Goal: Task Accomplishment & Management: Use online tool/utility

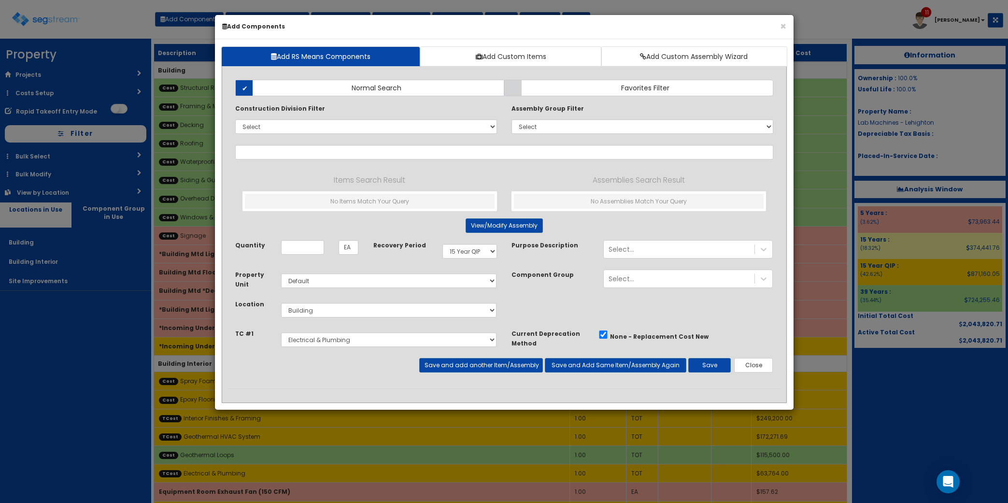
select select "15Y_1"
select select "default"
select select "6"
select select "5276296"
click at [261, 153] on input "text" at bounding box center [504, 152] width 538 height 14
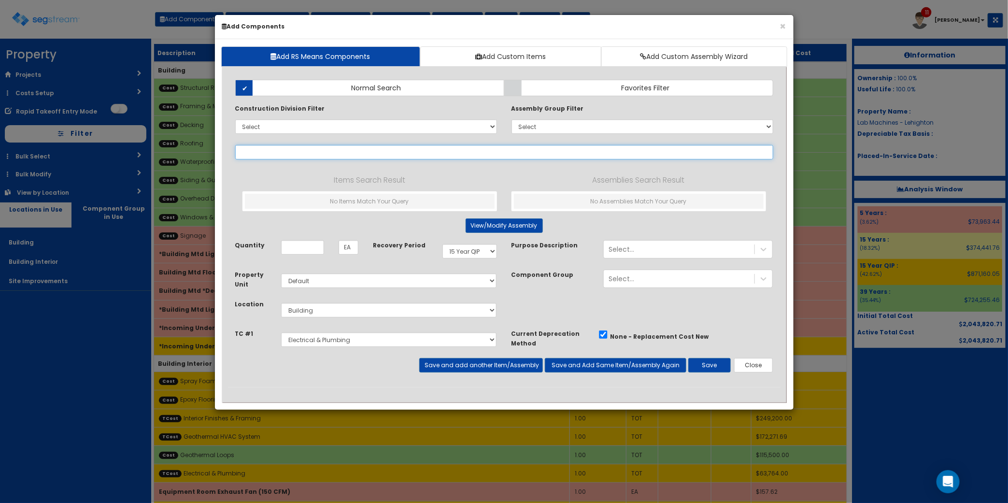
click at [573, 151] on input "text" at bounding box center [504, 152] width 538 height 14
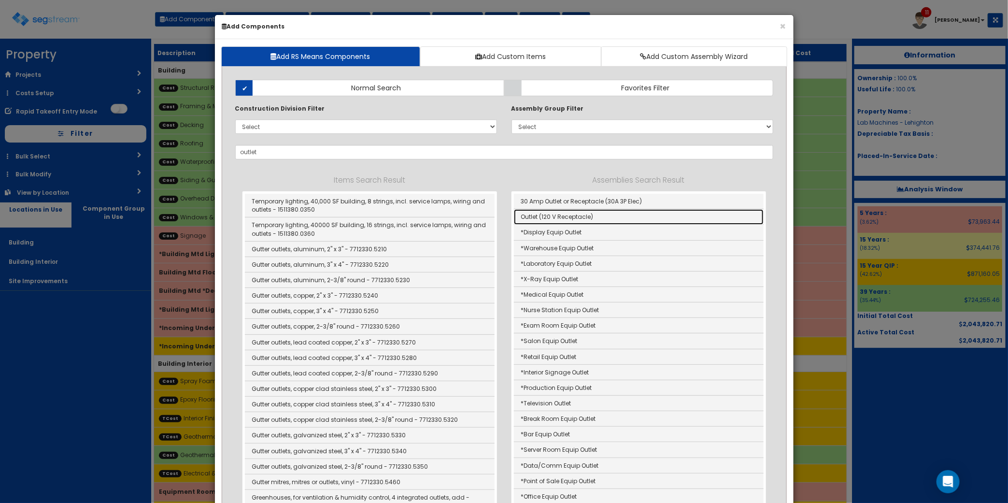
drag, startPoint x: 638, startPoint y: 221, endPoint x: 582, endPoint y: 267, distance: 72.0
click at [638, 221] on link "Outlet (120 V Receptacle)" at bounding box center [639, 216] width 250 height 15
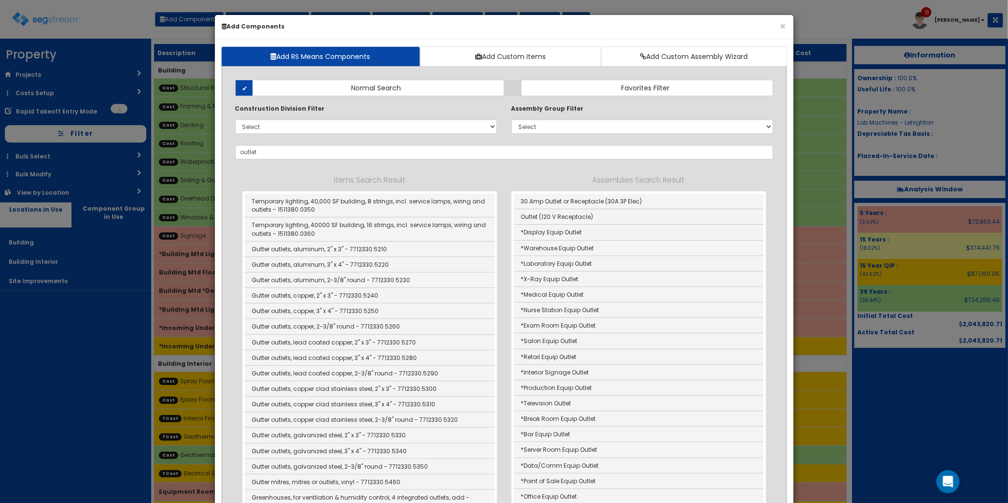
type input "Outlet (120 V Receptacle)"
type input "Ea"
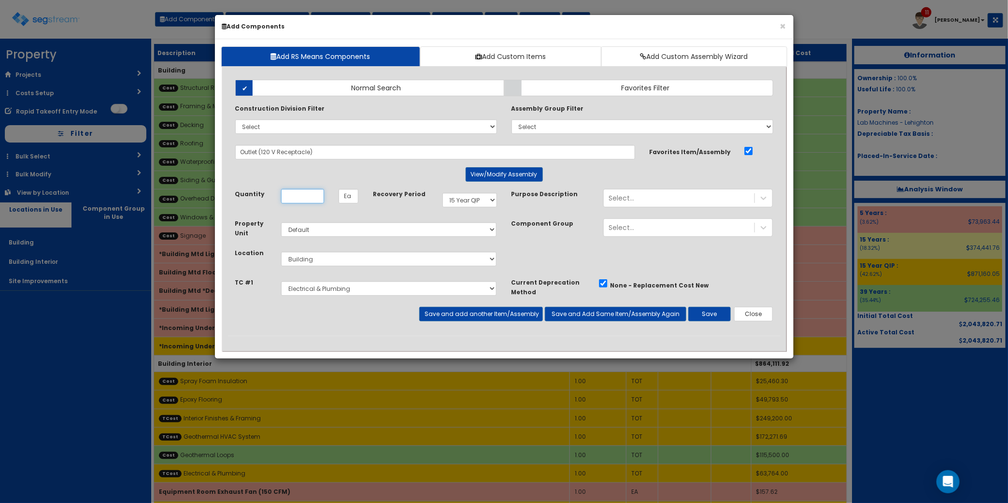
click at [310, 196] on input "Unit Quantity" at bounding box center [302, 196] width 43 height 14
type input "1"
click at [640, 200] on div "Select..." at bounding box center [679, 197] width 151 height 15
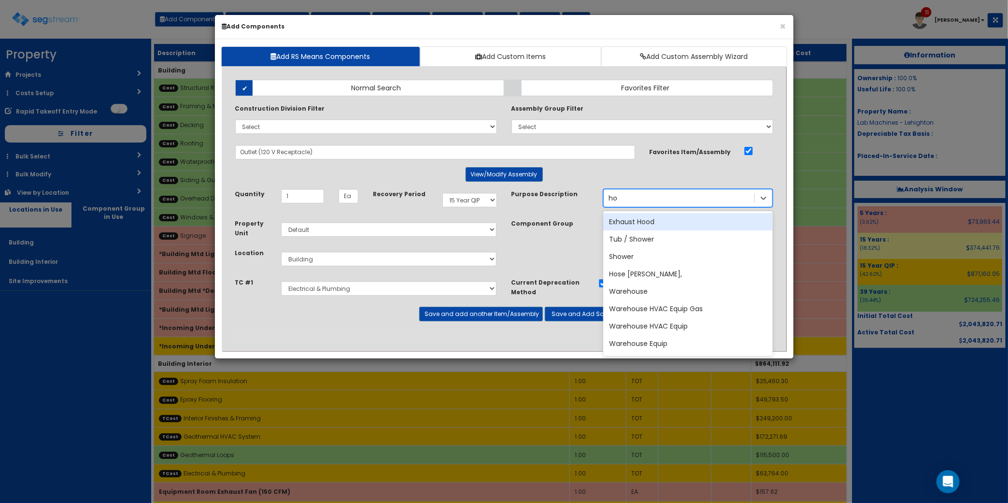
type input "h"
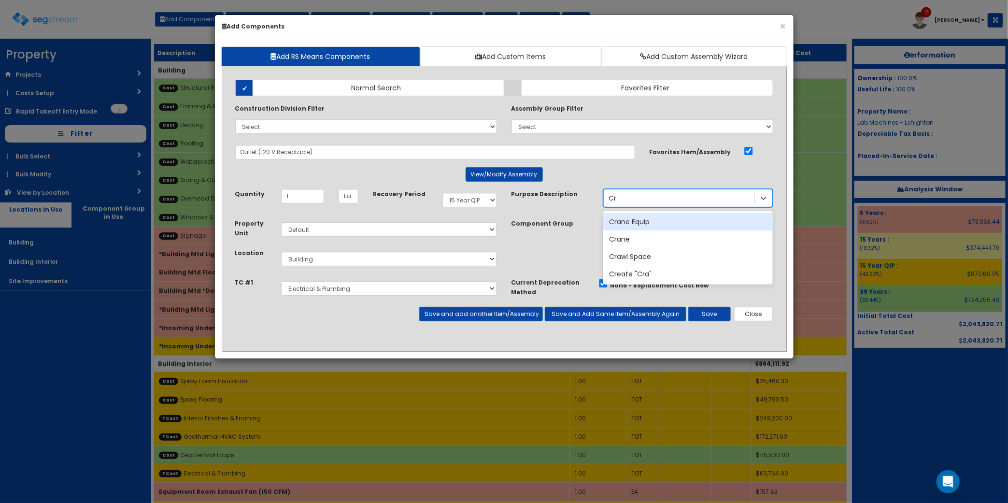
type input "C"
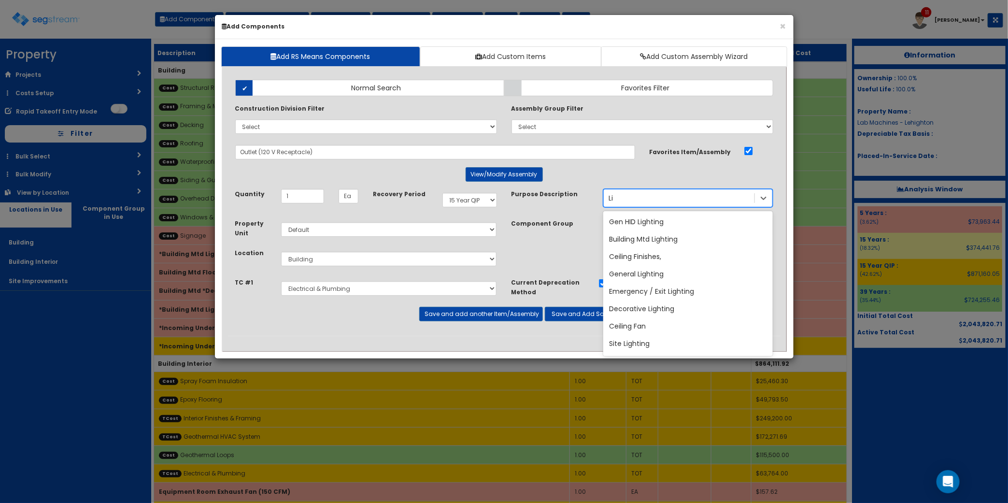
type input "L"
type input "H"
type input "Warehouse"
click at [660, 274] on div "Warehouse Equip" at bounding box center [688, 273] width 170 height 17
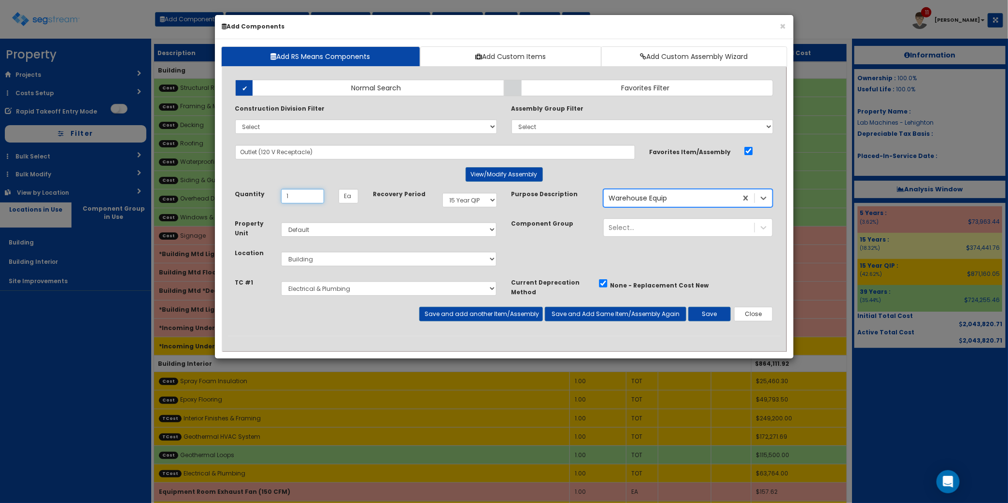
click at [300, 198] on input "1" at bounding box center [302, 196] width 43 height 14
click at [396, 261] on select "Select Building Building Interior Site Improvements Add Additional Location" at bounding box center [389, 259] width 216 height 14
select select "7"
click at [281, 252] on select "Select Building Building Interior Site Improvements Add Additional Location" at bounding box center [389, 259] width 216 height 14
click at [481, 195] on select "Select 5 Years 7 Years 9 Years 10 Years 15 Years 15 Year QLI 15 Year QRP 15 Yea…" at bounding box center [469, 200] width 55 height 14
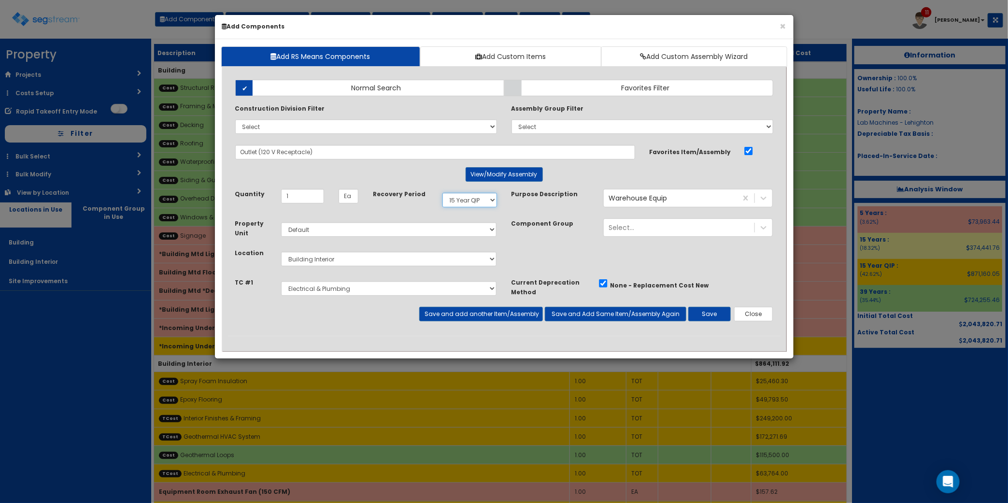
select select "5Y"
click at [442, 193] on select "Select 5 Years 7 Years 9 Years 10 Years 15 Years 15 Year QLI 15 Year QRP 15 Yea…" at bounding box center [469, 200] width 55 height 14
click at [705, 312] on button "Save" at bounding box center [709, 314] width 43 height 14
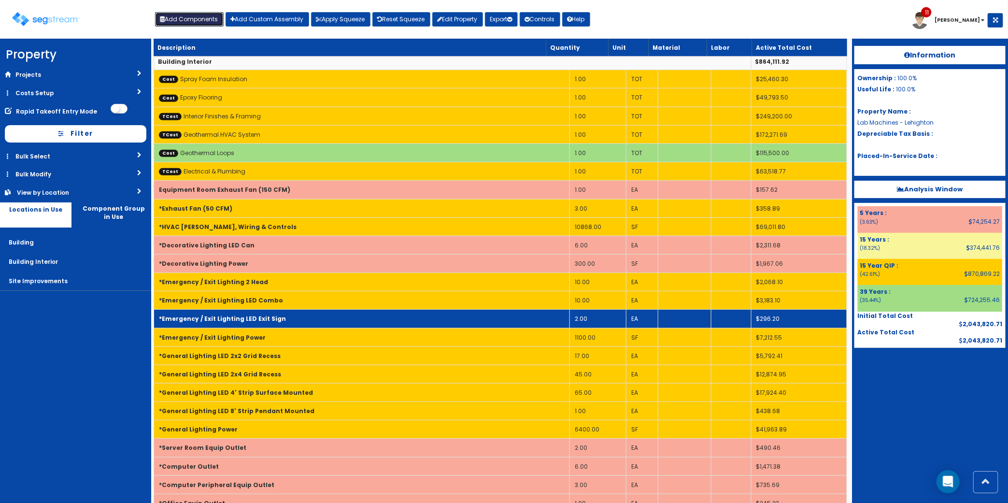
scroll to position [526, 0]
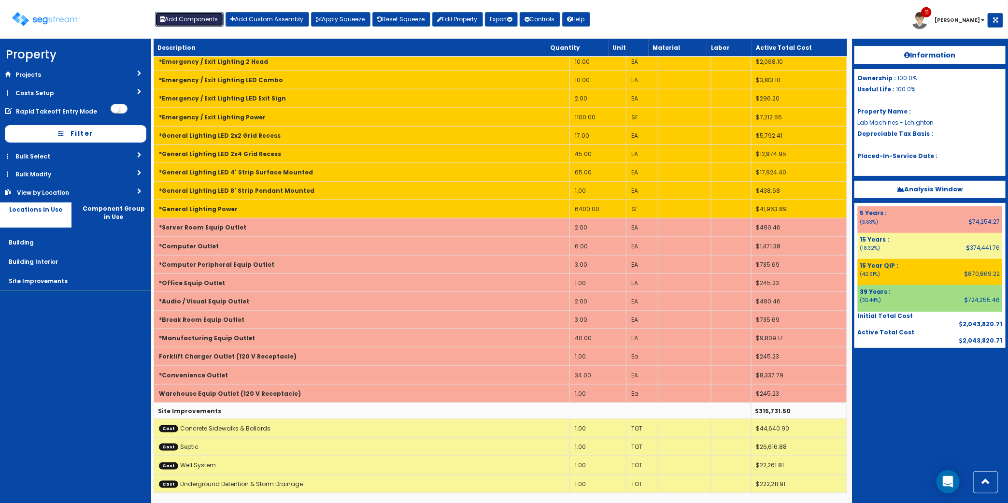
click at [194, 18] on button "Add Components" at bounding box center [189, 19] width 69 height 14
select select
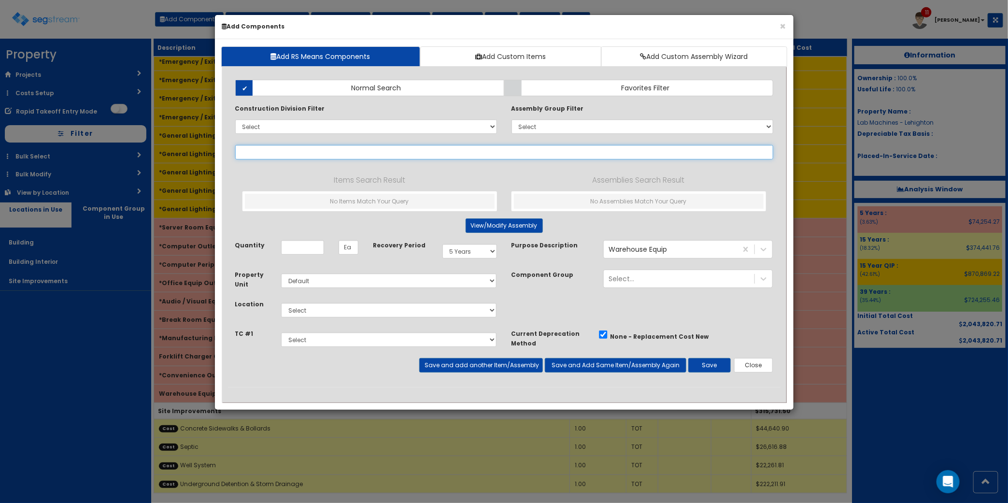
click at [358, 153] on input "text" at bounding box center [504, 152] width 538 height 14
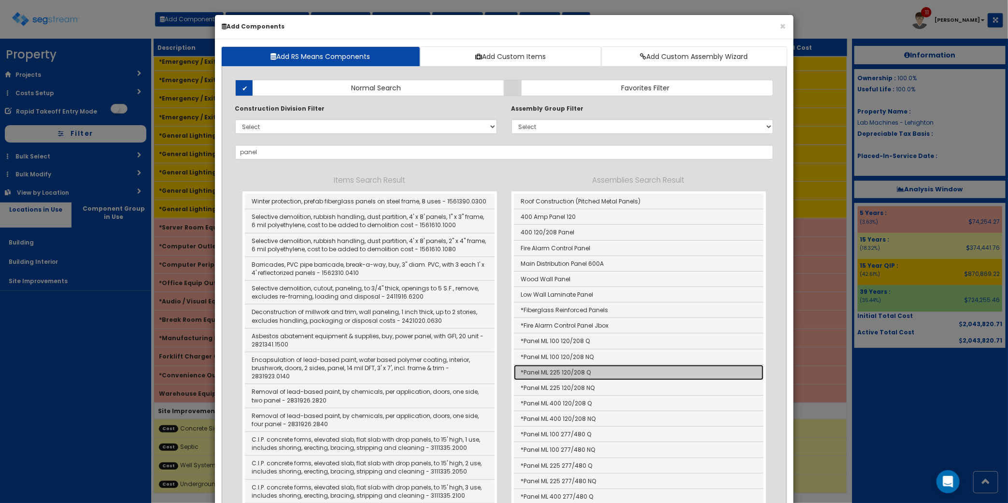
click at [605, 377] on link "*Panel ML 225 120/208 Q" at bounding box center [639, 372] width 250 height 15
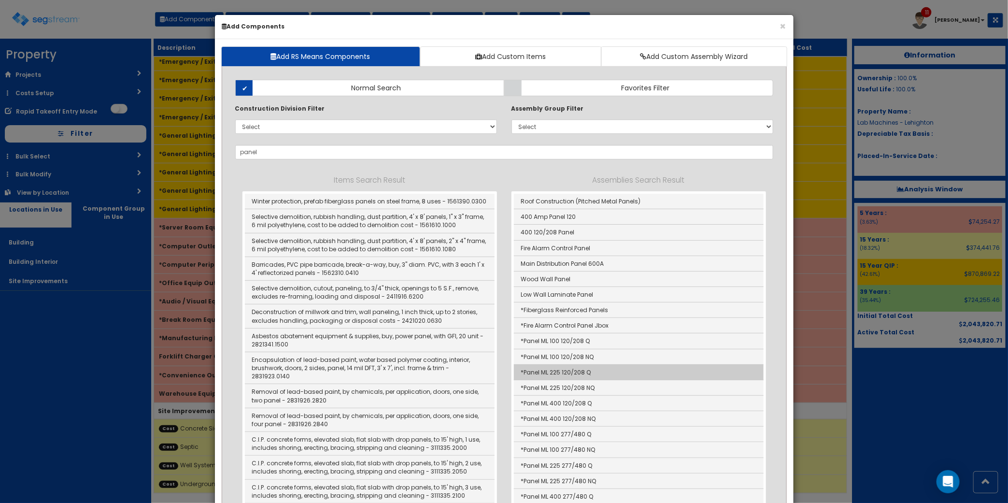
type input "*Panel ML 225 120/208 Q"
type input "EA"
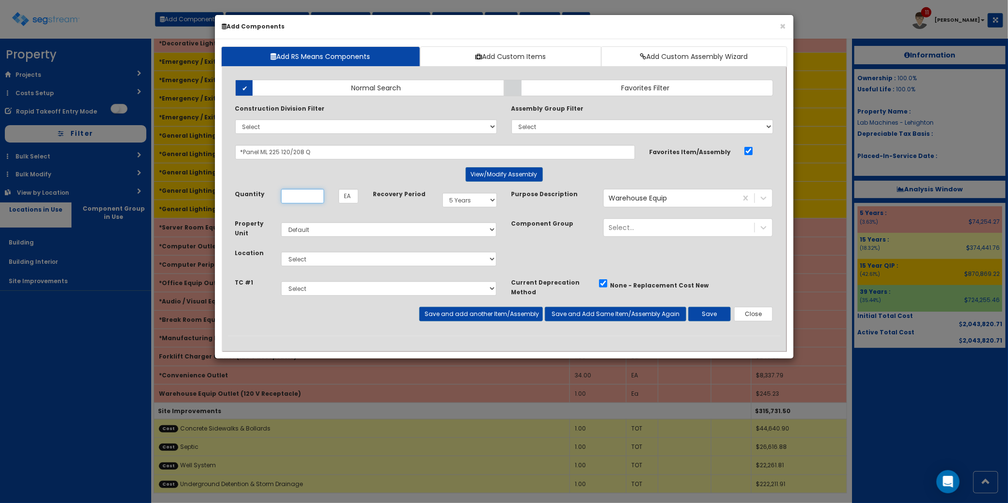
scroll to position [0, 0]
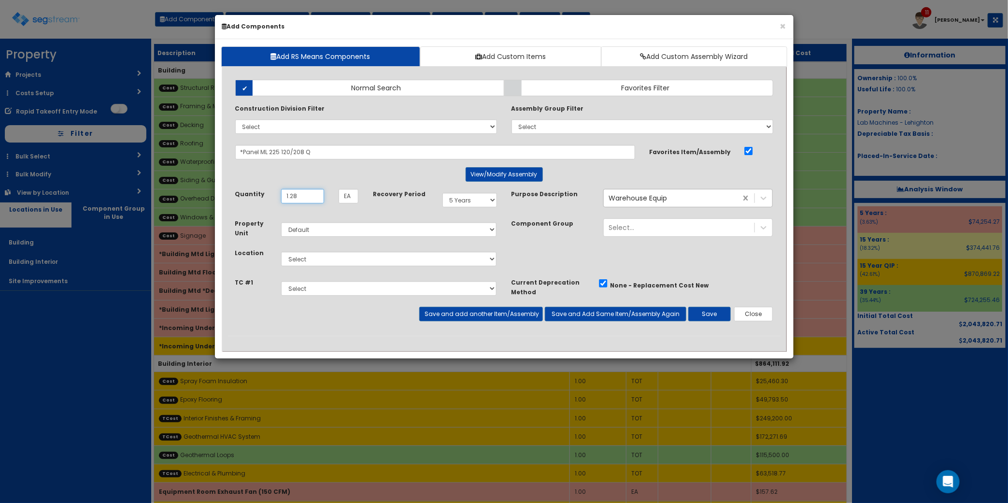
type input "1.28"
click at [440, 265] on select "Select Building Building Interior Site Improvements Add Additional Location" at bounding box center [389, 259] width 216 height 14
select select "7"
click at [281, 252] on select "Select Building Building Interior Site Improvements Add Additional Location" at bounding box center [389, 259] width 216 height 14
click at [575, 315] on button "Save and Add Same Item/Assembly Again" at bounding box center [616, 314] width 142 height 14
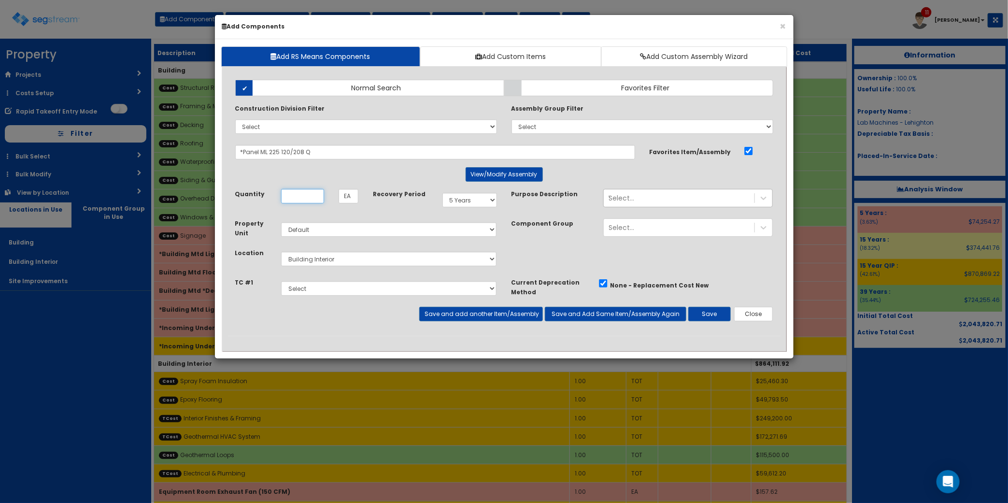
click at [290, 198] on input "Unit Quantity" at bounding box center [302, 196] width 43 height 14
type input "3.72"
click at [481, 204] on select "Select 5 Years 7 Years 9 Years 10 Years 15 Years 15 Year QLI 15 Year QRP 15 Yea…" at bounding box center [469, 200] width 55 height 14
select select "15Y_1"
click at [442, 193] on select "Select 5 Years 7 Years 9 Years 10 Years 15 Years 15 Year QLI 15 Year QRP 15 Yea…" at bounding box center [469, 200] width 55 height 14
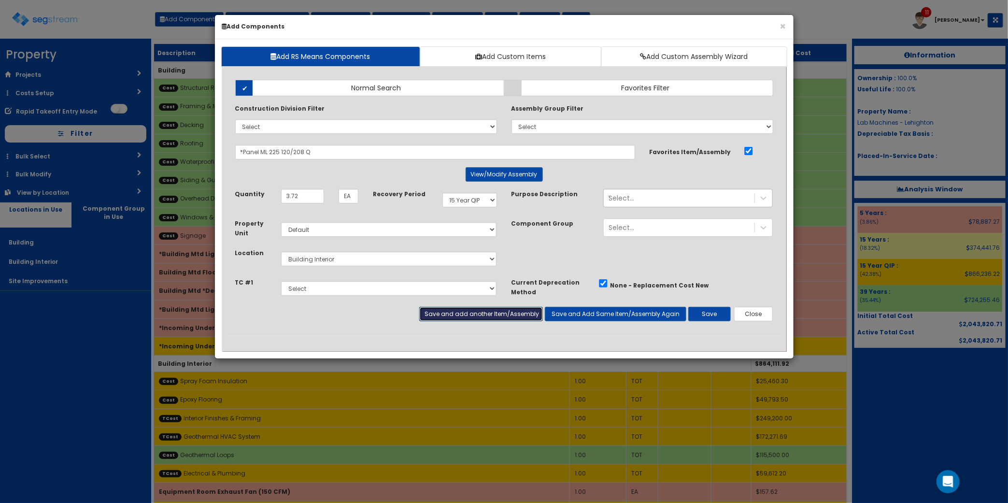
click at [470, 311] on button "Save and add another Item/Assembly" at bounding box center [481, 314] width 124 height 14
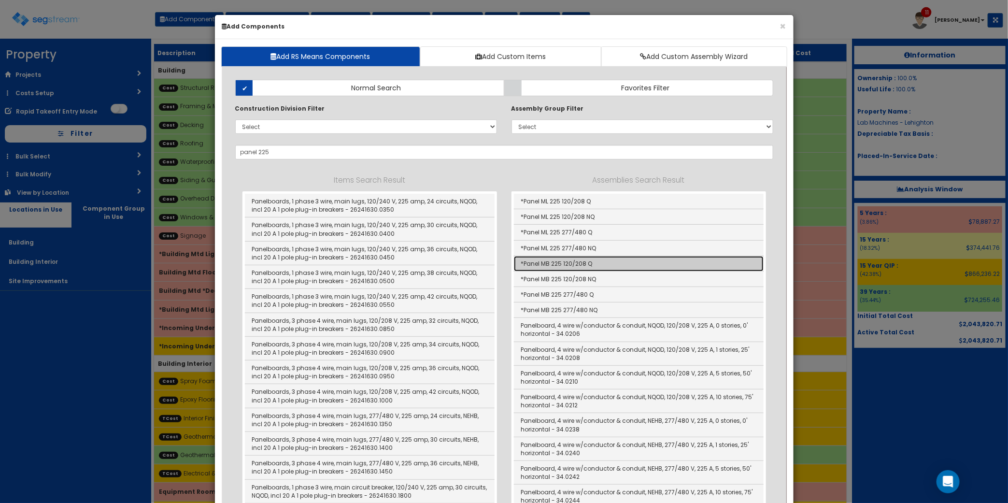
click at [623, 264] on link "*Panel MB 225 120/208 Q" at bounding box center [639, 263] width 250 height 15
type input "*Panel MB 225 120/208 Q"
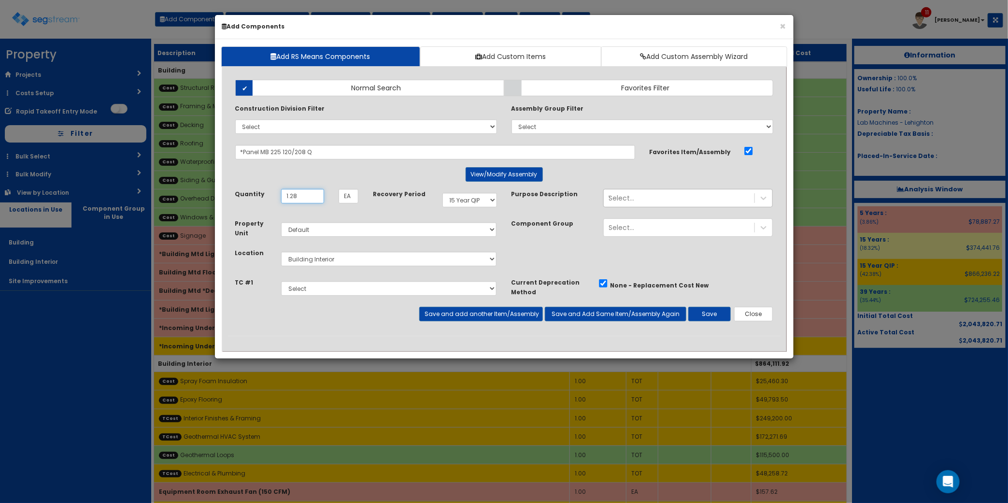
type input "1.28"
click at [492, 206] on select "Select 5 Years 7 Years 9 Years 10 Years 15 Years 15 Year QLI 15 Year QRP 15 Yea…" at bounding box center [469, 200] width 55 height 14
select select "5Y"
click at [442, 193] on select "Select 5 Years 7 Years 9 Years 10 Years 15 Years 15 Year QLI 15 Year QRP 15 Yea…" at bounding box center [469, 200] width 55 height 14
click at [629, 319] on button "Save and Add Same Item/Assembly Again" at bounding box center [616, 314] width 142 height 14
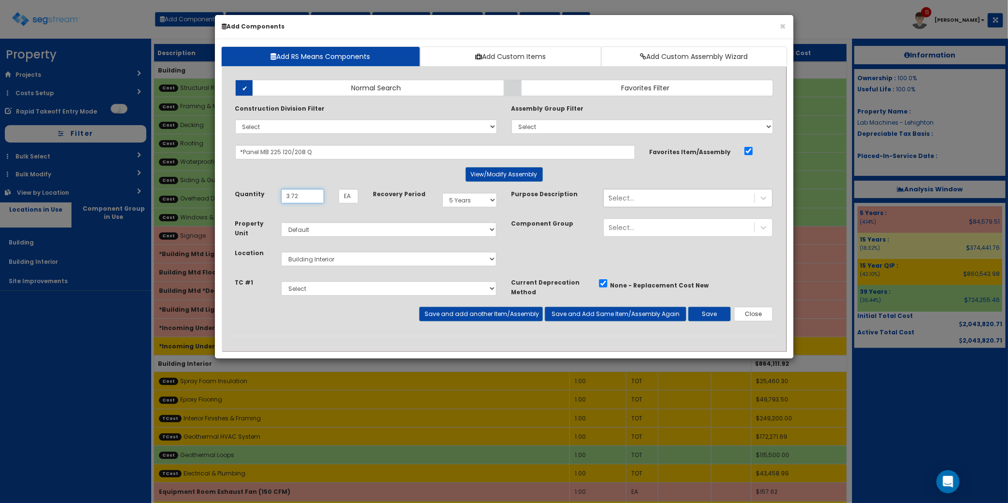
type input "3.72"
click at [469, 201] on select "Select 5 Years 7 Years 9 Years 10 Years 15 Years 15 Year QLI 15 Year QRP 15 Yea…" at bounding box center [469, 200] width 55 height 14
select select "15Y_1"
click at [442, 193] on select "Select 5 Years 7 Years 9 Years 10 Years 15 Years 15 Year QLI 15 Year QRP 15 Yea…" at bounding box center [469, 200] width 55 height 14
click at [716, 315] on button "Save" at bounding box center [709, 314] width 43 height 14
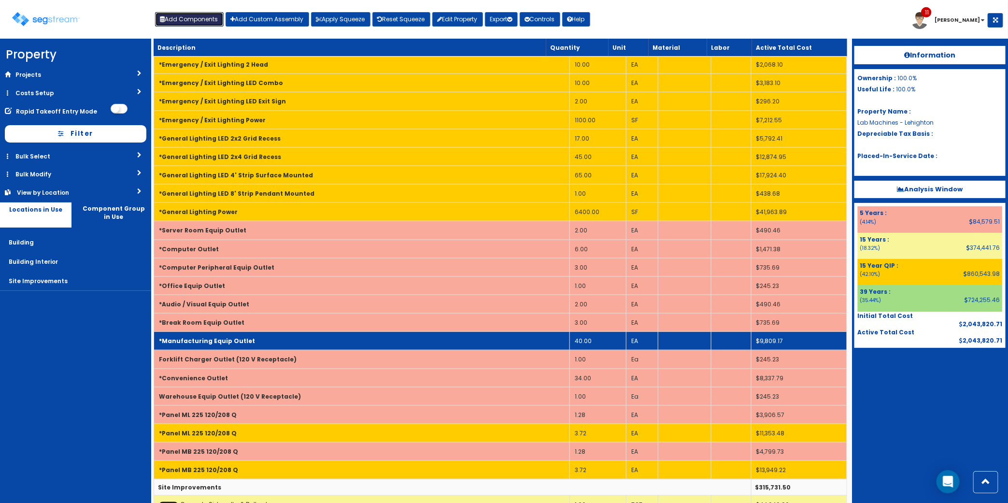
scroll to position [600, 0]
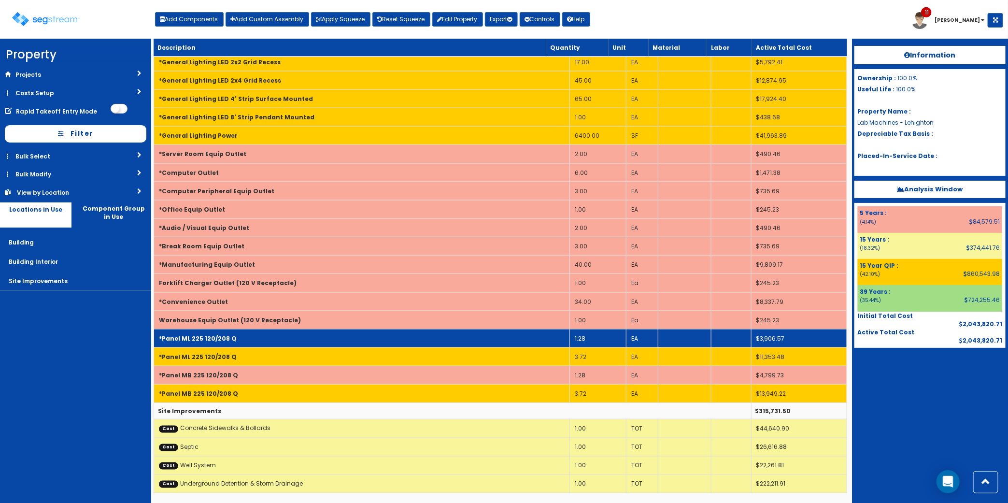
click at [298, 337] on td "*Panel ML 225 120/208 Q" at bounding box center [362, 338] width 416 height 18
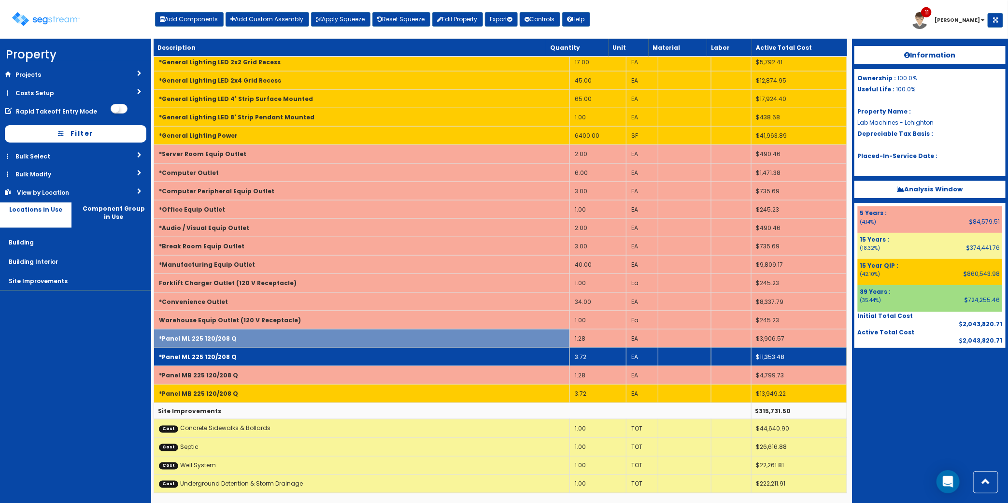
click at [297, 358] on td "*Panel ML 225 120/208 Q" at bounding box center [362, 356] width 416 height 18
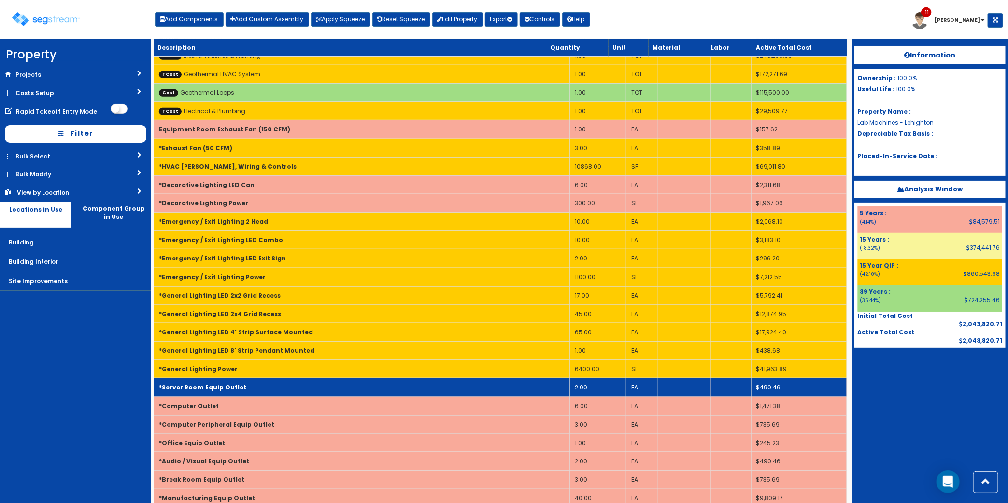
scroll to position [600, 0]
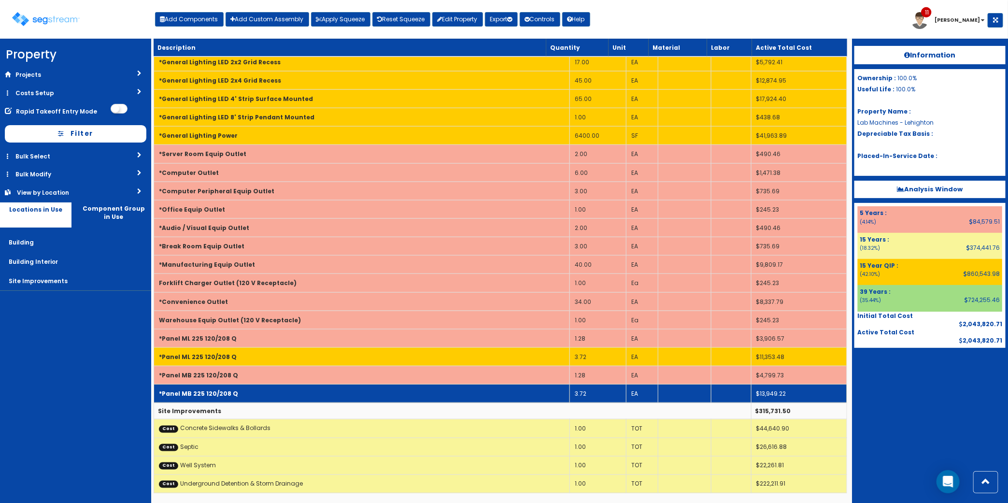
click at [266, 387] on td "*Panel MB 225 120/208 Q" at bounding box center [362, 393] width 416 height 18
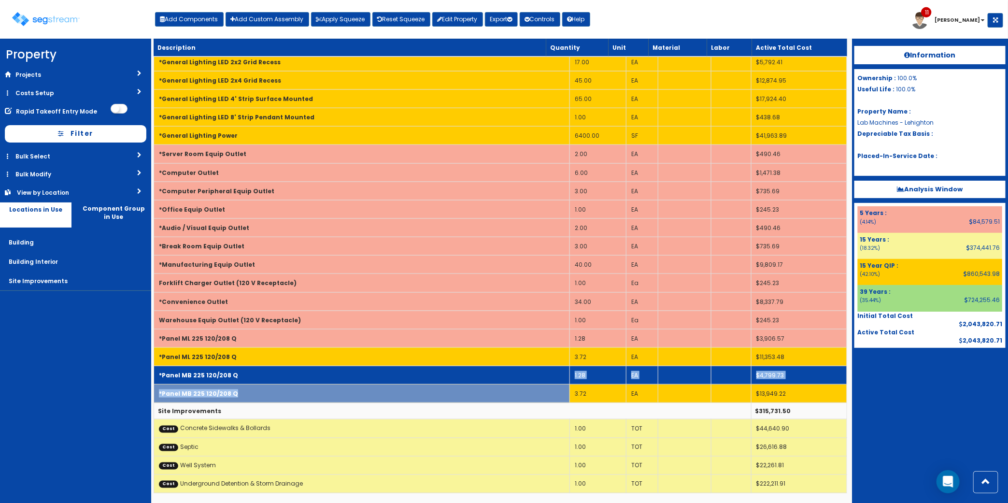
click at [270, 377] on td "*Panel MB 225 120/208 Q" at bounding box center [362, 375] width 416 height 18
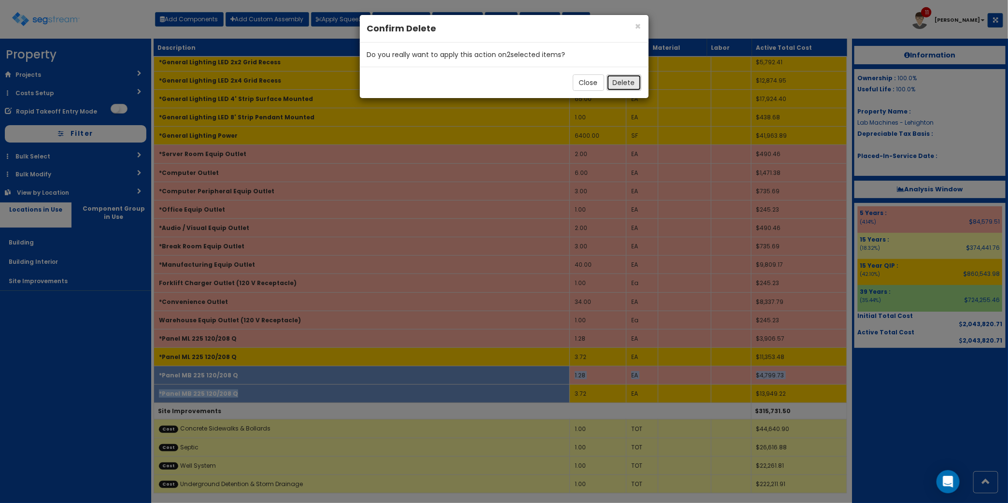
click at [618, 85] on button "Delete" at bounding box center [624, 82] width 35 height 16
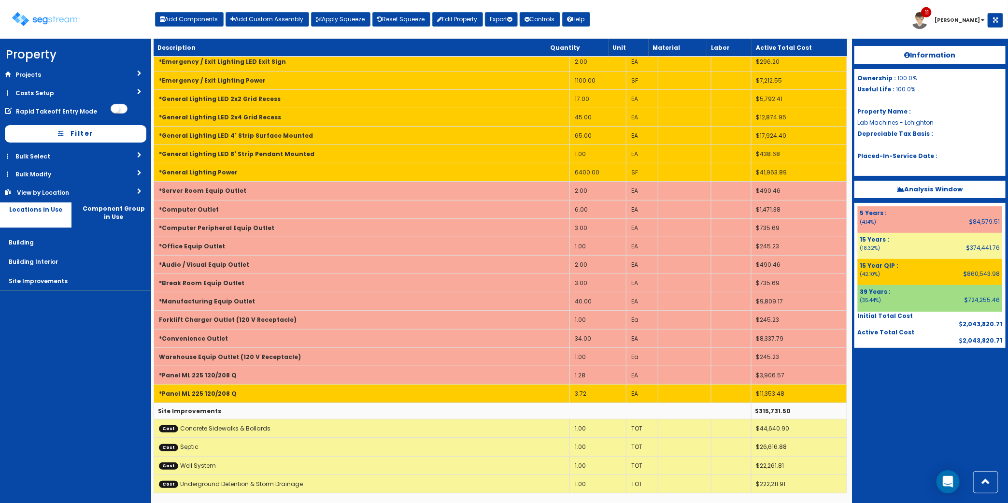
scroll to position [564, 0]
click at [170, 12] on button "Add Components" at bounding box center [189, 19] width 69 height 14
select select "15Y_1"
select select "default"
select select "7"
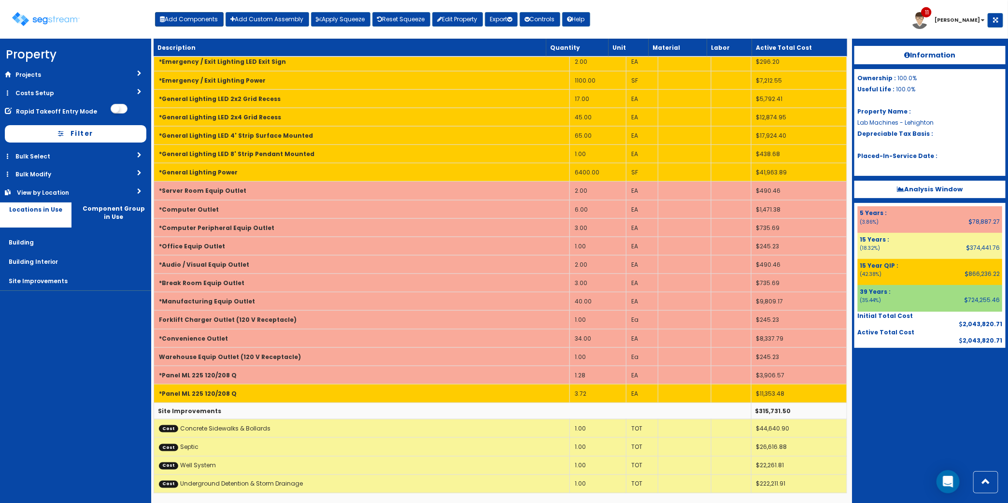
select select "5276296"
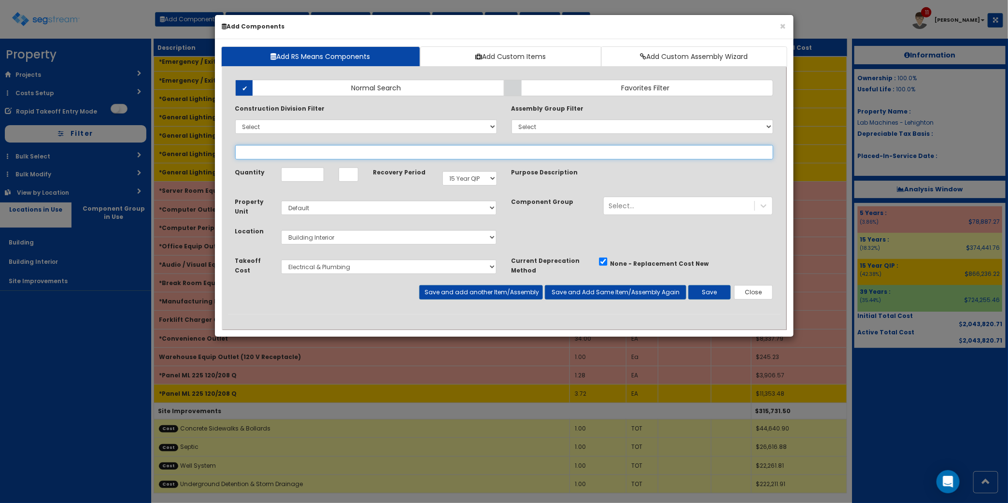
select select
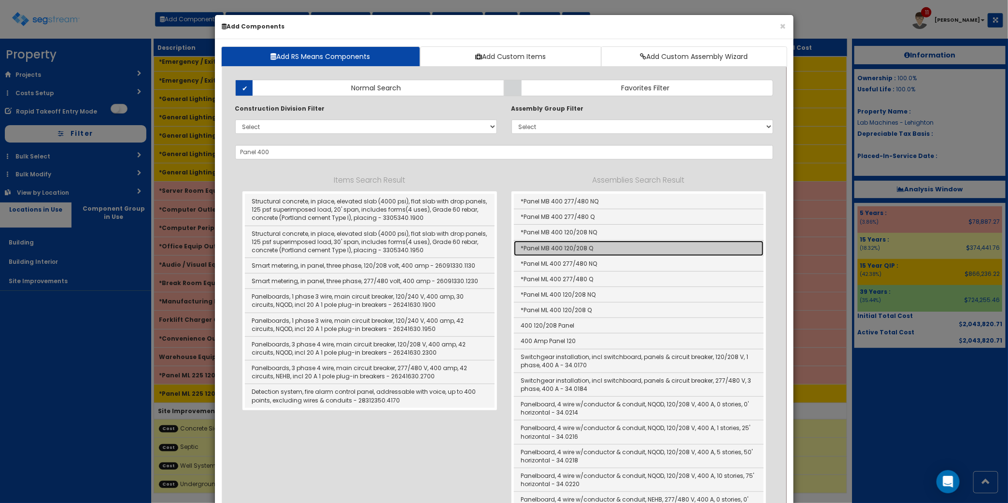
click at [608, 249] on link "*Panel MB 400 120/208 Q" at bounding box center [639, 248] width 250 height 15
type input "*Panel MB 400 120/208 Q"
type input "EA"
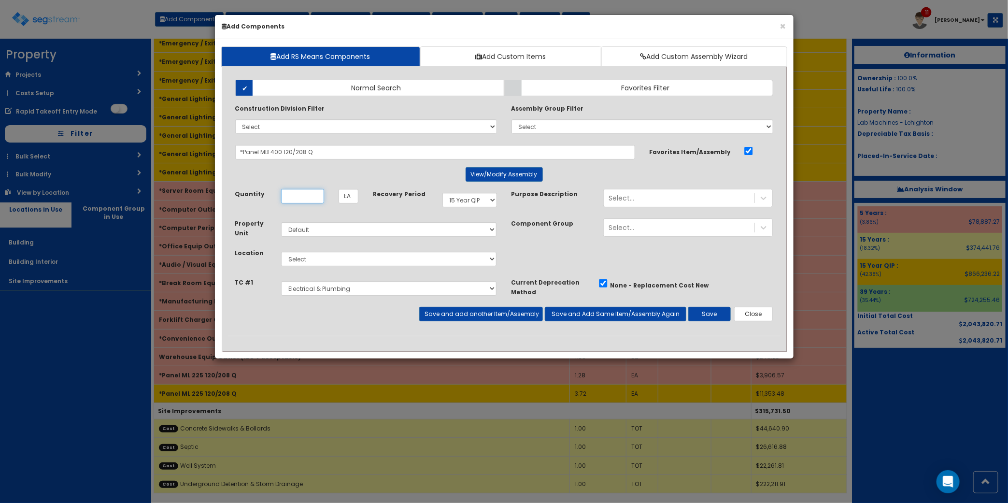
scroll to position [0, 0]
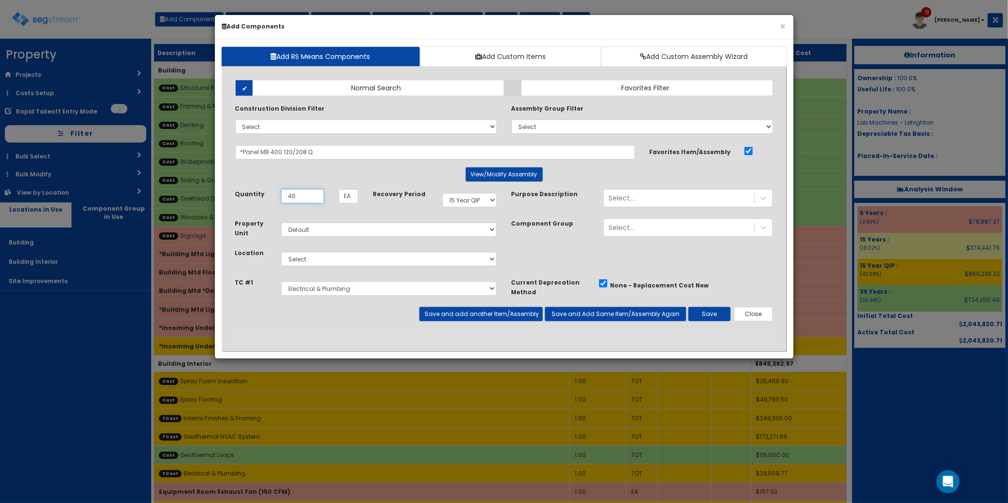
type input ".46"
click at [471, 199] on select "Select 5 Years 7 Years 9 Years 10 Years 15 Years 15 Year QLI 15 Year QRP 15 Yea…" at bounding box center [469, 200] width 55 height 14
select select "5Y"
click at [442, 193] on select "Select 5 Years 7 Years 9 Years 10 Years 15 Years 15 Year QLI 15 Year QRP 15 Yea…" at bounding box center [469, 200] width 55 height 14
click at [453, 253] on select "Select Building Building Interior Site Improvements Add Additional Location" at bounding box center [389, 259] width 216 height 14
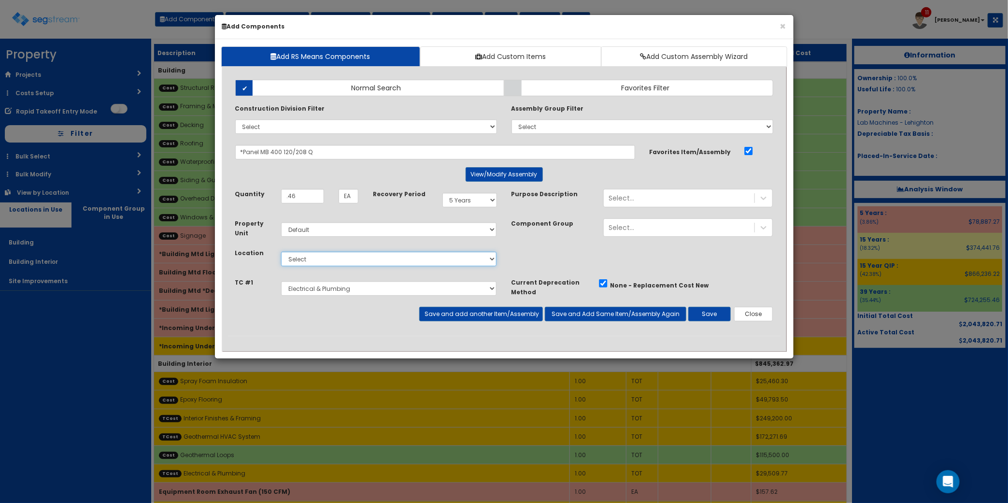
select select "7"
click at [281, 252] on select "Select Building Building Interior Site Improvements Add Additional Location" at bounding box center [389, 259] width 216 height 14
click at [583, 315] on button "Save and Add Same Item/Assembly Again" at bounding box center [616, 314] width 142 height 14
type input ".54"
click at [472, 208] on div "Select 5 Years 7 Years 9 Years 10 Years 15 Years 15 Year QLI 15 Year QRP 15 Yea…" at bounding box center [469, 200] width 69 height 22
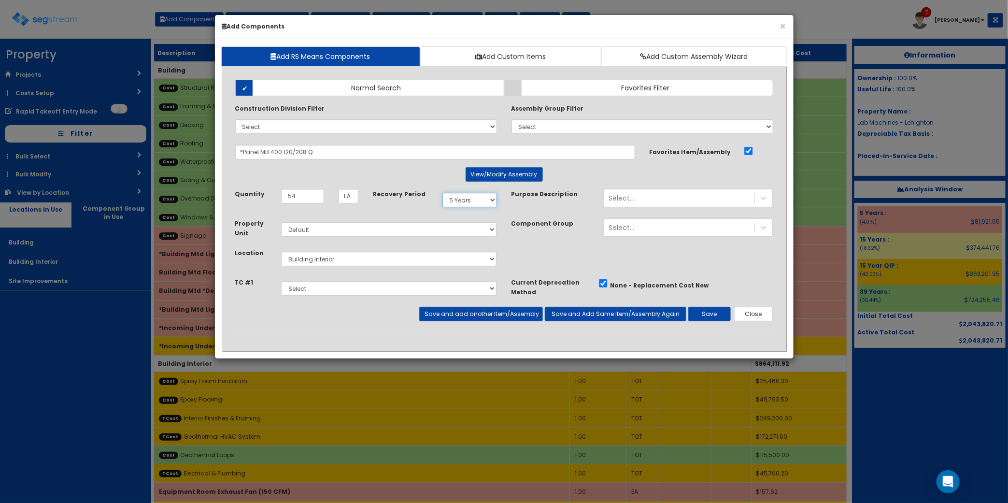
click at [474, 199] on select "Select 5 Years 7 Years 9 Years 10 Years 15 Years 15 Year QLI 15 Year QRP 15 Yea…" at bounding box center [469, 200] width 55 height 14
select select "15Y_1"
click at [442, 193] on select "Select 5 Years 7 Years 9 Years 10 Years 15 Years 15 Year QLI 15 Year QRP 15 Yea…" at bounding box center [469, 200] width 55 height 14
click at [493, 324] on div "Add Items Add Assemblies Both Normal Search Select" at bounding box center [504, 203] width 553 height 263
click at [493, 319] on button "Save and add another Item/Assembly" at bounding box center [481, 314] width 124 height 14
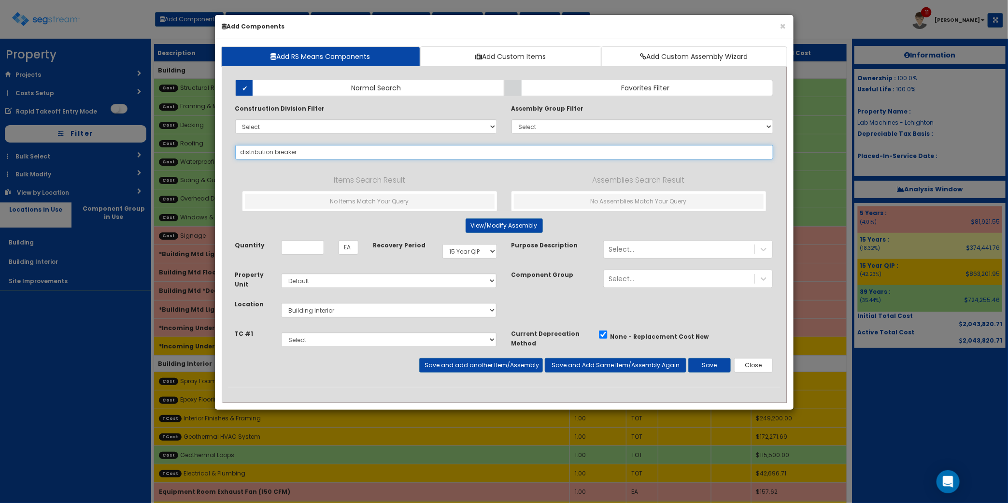
type input "distribution breaker"
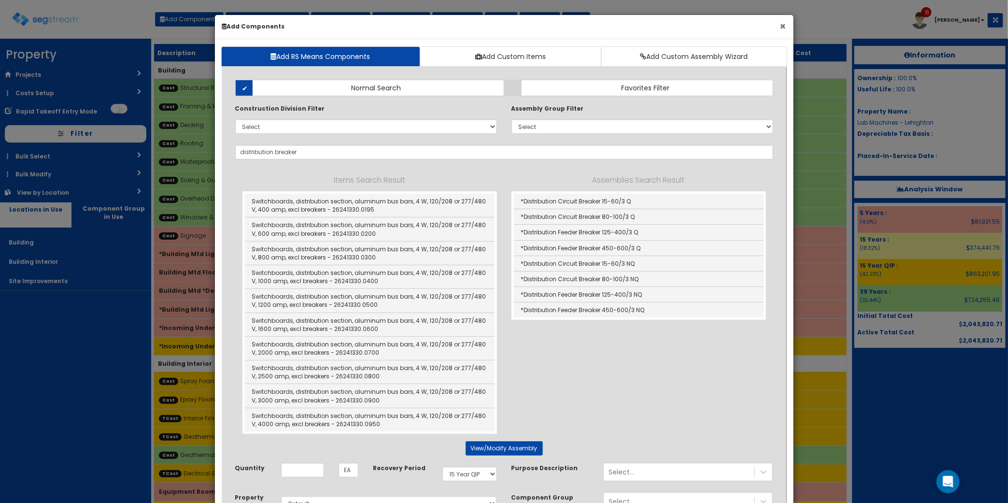
click at [782, 25] on button "×" at bounding box center [783, 26] width 6 height 10
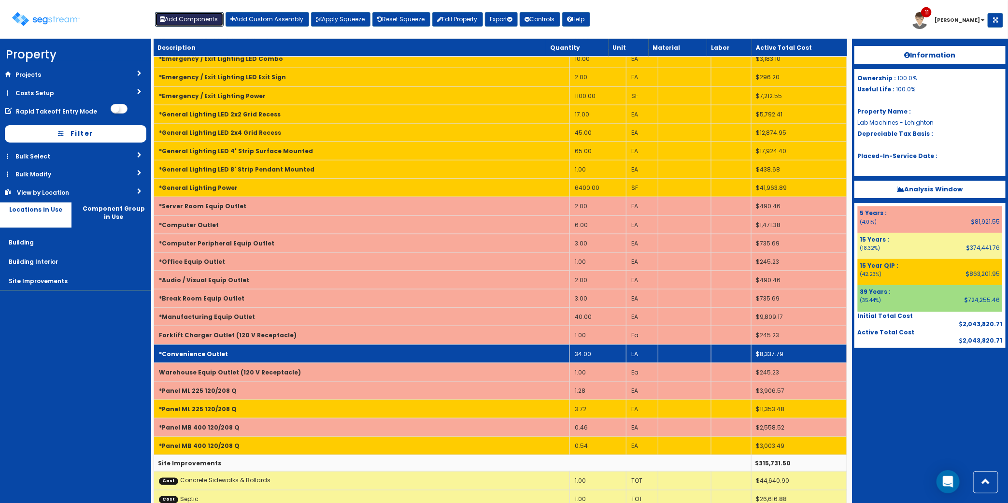
scroll to position [600, 0]
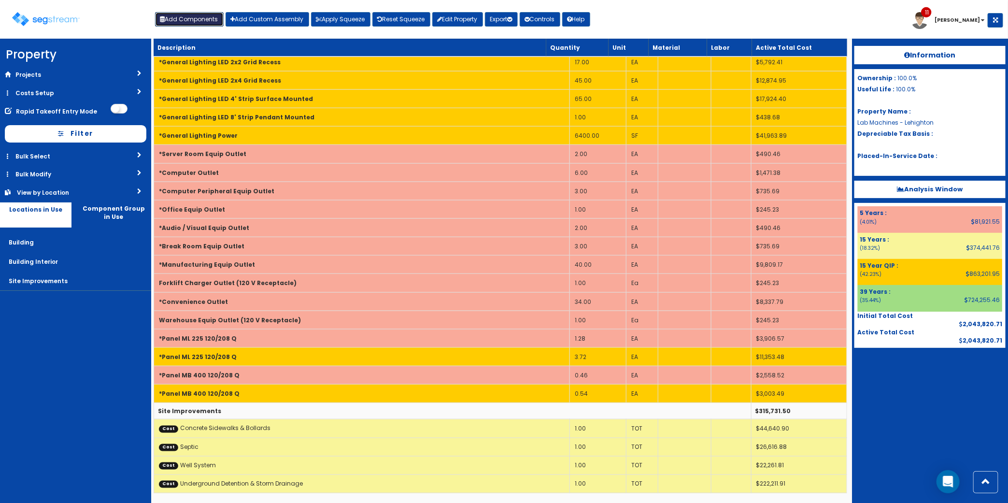
click at [187, 15] on button "Add Components" at bounding box center [189, 19] width 69 height 14
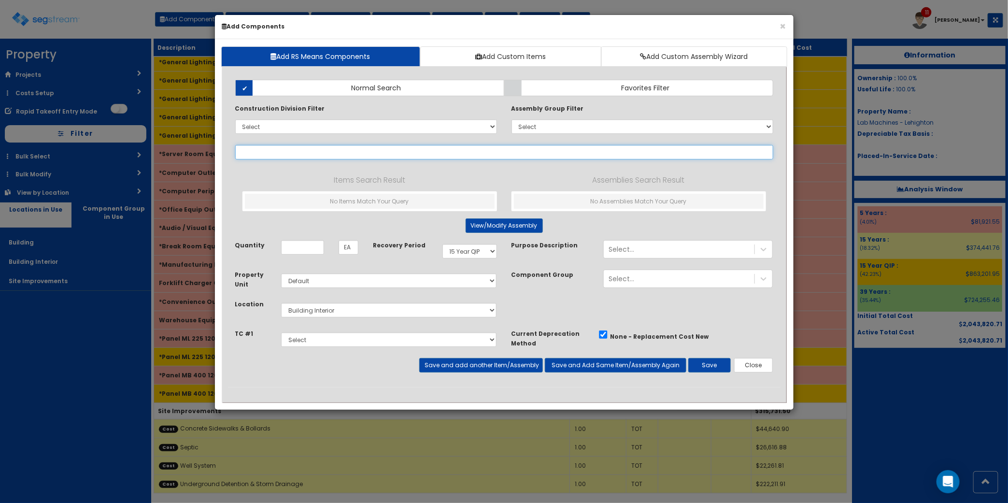
select select
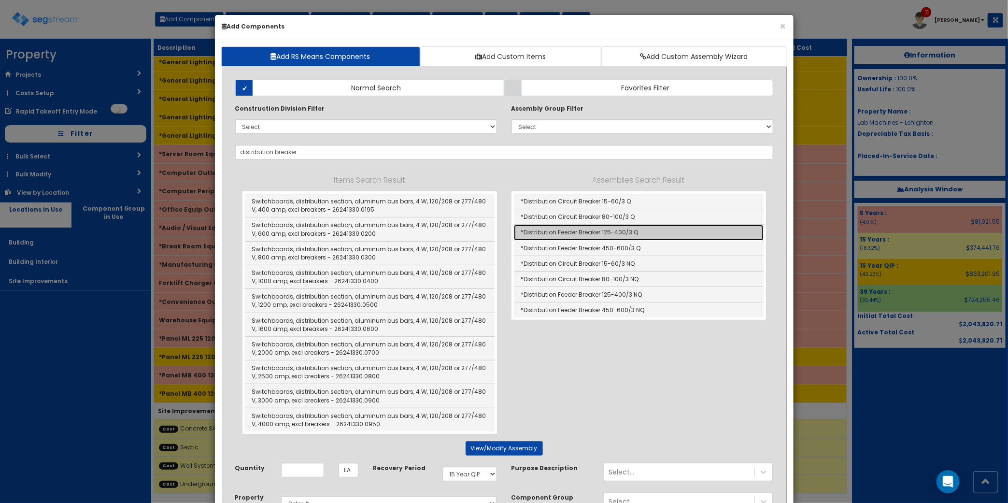
click at [651, 230] on link "*Distribution Feeder Breaker 125-400/3 Q" at bounding box center [639, 232] width 250 height 15
type input "*Distribution Feeder Breaker 125-400/3 Q"
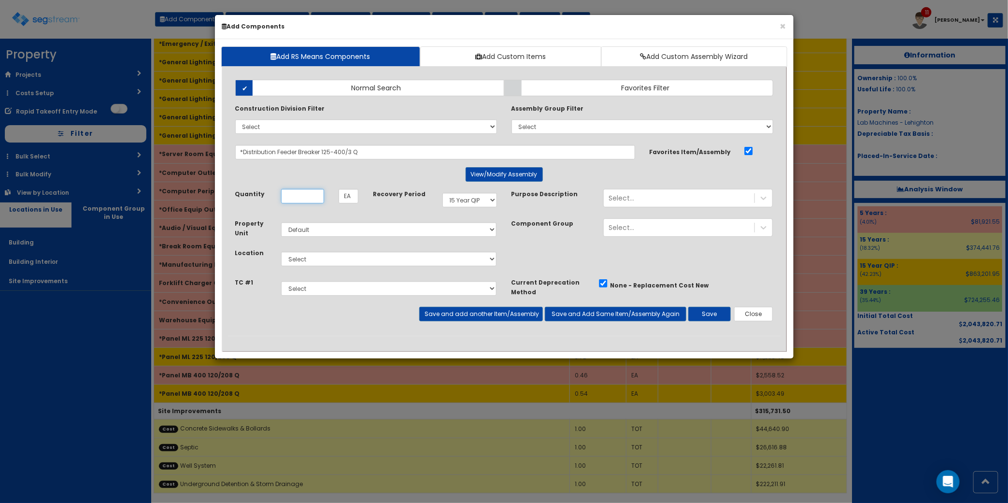
scroll to position [0, 0]
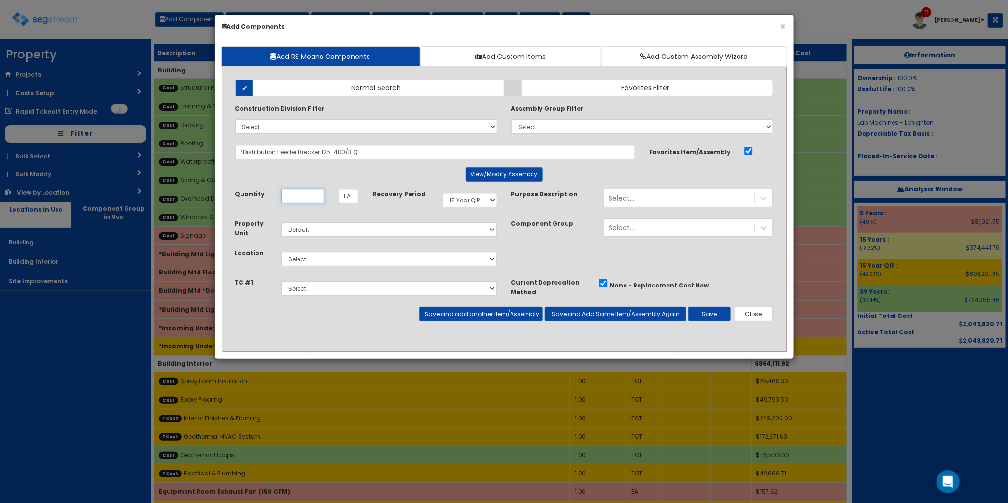
click at [301, 201] on input "Quantity" at bounding box center [302, 196] width 43 height 14
type input "2.02"
click at [484, 202] on select "Select 5 Years 7 Years 9 Years 10 Years 15 Years 15 Year QLI 15 Year QRP 15 Yea…" at bounding box center [469, 200] width 55 height 14
select select "5Y"
click at [442, 193] on select "Select 5 Years 7 Years 9 Years 10 Years 15 Years 15 Year QLI 15 Year QRP 15 Yea…" at bounding box center [469, 200] width 55 height 14
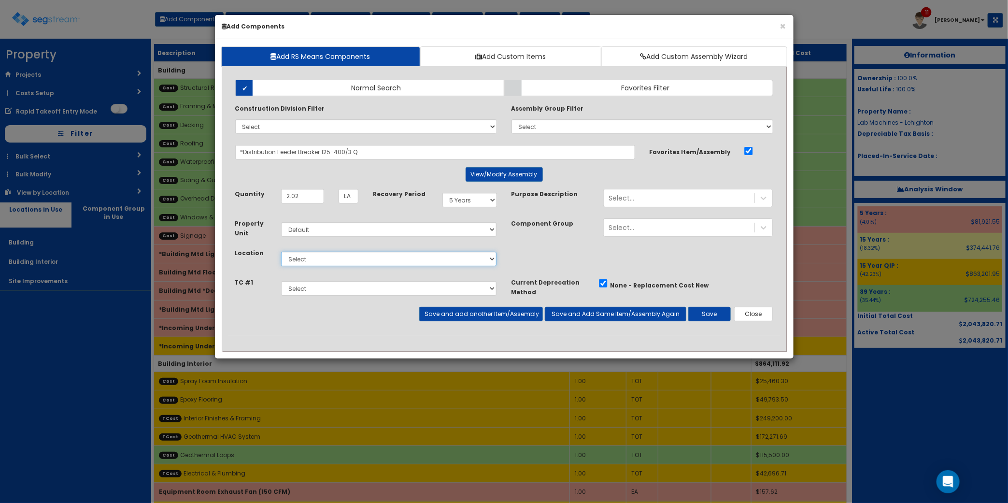
click at [429, 258] on select "Select Building Building Interior Site Improvements Add Additional Location" at bounding box center [389, 259] width 216 height 14
select select "7"
click at [281, 252] on select "Select Building Building Interior Site Improvements Add Additional Location" at bounding box center [389, 259] width 216 height 14
click at [598, 312] on button "Save and Add Same Item/Assembly Again" at bounding box center [616, 314] width 142 height 14
click at [308, 201] on input "Quantity" at bounding box center [302, 196] width 43 height 14
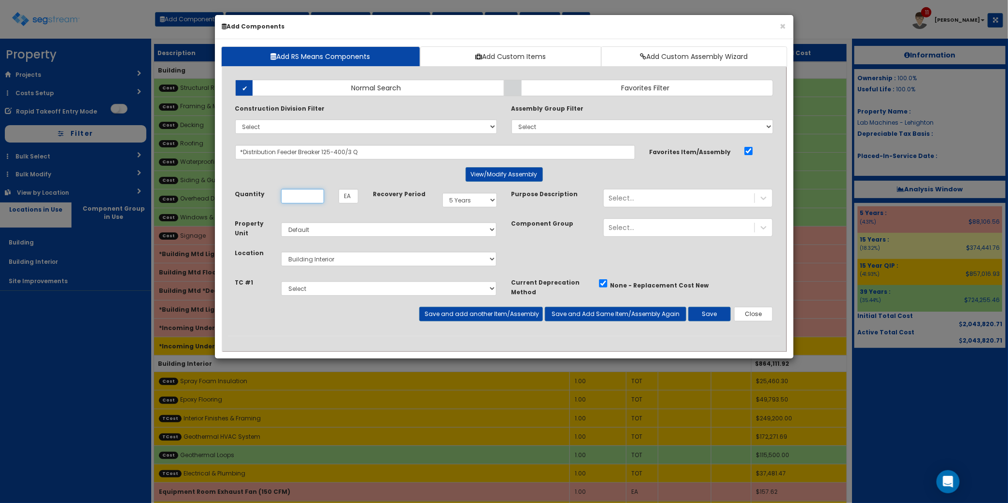
click at [301, 195] on input "Quantity" at bounding box center [302, 196] width 43 height 14
type input "5.98"
click at [481, 193] on div "Select 5 Years 7 Years 9 Years 10 Years 15 Years 15 Year QLI 15 Year QRP 15 Yea…" at bounding box center [469, 200] width 69 height 22
click at [493, 200] on select "Select 5 Years 7 Years 9 Years 10 Years 15 Years 15 Year QLI 15 Year QRP 15 Yea…" at bounding box center [469, 200] width 55 height 14
select select "15Y_1"
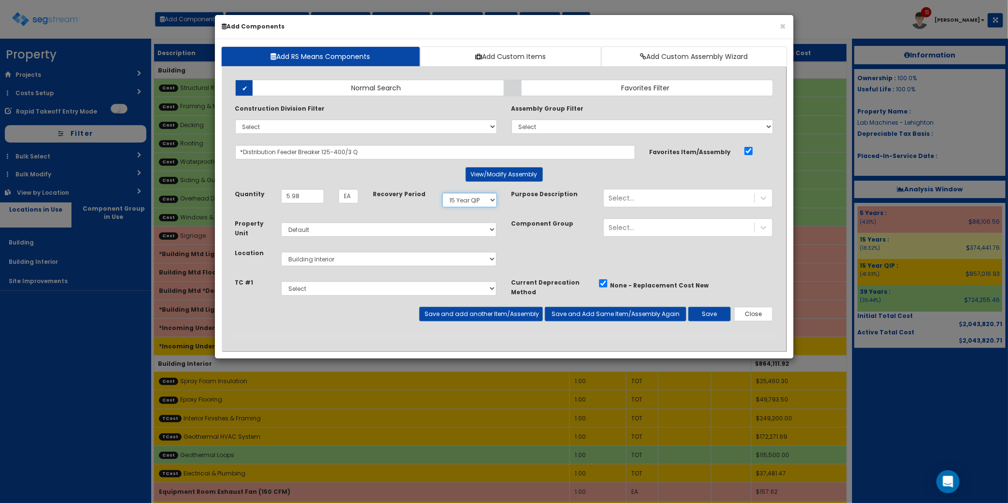
click at [442, 193] on select "Select 5 Years 7 Years 9 Years 10 Years 15 Years 15 Year QLI 15 Year QRP 15 Yea…" at bounding box center [469, 200] width 55 height 14
click at [468, 317] on button "Save and add another Item/Assembly" at bounding box center [481, 314] width 124 height 14
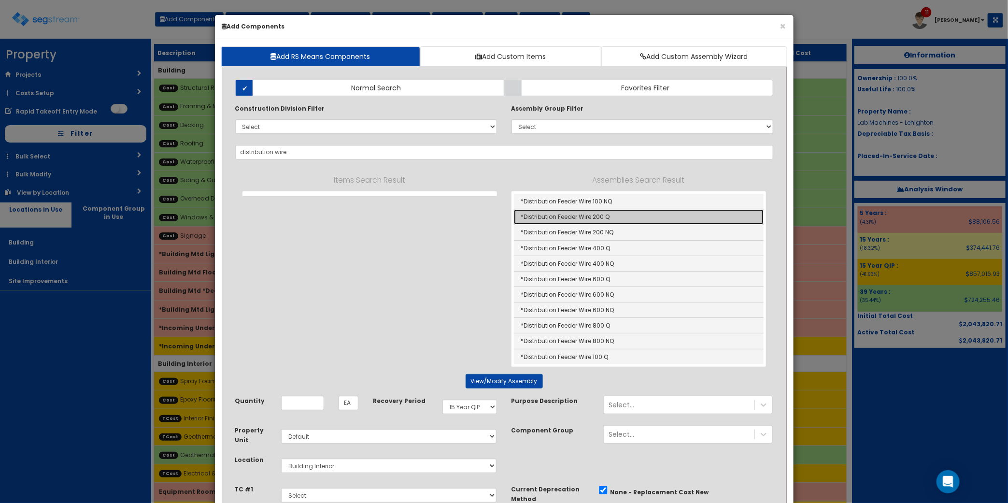
click at [599, 213] on link "*Distribution Feeder Wire 200 Q" at bounding box center [639, 216] width 250 height 15
type input "*Distribution Feeder Wire 200 Q"
type input "LF"
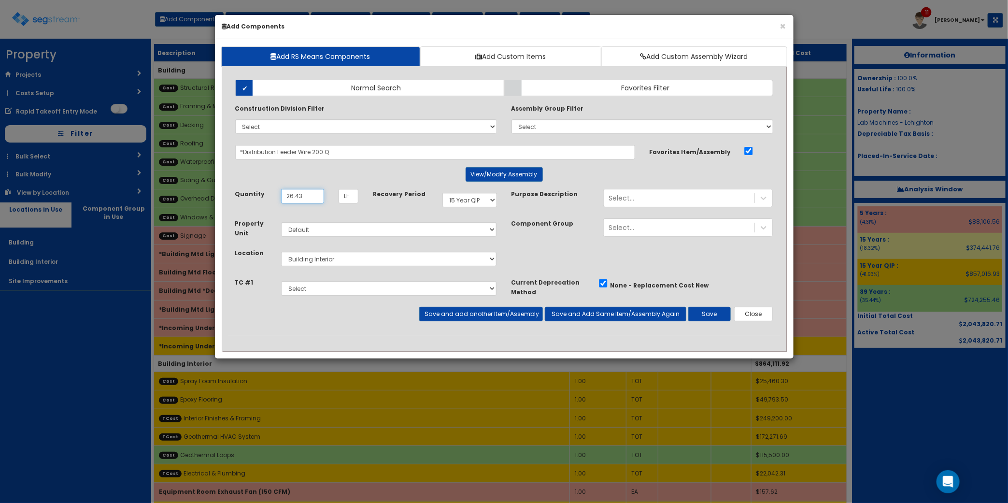
type input "26.43"
click at [476, 197] on select "Select 5 Years 7 Years 9 Years 10 Years 15 Years 15 Year QLI 15 Year QRP 15 Yea…" at bounding box center [469, 200] width 55 height 14
select select "5Y"
click at [442, 193] on select "Select 5 Years 7 Years 9 Years 10 Years 15 Years 15 Year QLI 15 Year QRP 15 Yea…" at bounding box center [469, 200] width 55 height 14
click at [637, 319] on button "Save and Add Same Item/Assembly Again" at bounding box center [616, 314] width 142 height 14
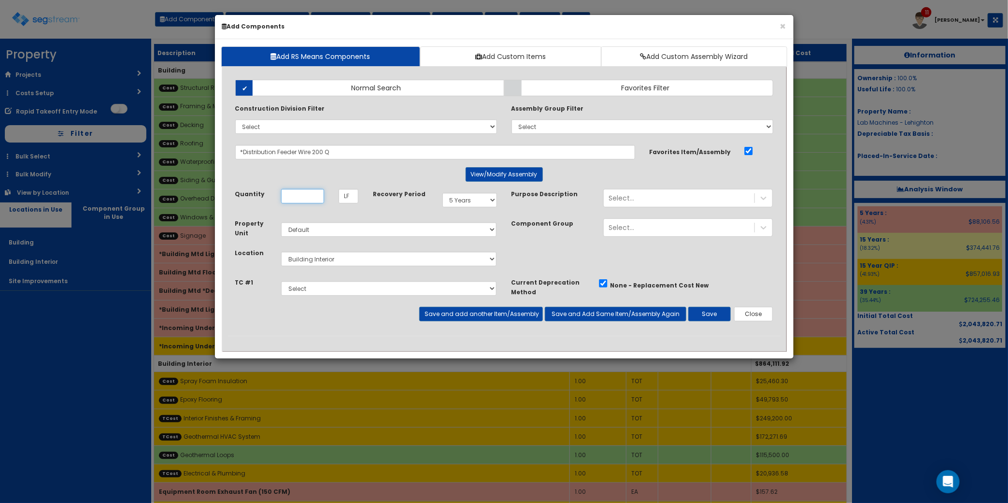
click at [305, 193] on input "Quantity" at bounding box center [302, 196] width 43 height 14
type input "120.57"
click at [468, 208] on div "Select 5 Years 7 Years 9 Years 10 Years 15 Years 15 Year QLI 15 Year QRP 15 Yea…" at bounding box center [469, 200] width 69 height 22
click at [472, 206] on select "Select 5 Years 7 Years 9 Years 10 Years 15 Years 15 Year QLI 15 Year QRP 15 Yea…" at bounding box center [469, 200] width 55 height 14
select select "15Y_1"
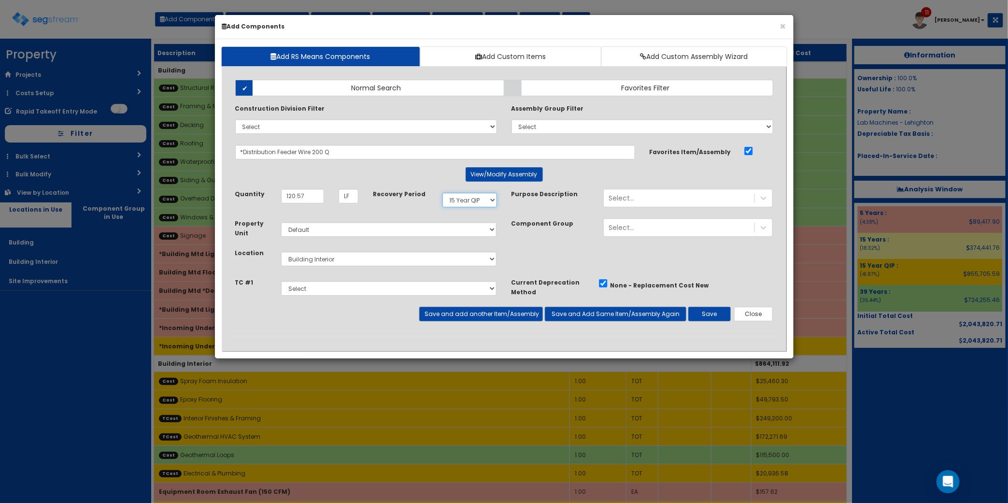
click at [442, 193] on select "Select 5 Years 7 Years 9 Years 10 Years 15 Years 15 Year QLI 15 Year QRP 15 Yea…" at bounding box center [469, 200] width 55 height 14
click at [482, 312] on button "Save and add another Item/Assembly" at bounding box center [481, 314] width 124 height 14
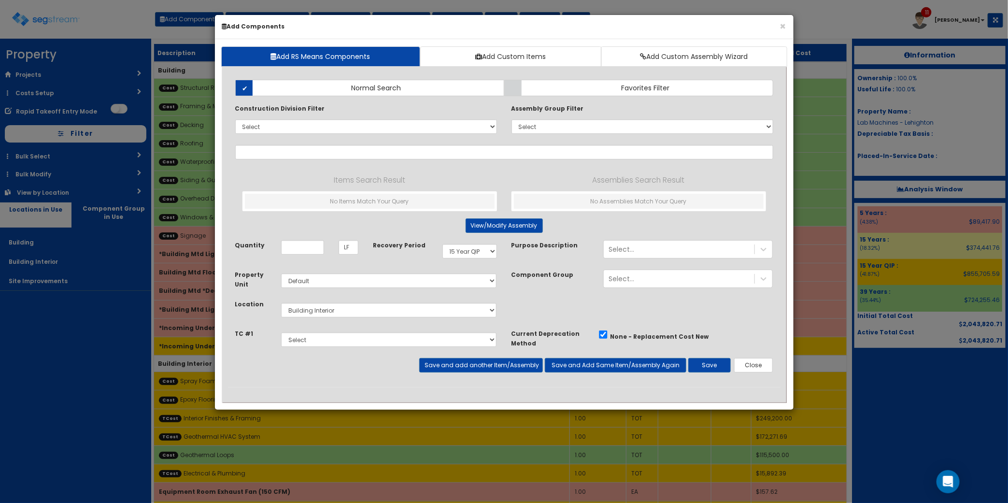
click at [633, 305] on div "Property Unit Select Default Location Select Building" at bounding box center [504, 299] width 553 height 59
click at [355, 150] on input "text" at bounding box center [504, 152] width 538 height 14
click at [412, 228] on center "View/Modify Assembly" at bounding box center [504, 225] width 538 height 14
click at [576, 28] on h6 "Add Components" at bounding box center [504, 26] width 564 height 8
click at [336, 153] on input "text" at bounding box center [504, 152] width 538 height 14
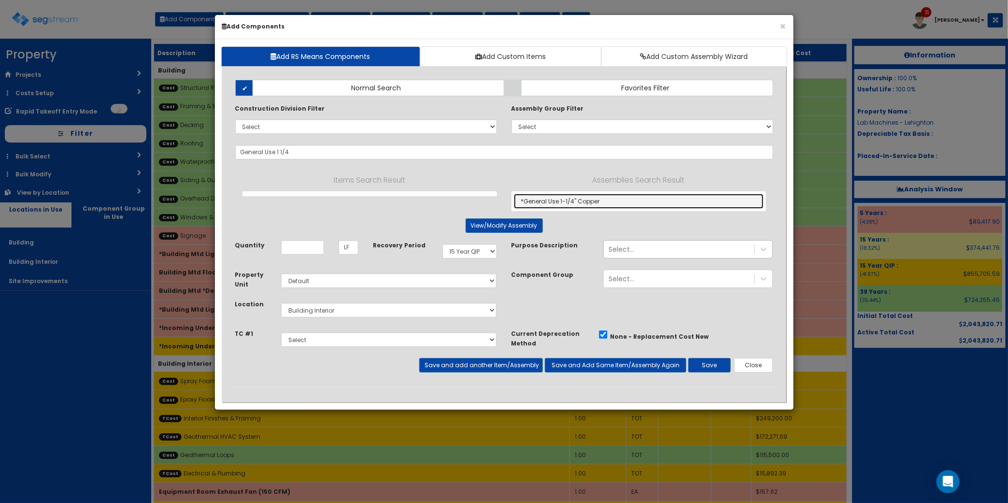
click at [613, 202] on link "*General Use 1-1/4" Copper" at bounding box center [639, 201] width 250 height 15
type input "*General Use 1-1/4" Copper"
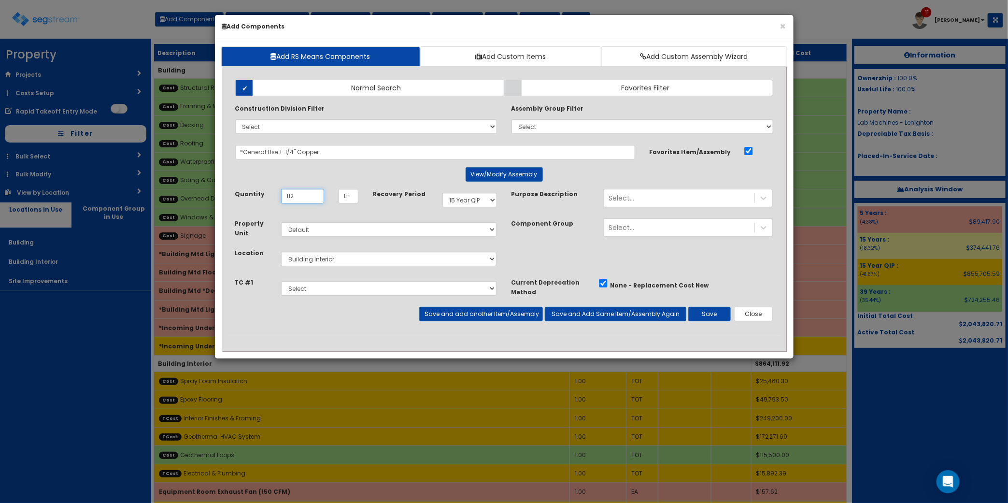
type input "112"
click at [384, 262] on select "Select Building Building Interior Site Improvements Add Additional Location" at bounding box center [389, 259] width 216 height 14
click at [489, 319] on button "Save and add another Item/Assembly" at bounding box center [481, 314] width 124 height 14
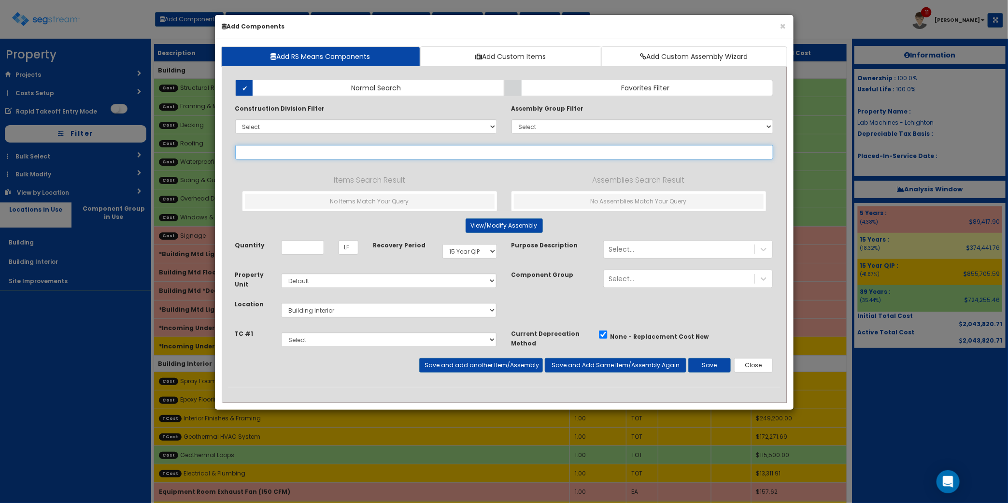
click at [316, 148] on input "text" at bounding box center [504, 152] width 538 height 14
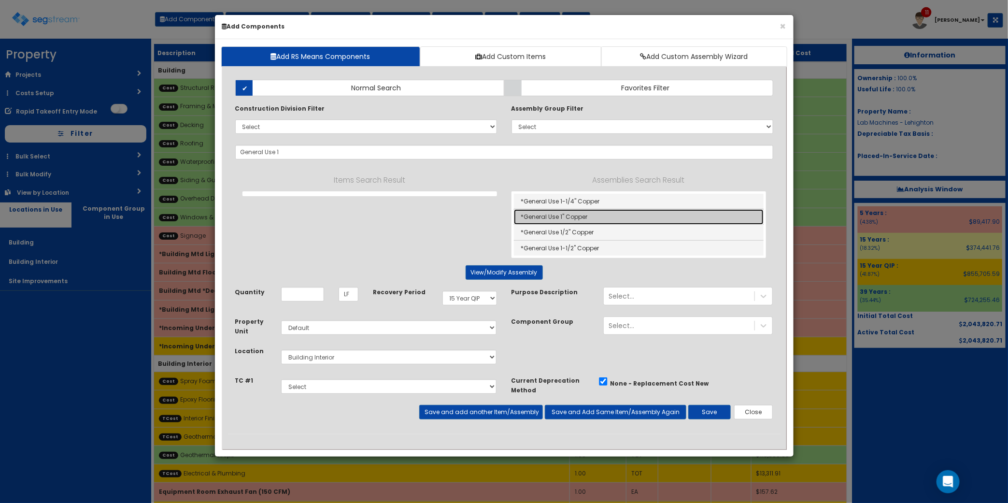
click at [611, 211] on link "*General Use 1" Copper" at bounding box center [639, 216] width 250 height 15
type input "*General Use 1" Copper"
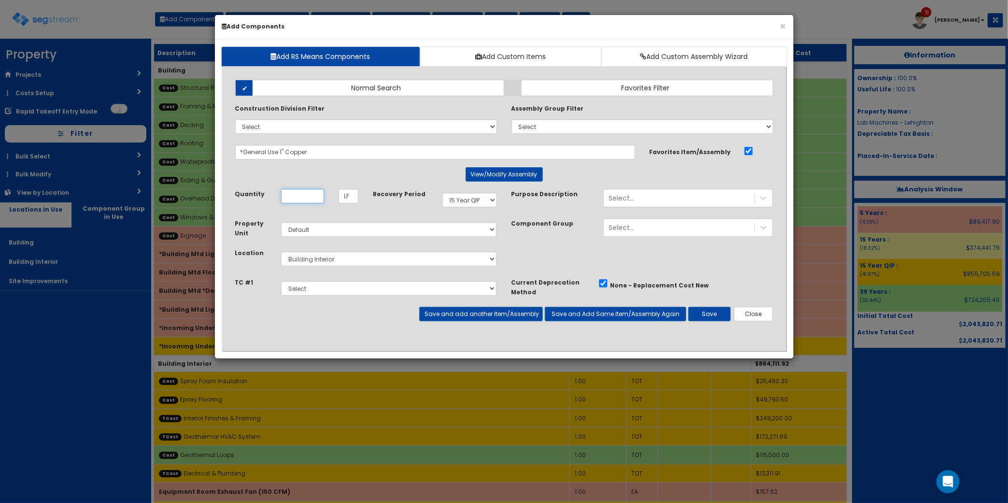
click at [303, 193] on input "Quantity" at bounding box center [302, 196] width 43 height 14
type input "74"
click at [454, 315] on button "Save and add another Item/Assembly" at bounding box center [481, 314] width 124 height 14
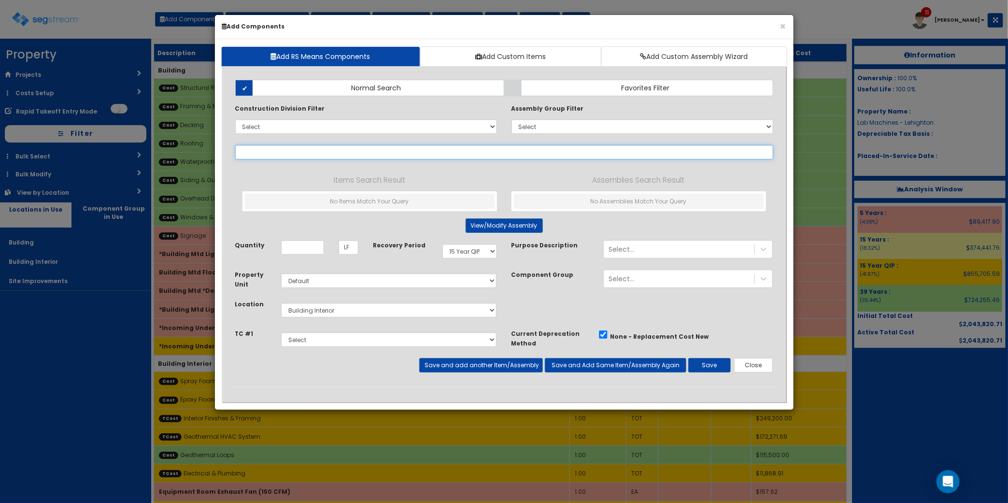
click at [283, 150] on input "text" at bounding box center [504, 152] width 538 height 14
type input "general use 3/4"
click at [312, 245] on input "Quantity" at bounding box center [302, 247] width 43 height 14
type input "8"
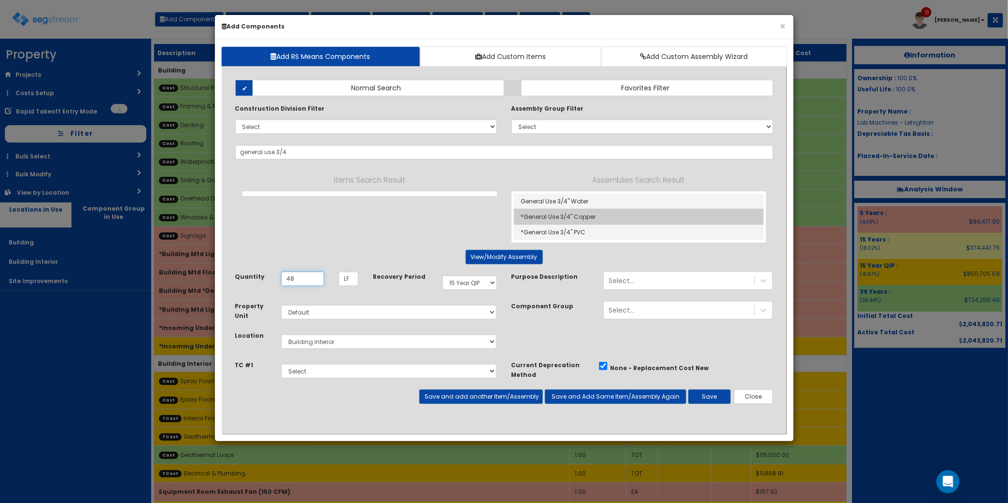
type input "48"
click at [621, 218] on link "*General Use 3/4" Copper" at bounding box center [639, 216] width 250 height 15
type input "*General Use 3/4" Copper"
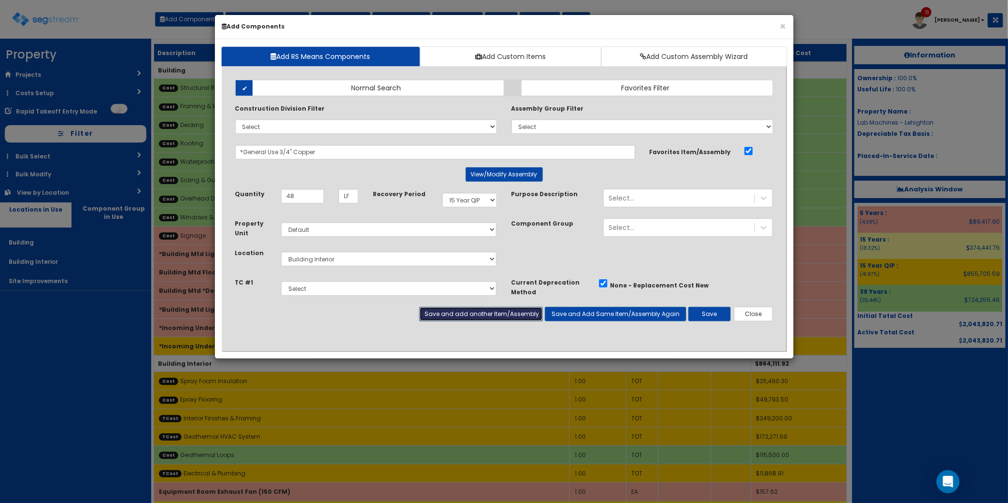
click at [471, 315] on button "Save and add another Item/Assembly" at bounding box center [481, 314] width 124 height 14
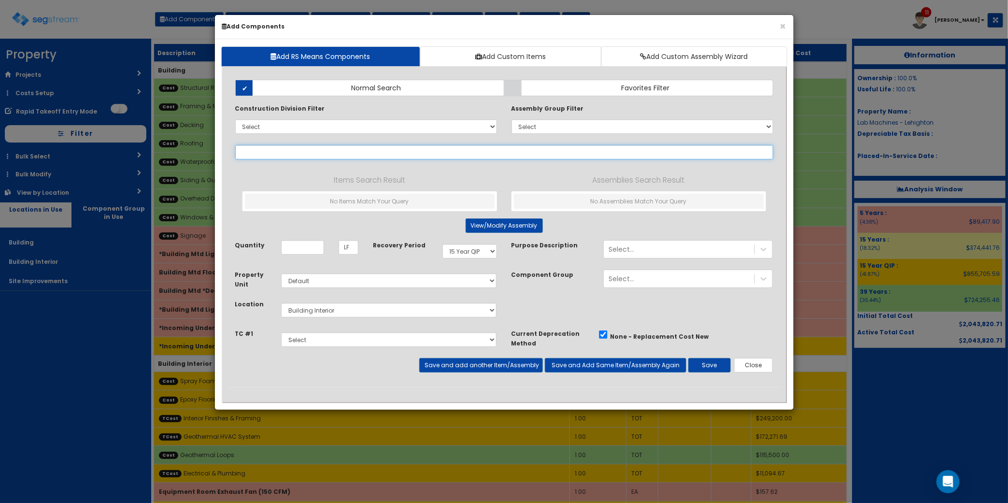
click at [281, 155] on input "text" at bounding box center [504, 152] width 538 height 14
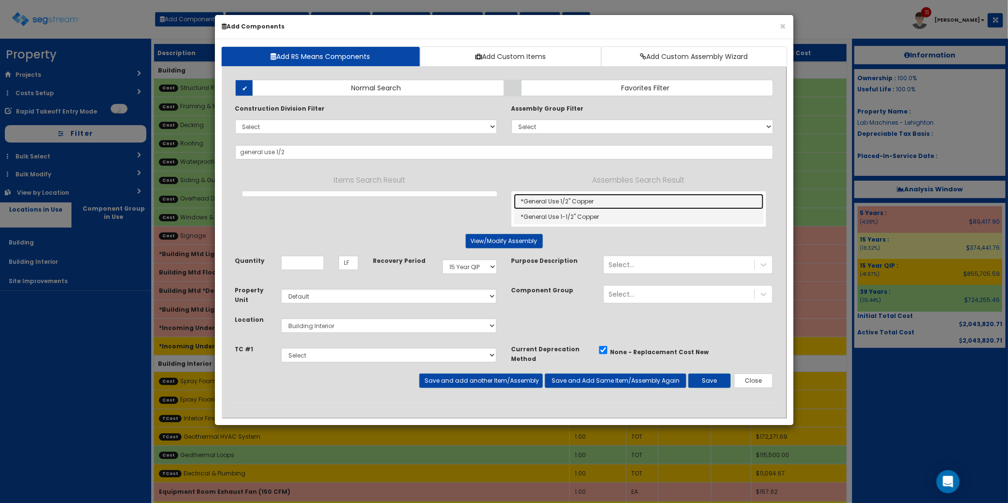
click at [571, 203] on link "*General Use 1/2" Copper" at bounding box center [639, 201] width 250 height 15
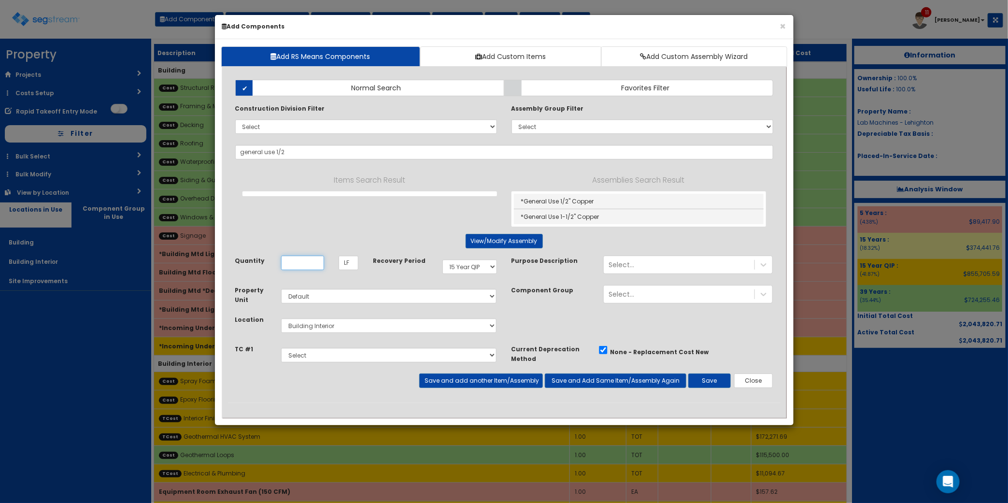
type input "*General Use 1/2" Copper"
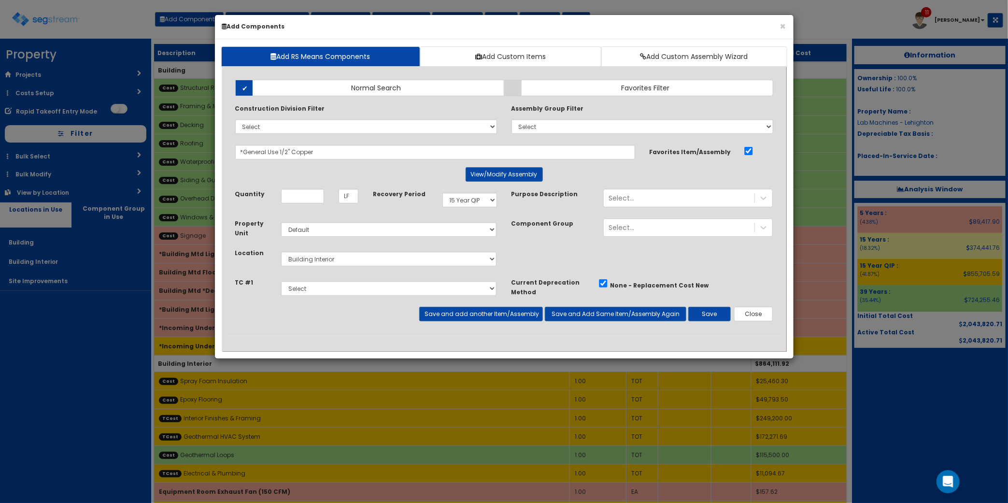
click at [312, 205] on div "Quantity LF" at bounding box center [297, 200] width 138 height 22
click at [300, 203] on input "Quantity" at bounding box center [302, 196] width 43 height 14
type input "91"
click at [443, 308] on button "Save and add another Item/Assembly" at bounding box center [481, 314] width 124 height 14
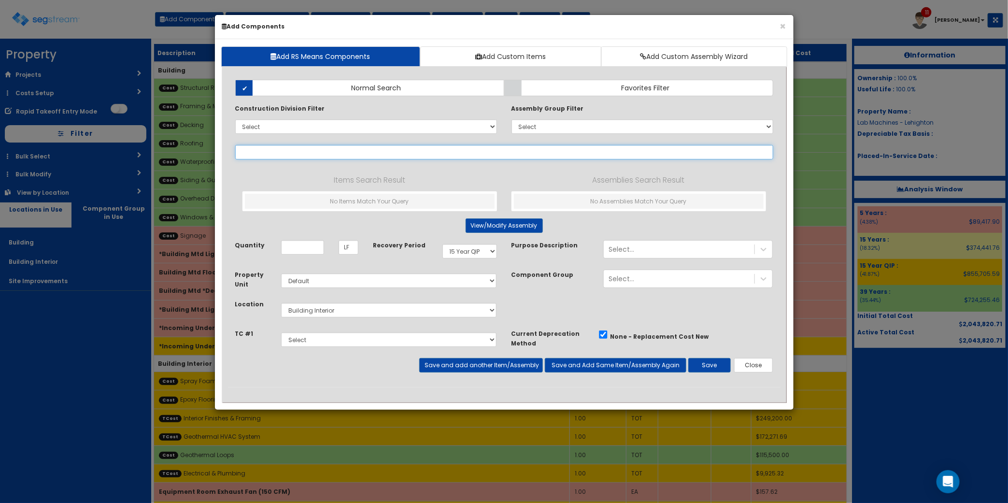
type input "h"
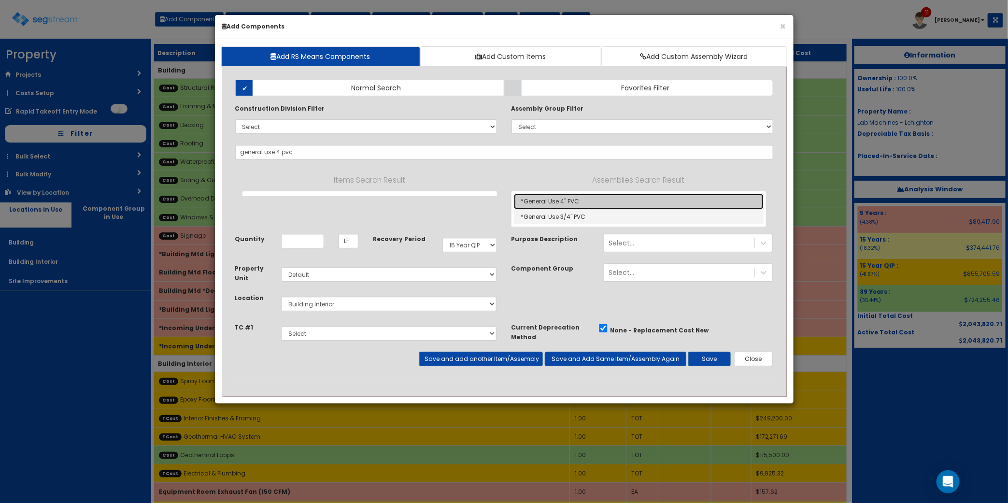
click at [616, 203] on link "*General Use 4" PVC" at bounding box center [639, 201] width 250 height 15
type input "*General Use 4" PVC"
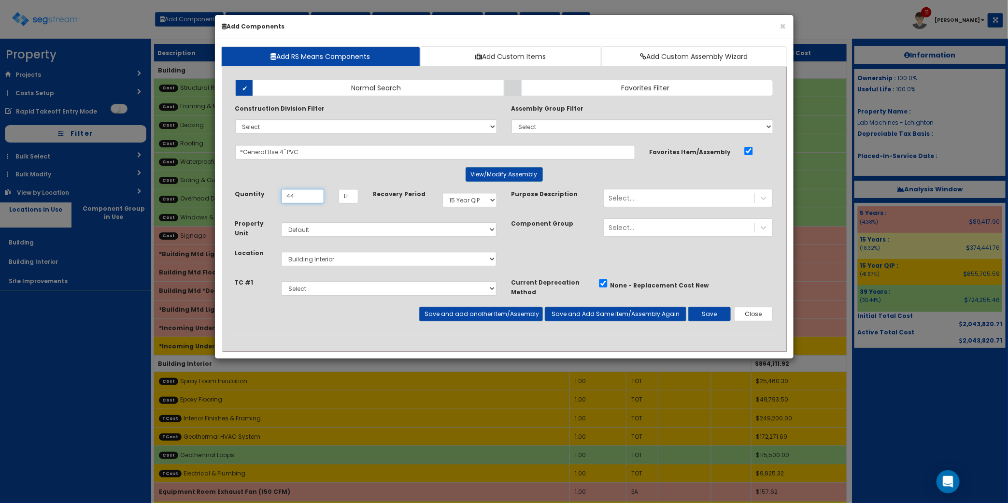
type input "4"
type input "111"
click at [512, 314] on button "Save and add another Item/Assembly" at bounding box center [481, 314] width 124 height 14
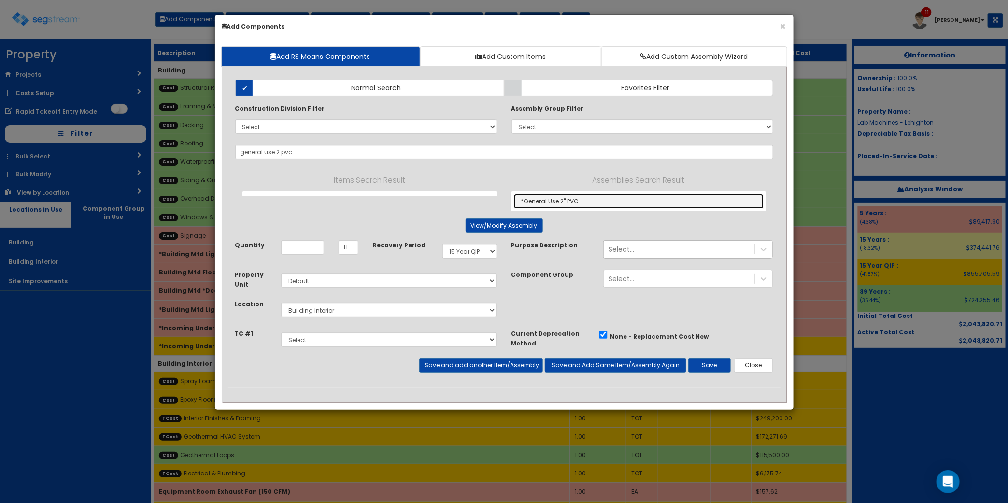
click at [604, 205] on link "*General Use 2" PVC" at bounding box center [639, 201] width 250 height 15
type input "*General Use 2" PVC"
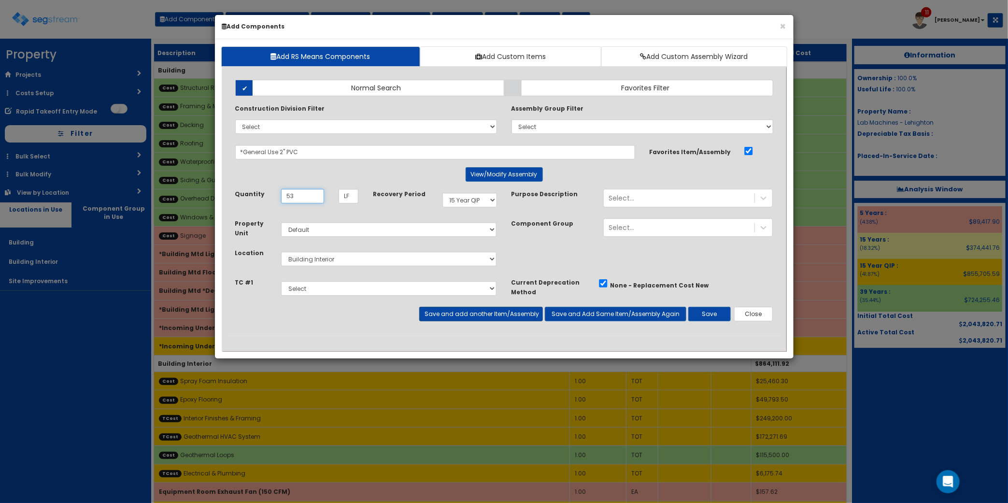
type input "53"
click at [483, 315] on button "Save and add another Item/Assembly" at bounding box center [481, 314] width 124 height 14
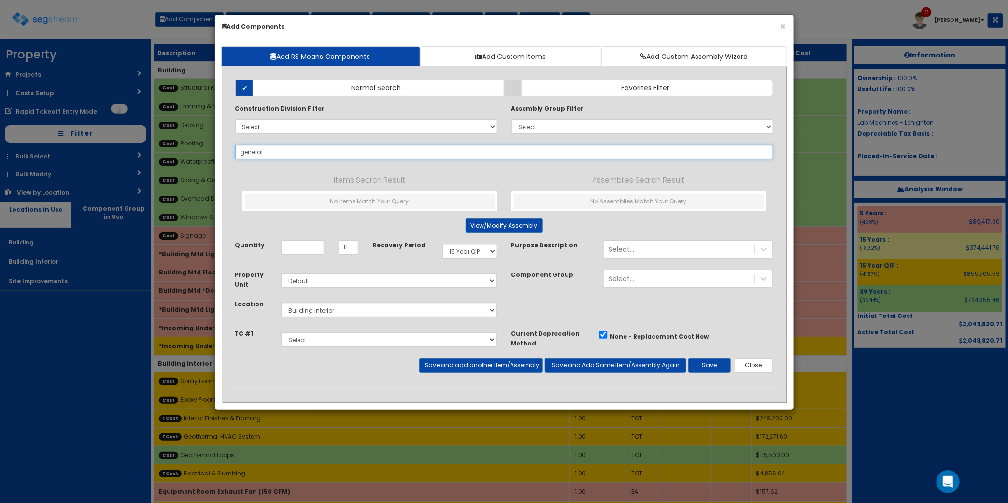
type input "general"
select select "15Y_1"
select select "default"
select select "7"
select select "5276296"
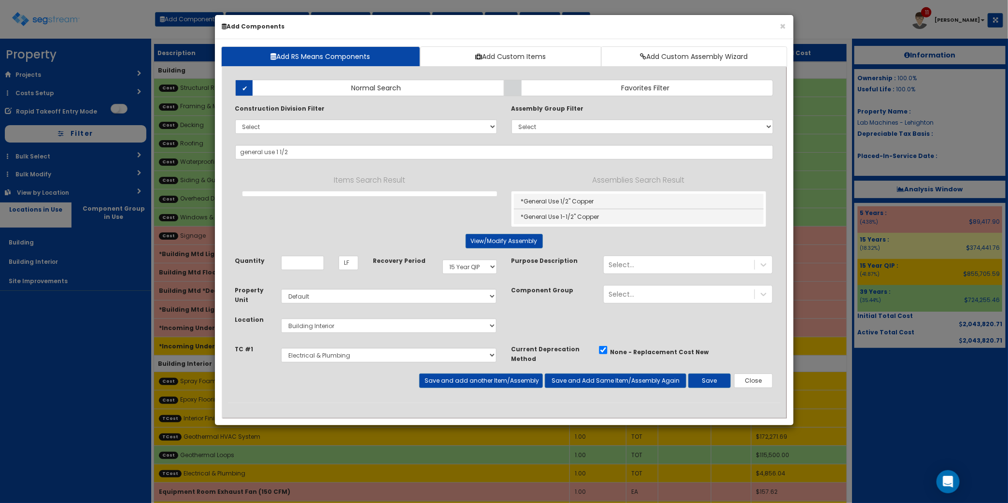
drag, startPoint x: 319, startPoint y: 149, endPoint x: 81, endPoint y: 131, distance: 238.8
click at [97, 136] on div "× Add Components Add RS Means Components Add Custom Items Add Custom Assembly W…" at bounding box center [504, 251] width 1008 height 503
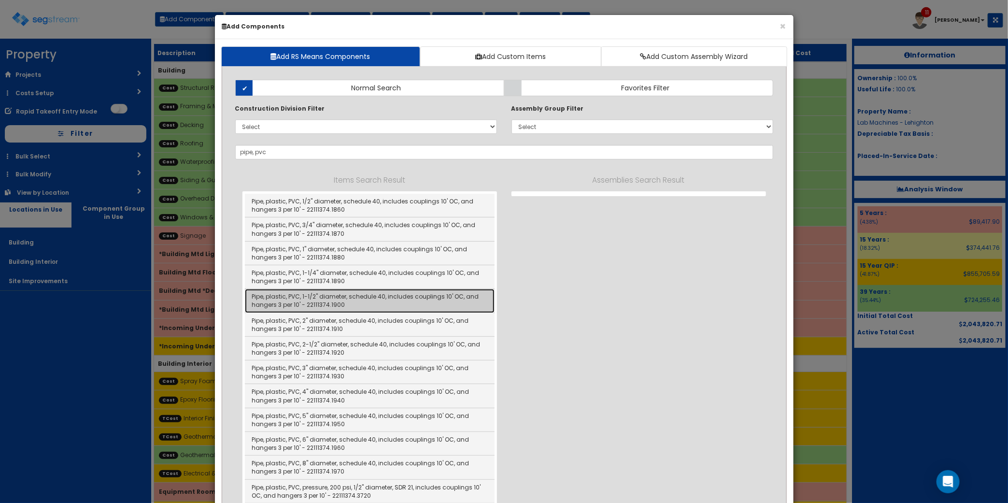
click at [378, 306] on link "Pipe, plastic, PVC, 1-1/2" diameter, schedule 40, includes couplings 10' OC, an…" at bounding box center [370, 301] width 250 height 24
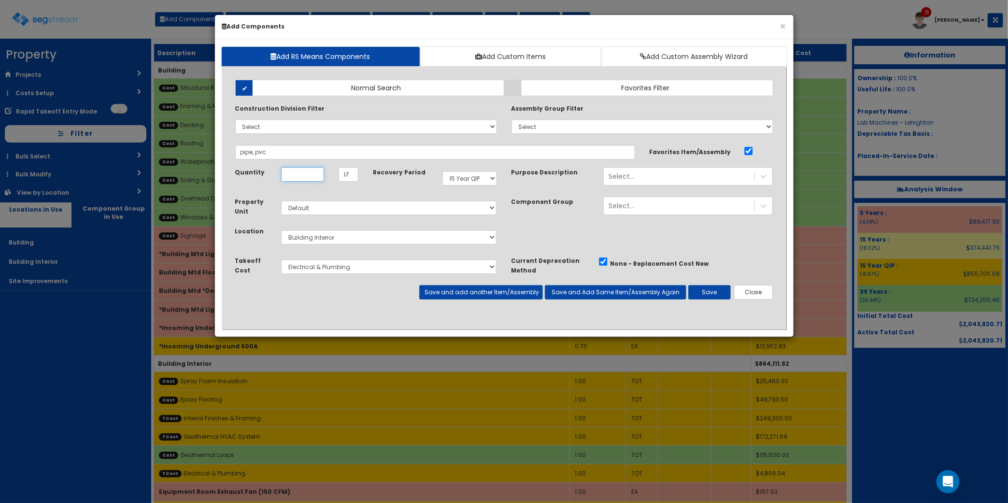
type input "Pipe, plastic, PVC, 1-1/2" diameter, schedule 40, includes couplings 10' OC, an…"
click at [675, 174] on div "Select..." at bounding box center [679, 176] width 151 height 15
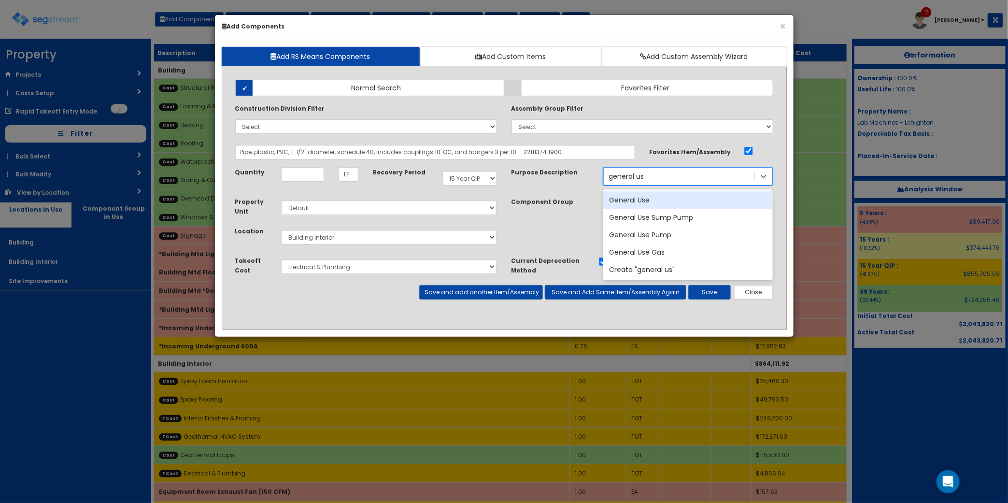
type input "general use"
click at [636, 199] on div "General Use" at bounding box center [688, 199] width 170 height 17
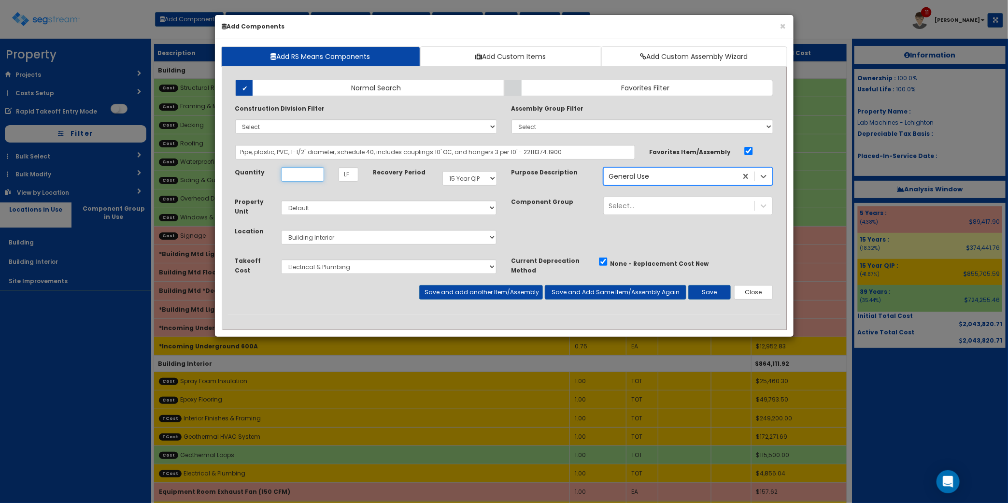
click at [307, 172] on input "Quantity" at bounding box center [302, 174] width 43 height 14
type input "34"
click at [634, 294] on button "Save and Add Same Item/Assembly Again" at bounding box center [616, 292] width 142 height 14
drag, startPoint x: 298, startPoint y: 151, endPoint x: 2193, endPoint y: 94, distance: 1895.6
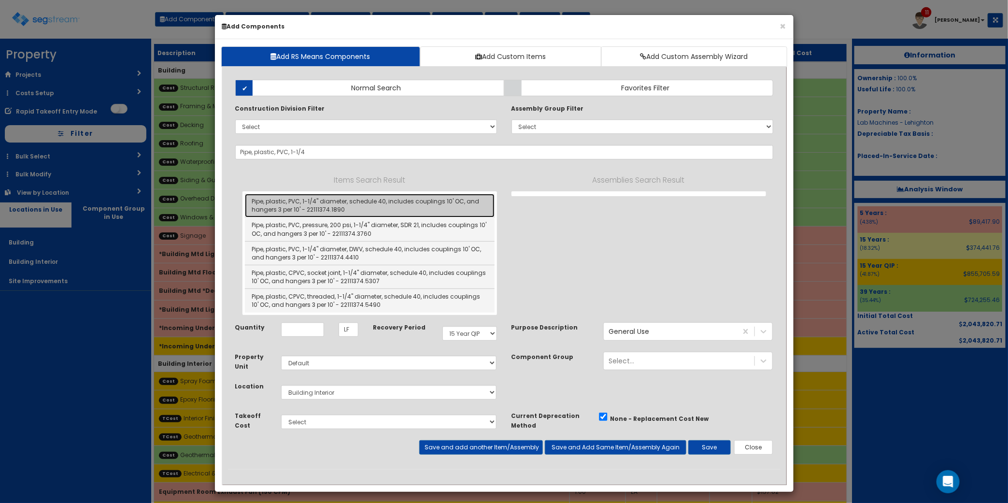
click at [387, 211] on link "Pipe, plastic, PVC, 1-1/4" diameter, schedule 40, includes couplings 10' OC, an…" at bounding box center [370, 206] width 250 height 24
type input "Pipe, plastic, PVC, 1-1/4" diameter, schedule 40, includes couplings 10' OC, an…"
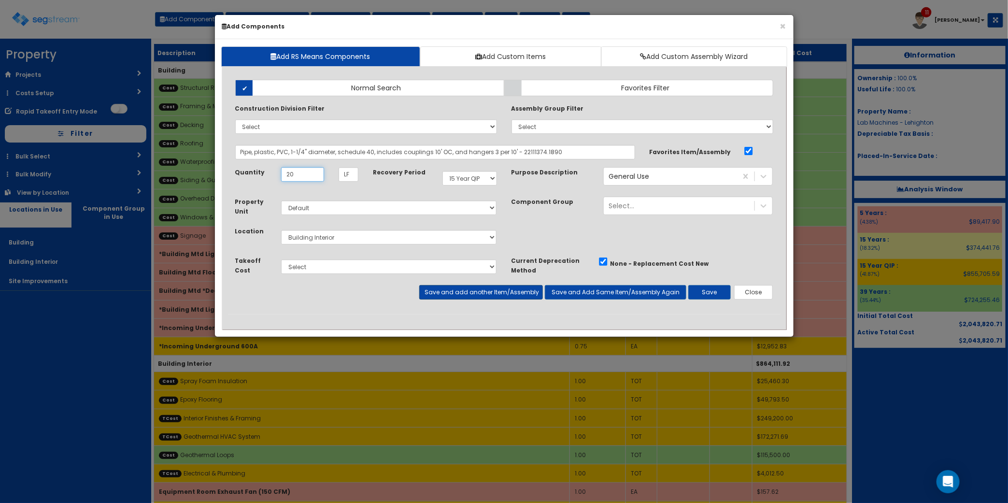
type input "20"
click at [505, 289] on button "Save and add another Item/Assembly" at bounding box center [481, 292] width 124 height 14
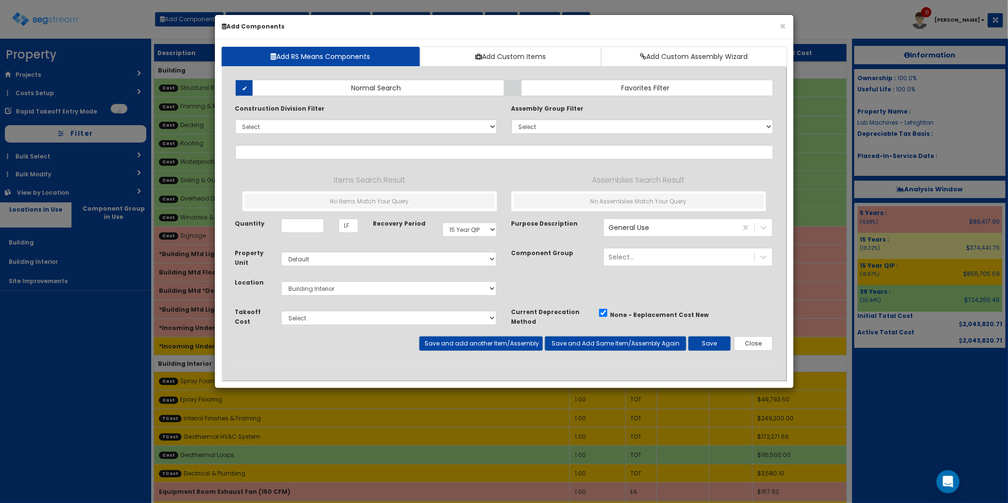
click at [584, 368] on div at bounding box center [504, 372] width 553 height 15
click at [456, 155] on input "text" at bounding box center [504, 152] width 538 height 14
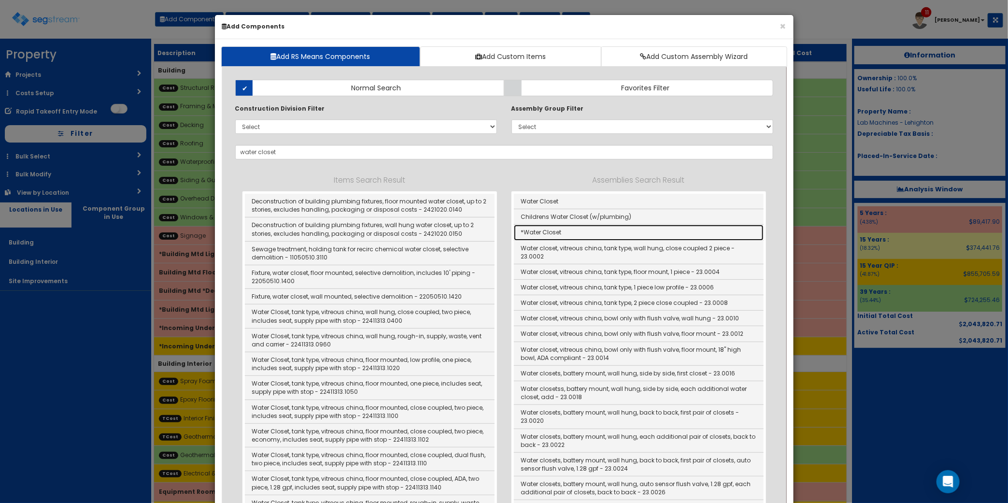
click at [572, 234] on link "*Water Closet" at bounding box center [639, 232] width 250 height 15
type input "*Water Closet"
type input "EA"
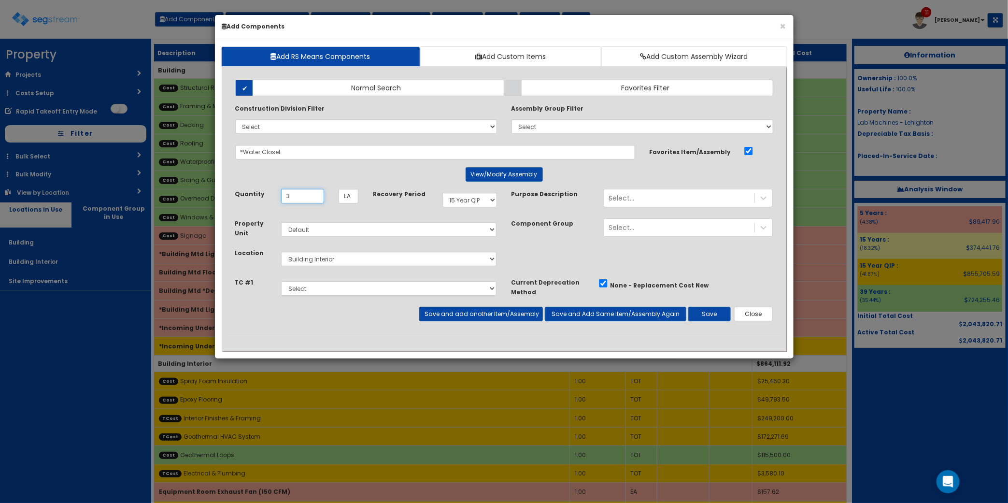
type input "3"
click at [497, 312] on button "Save and add another Item/Assembly" at bounding box center [481, 314] width 124 height 14
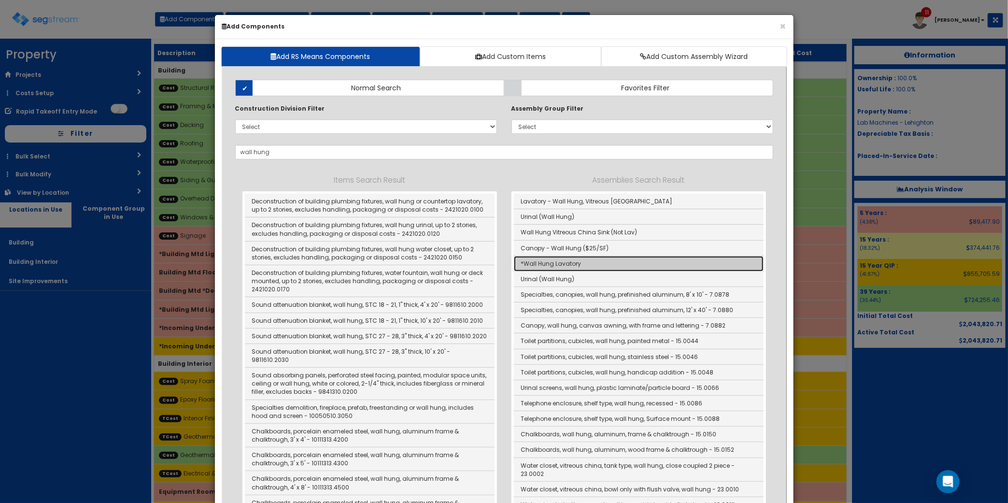
click at [590, 262] on link "*Wall Hung Lavatory" at bounding box center [639, 263] width 250 height 15
type input "*Wall Hung Lavatory"
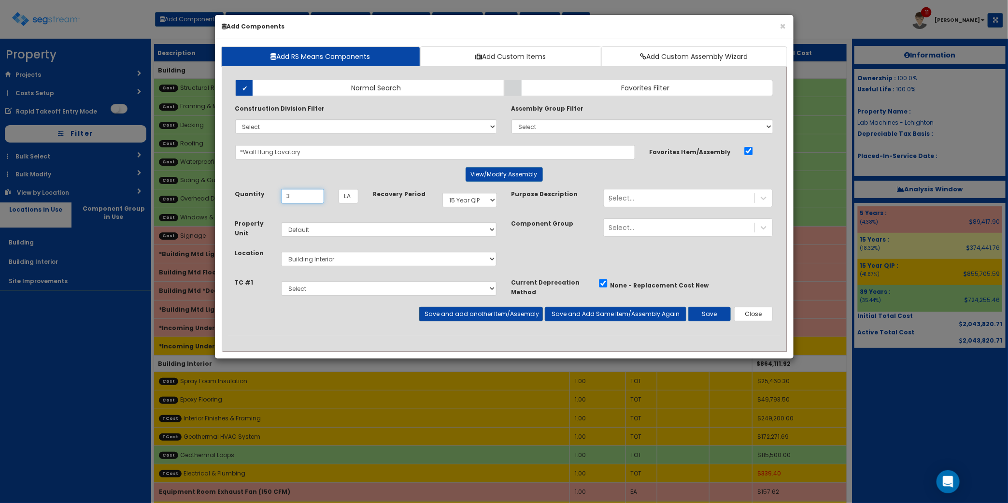
type input "3"
click at [508, 316] on button "Save and add another Item/Assembly" at bounding box center [481, 314] width 124 height 14
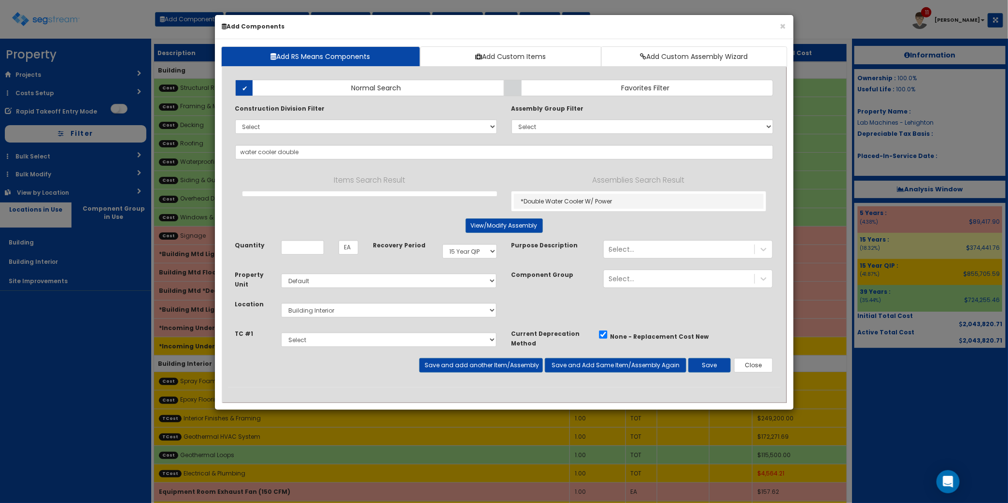
click at [629, 193] on div "*Double Water Cooler W/ Power" at bounding box center [638, 201] width 255 height 20
click at [626, 201] on link "*Double Water Cooler W/ Power" at bounding box center [639, 201] width 250 height 15
type input "*Double Water Cooler W/ Power"
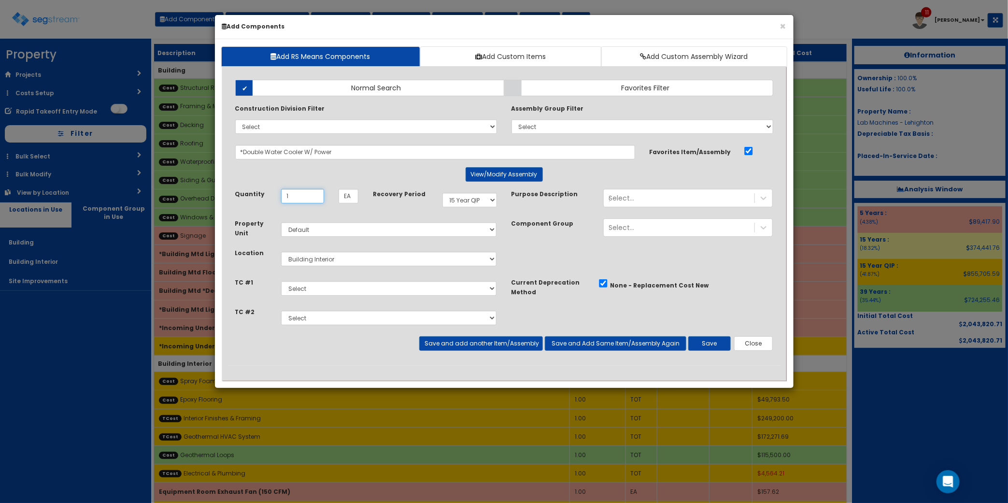
type input "1"
click at [347, 317] on select "Select Interior Finishes & Framing Geothermal HVAC System Electrical & Plumbing" at bounding box center [389, 318] width 216 height 14
select select "5276296"
click at [281, 311] on select "Select Interior Finishes & Framing Geothermal HVAC System Electrical & Plumbing" at bounding box center [389, 318] width 216 height 14
click at [493, 343] on button "Save and add another Item/Assembly" at bounding box center [481, 343] width 124 height 14
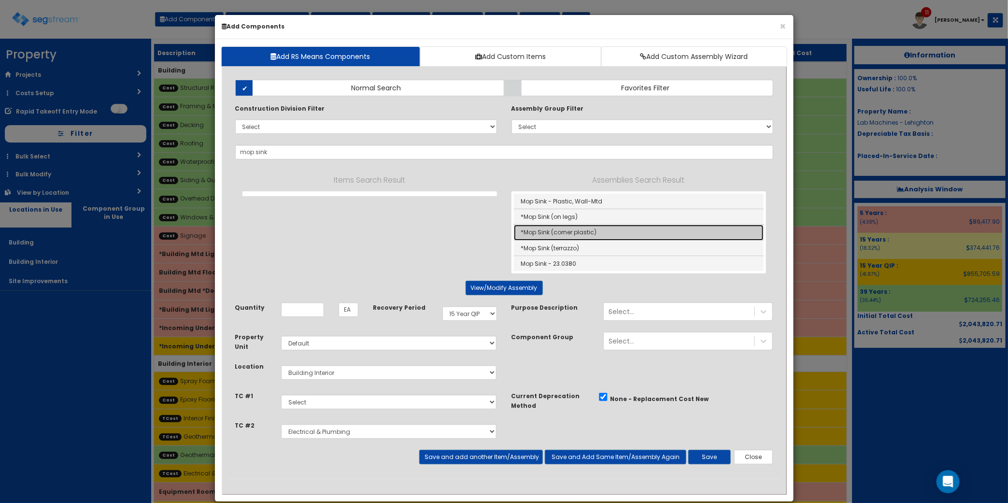
click at [600, 233] on link "*Mop Sink (corner plastic)" at bounding box center [639, 232] width 250 height 15
type input "*Mop Sink (corner plastic)"
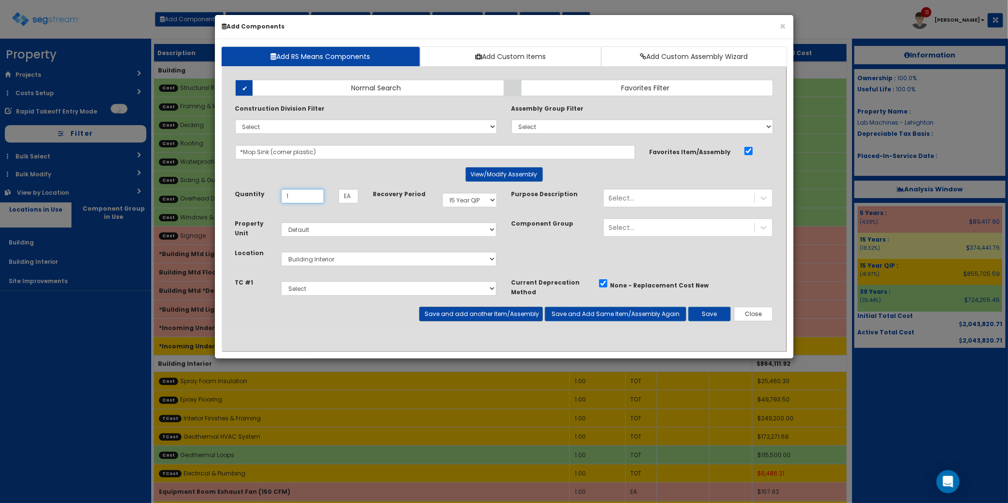
type input "1"
click at [488, 315] on button "Save and add another Item/Assembly" at bounding box center [481, 314] width 124 height 14
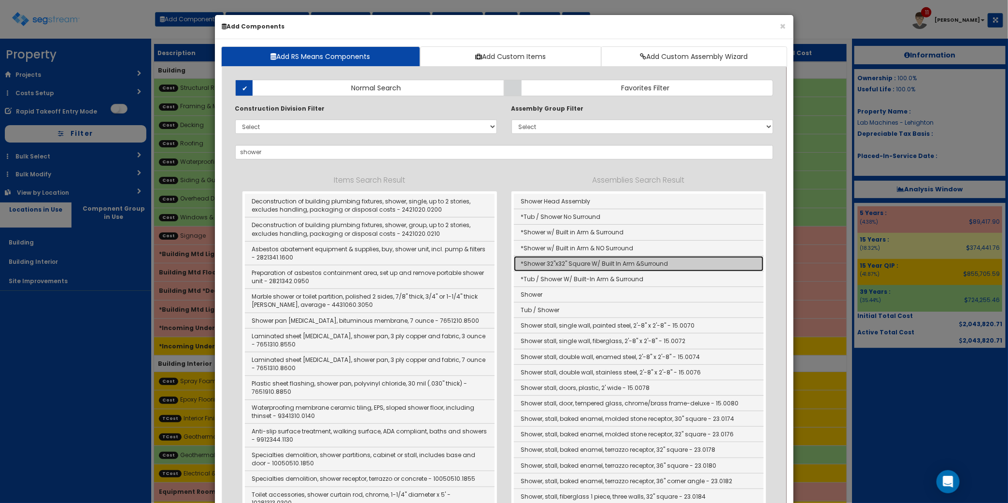
click at [629, 267] on link "*Shower 32"x32" Square W/ Built In Arm &Surround" at bounding box center [639, 263] width 250 height 15
type input "*Shower 32"x32" Square W/ Built In Arm &Surround"
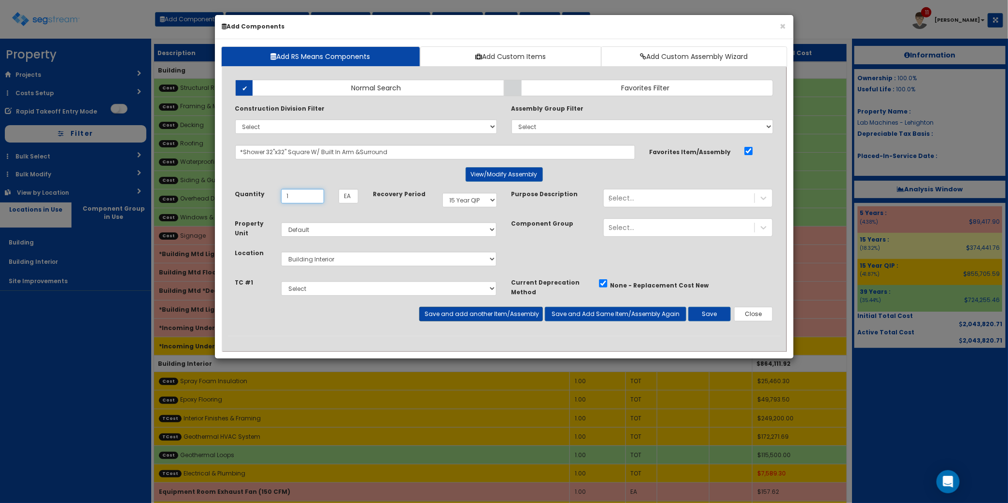
type input "1"
click at [494, 312] on button "Save and add another Item/Assembly" at bounding box center [481, 314] width 124 height 14
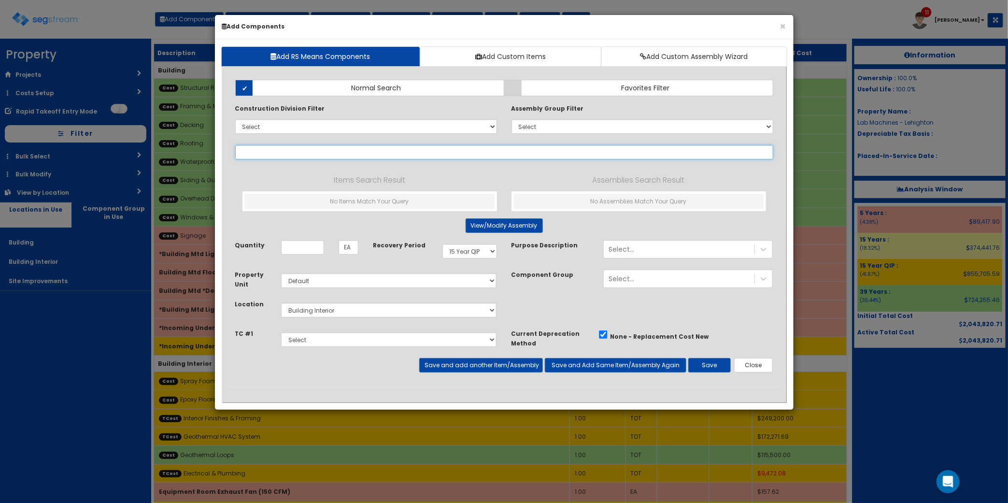
click at [361, 158] on input "text" at bounding box center [504, 152] width 538 height 14
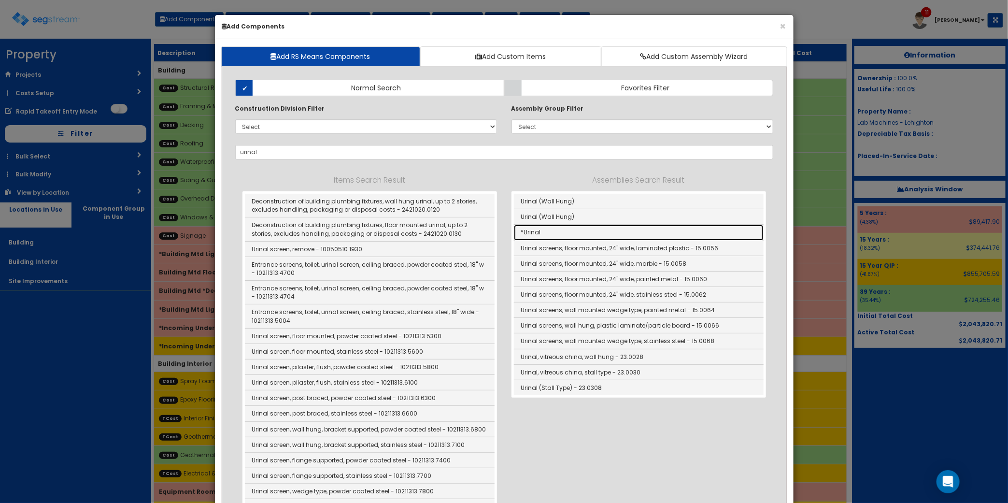
click at [634, 231] on link "*Urinal" at bounding box center [639, 232] width 250 height 15
type input "*Urinal"
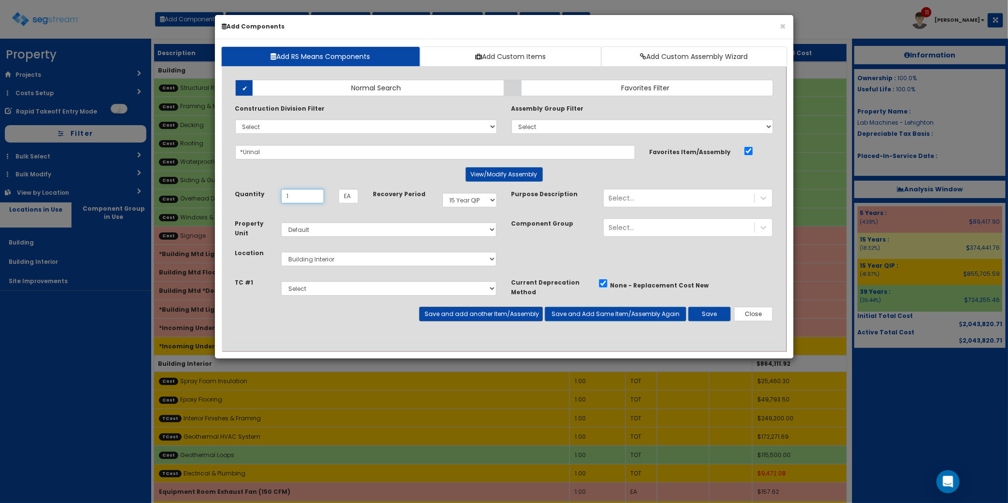
type input "1"
click at [530, 311] on button "Save and add another Item/Assembly" at bounding box center [481, 314] width 124 height 14
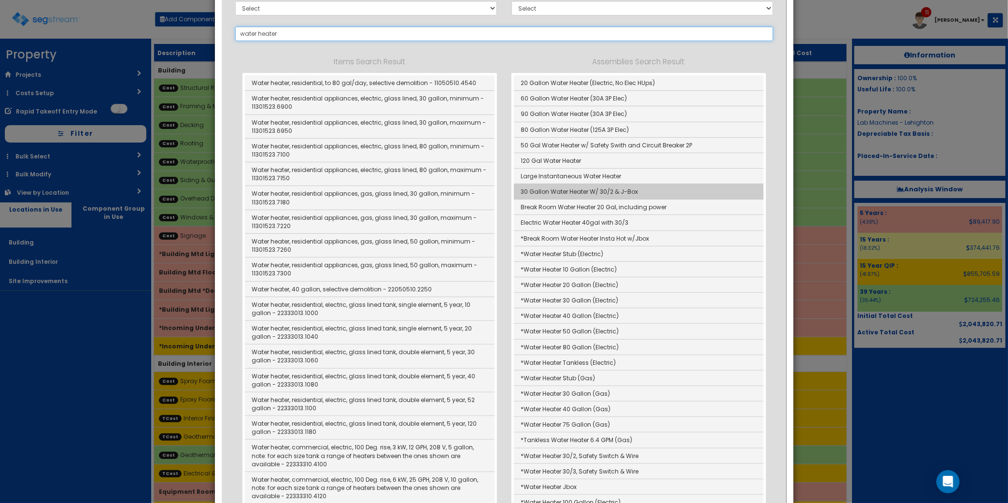
scroll to position [121, 0]
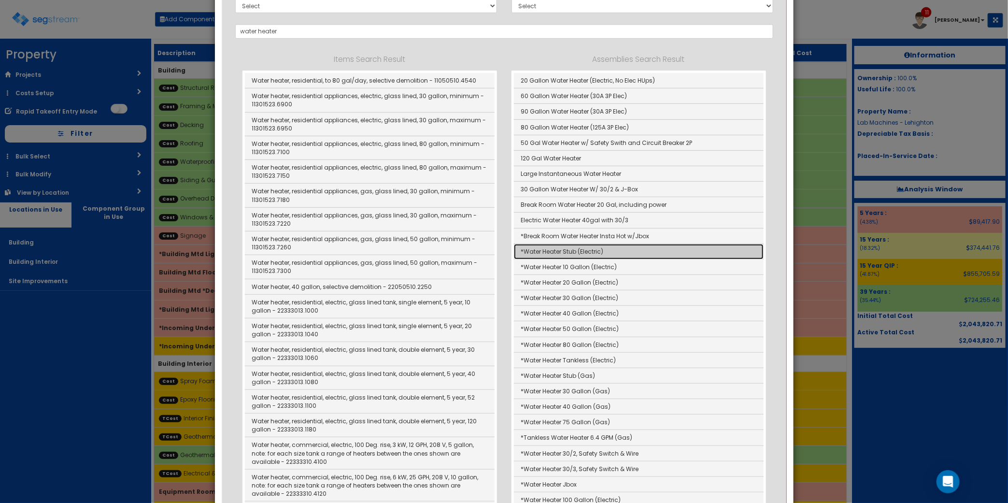
click at [620, 255] on link "*Water Heater Stub (Electric)" at bounding box center [639, 251] width 250 height 15
type input "*Water Heater Stub (Electric)"
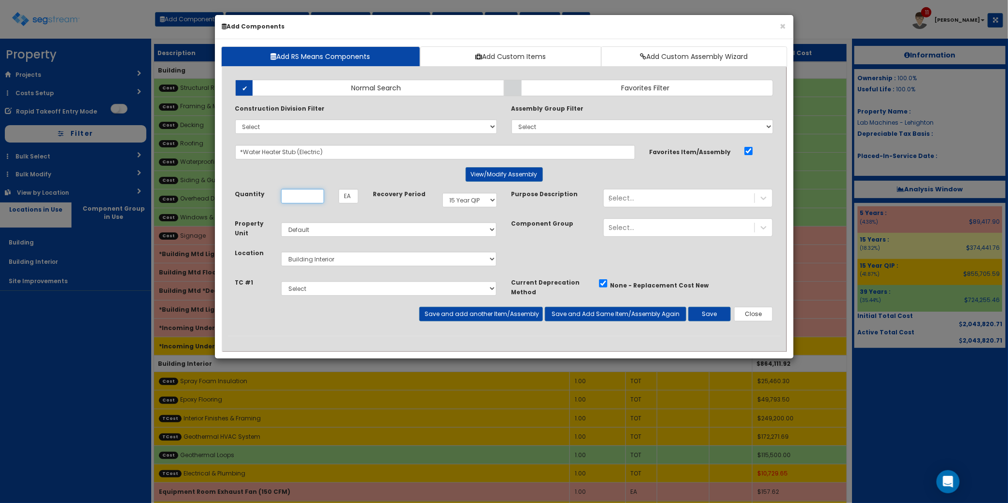
scroll to position [0, 0]
type input "1"
click at [499, 319] on button "Save and add another Item/Assembly" at bounding box center [481, 314] width 124 height 14
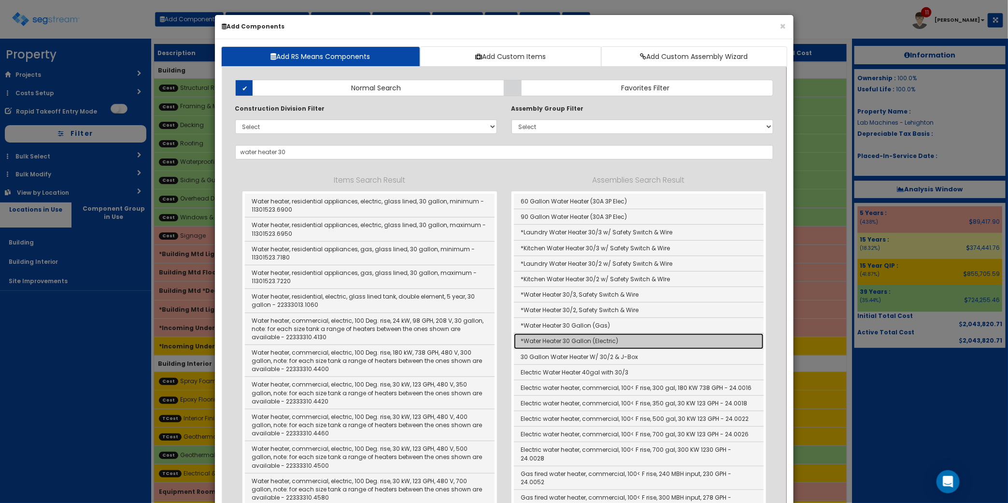
click at [616, 341] on link "*Water Heater 30 Gallon (Electric)" at bounding box center [639, 340] width 250 height 15
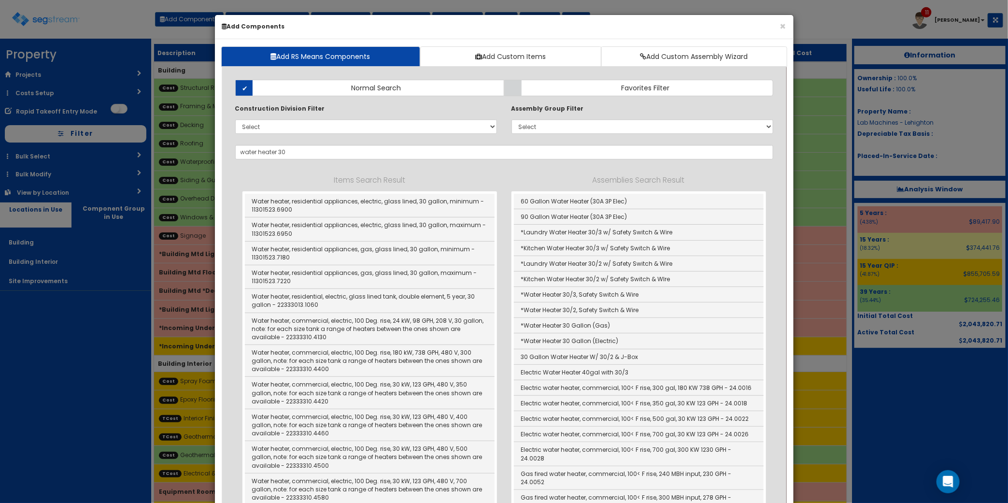
type input "*Water Heater 30 Gallon (Electric)"
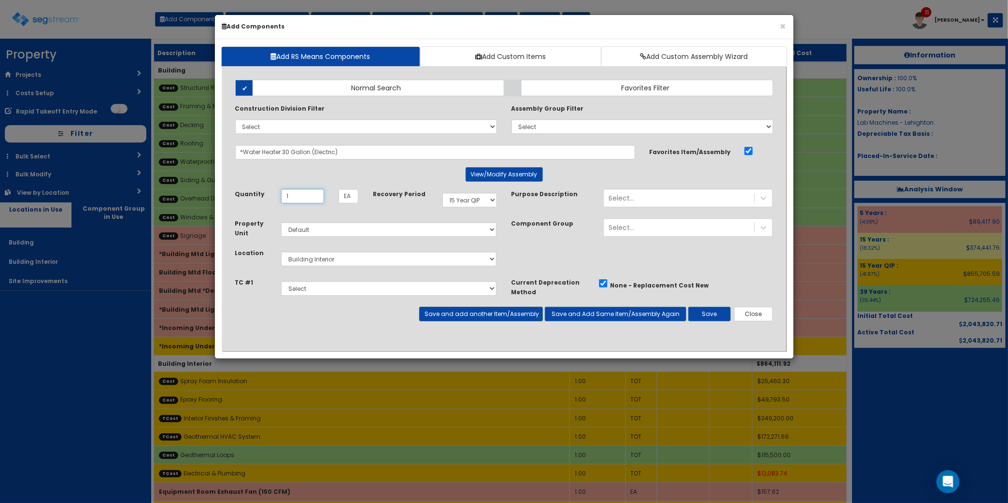
type input "1"
click at [513, 316] on button "Save and add another Item/Assembly" at bounding box center [481, 314] width 124 height 14
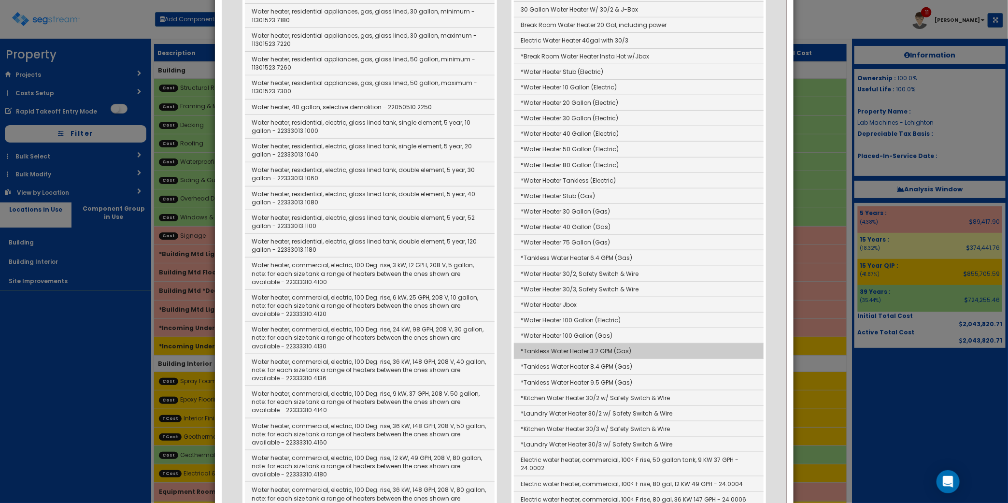
scroll to position [302, 0]
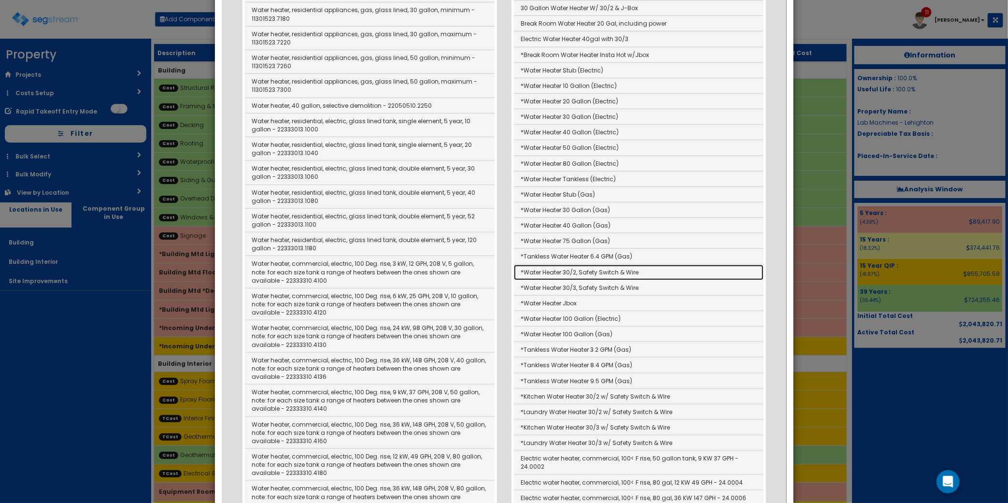
click at [622, 276] on link "*Water Heater 30/2, Safety Switch & Wire" at bounding box center [639, 272] width 250 height 15
type input "*Water Heater 30/2, Safety Switch & Wire"
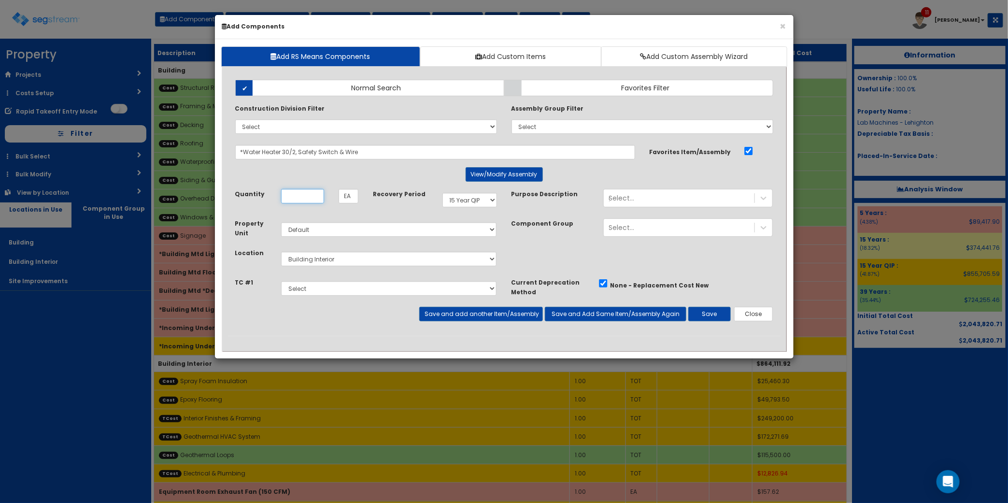
scroll to position [0, 0]
type input "1"
click at [396, 290] on select "Select Interior Finishes & Framing Geothermal HVAC System Electrical & Plumbing" at bounding box center [389, 288] width 216 height 14
click at [442, 315] on button "Save and add another Item/Assembly" at bounding box center [481, 314] width 124 height 14
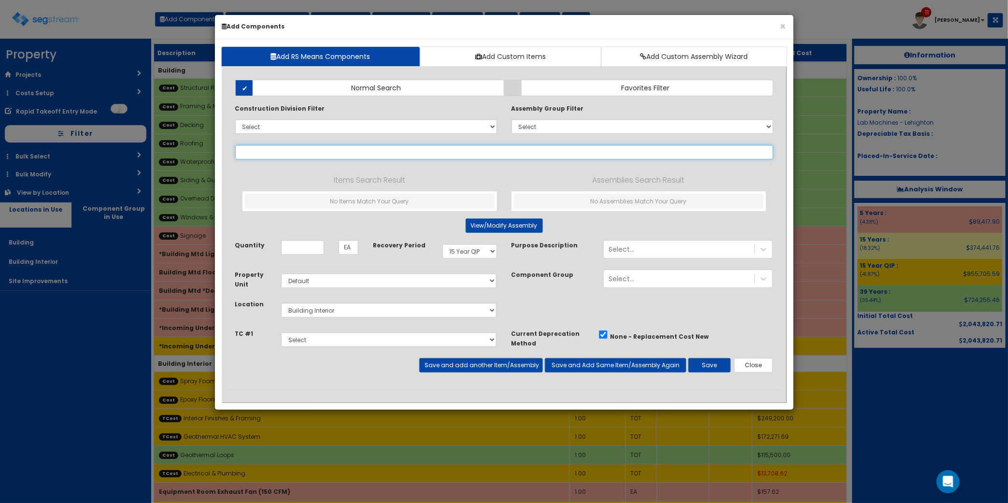
click at [326, 159] on input "text" at bounding box center [504, 152] width 538 height 14
click at [276, 153] on input "text" at bounding box center [504, 152] width 538 height 14
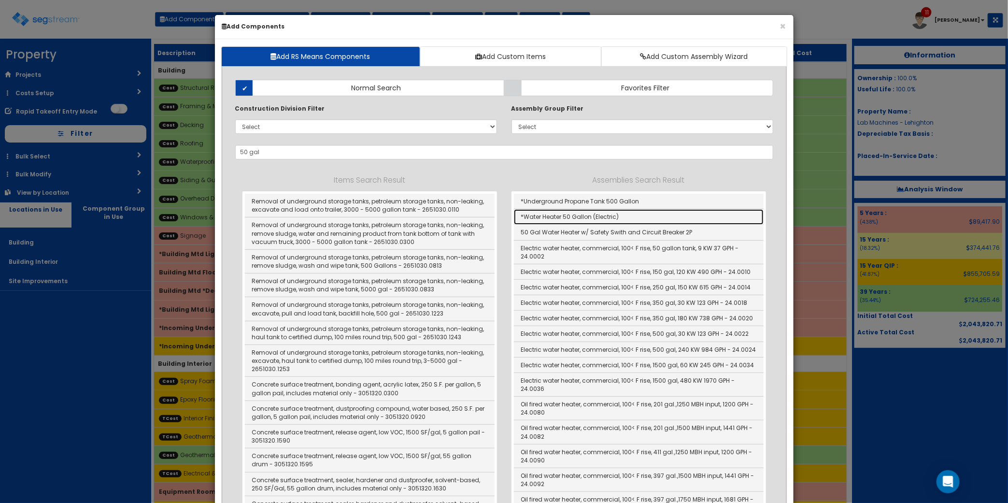
click at [588, 213] on link "*Water Heater 50 Gallon (Electric)" at bounding box center [639, 216] width 250 height 15
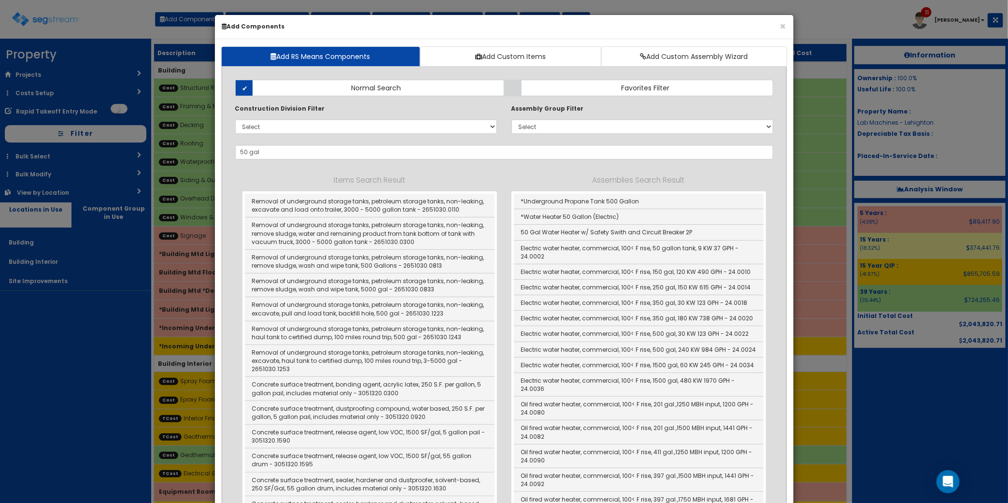
type input "*Water Heater 50 Gallon (Electric)"
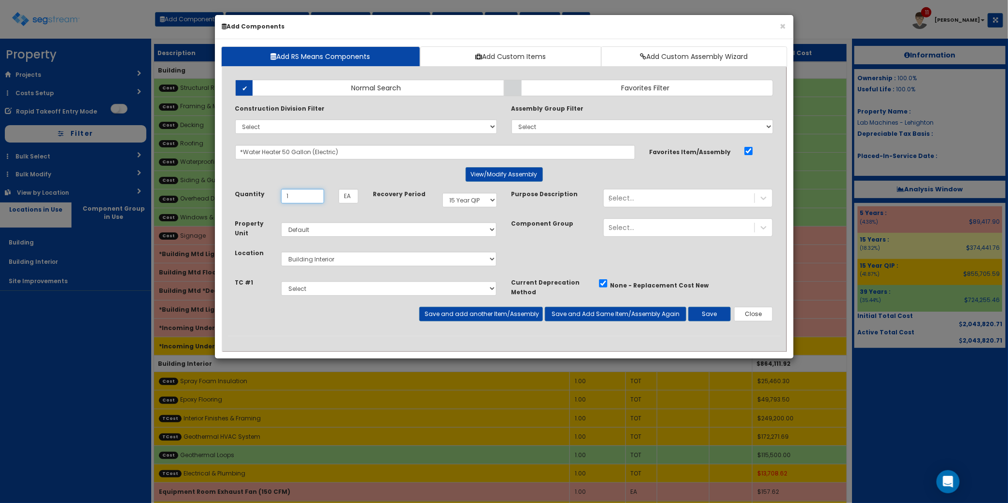
type input "1"
click at [696, 321] on button "Save" at bounding box center [709, 314] width 43 height 14
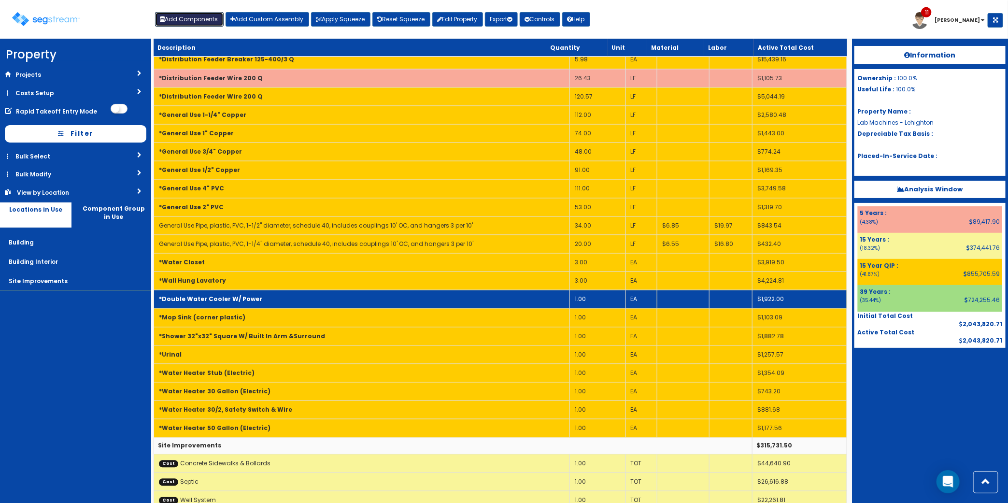
scroll to position [1008, 0]
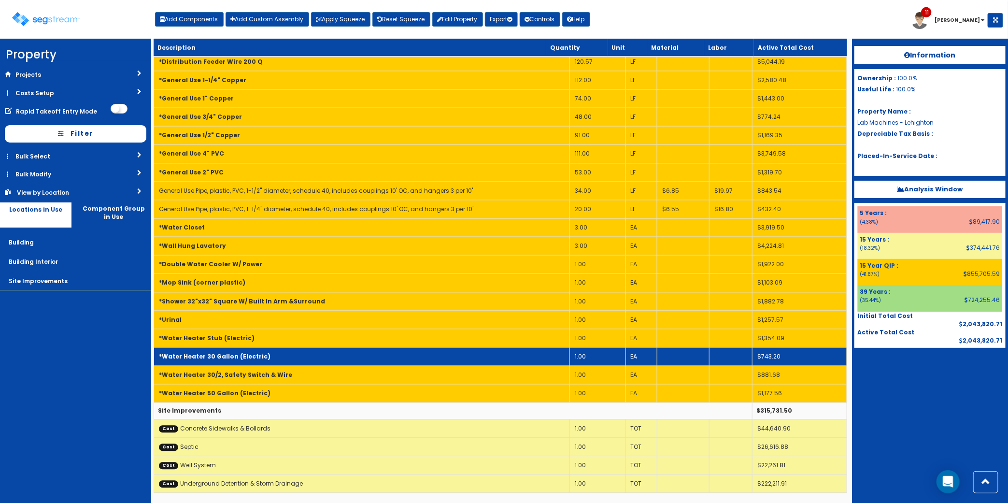
click at [348, 353] on td "*Water Heater 30 Gallon (Electric)" at bounding box center [362, 357] width 416 height 18
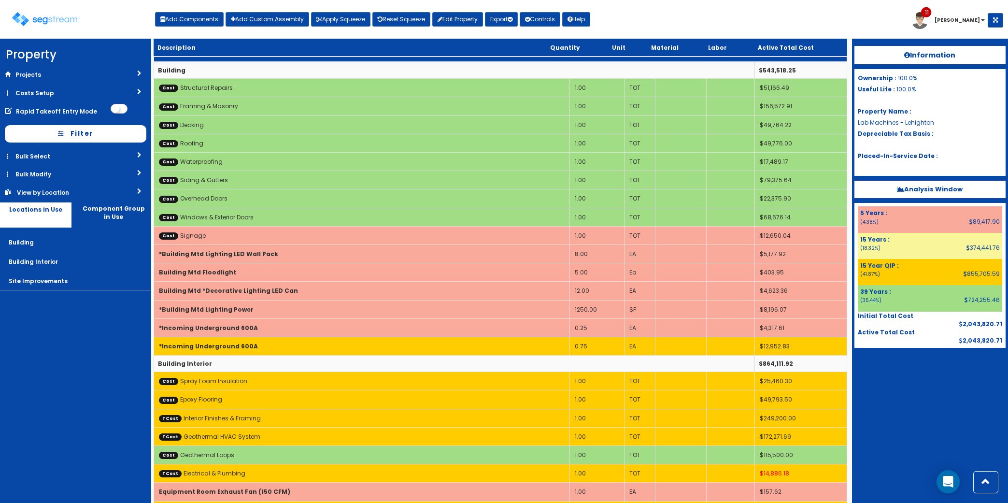
scroll to position [1008, 0]
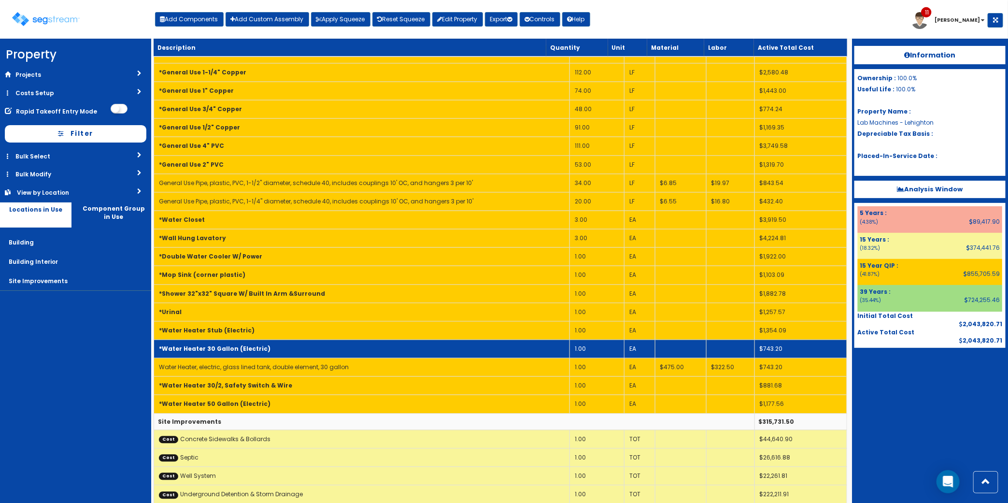
click at [254, 353] on b "*Water Heater 30 Gallon (Electric)" at bounding box center [215, 349] width 112 height 8
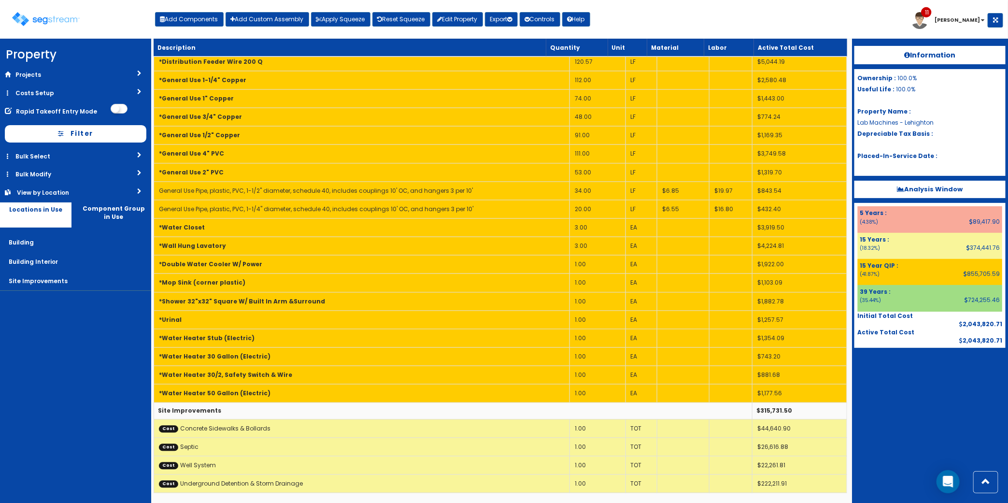
scroll to position [1008, 0]
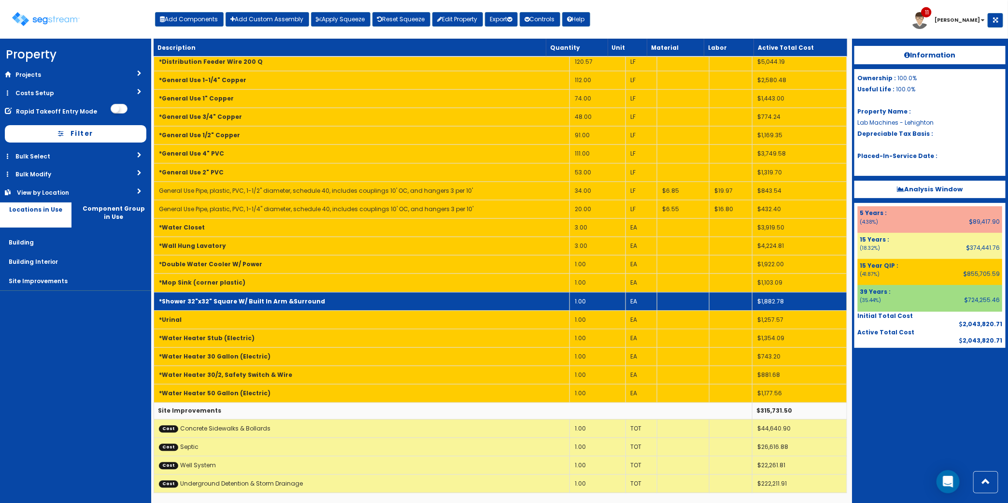
click at [332, 294] on td "*Shower 32"x32" Square W/ Built In Arm &Surround" at bounding box center [362, 301] width 416 height 18
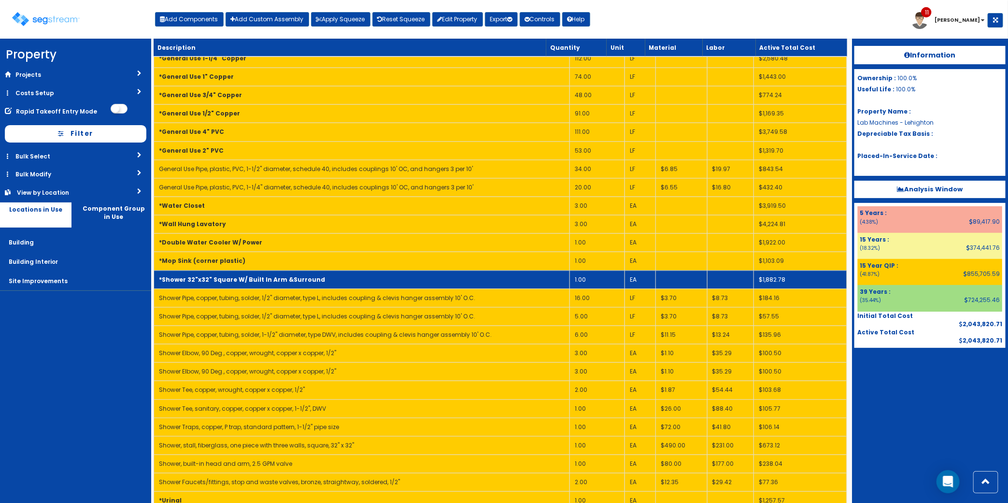
scroll to position [1129, 0]
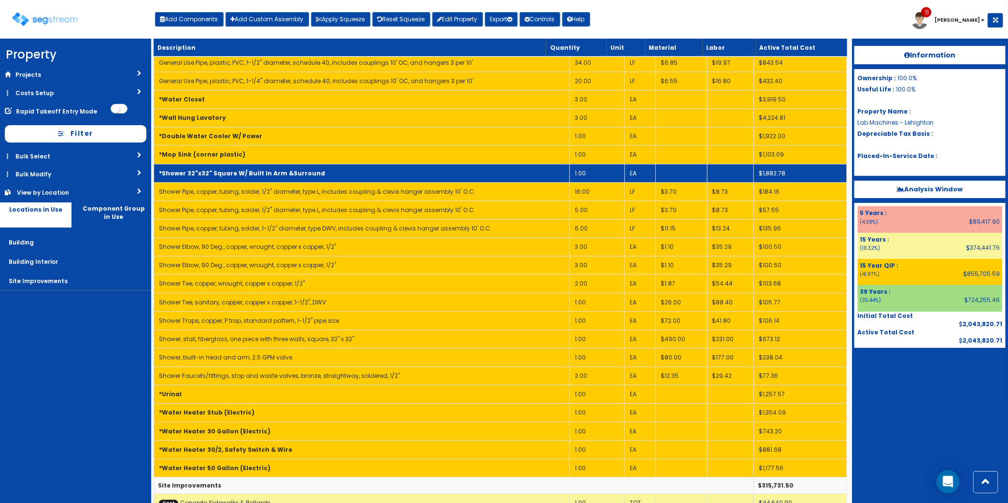
click at [302, 177] on b "*Shower 32"x32" Square W/ Built In Arm &Surround" at bounding box center [242, 173] width 166 height 8
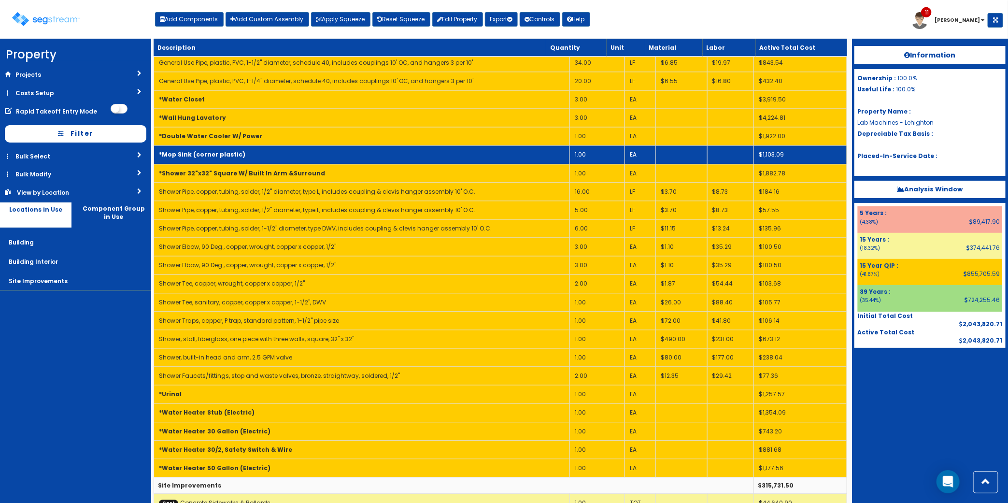
scroll to position [1008, 0]
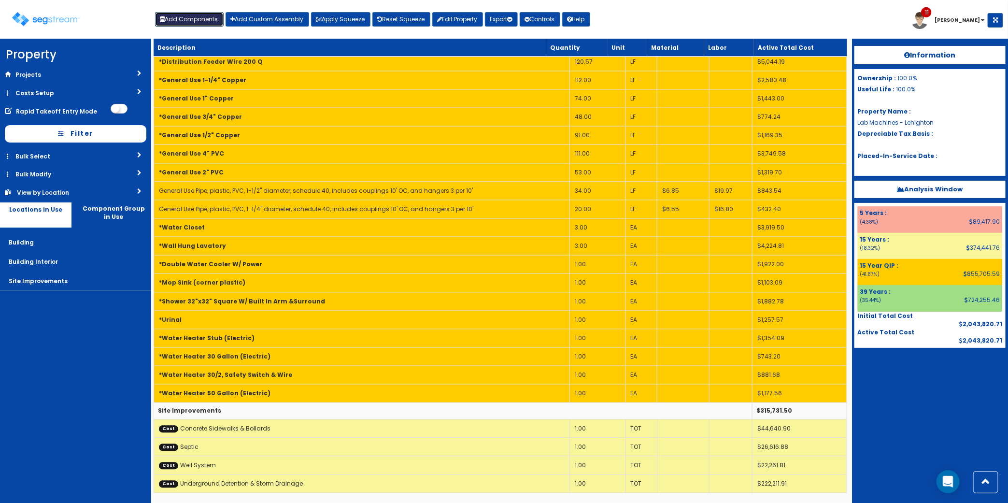
click at [212, 26] on button "Add Components" at bounding box center [189, 19] width 69 height 14
select select "15Y_1"
select select "default"
select select "7"
select select "5276296"
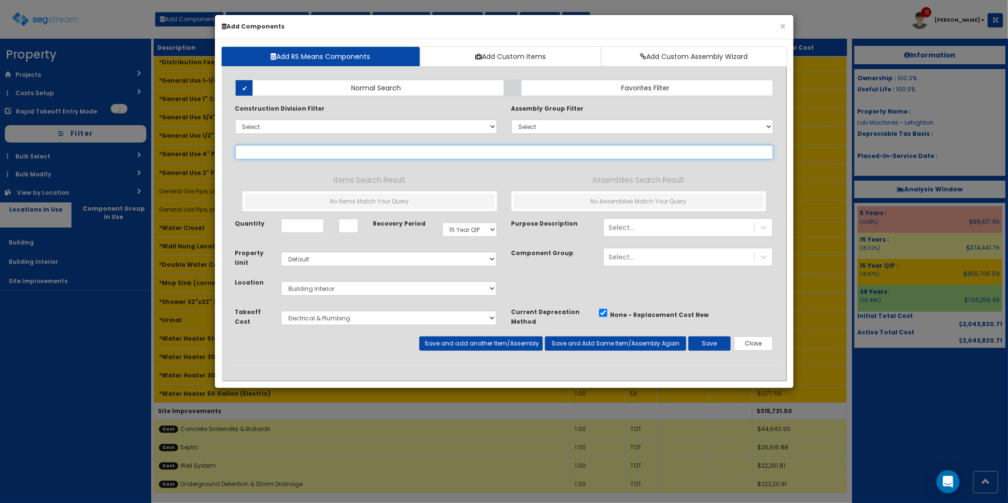
select select
type input "K"
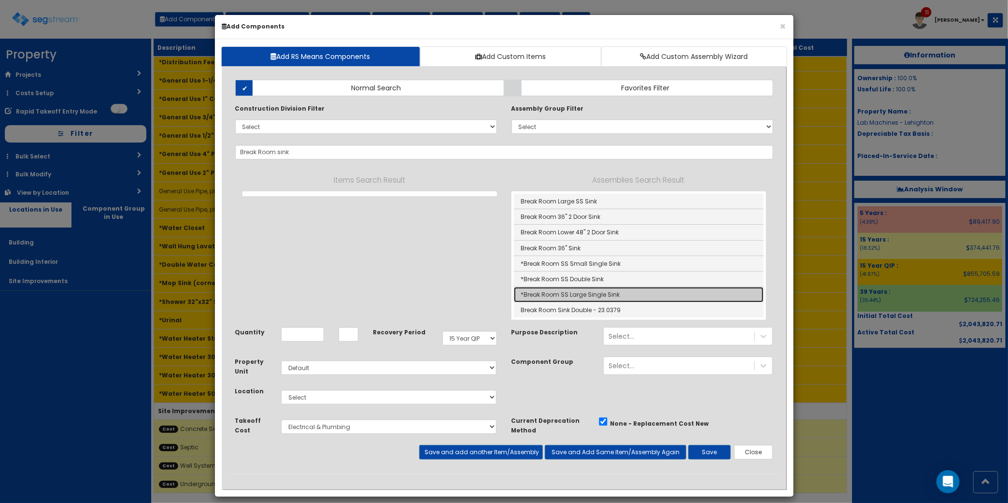
click at [591, 298] on link "*Break Room SS Large Single Sink" at bounding box center [639, 294] width 250 height 15
type input "*Break Room SS Large Single Sink"
type input "EA"
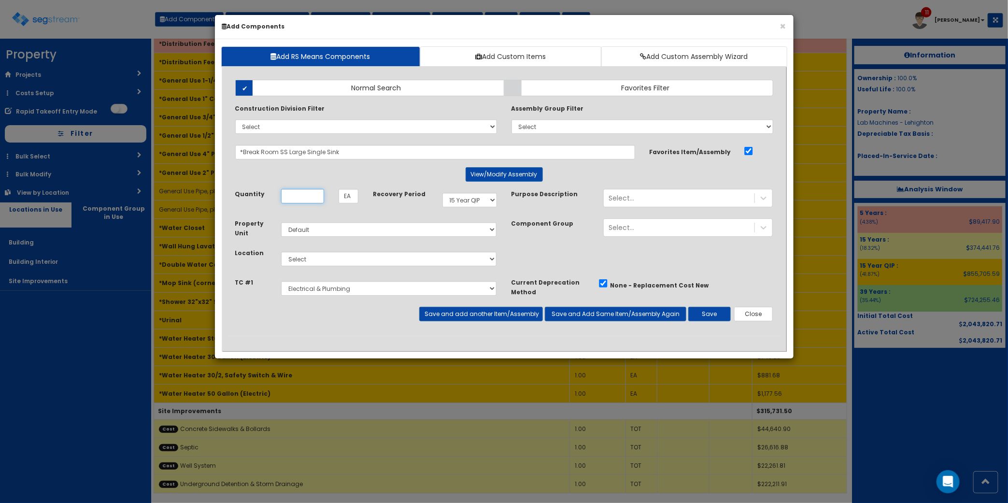
scroll to position [0, 0]
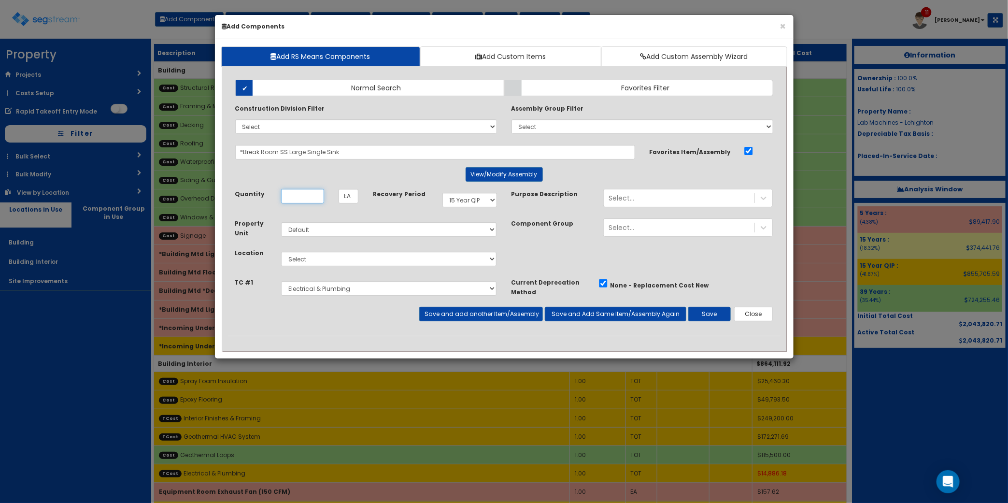
click at [310, 201] on input "Quantity" at bounding box center [302, 196] width 43 height 14
type input "1"
click at [491, 199] on select "Select 5 Years 7 Years 9 Years 10 Years 15 Years 15 Year QLI 15 Year QRP 15 Yea…" at bounding box center [469, 200] width 55 height 14
select select "5Y"
click at [442, 193] on select "Select 5 Years 7 Years 9 Years 10 Years 15 Years 15 Year QLI 15 Year QRP 15 Yea…" at bounding box center [469, 200] width 55 height 14
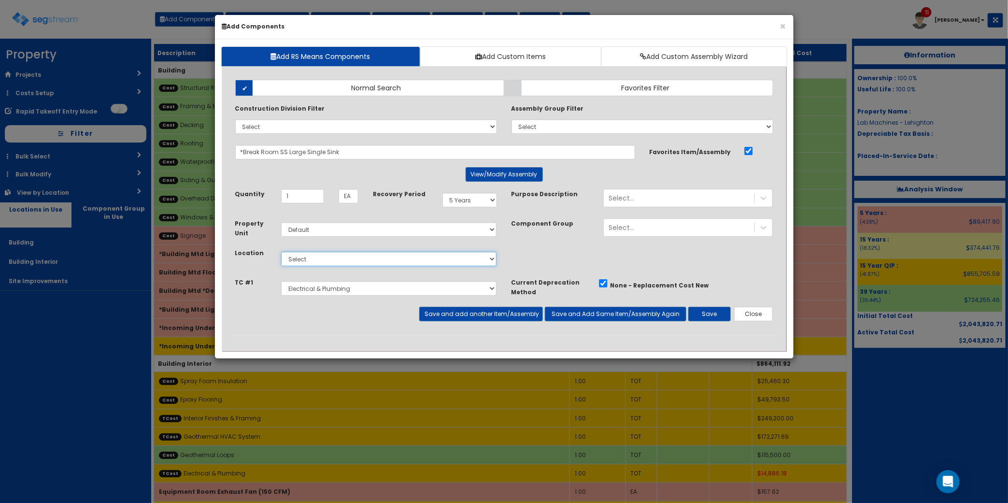
click at [384, 266] on select "Select Building Building Interior Site Improvements Add Additional Location" at bounding box center [389, 259] width 216 height 14
select select "7"
click at [281, 252] on select "Select Building Building Interior Site Improvements Add Additional Location" at bounding box center [389, 259] width 216 height 14
click at [494, 316] on button "Save and add another Item/Assembly" at bounding box center [481, 314] width 124 height 14
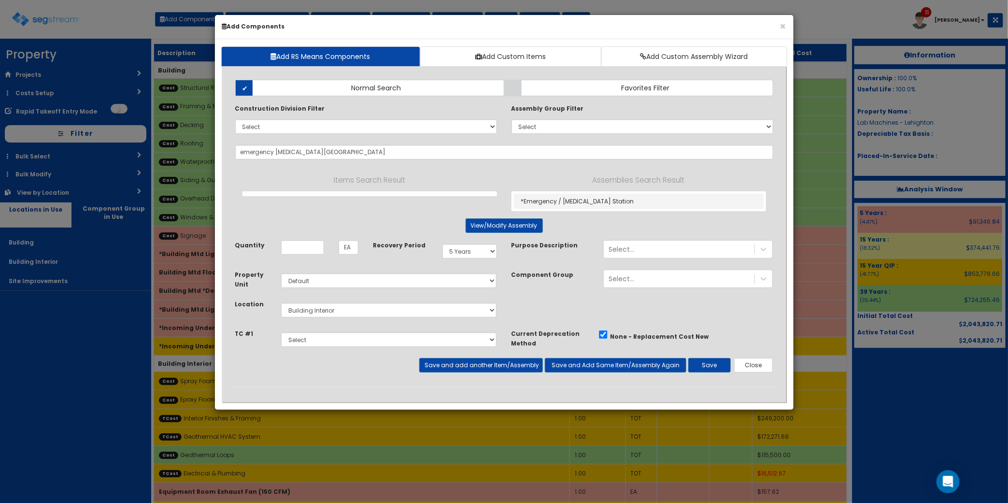
click at [537, 300] on div "Property Unit Select Default Location Select Building" at bounding box center [504, 299] width 553 height 59
click at [600, 198] on link "*Emergency / Eyewash Station" at bounding box center [639, 201] width 250 height 15
type input "*Emergency / Eyewash Station"
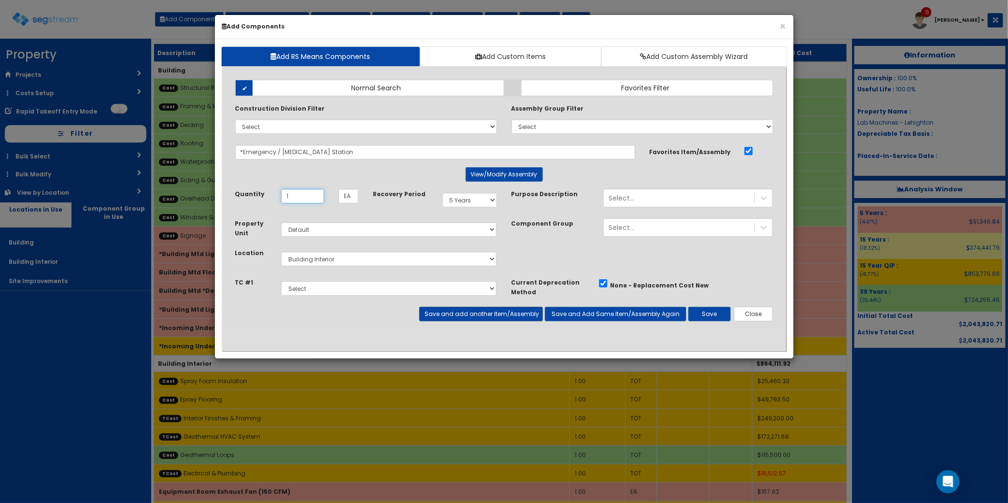
type input "1"
click at [480, 312] on button "Save and add another Item/Assembly" at bounding box center [481, 314] width 124 height 14
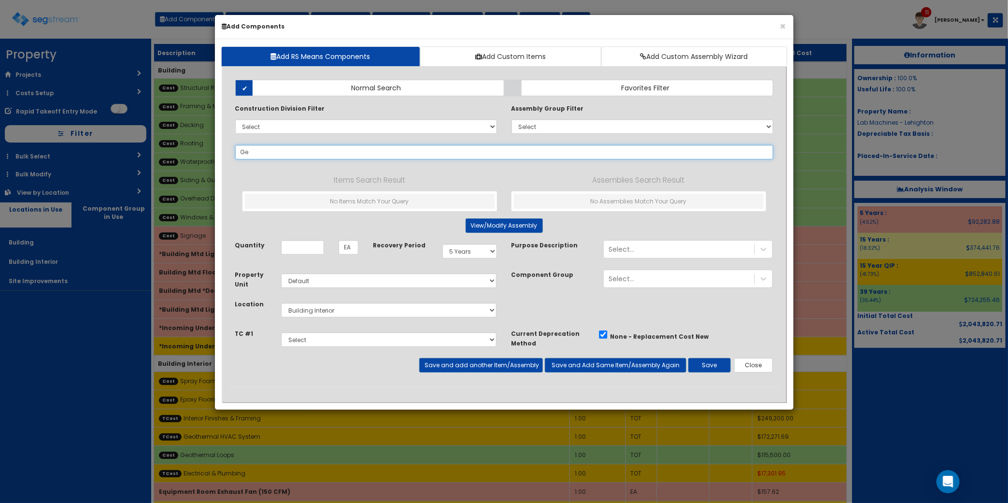
type input "G"
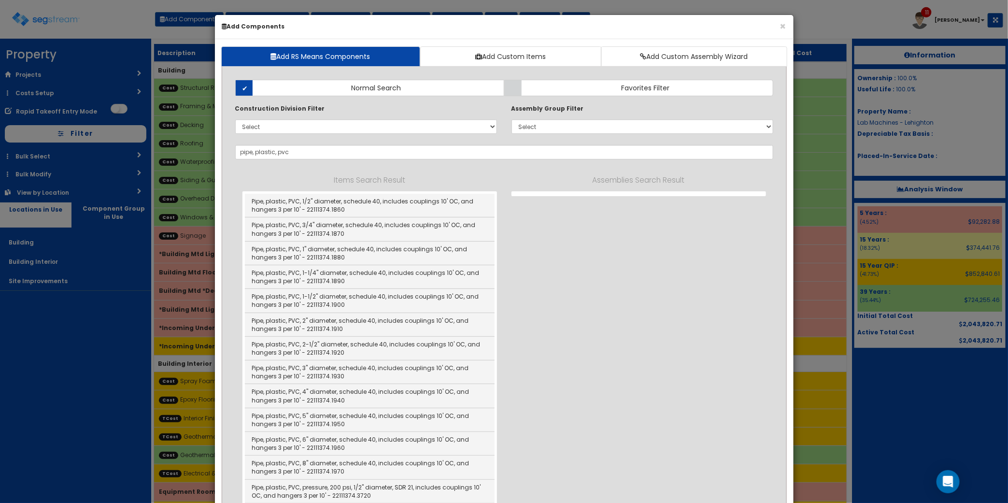
click at [546, 189] on div "Assemblies Search Result" at bounding box center [638, 185] width 269 height 22
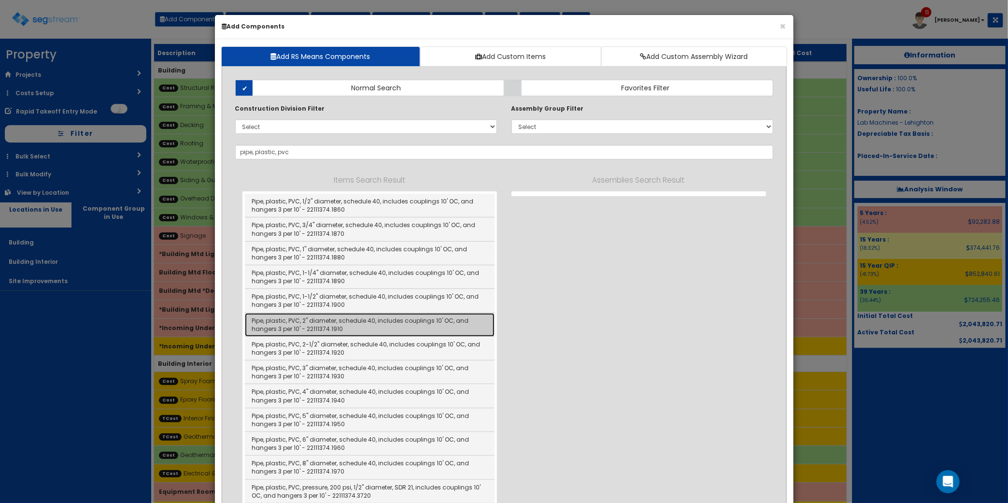
click at [365, 327] on link "Pipe, plastic, PVC, 2" diameter, schedule 40, includes couplings 10' OC, and ha…" at bounding box center [370, 325] width 250 height 24
type input "Pipe, plastic, PVC, 2" diameter, schedule 40, includes couplings 10' OC, and ha…"
type input "LF"
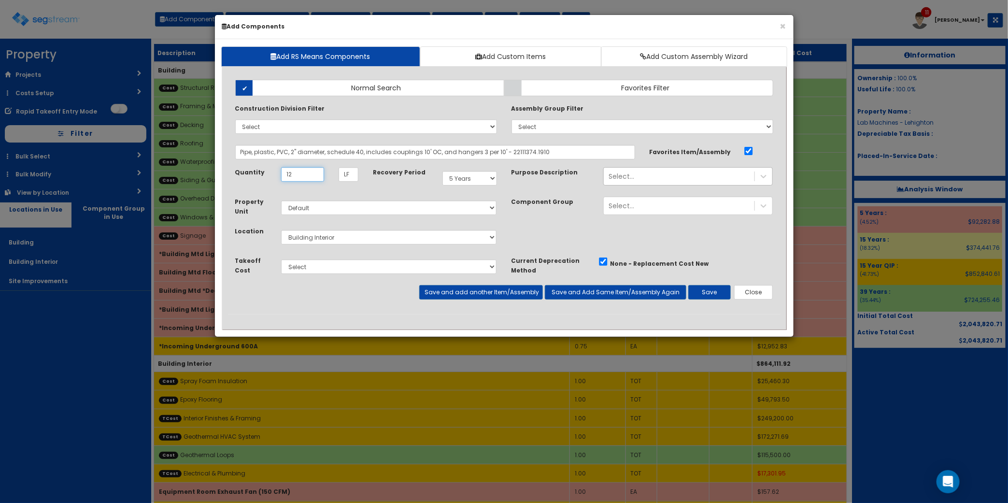
type input "12"
click at [645, 184] on div "Select..." at bounding box center [679, 176] width 151 height 15
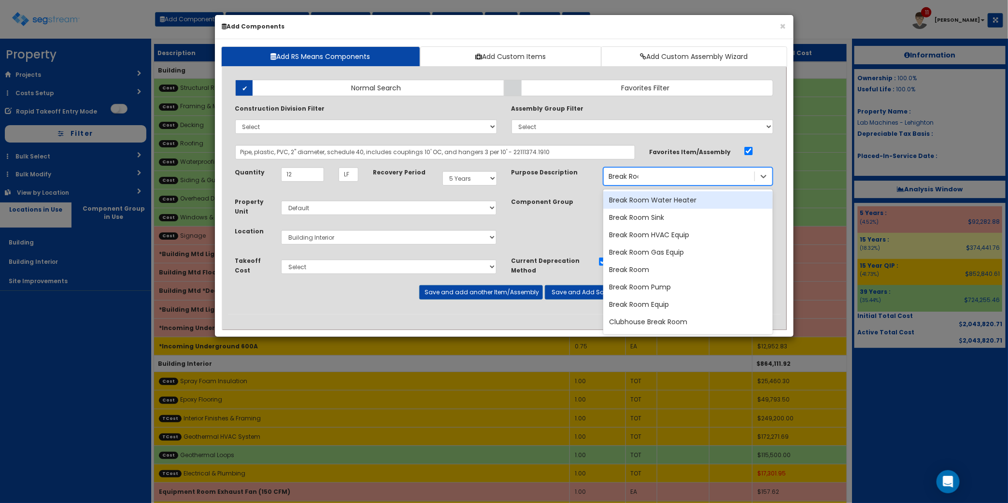
type input "Break Room"
click at [680, 220] on div "Break Room Sink" at bounding box center [688, 217] width 170 height 17
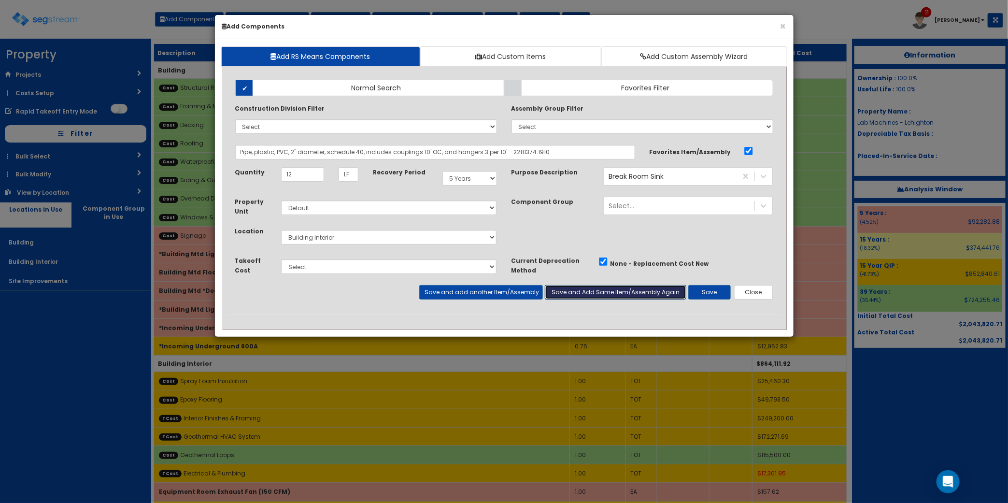
click at [609, 293] on button "Save and Add Same Item/Assembly Again" at bounding box center [616, 292] width 142 height 14
click at [292, 150] on input "Pipe, plastic, PVC, 2" diameter, schedule 40, includes couplings 10' OC, and ha…" at bounding box center [435, 152] width 400 height 14
drag, startPoint x: 583, startPoint y: 153, endPoint x: 306, endPoint y: 162, distance: 277.4
click at [306, 162] on div "Add Items Add Assemblies Both Normal Search Select" at bounding box center [504, 192] width 553 height 241
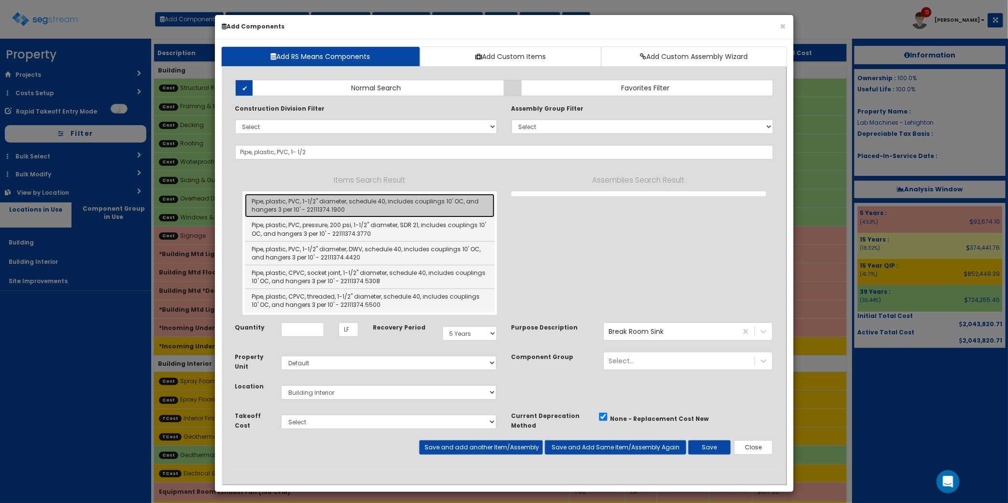
click at [393, 205] on link "Pipe, plastic, PVC, 1-1/2" diameter, schedule 40, includes couplings 10' OC, an…" at bounding box center [370, 206] width 250 height 24
type input "Pipe, plastic, PVC, 1-1/2" diameter, schedule 40, includes couplings 10' OC, an…"
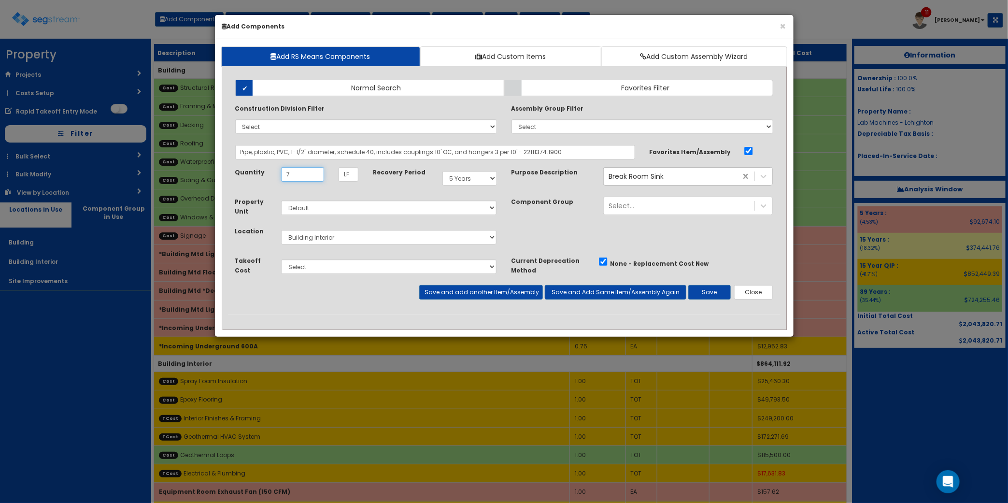
type input "7"
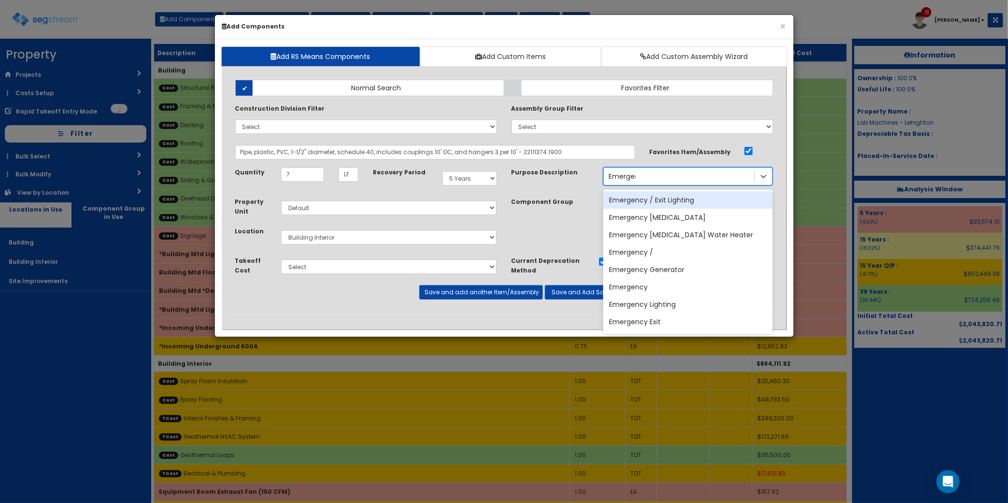
type input "Emergency"
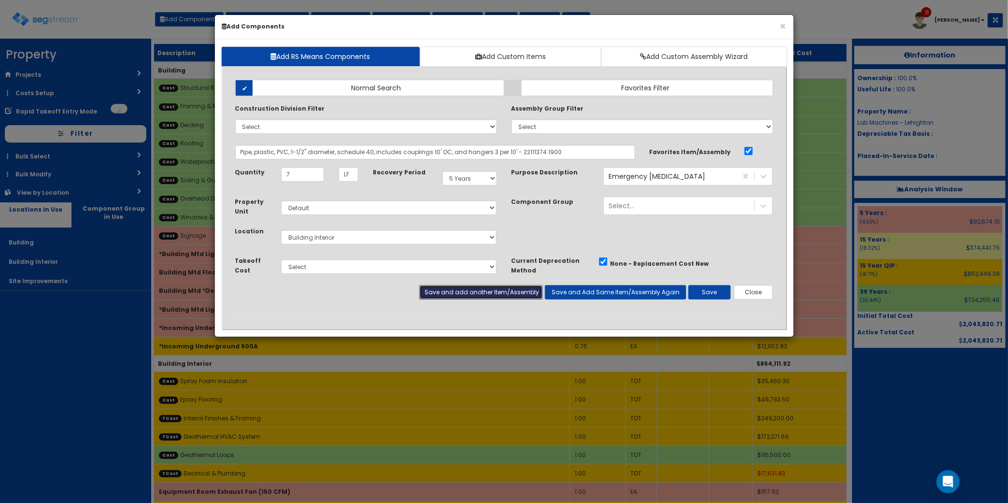
click at [503, 295] on button "Save and add another Item/Assembly" at bounding box center [481, 292] width 124 height 14
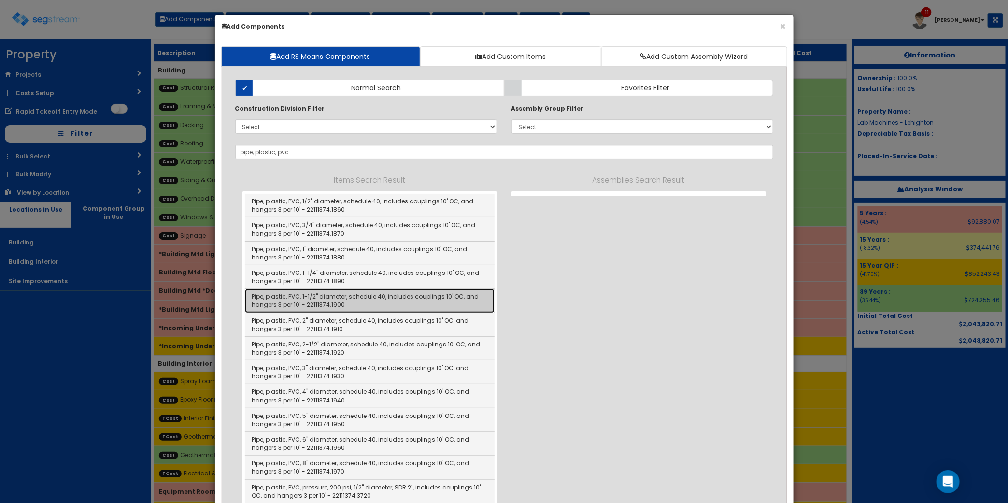
click at [384, 296] on link "Pipe, plastic, PVC, 1-1/2" diameter, schedule 40, includes couplings 10' OC, an…" at bounding box center [370, 301] width 250 height 24
type input "Pipe, plastic, PVC, 1-1/2" diameter, schedule 40, includes couplings 10' OC, an…"
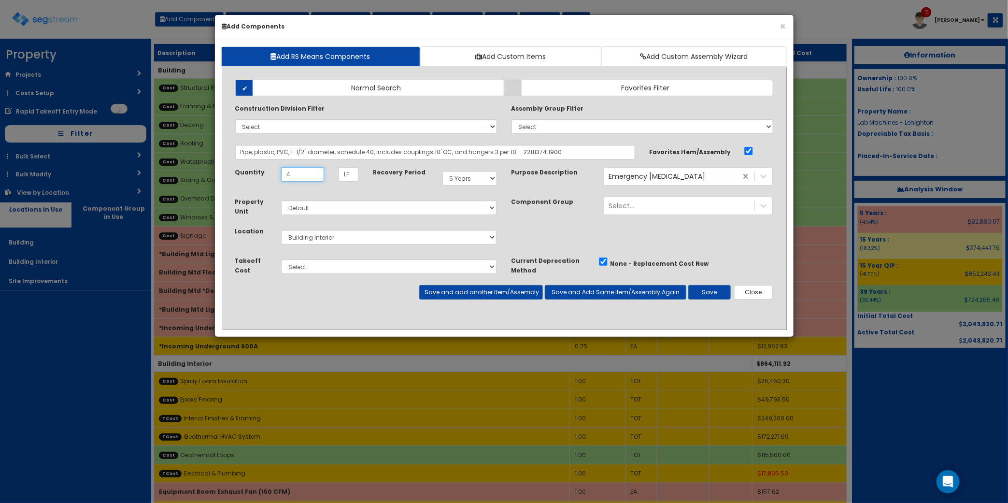
type input "4"
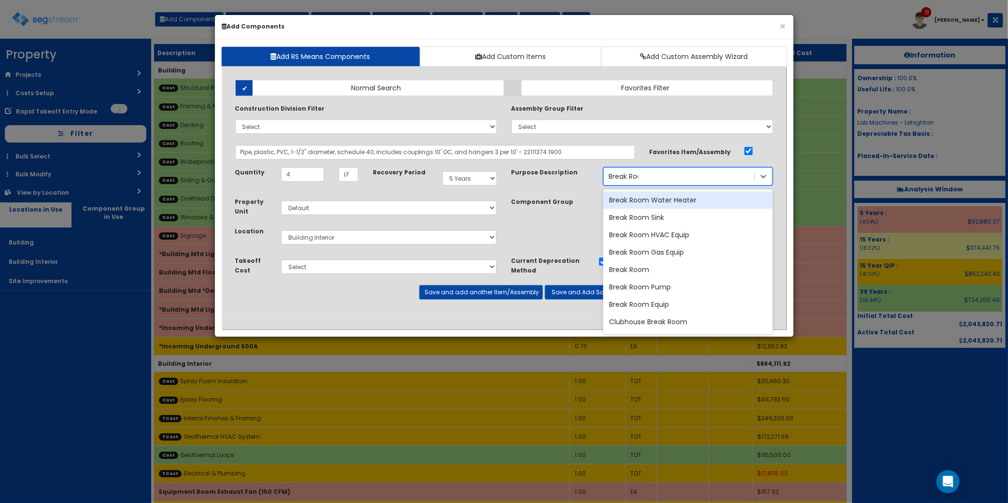
type input "Break Room"
click at [712, 211] on div "Break Room Sink" at bounding box center [688, 217] width 170 height 17
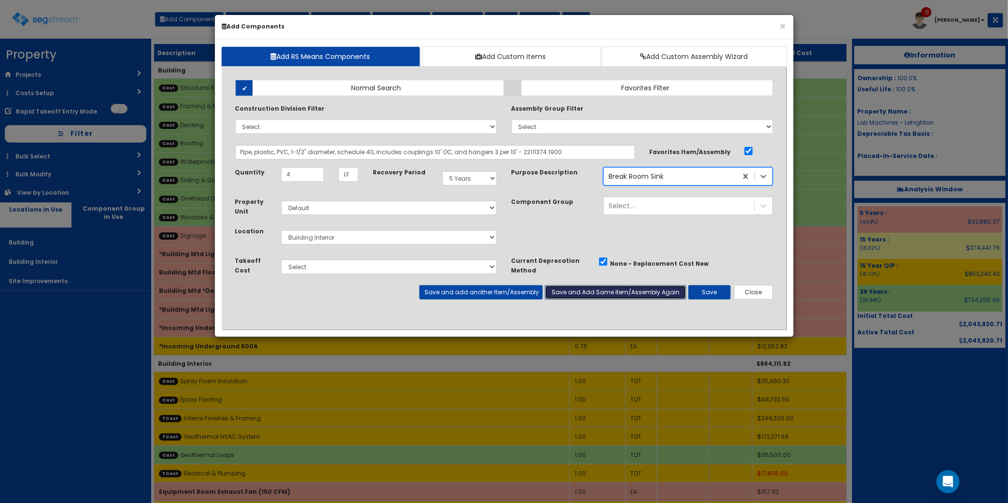
click at [625, 297] on button "Save and Add Same Item/Assembly Again" at bounding box center [616, 292] width 142 height 14
drag, startPoint x: 305, startPoint y: 154, endPoint x: 2174, endPoint y: 112, distance: 1869.6
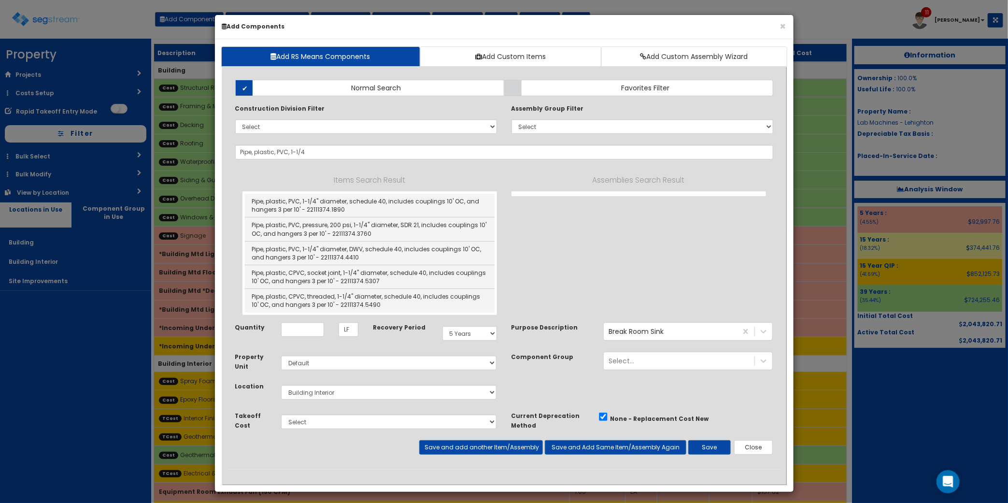
click at [419, 193] on div "Pipe, plastic, PVC, 1-1/4" diameter, schedule 40, includes couplings 10' OC, an…" at bounding box center [369, 252] width 255 height 123
click at [394, 206] on link "Pipe, plastic, PVC, 1-1/4" diameter, schedule 40, includes couplings 10' OC, an…" at bounding box center [370, 206] width 250 height 24
type input "Pipe, plastic, PVC, 1-1/4" diameter, schedule 40, includes couplings 10' OC, an…"
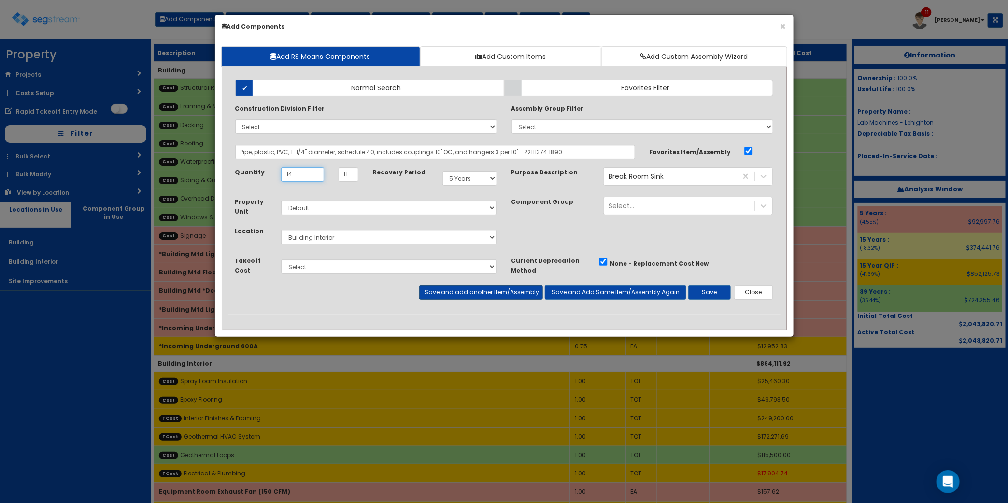
type input "14"
click at [482, 292] on button "Save and add another Item/Assembly" at bounding box center [481, 292] width 124 height 14
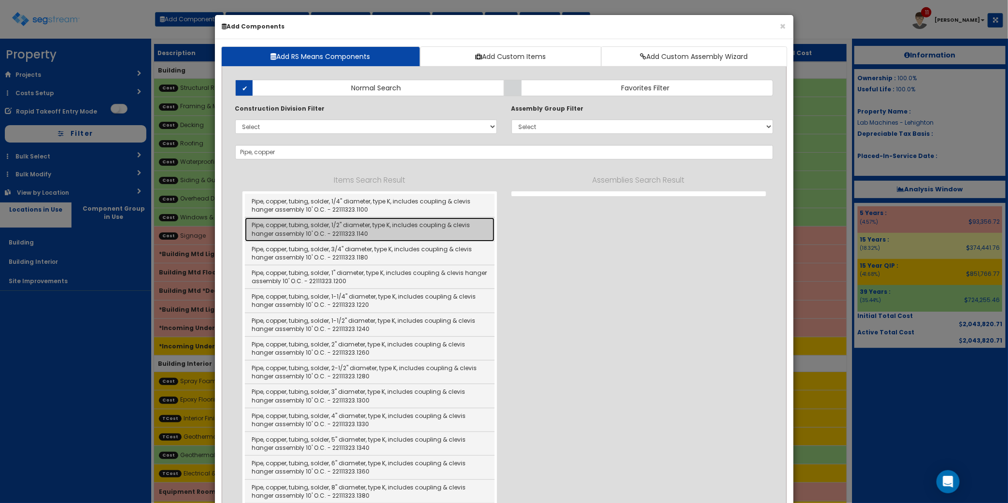
click at [370, 229] on link "Pipe, copper, tubing, solder, 1/2" diameter, type K, includes coupling & clevis…" at bounding box center [370, 229] width 250 height 24
type input "Pipe, copper, tubing, solder, 1/2" diameter, type K, includes coupling & clevis…"
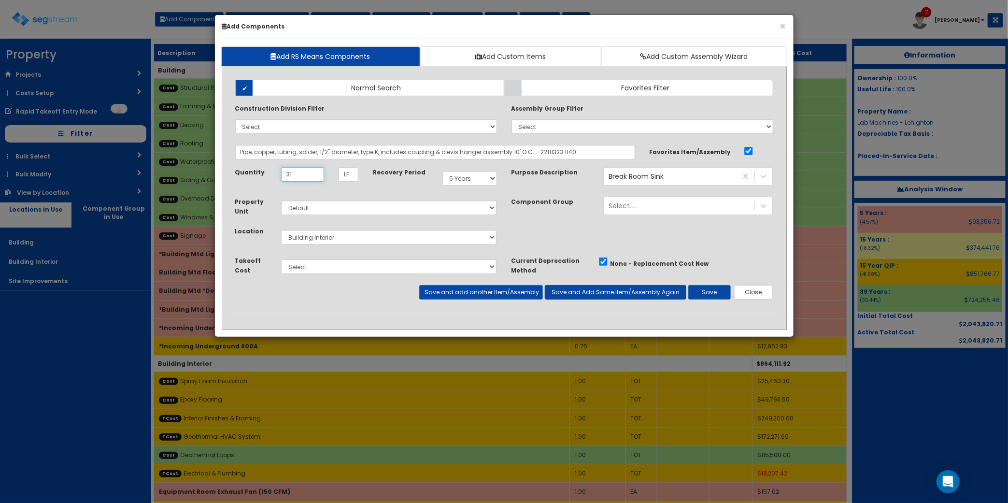
type input "31"
click at [634, 295] on button "Save and Add Same Item/Assembly Again" at bounding box center [616, 292] width 142 height 14
click at [321, 153] on input "Pipe, copper, tubing, solder, 1/2" diameter, type K, includes coupling & clevis…" at bounding box center [435, 152] width 400 height 14
click at [625, 178] on div "Break Room Sink" at bounding box center [636, 176] width 55 height 10
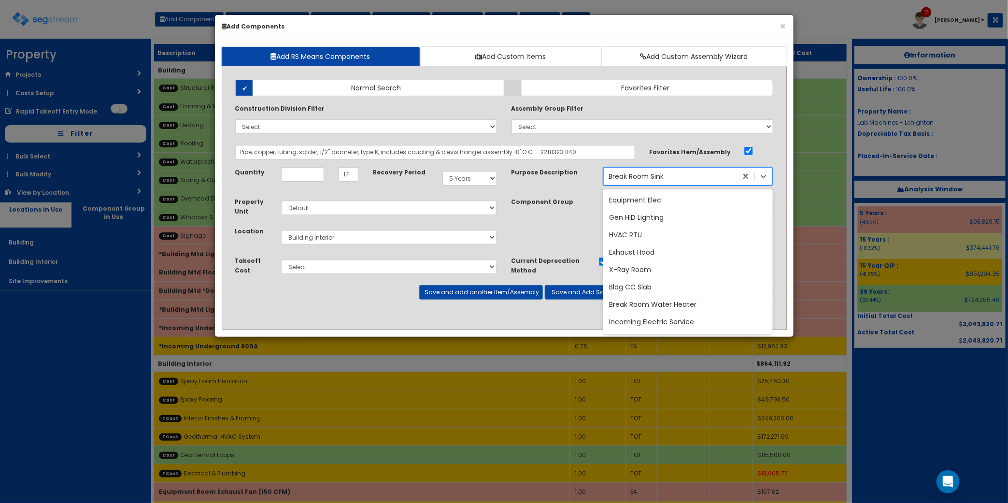
scroll to position [2017, 0]
type input "emergency"
click at [672, 221] on div "Emergency [MEDICAL_DATA]" at bounding box center [688, 217] width 170 height 17
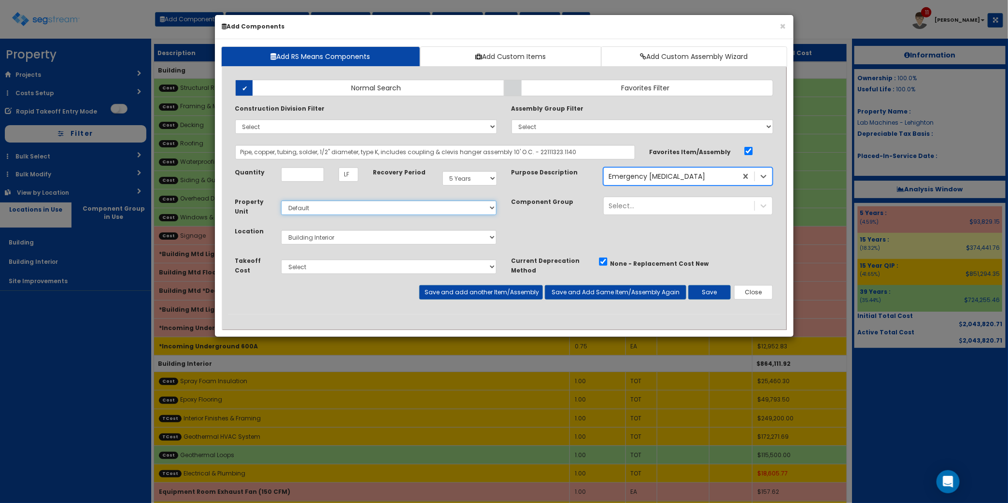
drag, startPoint x: 298, startPoint y: 204, endPoint x: 297, endPoint y: 184, distance: 20.8
click at [298, 202] on select "Select Default" at bounding box center [389, 207] width 216 height 14
click at [297, 179] on input "Quantity" at bounding box center [302, 174] width 43 height 14
click at [312, 177] on input "Quantity" at bounding box center [302, 174] width 43 height 14
type input "5"
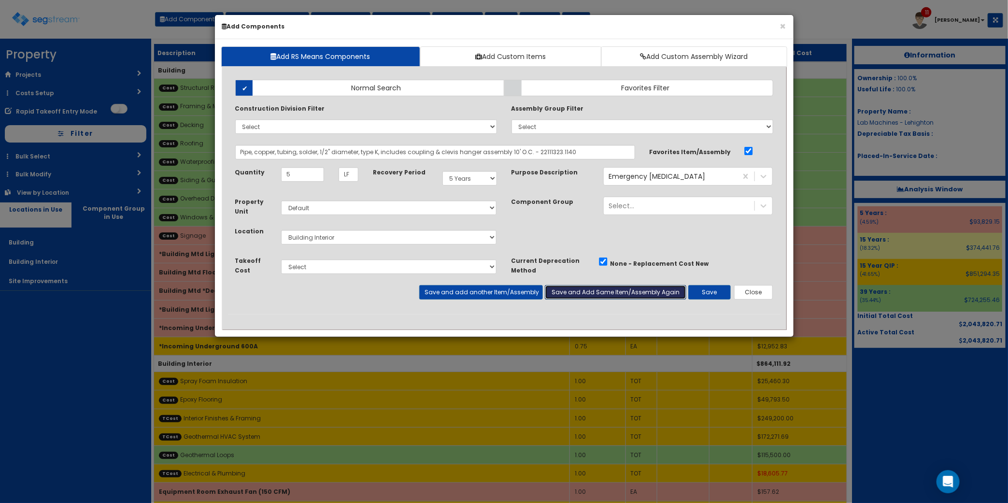
click at [584, 296] on button "Save and Add Same Item/Assembly Again" at bounding box center [616, 292] width 142 height 14
drag, startPoint x: 320, startPoint y: 151, endPoint x: 2193, endPoint y: 103, distance: 1873.6
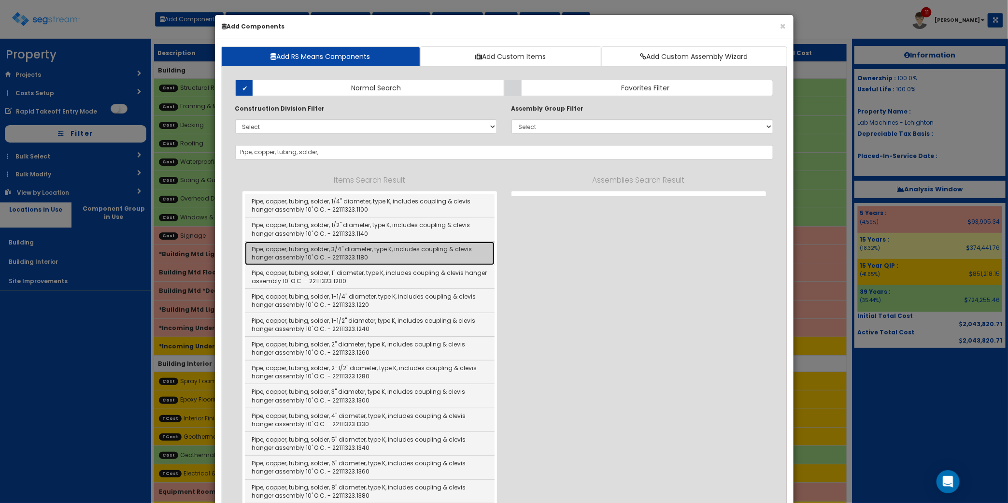
click at [421, 253] on link "Pipe, copper, tubing, solder, 3/4" diameter, type K, includes coupling & clevis…" at bounding box center [370, 253] width 250 height 24
type input "Pipe, copper, tubing, solder, 3/4" diameter, type K, includes coupling & clevis…"
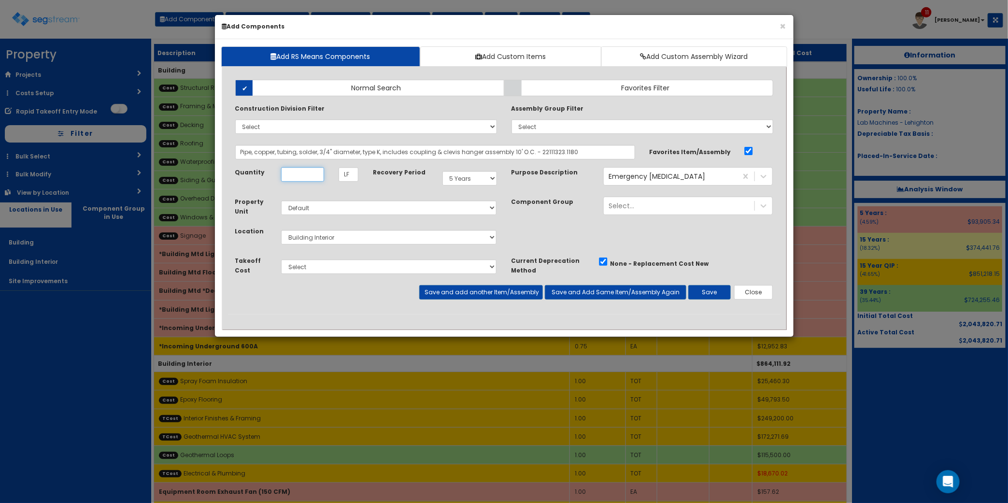
type input "8"
type input "28"
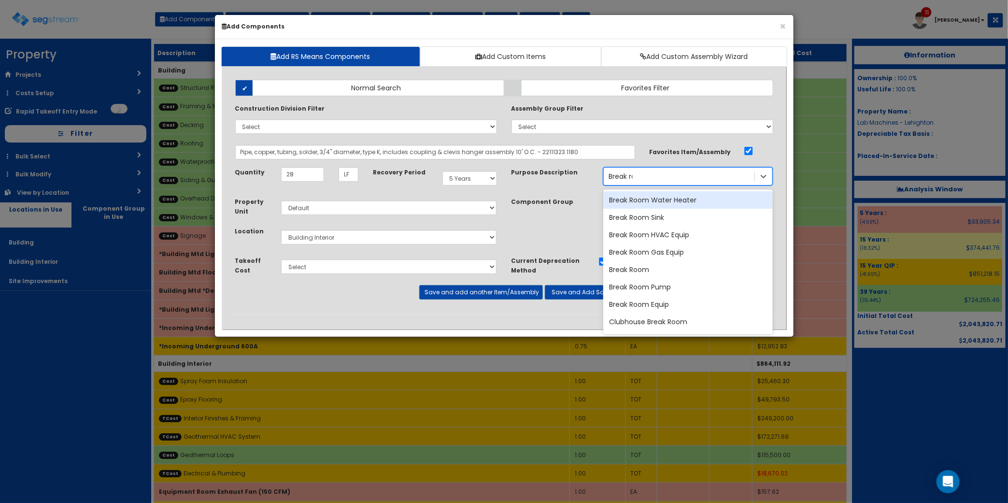
type input "Break room"
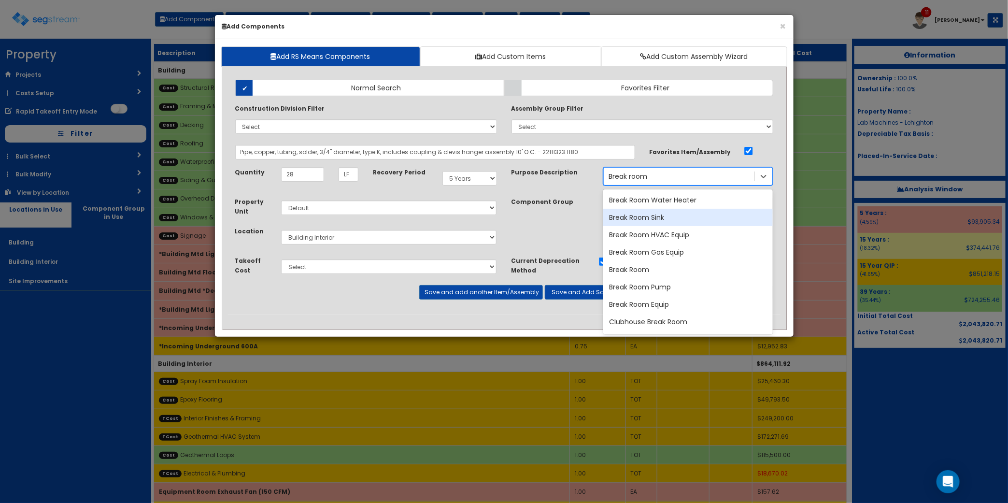
click at [713, 220] on div "Break Room Sink" at bounding box center [688, 217] width 170 height 17
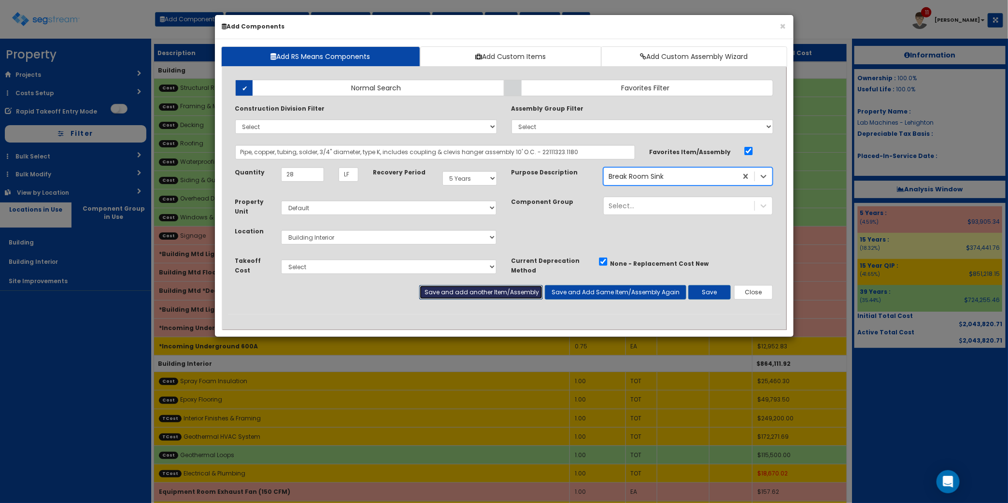
click at [507, 296] on button "Save and add another Item/Assembly" at bounding box center [481, 292] width 124 height 14
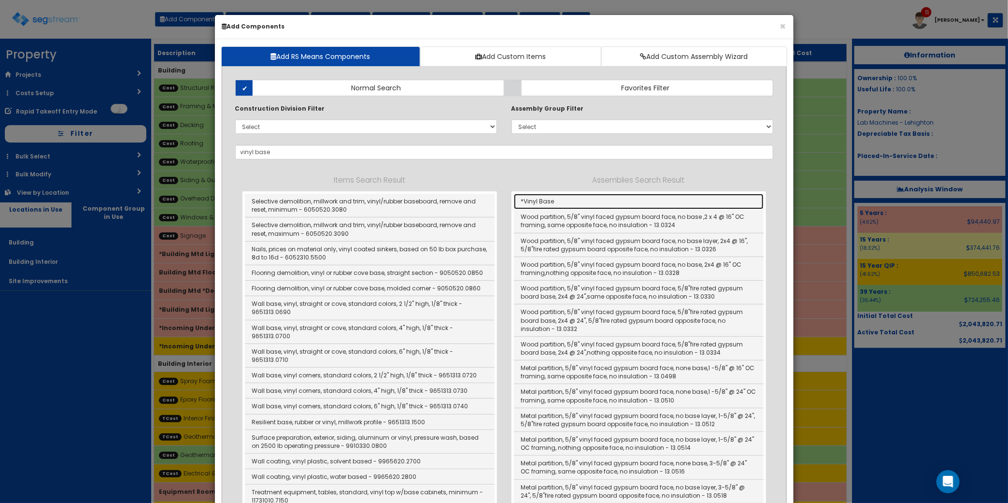
click at [582, 201] on link "*Vinyl Base" at bounding box center [639, 201] width 250 height 15
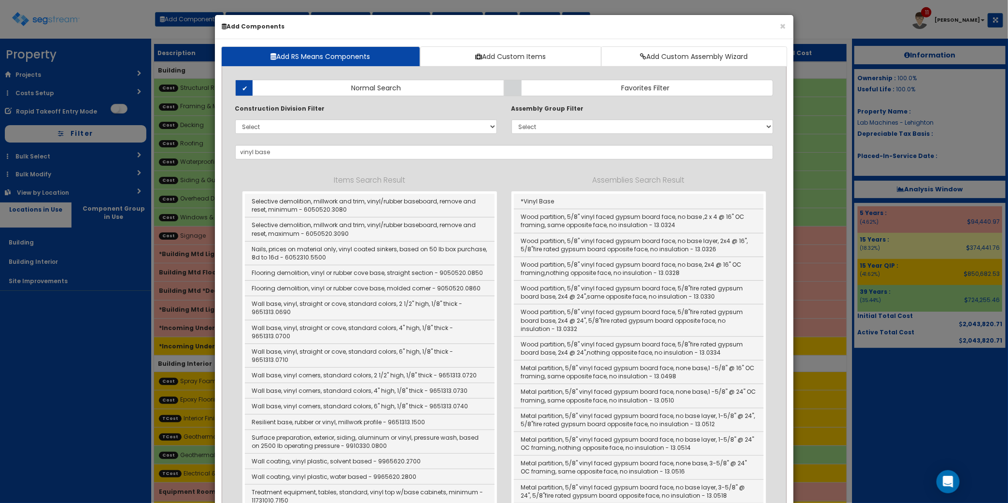
type input "*Vinyl Base"
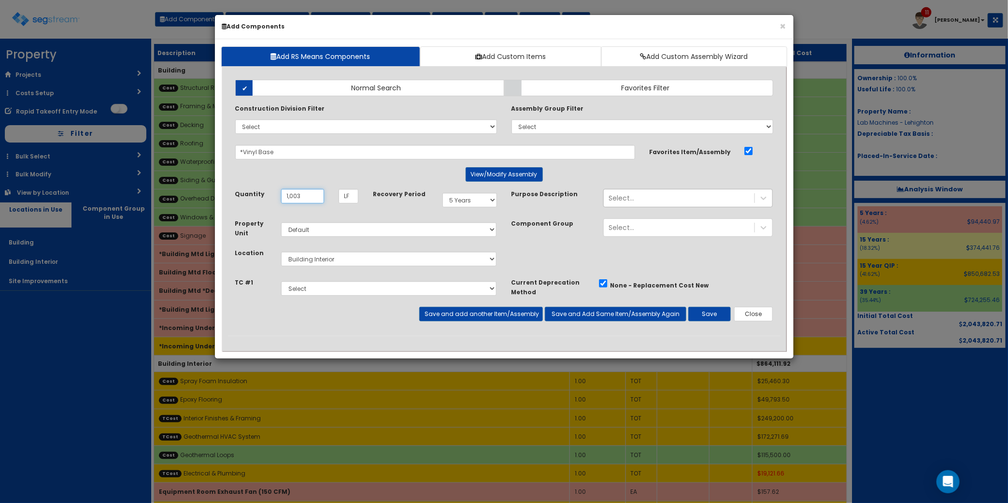
type input "1,003"
click at [351, 289] on select "Select Interior Finishes & Framing Geothermal HVAC System Electrical & Plumbing" at bounding box center [389, 288] width 216 height 14
select select "5276292"
click at [281, 282] on select "Select Interior Finishes & Framing Geothermal HVAC System Electrical & Plumbing" at bounding box center [389, 288] width 216 height 14
click at [494, 318] on button "Save and add another Item/Assembly" at bounding box center [481, 314] width 124 height 14
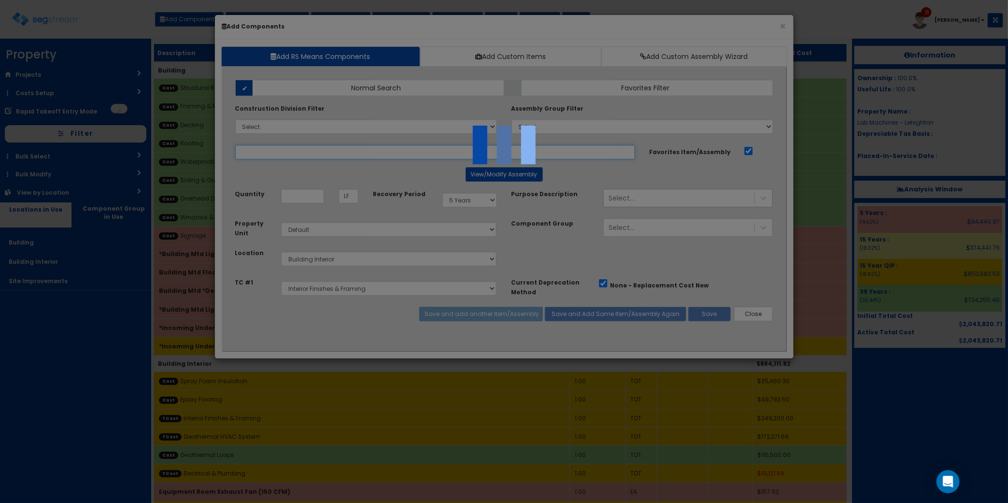
select select "5276292"
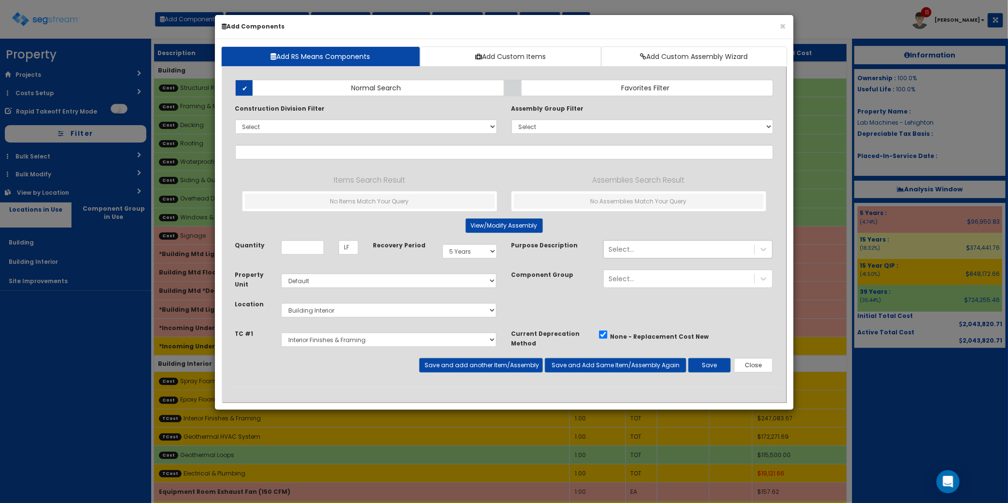
click at [425, 173] on div "Items Search Result No Items Match Your Query Assemblies Search Result No Assem…" at bounding box center [504, 193] width 524 height 52
click at [783, 25] on button "×" at bounding box center [783, 26] width 6 height 10
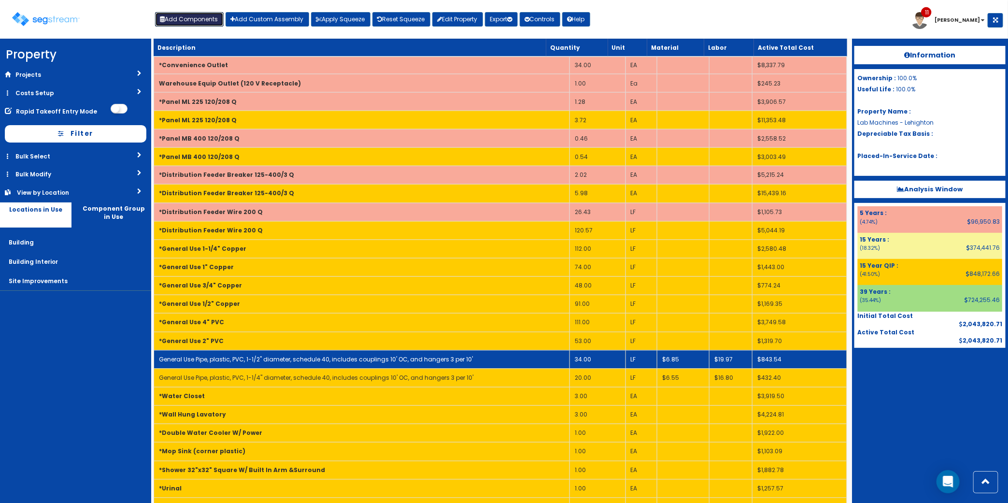
scroll to position [832, 0]
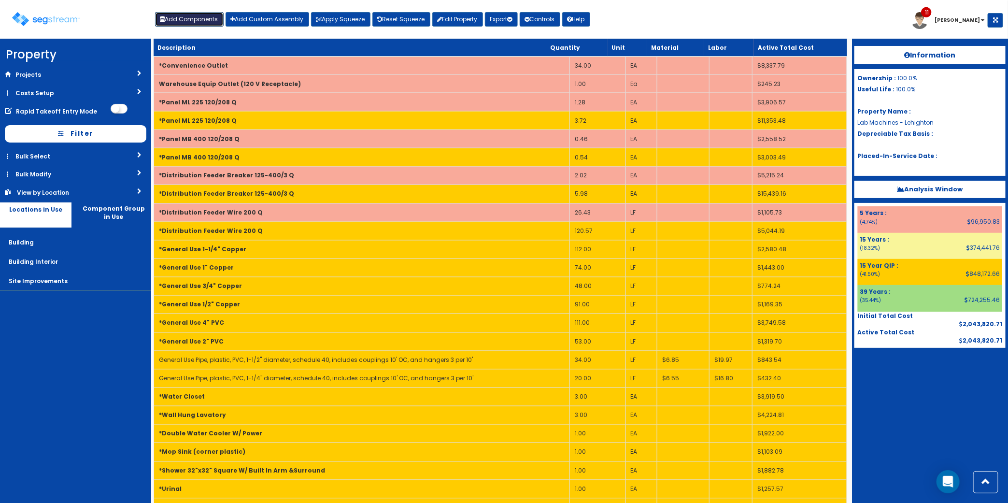
click at [202, 19] on button "Add Components" at bounding box center [189, 19] width 69 height 14
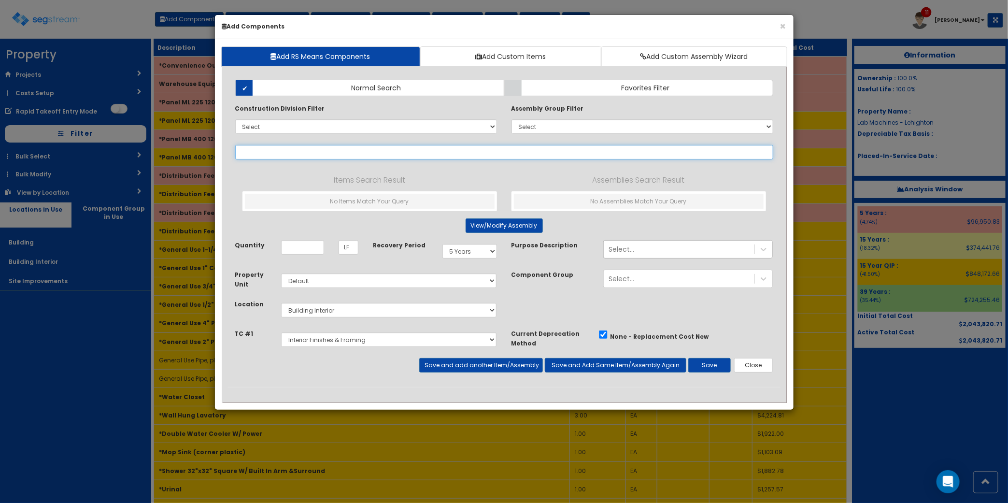
select select
click at [351, 154] on input "text" at bounding box center [504, 152] width 538 height 14
type input "s"
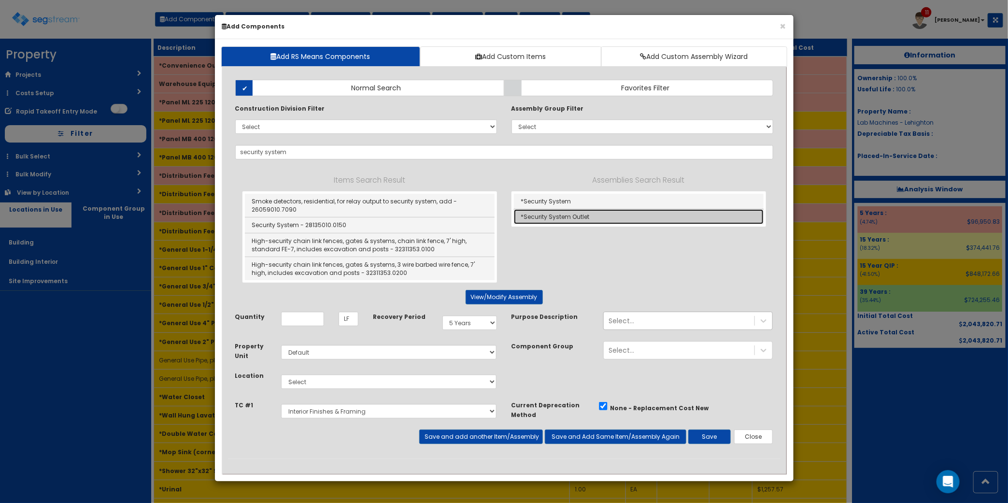
click at [581, 213] on link "*Security System Outlet" at bounding box center [639, 216] width 250 height 15
type input "*Security System Outlet"
type input "EA"
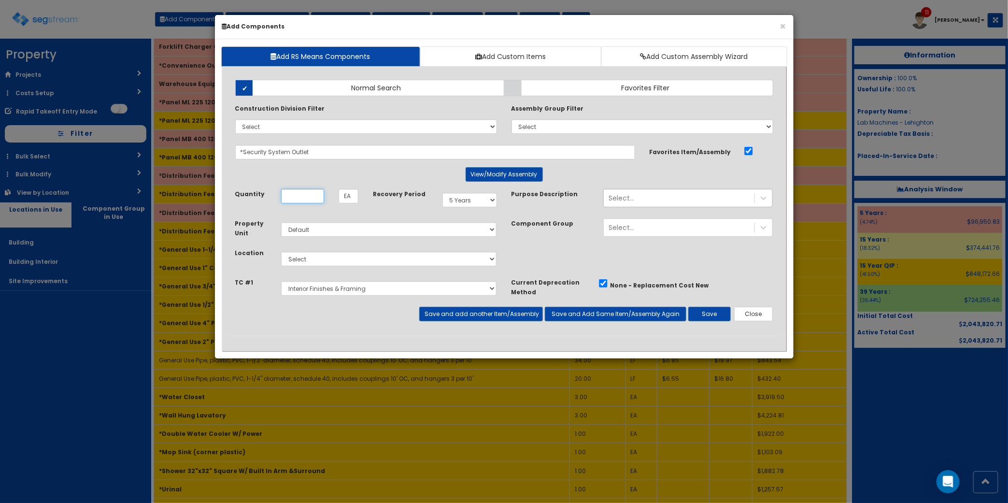
scroll to position [0, 0]
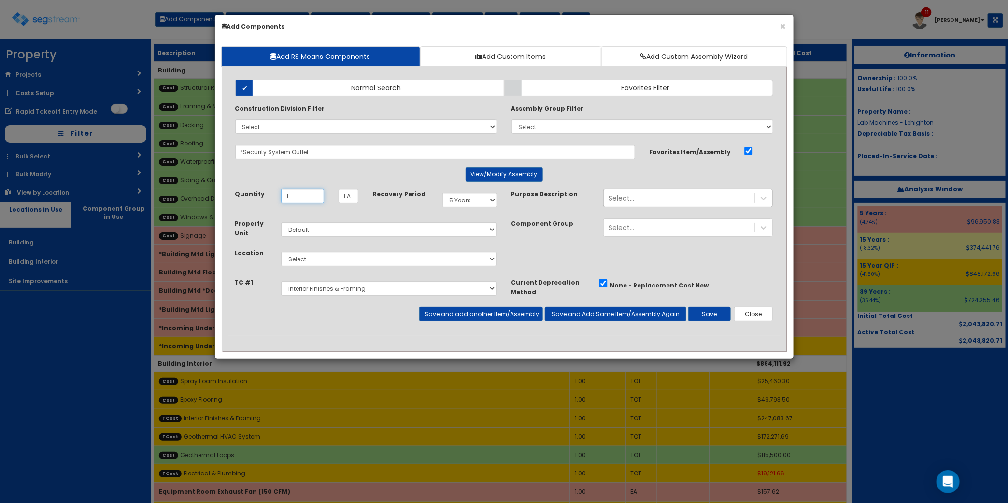
type input "1"
click at [352, 291] on select "Select Interior Finishes & Framing Geothermal HVAC System Electrical & Plumbing" at bounding box center [389, 288] width 216 height 14
select select "5276296"
click at [281, 282] on select "Select Interior Finishes & Framing Geothermal HVAC System Electrical & Plumbing" at bounding box center [389, 288] width 216 height 14
click at [438, 257] on select "Select Building Building Interior Site Improvements Add Additional Location" at bounding box center [389, 259] width 216 height 14
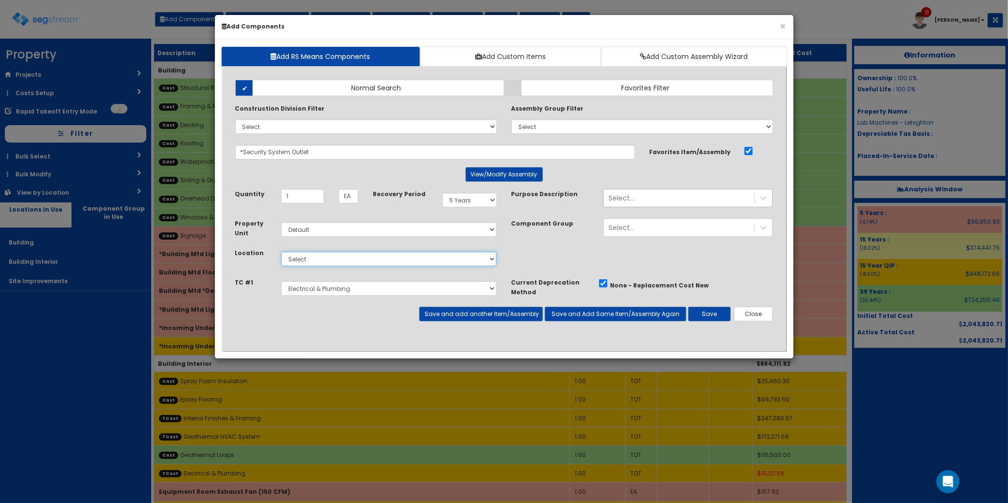
select select "7"
click at [281, 252] on select "Select Building Building Interior Site Improvements Add Additional Location" at bounding box center [389, 259] width 216 height 14
click at [524, 318] on button "Save and add another Item/Assembly" at bounding box center [481, 314] width 124 height 14
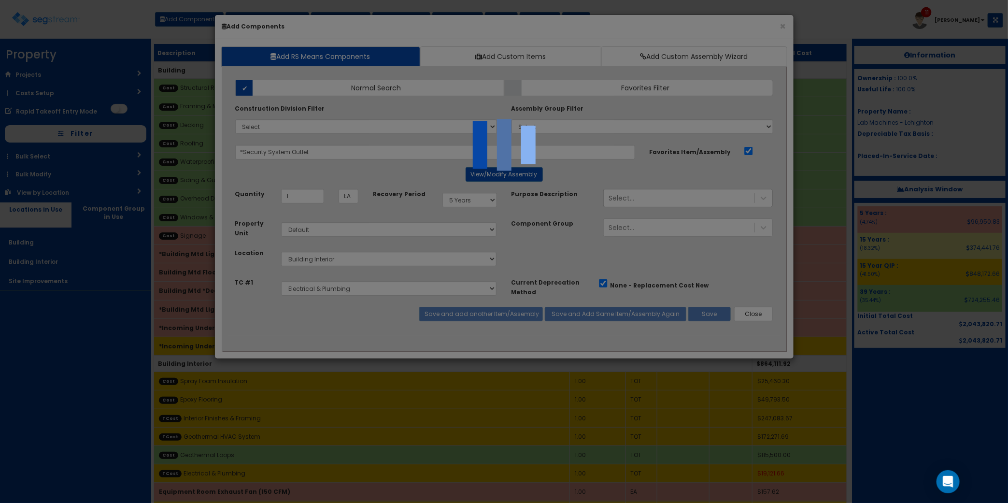
click at [315, 153] on div at bounding box center [504, 251] width 1008 height 503
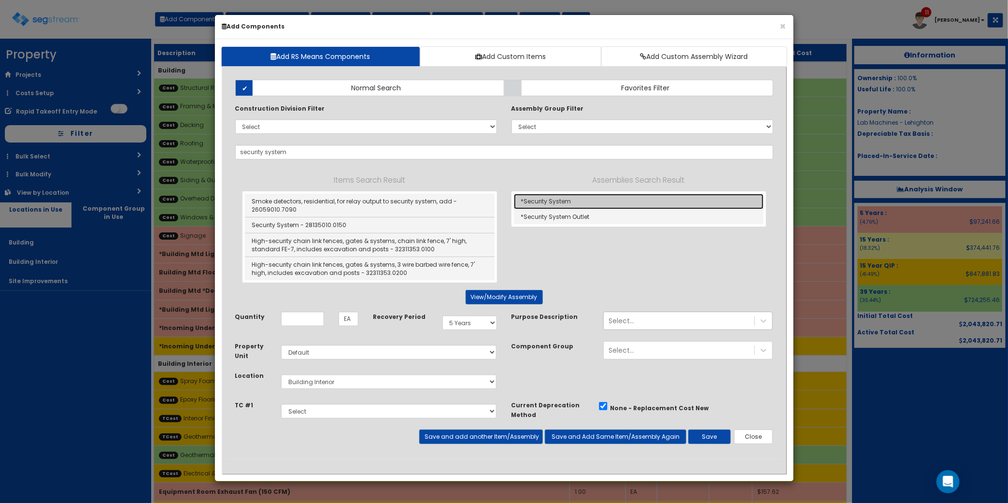
click at [558, 204] on link "*Security System" at bounding box center [639, 201] width 250 height 15
type input "*Security System"
type input "SF"
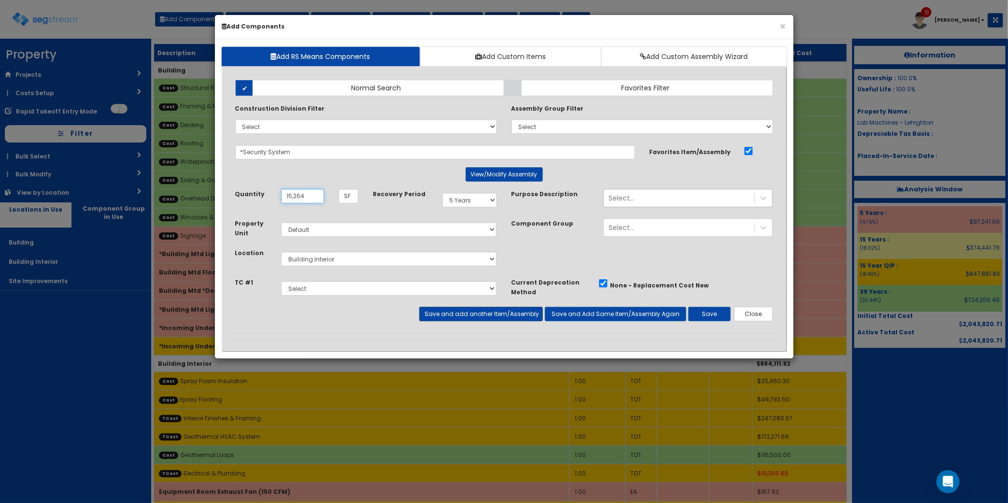
type input "15,264"
click at [524, 316] on button "Save and add another Item/Assembly" at bounding box center [481, 314] width 124 height 14
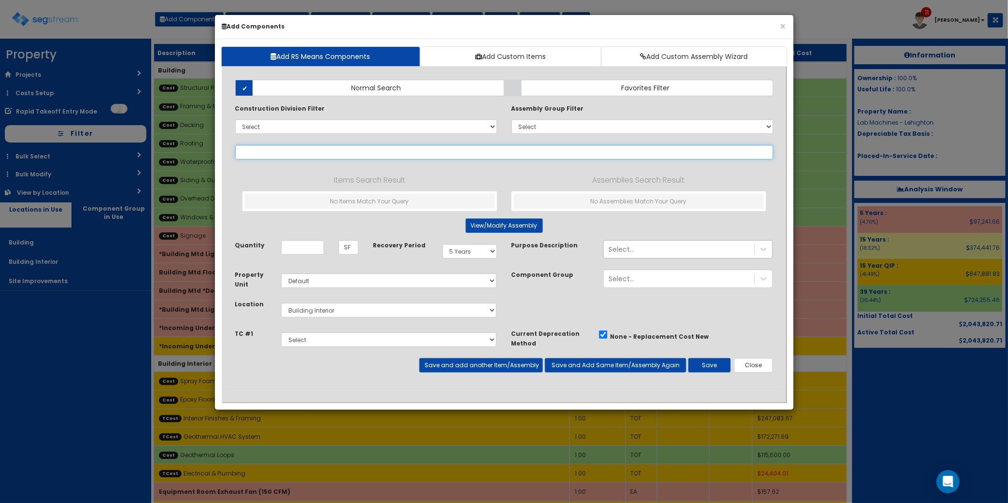
click at [317, 153] on input "text" at bounding box center [504, 152] width 538 height 14
type input "30 amp"
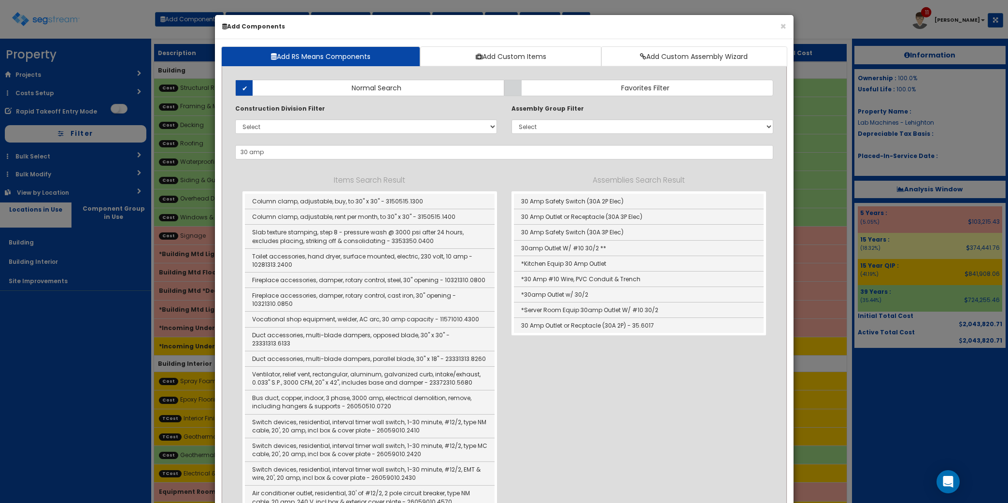
select select "5Y"
select select "default"
select select "7"
select select "5276296"
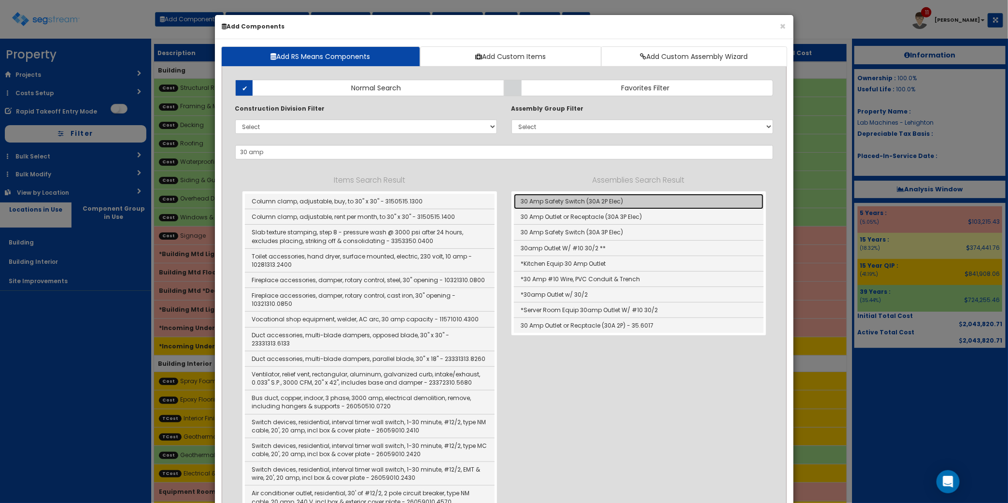
click at [577, 201] on link "30 Amp Safety Switch (30A 2P Elec)" at bounding box center [639, 201] width 250 height 15
type input "30 Amp Safety Switch (30A 2P Elec)"
type input "EA"
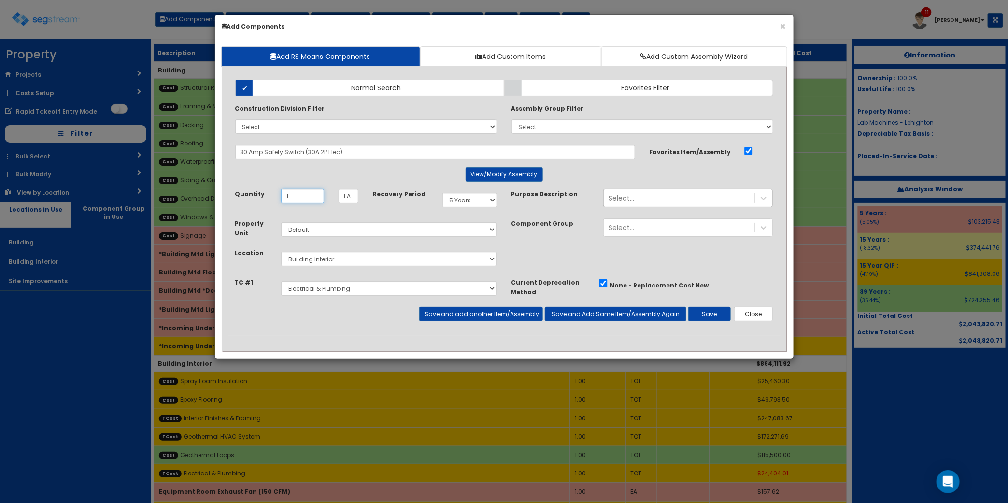
type input "1"
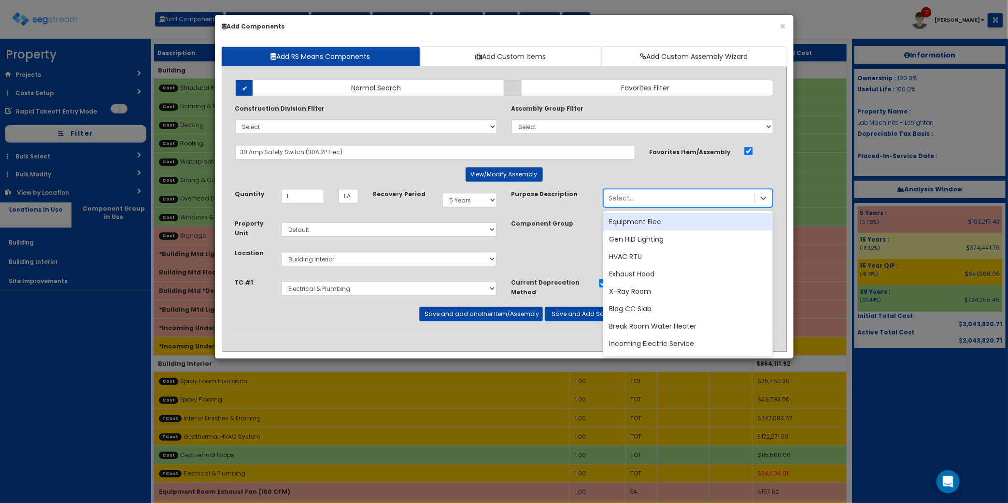
click at [698, 198] on div "Select..." at bounding box center [679, 197] width 151 height 15
type input "air comp"
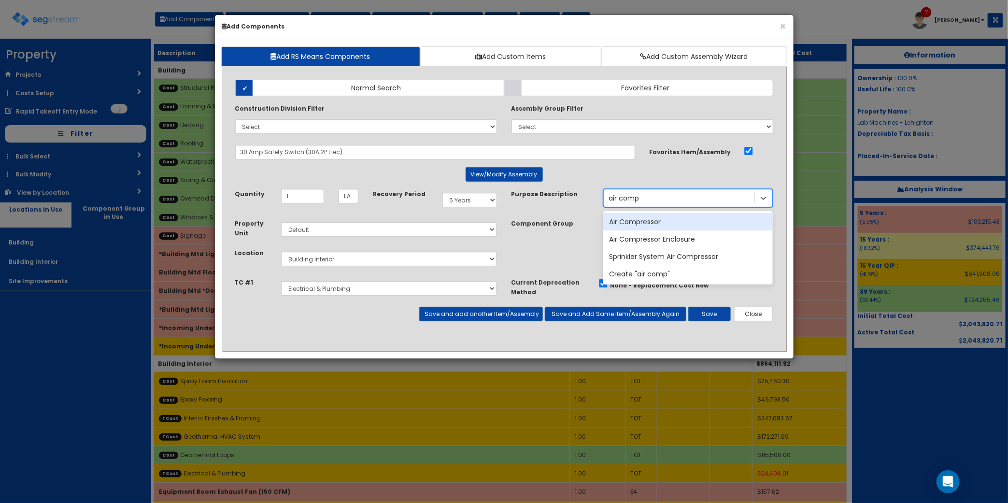
click at [666, 224] on div "Air Compressor" at bounding box center [688, 221] width 170 height 17
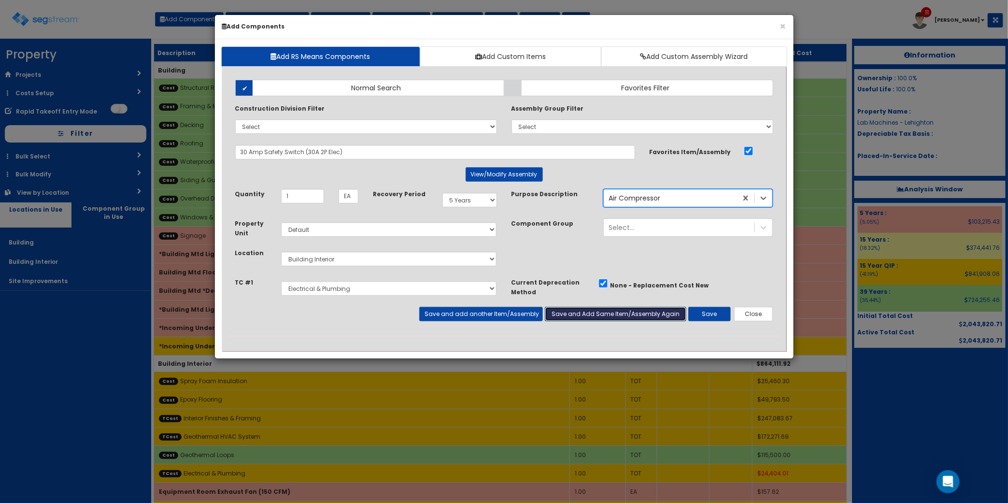
click at [624, 314] on button "Save and Add Same Item/Assembly Again" at bounding box center [616, 314] width 142 height 14
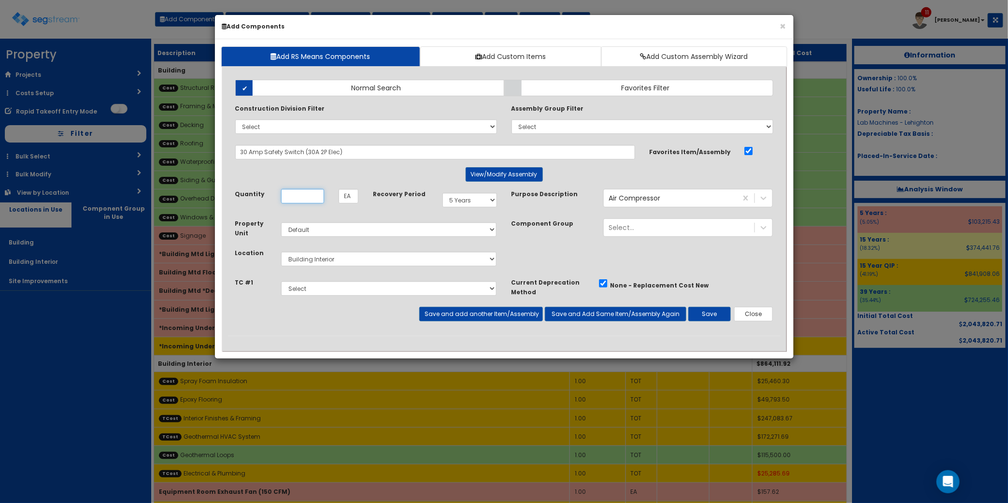
click at [322, 198] on input "Quantity" at bounding box center [302, 196] width 43 height 14
type input "2"
type input "1"
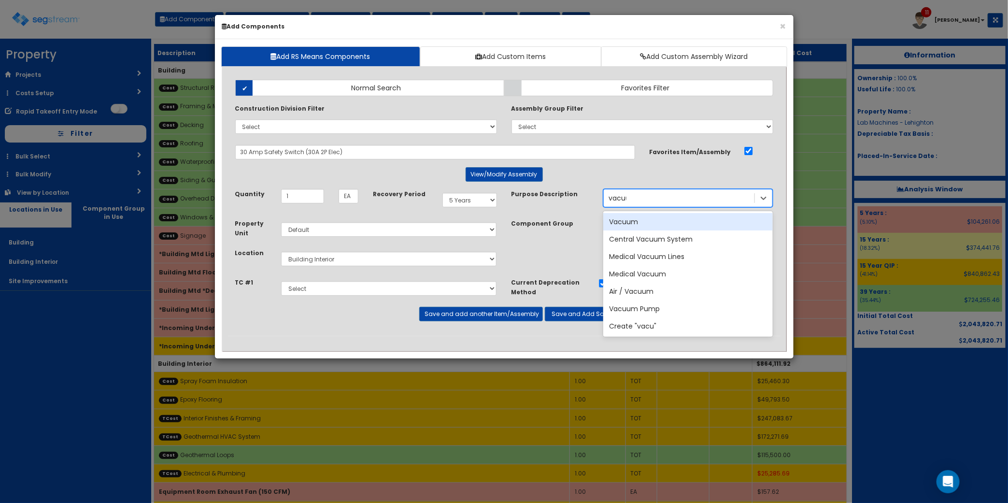
type input "vacuum"
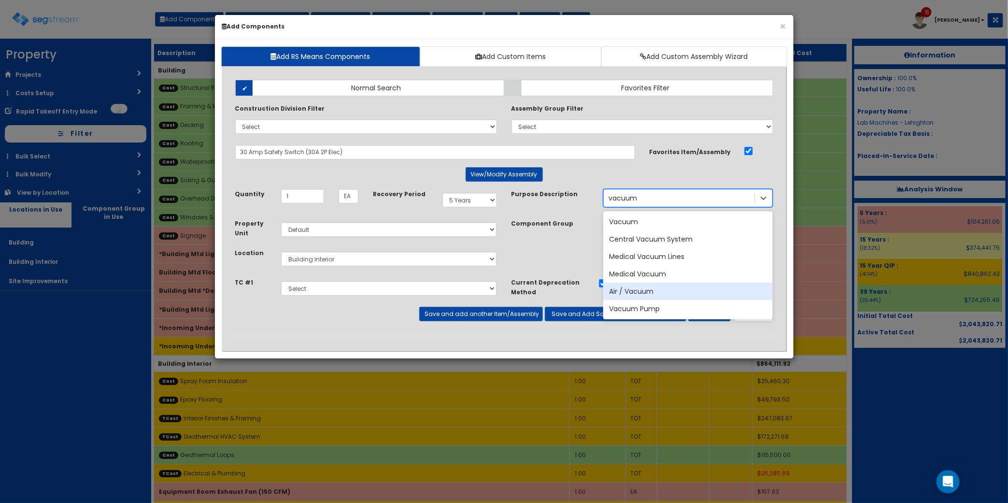
click at [659, 310] on div "Vacuum Pump" at bounding box center [688, 308] width 170 height 17
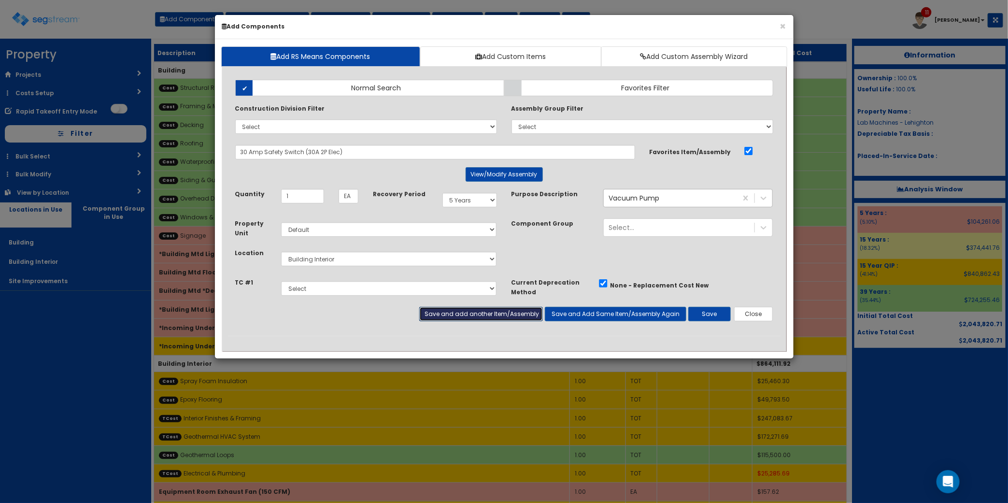
click at [510, 317] on button "Save and add another Item/Assembly" at bounding box center [481, 314] width 124 height 14
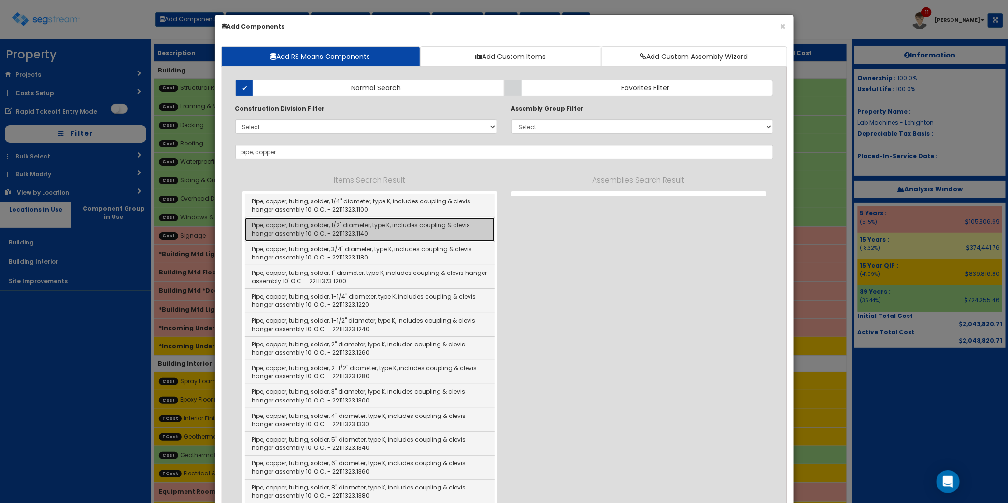
click at [395, 223] on link "Pipe, copper, tubing, solder, 1/2" diameter, type K, includes coupling & clevis…" at bounding box center [370, 229] width 250 height 24
type input "Pipe, copper, tubing, solder, 1/2" diameter, type K, includes coupling & clevis…"
type input "LF"
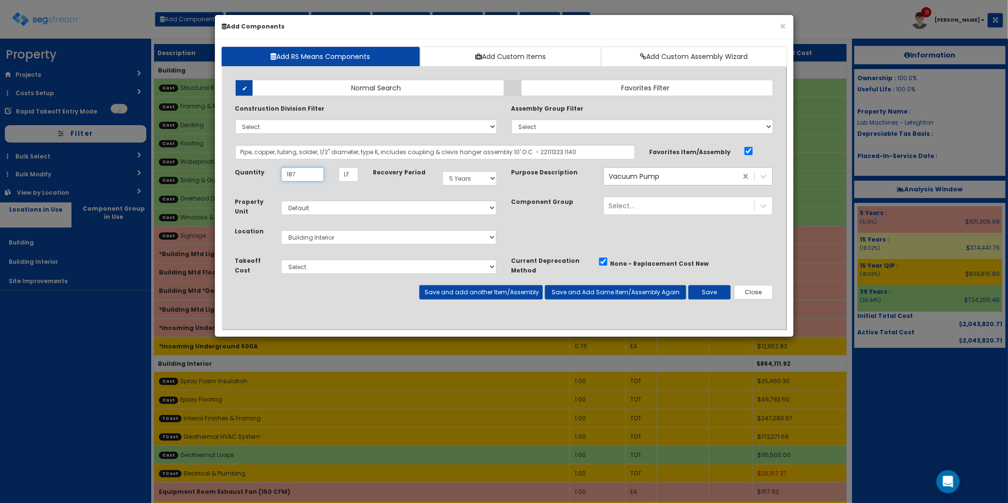
type input "187"
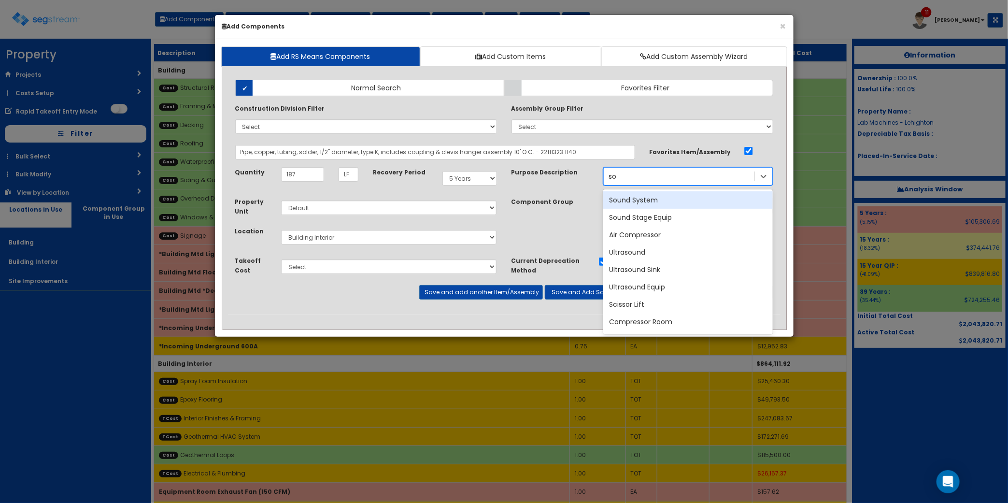
type input "s"
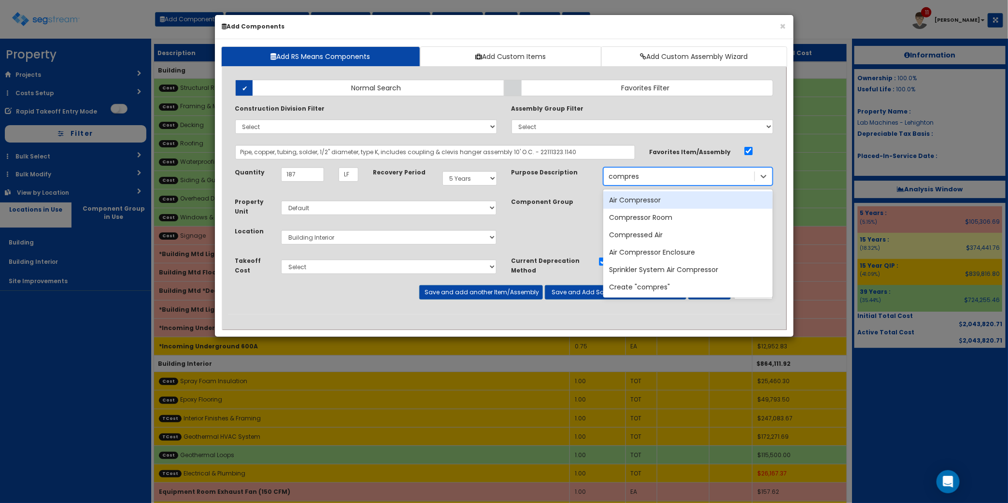
type input "compress"
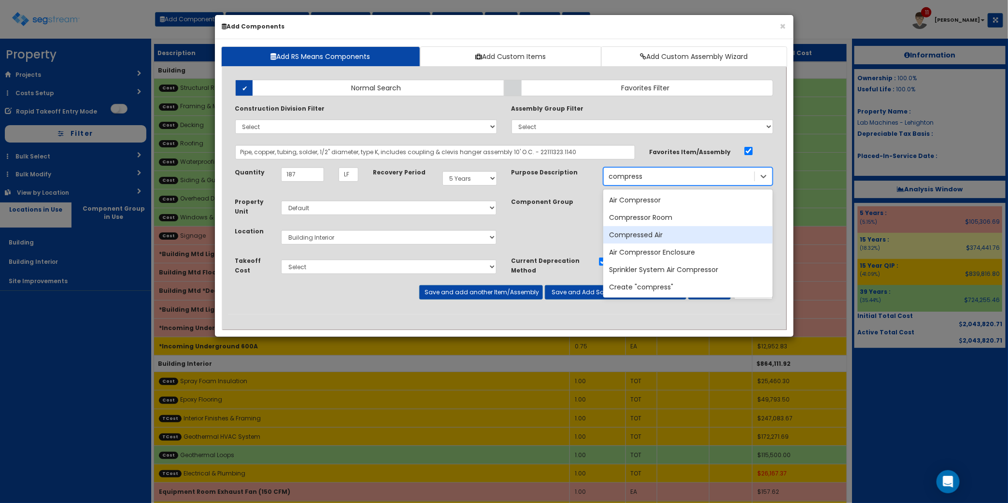
click at [692, 232] on div "Compressed Air" at bounding box center [688, 234] width 170 height 17
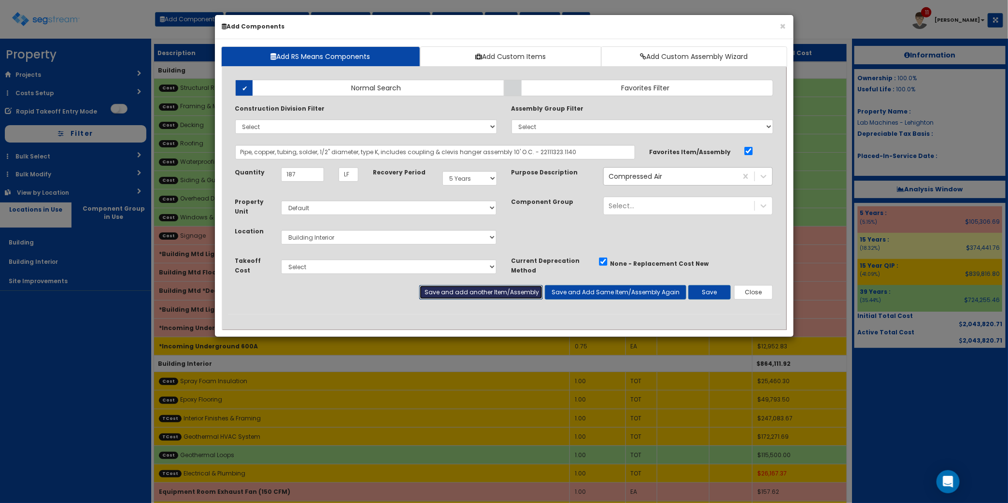
click at [511, 294] on button "Save and add another Item/Assembly" at bounding box center [481, 292] width 124 height 14
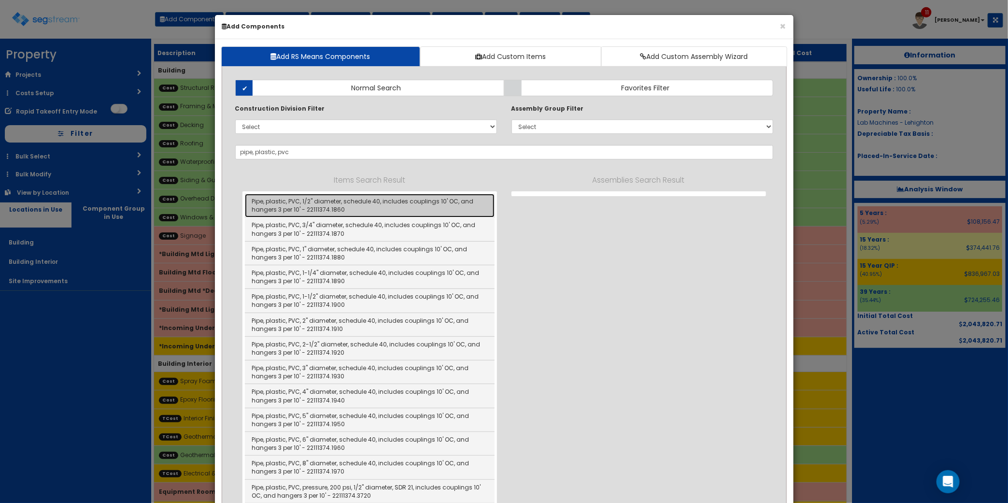
click at [413, 208] on link "Pipe, plastic, PVC, 1/2" diameter, schedule 40, includes couplings 10' OC, and …" at bounding box center [370, 206] width 250 height 24
type input "Pipe, plastic, PVC, 1/2" diameter, schedule 40, includes couplings 10' OC, and …"
checkbox input "false"
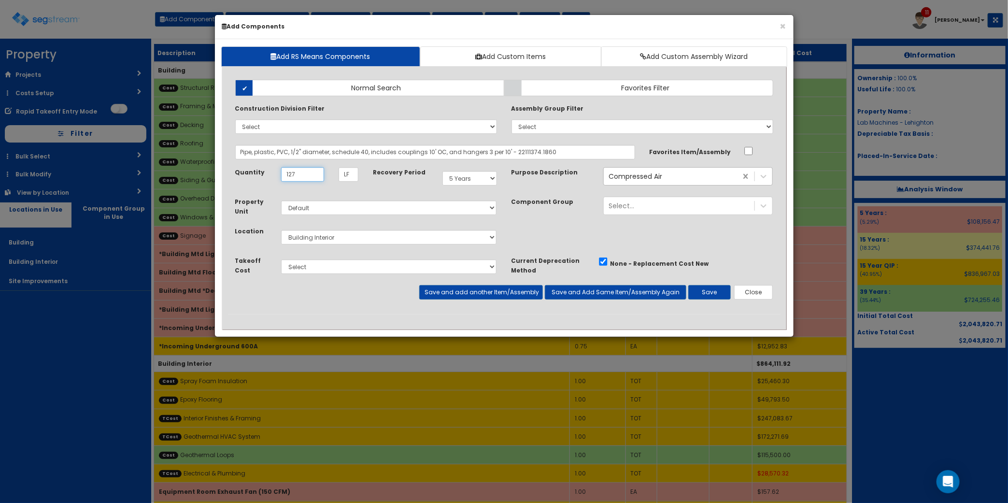
type input "127"
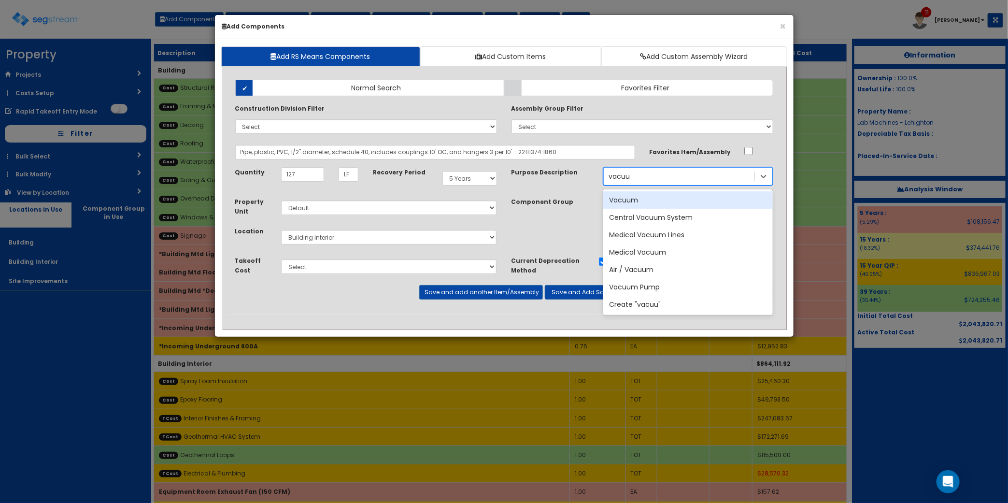
type input "vacuum"
click at [636, 199] on div "Vacuum" at bounding box center [688, 199] width 170 height 17
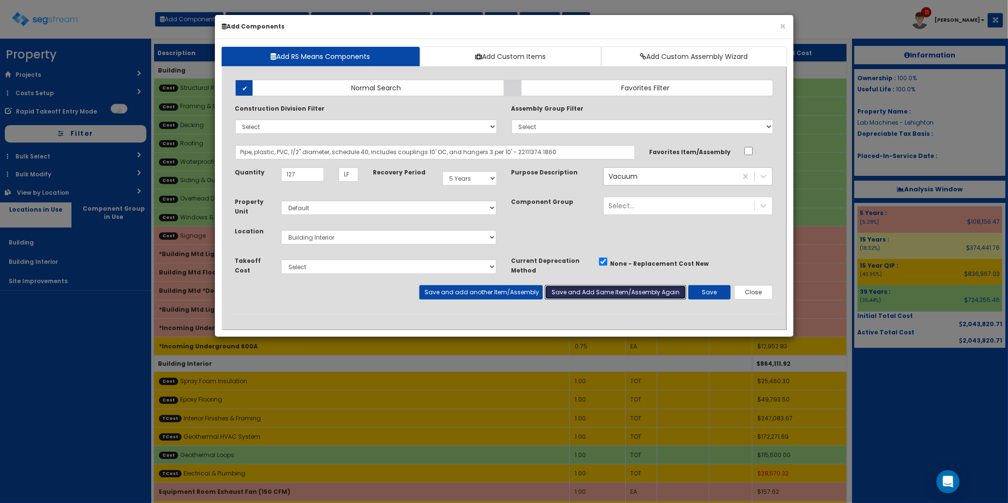
click at [620, 295] on button "Save and Add Same Item/Assembly Again" at bounding box center [616, 292] width 142 height 14
drag, startPoint x: 291, startPoint y: 153, endPoint x: 2193, endPoint y: 145, distance: 1901.5
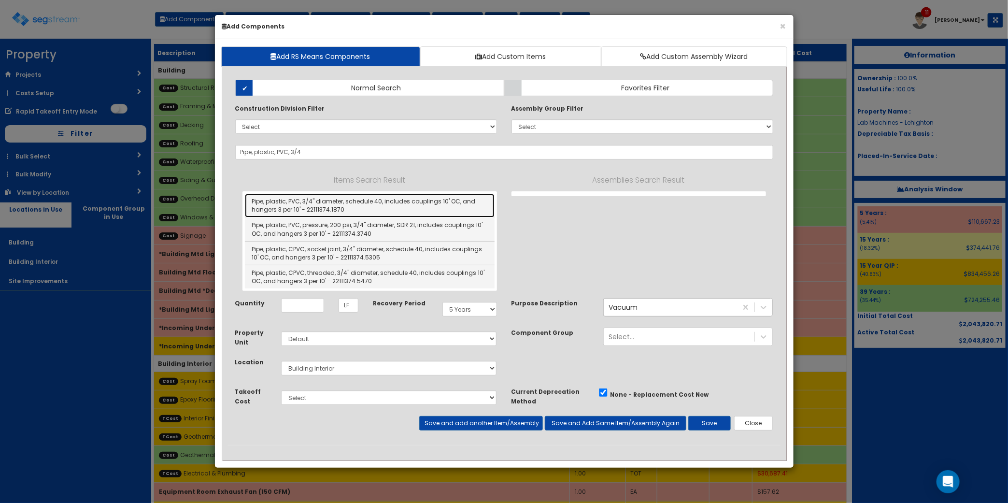
click at [438, 202] on link "Pipe, plastic, PVC, 3/4" diameter, schedule 40, includes couplings 10' OC, and …" at bounding box center [370, 206] width 250 height 24
type input "Pipe, plastic, PVC, 3/4" diameter, schedule 40, includes couplings 10' OC, and …"
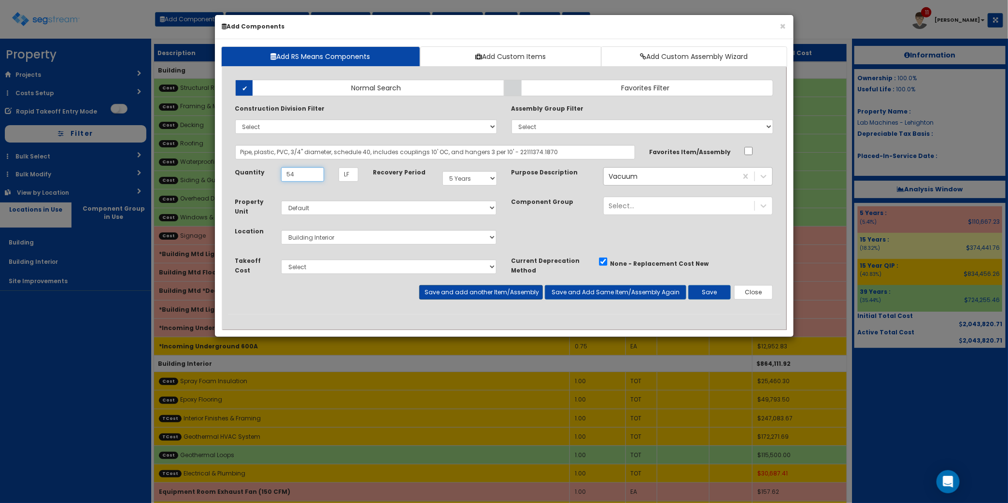
type input "54"
click at [476, 295] on button "Save and add another Item/Assembly" at bounding box center [481, 292] width 124 height 14
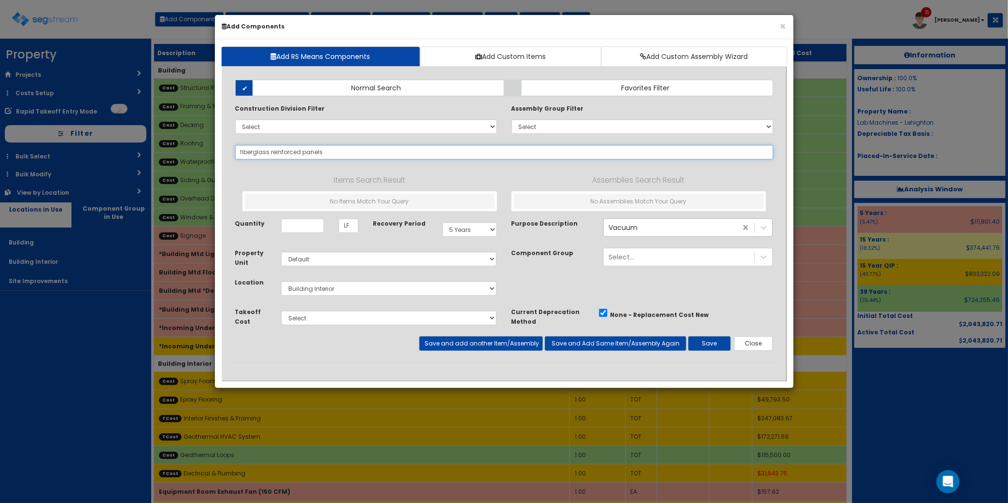
type input "fiberglass reinforced panels"
click at [298, 231] on input "Quantity" at bounding box center [302, 225] width 43 height 14
type input "96"
click at [379, 152] on input "fiberglass reinforced panels" at bounding box center [504, 152] width 538 height 14
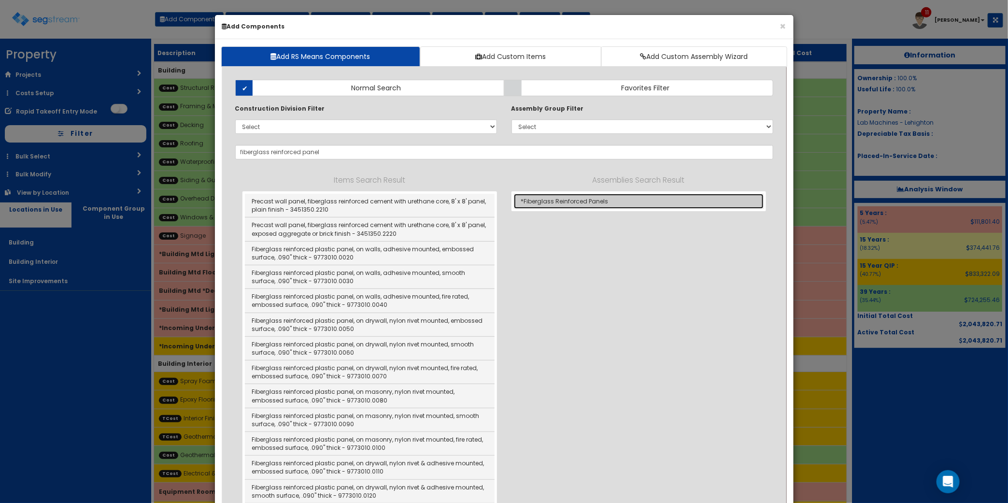
click at [569, 205] on link "*Fiberglass Reinforced Panels" at bounding box center [639, 201] width 250 height 15
type input "*Fiberglass Reinforced Panels"
checkbox input "true"
type input "SF"
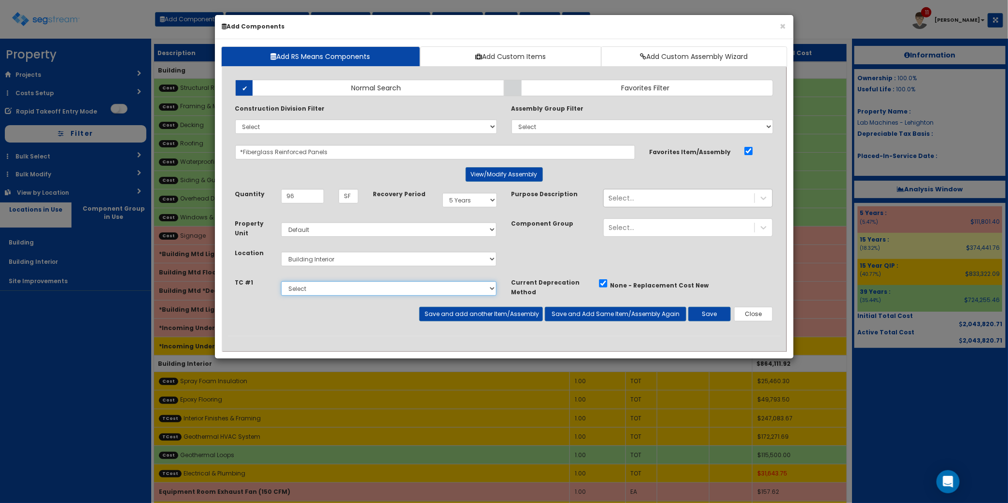
click at [396, 290] on select "Select Interior Finishes & Framing Geothermal HVAC System Electrical & Plumbing" at bounding box center [389, 288] width 216 height 14
select select "5276292"
click at [281, 282] on select "Select Interior Finishes & Framing Geothermal HVAC System Electrical & Plumbing" at bounding box center [389, 288] width 216 height 14
click at [487, 315] on button "Save and add another Item/Assembly" at bounding box center [481, 314] width 124 height 14
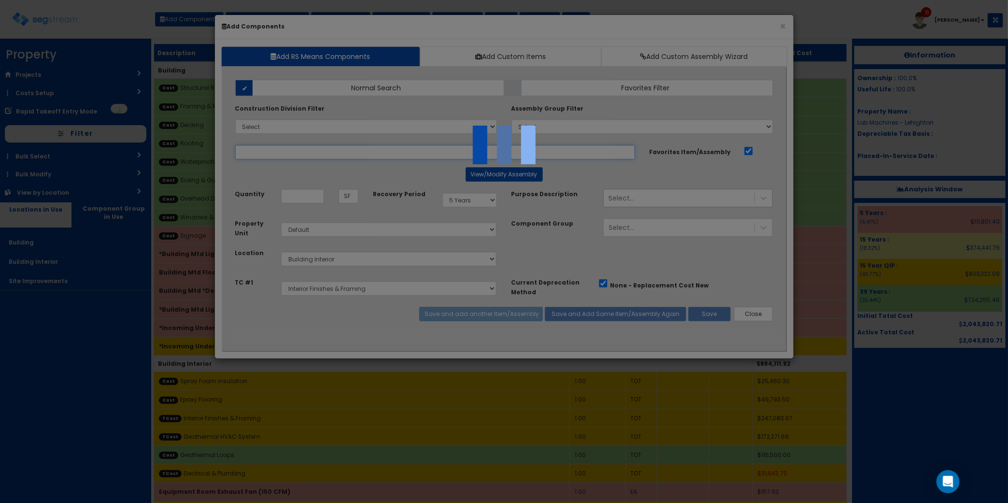
select select "5276292"
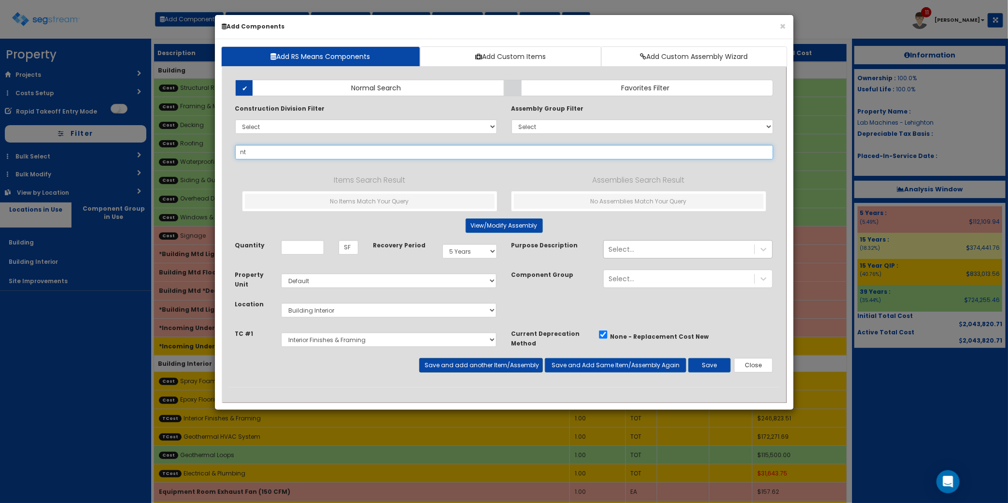
type input "n"
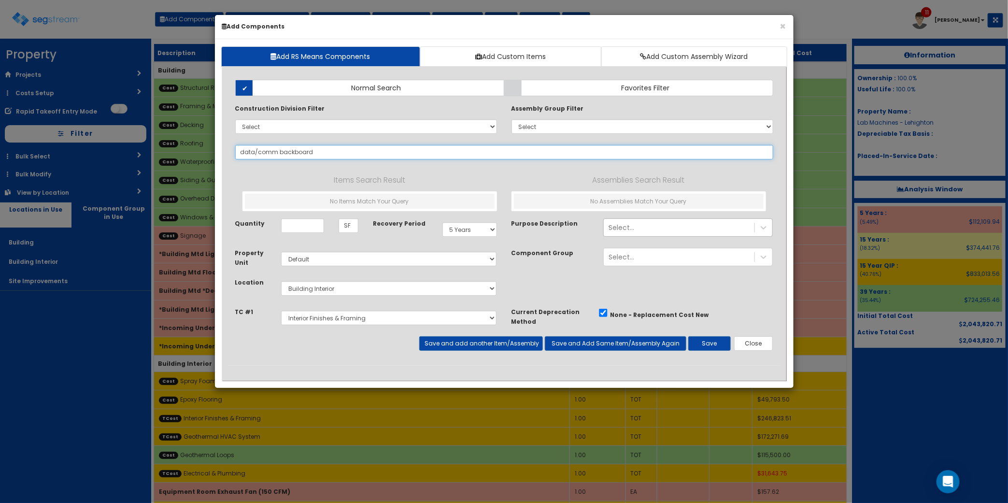
drag, startPoint x: 276, startPoint y: 155, endPoint x: 325, endPoint y: 145, distance: 49.7
click at [276, 155] on input "data/comm backboard" at bounding box center [504, 152] width 538 height 14
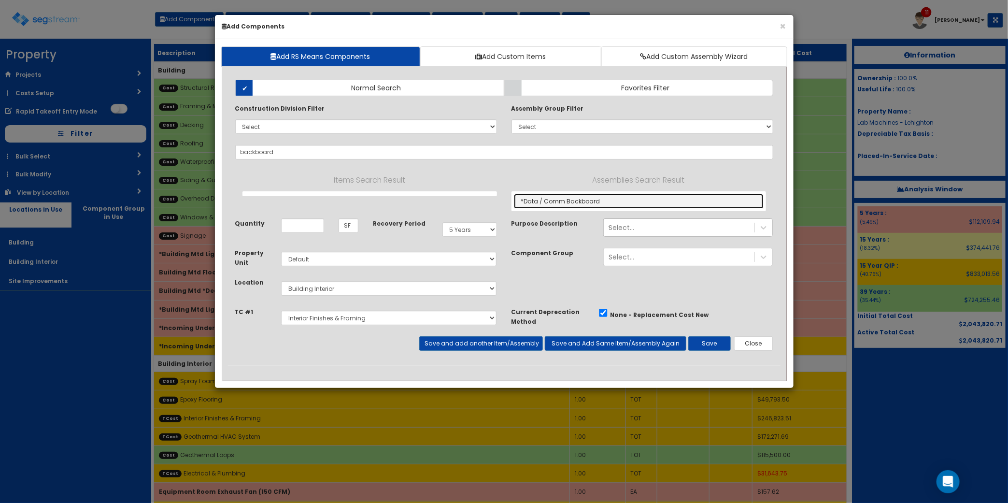
click at [583, 205] on link "*Data / Comm Backboard" at bounding box center [639, 201] width 250 height 15
type input "*Data / Comm Backboard"
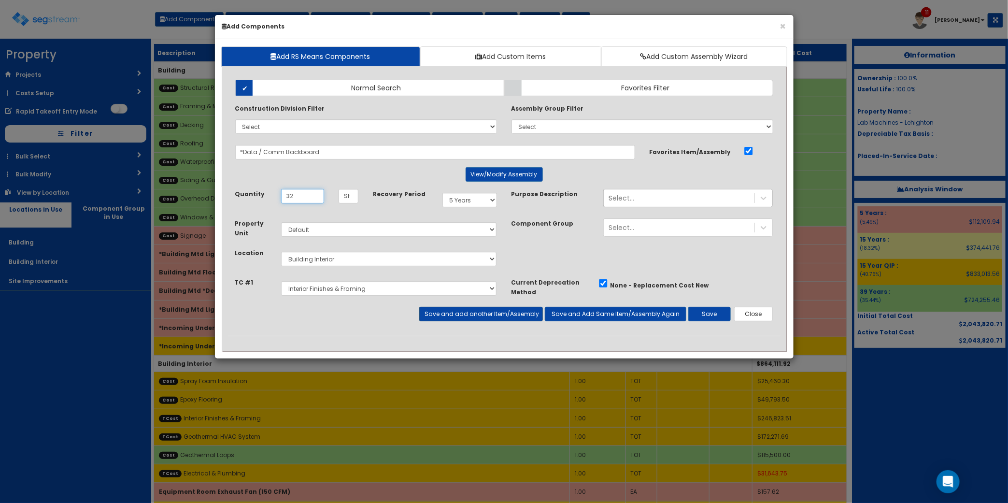
type input "32"
click at [493, 317] on button "Save and add another Item/Assembly" at bounding box center [481, 314] width 124 height 14
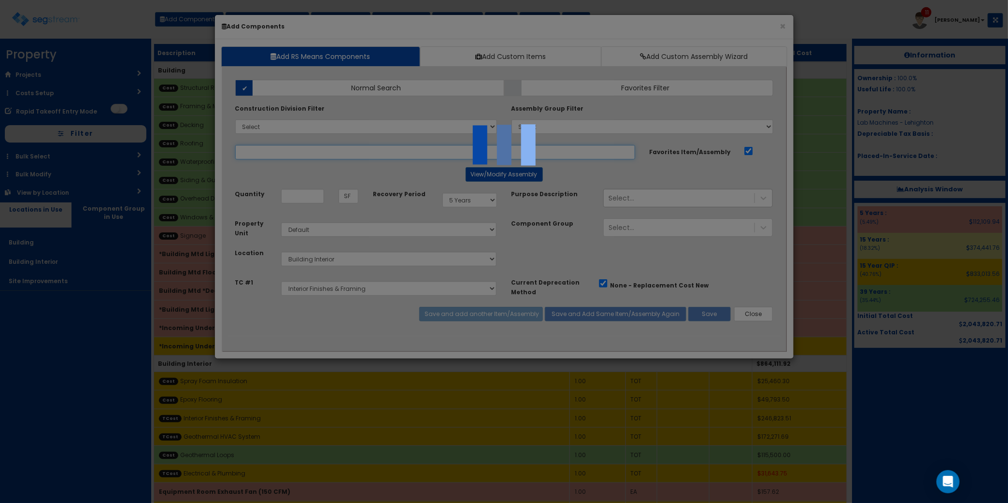
select select "5276292"
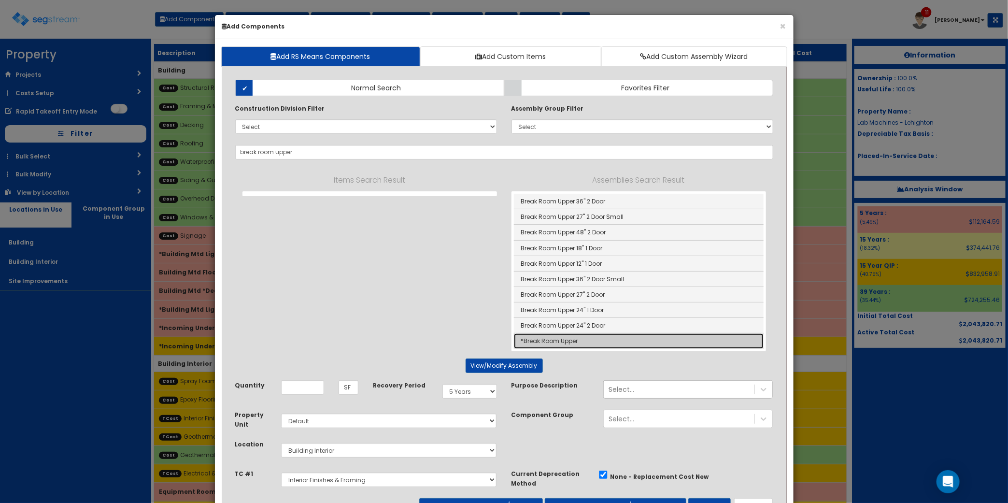
click at [609, 342] on link "*Break Room Upper" at bounding box center [639, 340] width 250 height 15
type input "*Break Room Upper"
type input "EA"
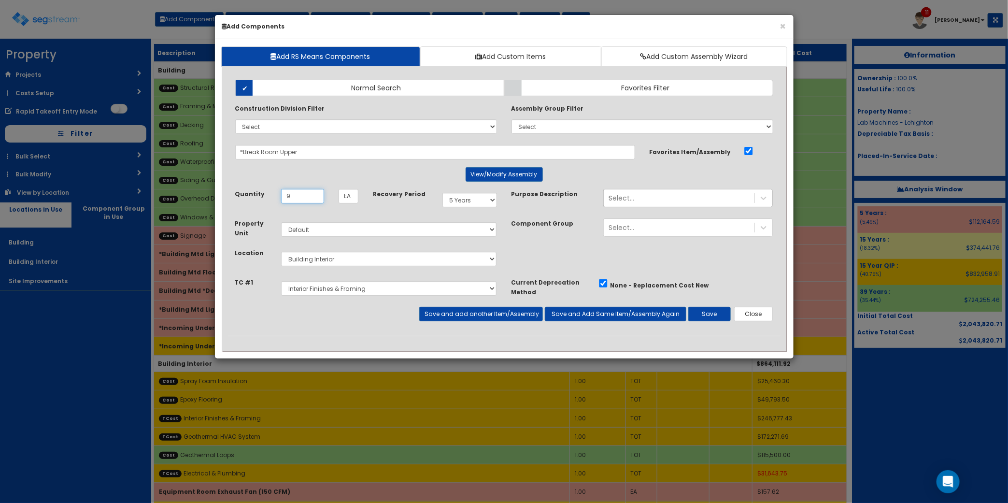
type input "9"
click at [494, 324] on div "Add Items Add Assemblies Both Normal Search Select" at bounding box center [504, 203] width 553 height 263
click at [491, 317] on button "Save and add another Item/Assembly" at bounding box center [481, 314] width 124 height 14
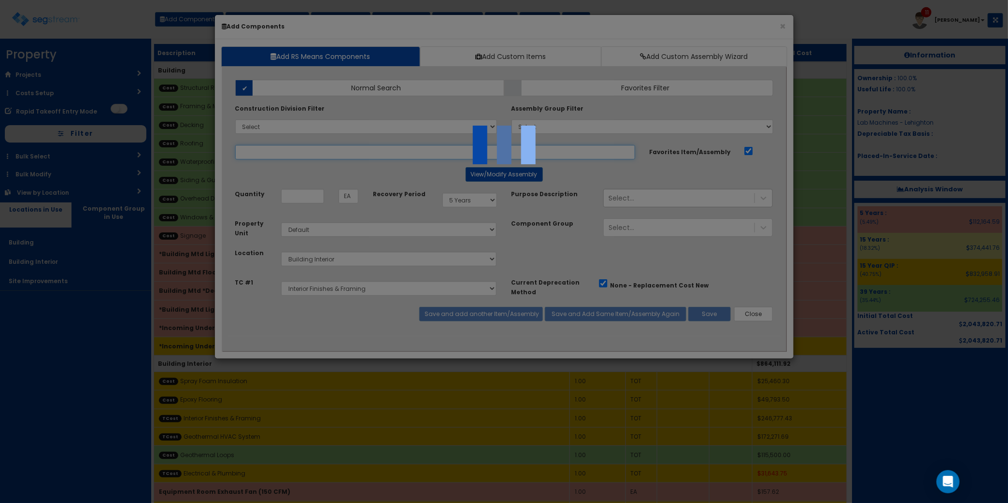
select select "5276292"
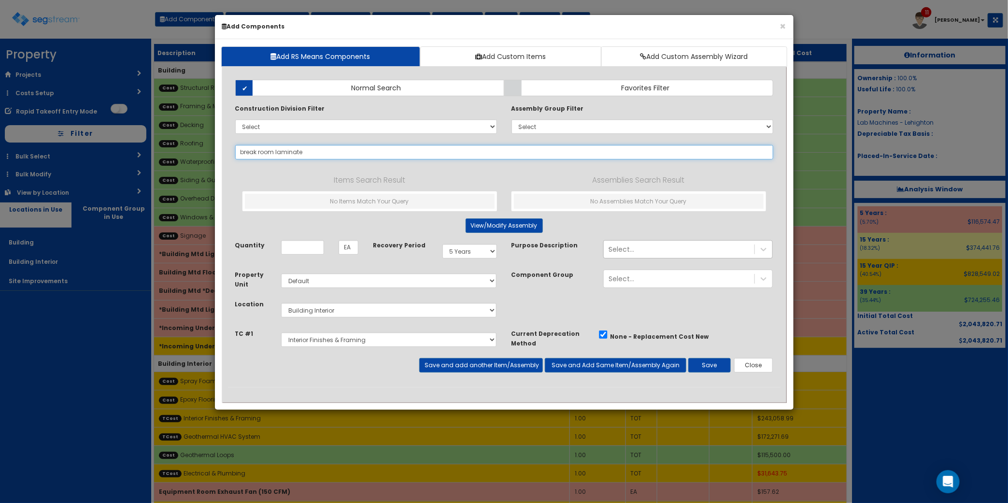
type input "break room laminate"
click at [299, 248] on input "Quantity" at bounding box center [302, 247] width 43 height 14
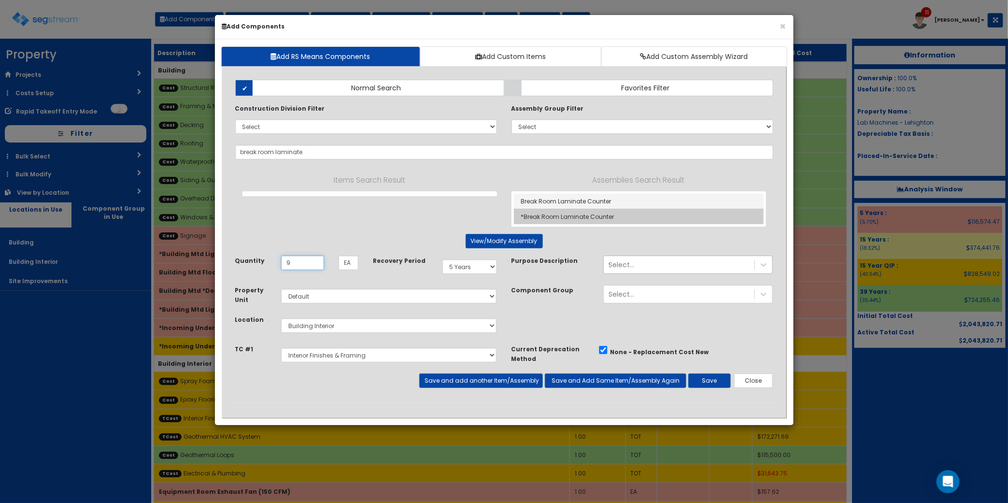
type input "9"
click at [599, 215] on link "*Break Room Laminate Counter" at bounding box center [639, 216] width 250 height 15
type input "*Break Room Laminate Counter"
type input "LF"
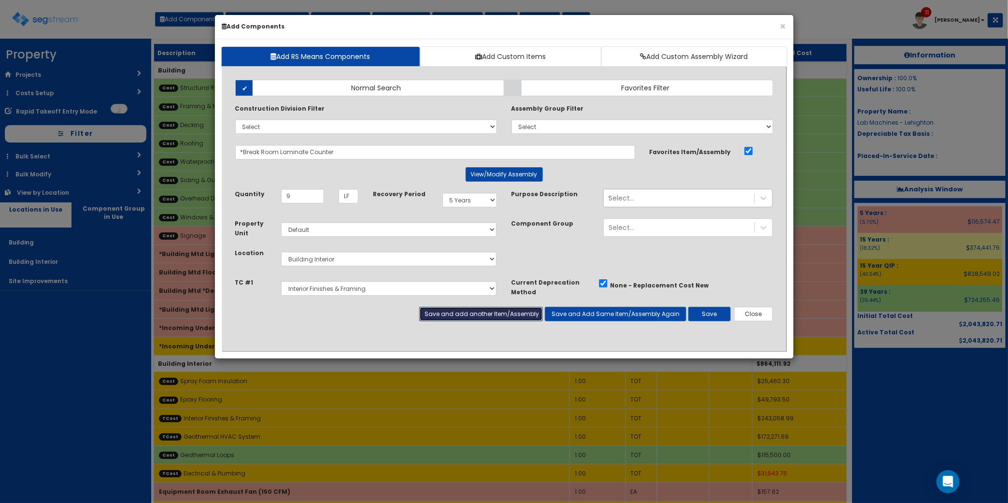
click at [472, 314] on button "Save and add another Item/Assembly" at bounding box center [481, 314] width 124 height 14
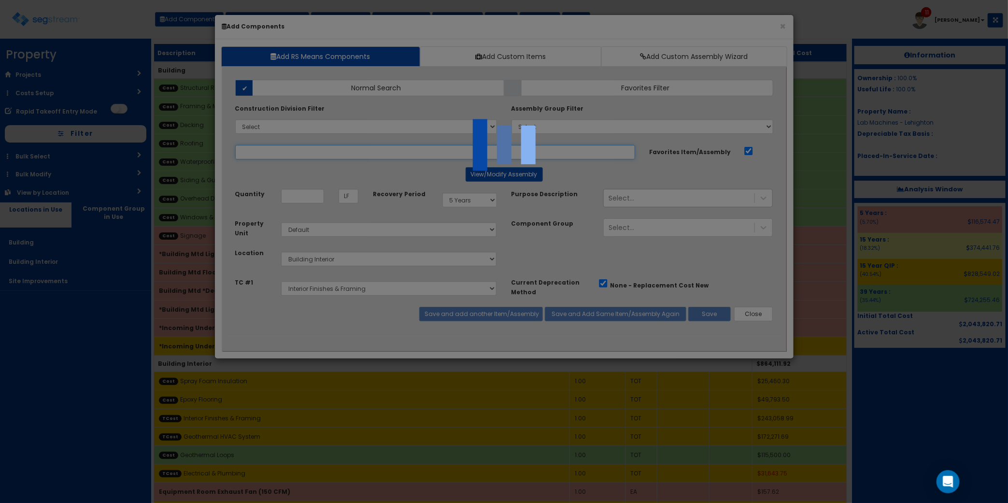
select select "5276292"
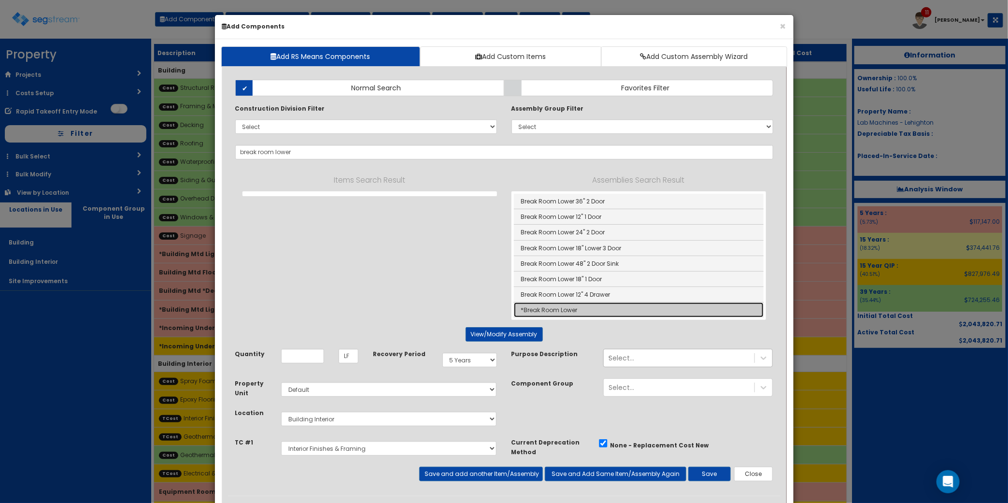
click at [604, 311] on link "*Break Room Lower" at bounding box center [639, 309] width 250 height 15
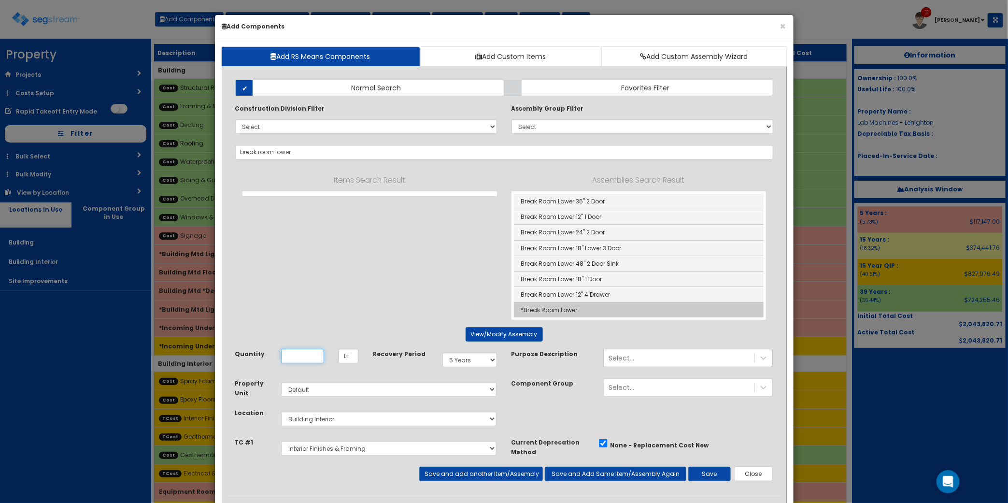
type input "*Break Room Lower"
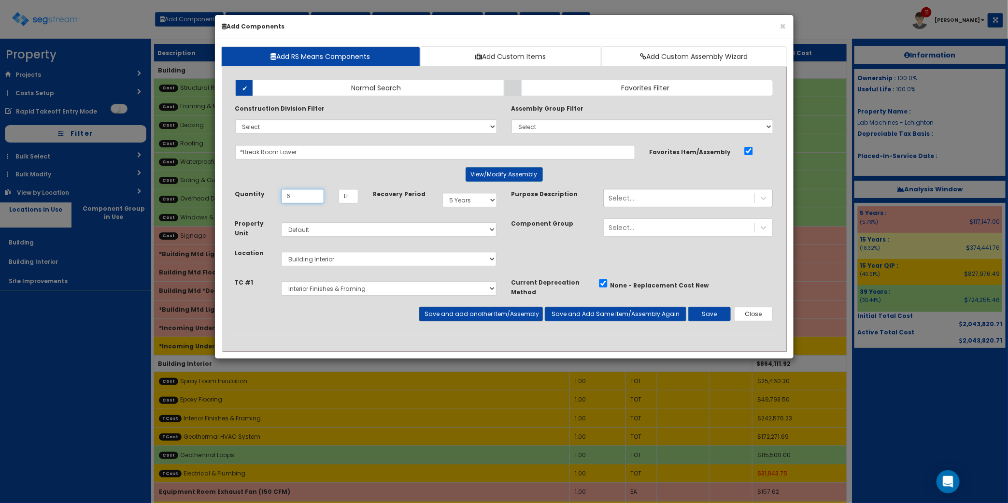
type input "6"
click at [514, 317] on button "Save and add another Item/Assembly" at bounding box center [481, 314] width 124 height 14
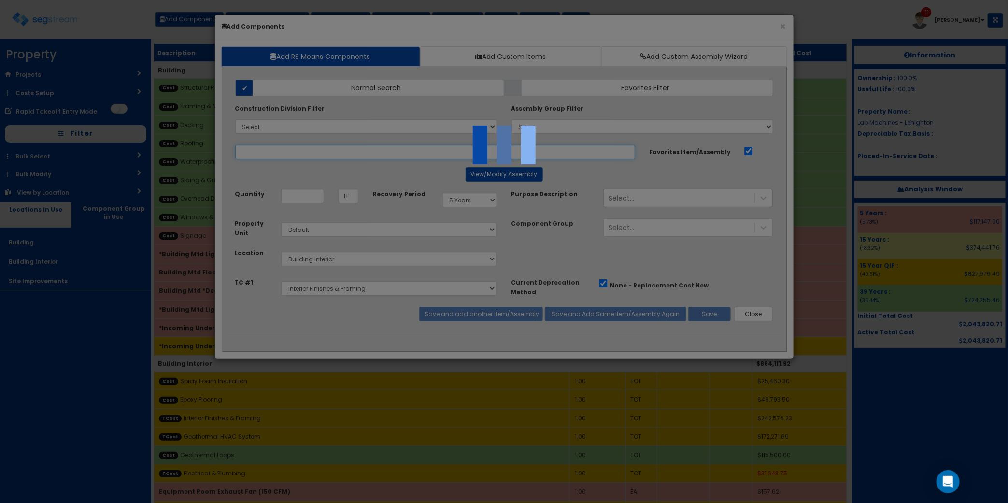
select select "5276292"
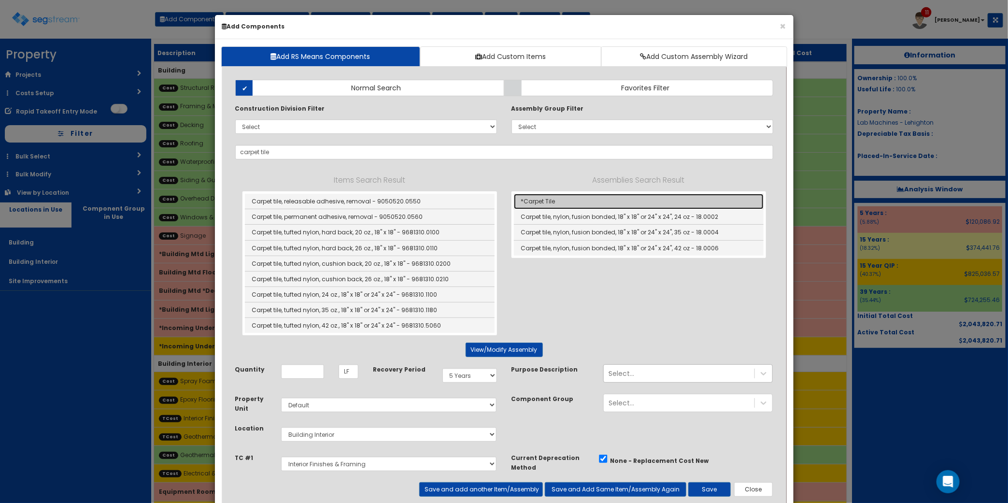
click at [633, 204] on link "*Carpet Tile" at bounding box center [639, 201] width 250 height 15
type input "*Carpet Tile"
type input "SF"
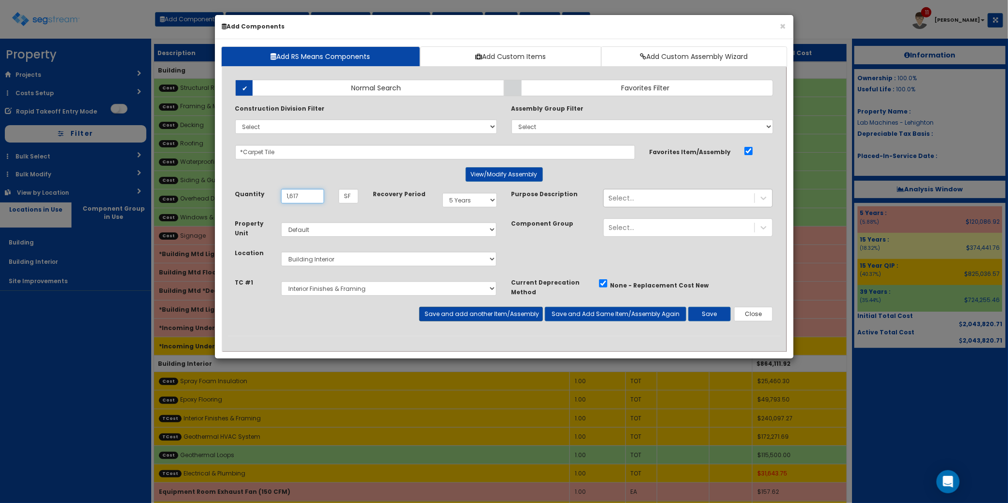
type input "1,617"
click at [491, 312] on button "Save and add another Item/Assembly" at bounding box center [481, 314] width 124 height 14
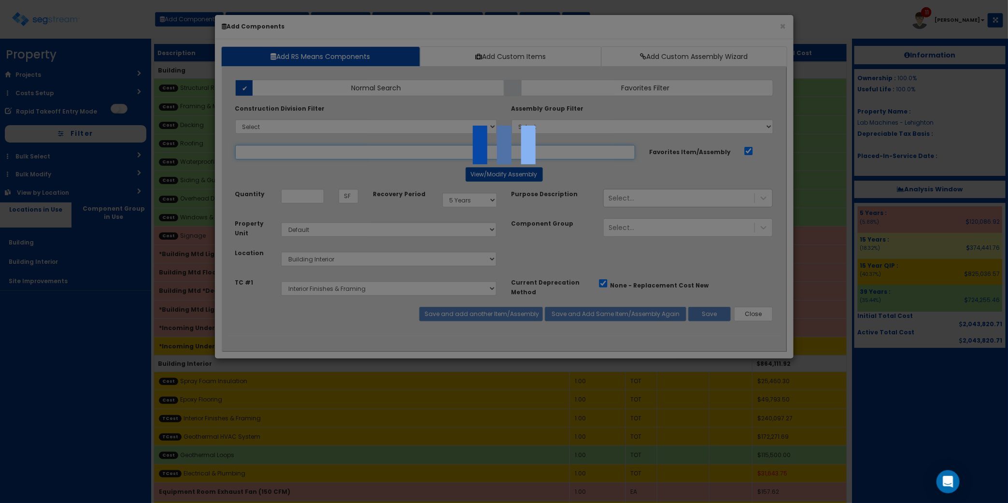
select select "5276292"
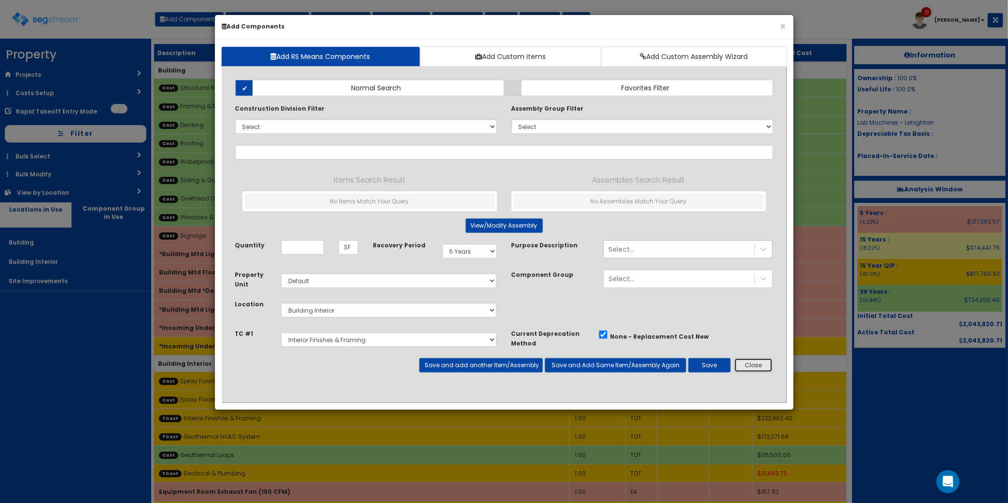
click at [752, 365] on button "Close" at bounding box center [753, 365] width 39 height 14
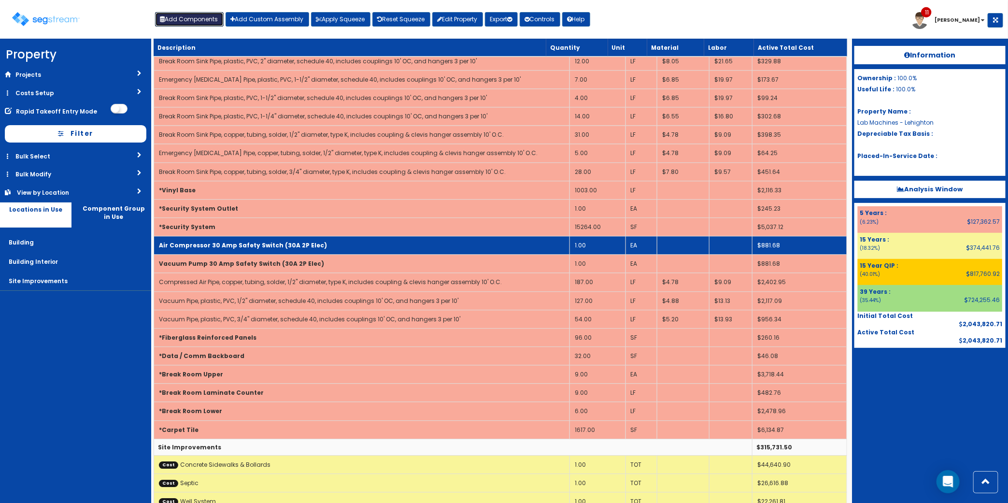
scroll to position [1435, 0]
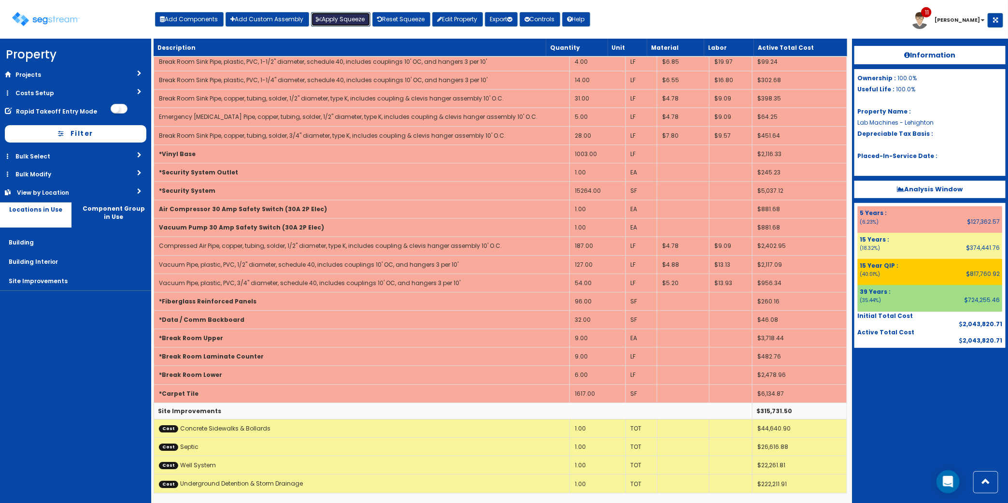
click at [365, 14] on button "Apply Squeeze" at bounding box center [340, 19] width 59 height 14
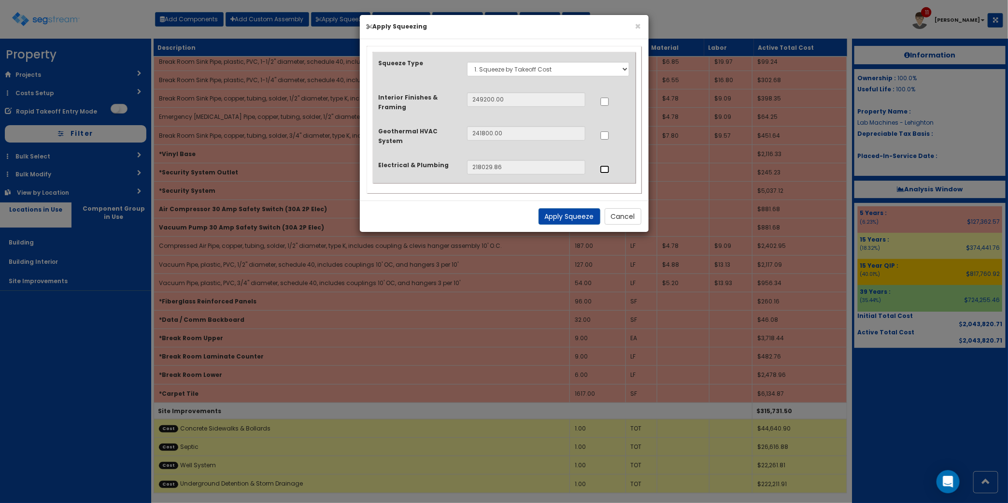
click at [606, 167] on input "..." at bounding box center [605, 169] width 10 height 8
checkbox input "true"
click at [558, 217] on button "Apply Squeeze" at bounding box center [570, 216] width 62 height 16
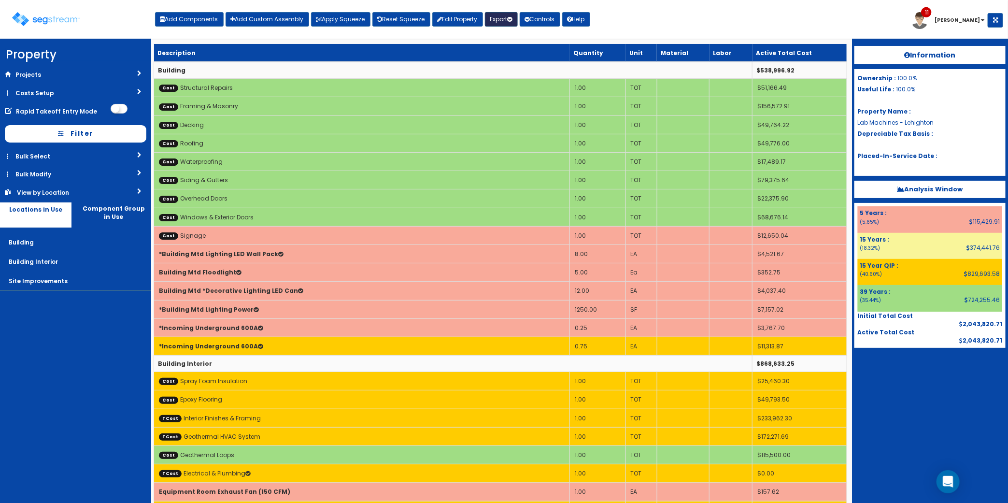
click at [506, 18] on button "Export" at bounding box center [501, 19] width 33 height 14
click at [520, 44] on link "Engineering Report(xlsx)" at bounding box center [533, 39] width 96 height 19
click at [414, 24] on link "Reset Squeeze" at bounding box center [401, 19] width 58 height 14
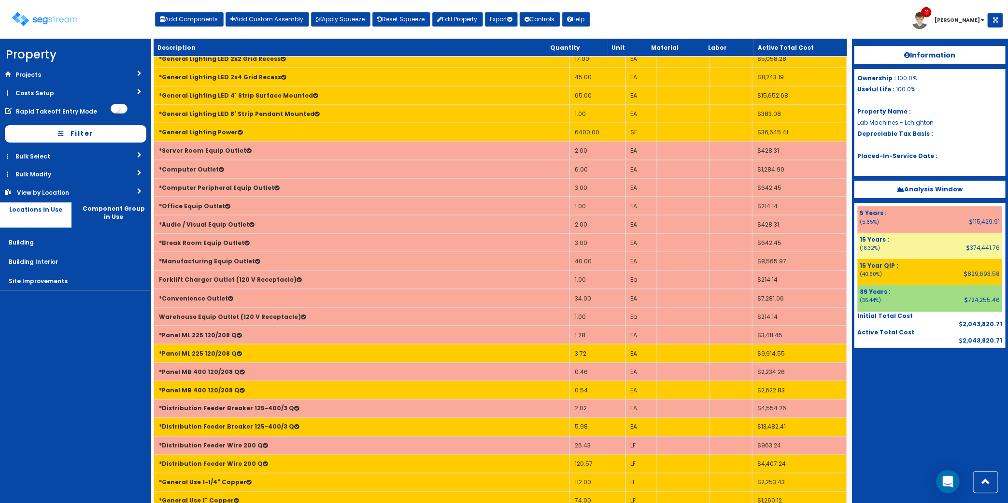
scroll to position [604, 0]
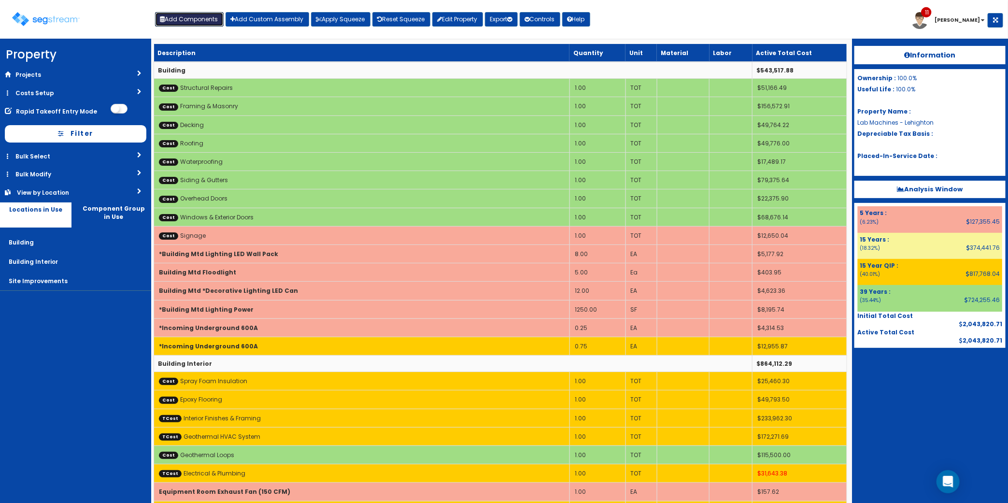
click at [180, 17] on button "Add Components" at bounding box center [189, 19] width 69 height 14
select select "5Y"
select select "default"
select select "7"
select select "5276292"
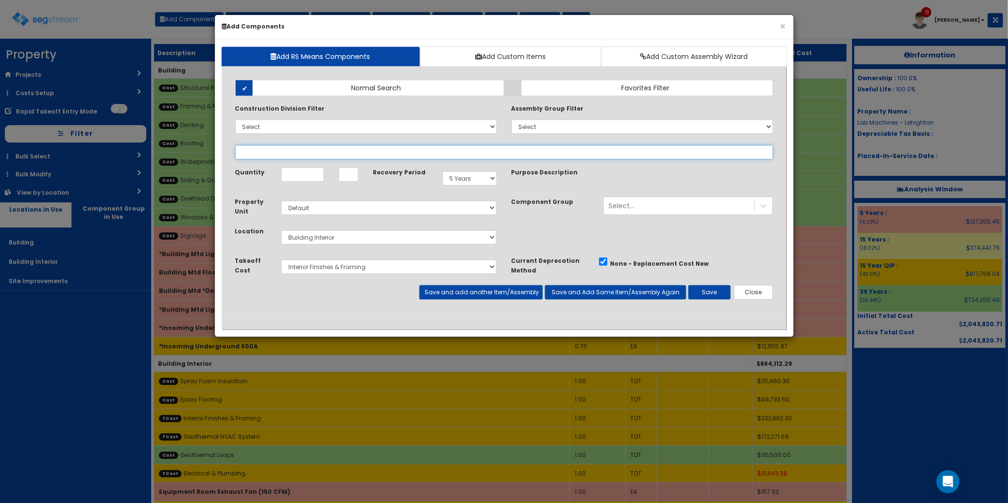
select select
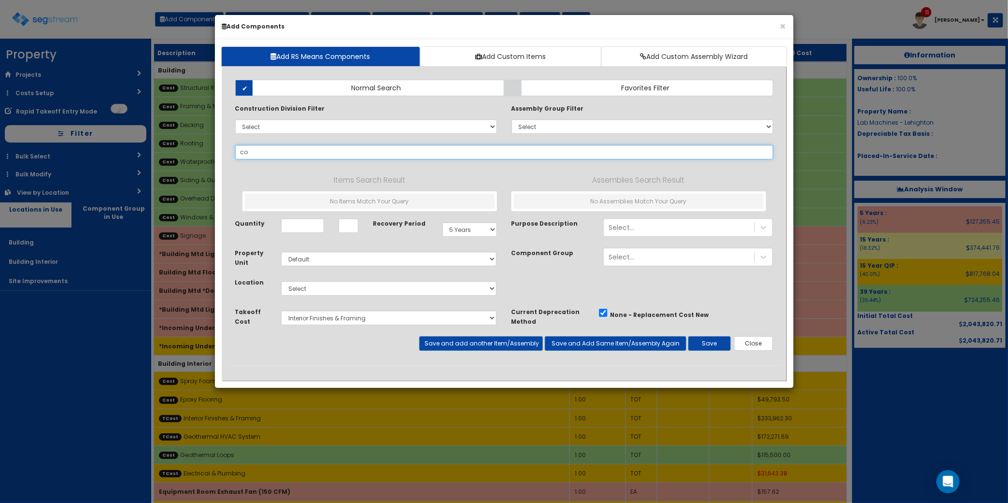
type input "c"
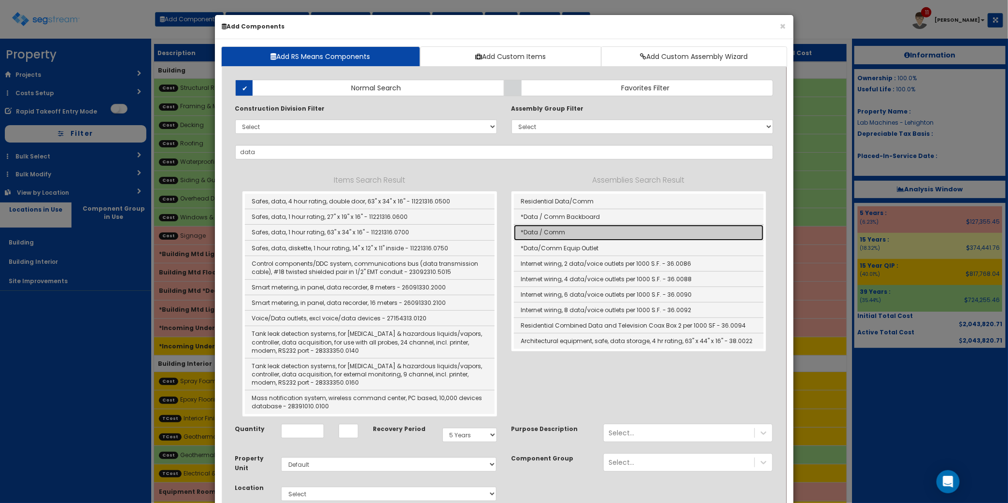
click at [625, 228] on link "*Data / Comm" at bounding box center [639, 232] width 250 height 15
type input "*Data / Comm"
type input "EA"
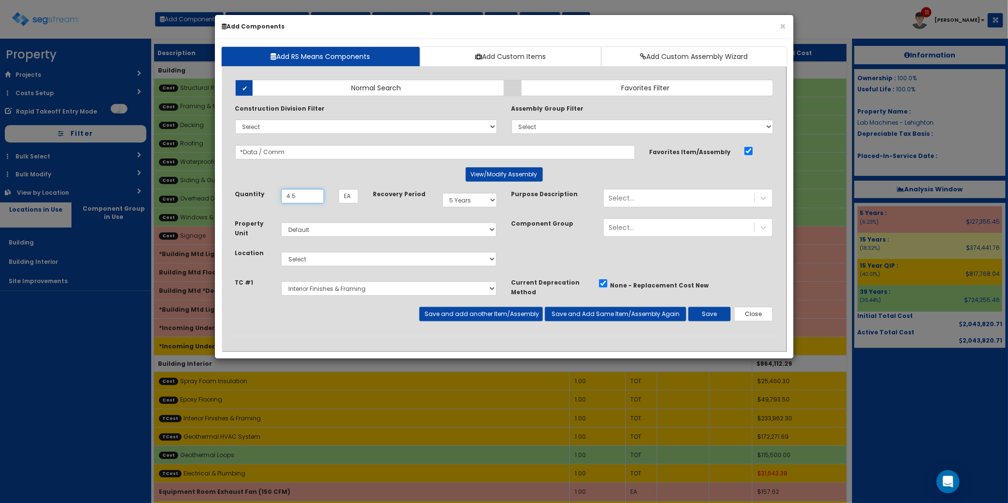
type input "4.5"
click at [412, 268] on div "Select Building Building Interior Site Improvements Add Additional Location" at bounding box center [389, 259] width 230 height 22
click at [412, 265] on select "Select Building Building Interior Site Improvements Add Additional Location" at bounding box center [389, 259] width 216 height 14
select select "7"
click at [281, 252] on select "Select Building Building Interior Site Improvements Add Additional Location" at bounding box center [389, 259] width 216 height 14
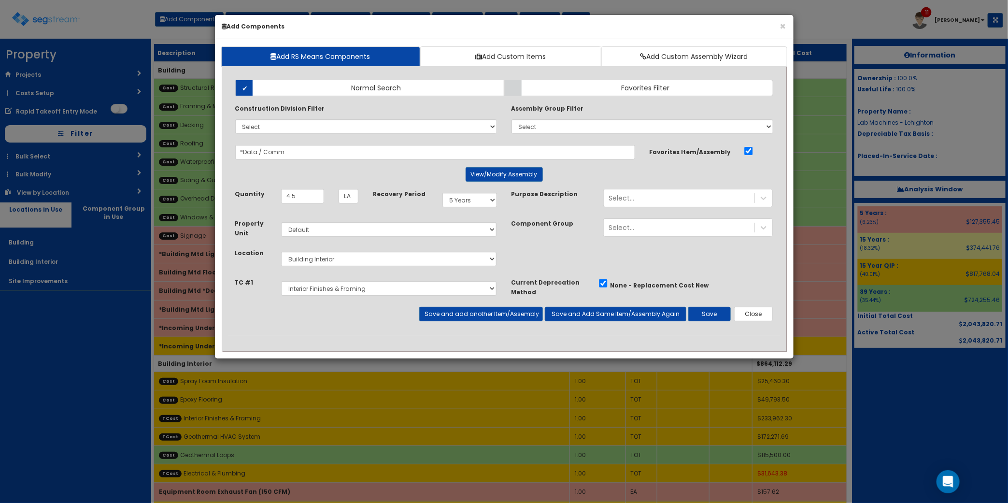
click at [396, 298] on div "Select Interior Finishes & Framing Geothermal HVAC System Electrical & Plumbing" at bounding box center [389, 288] width 230 height 22
click at [393, 298] on div "Select Interior Finishes & Framing Geothermal HVAC System Electrical & Plumbing" at bounding box center [389, 288] width 230 height 22
click at [391, 289] on select "Select Interior Finishes & Framing Geothermal HVAC System Electrical & Plumbing" at bounding box center [389, 288] width 216 height 14
select select "5276296"
click at [281, 282] on select "Select Interior Finishes & Framing Geothermal HVAC System Electrical & Plumbing" at bounding box center [389, 288] width 216 height 14
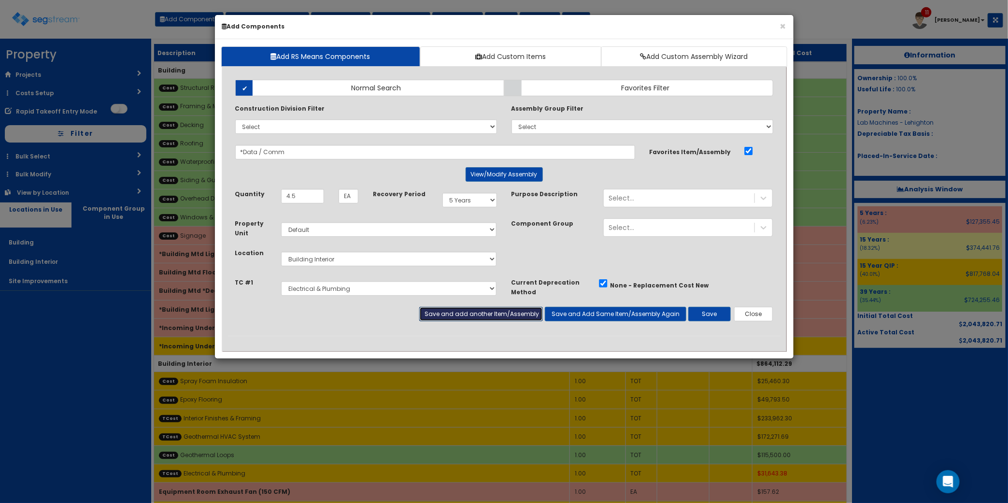
click at [491, 315] on button "Save and add another Item/Assembly" at bounding box center [481, 314] width 124 height 14
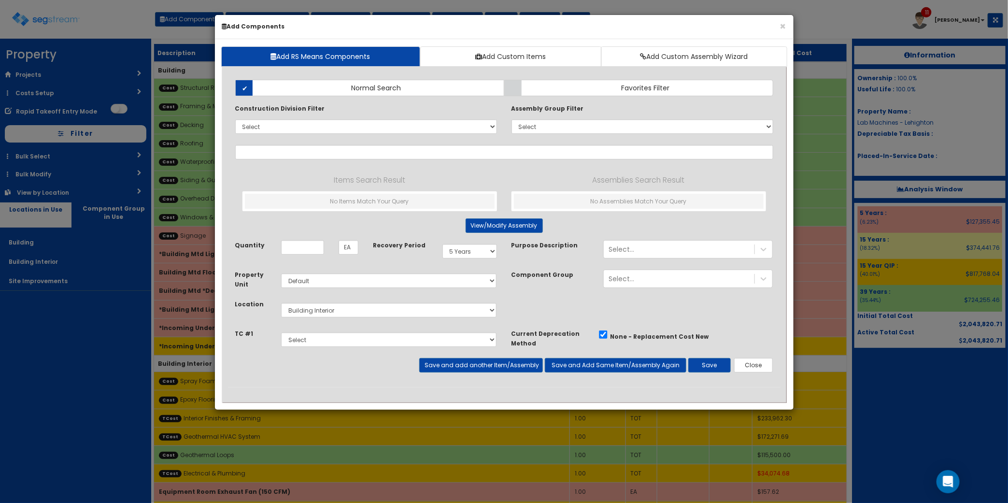
click at [761, 315] on div "Property Unit Select Default Location Select Building" at bounding box center [504, 299] width 553 height 59
click at [763, 372] on button "Close" at bounding box center [753, 365] width 39 height 14
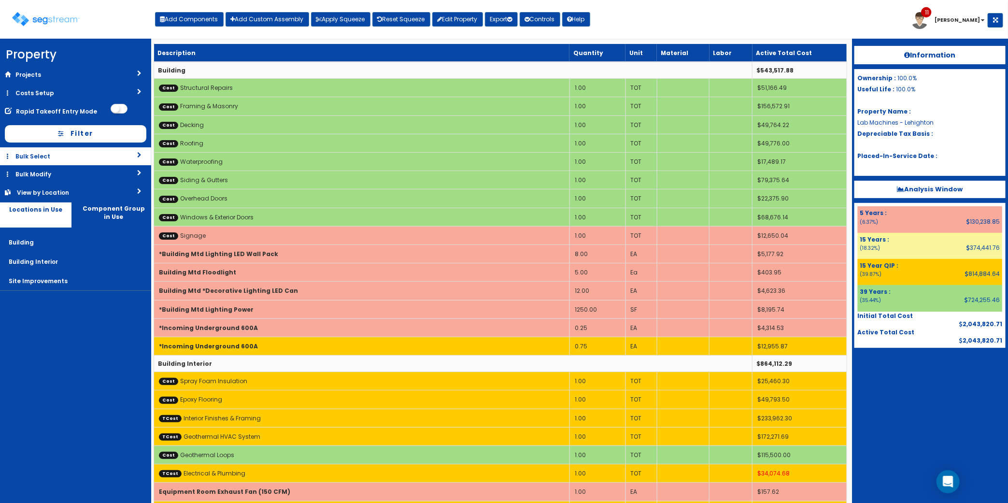
click at [76, 158] on link "Bulk Select" at bounding box center [75, 156] width 151 height 18
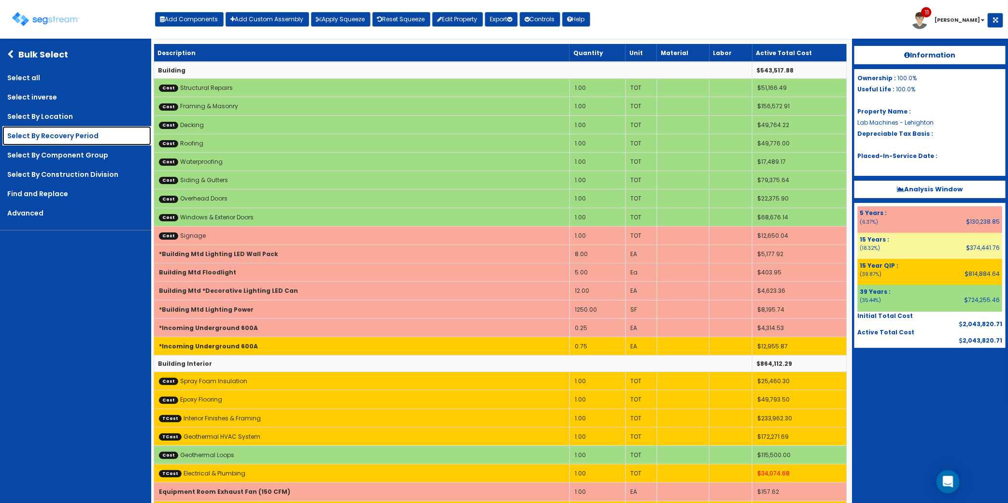
click at [93, 136] on link "Select By Recovery Period" at bounding box center [76, 135] width 149 height 19
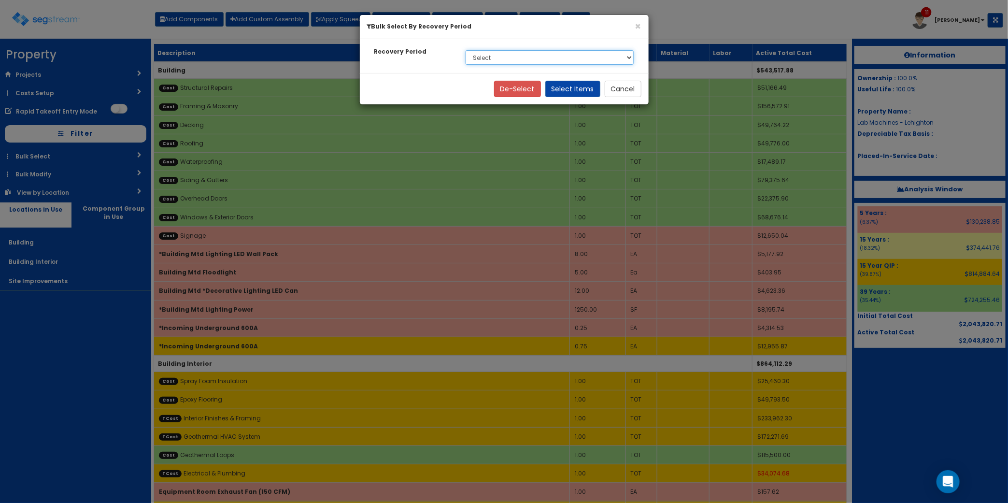
click at [503, 58] on select "Select 5 Years 15 Year QIP 15 Years 39 Years Soft Cost" at bounding box center [550, 57] width 169 height 14
select select "5Y"
click at [466, 50] on select "Select 5 Years 15 Year QIP 15 Years 39 Years Soft Cost" at bounding box center [550, 57] width 169 height 14
click at [587, 85] on button "Select Items" at bounding box center [572, 89] width 55 height 16
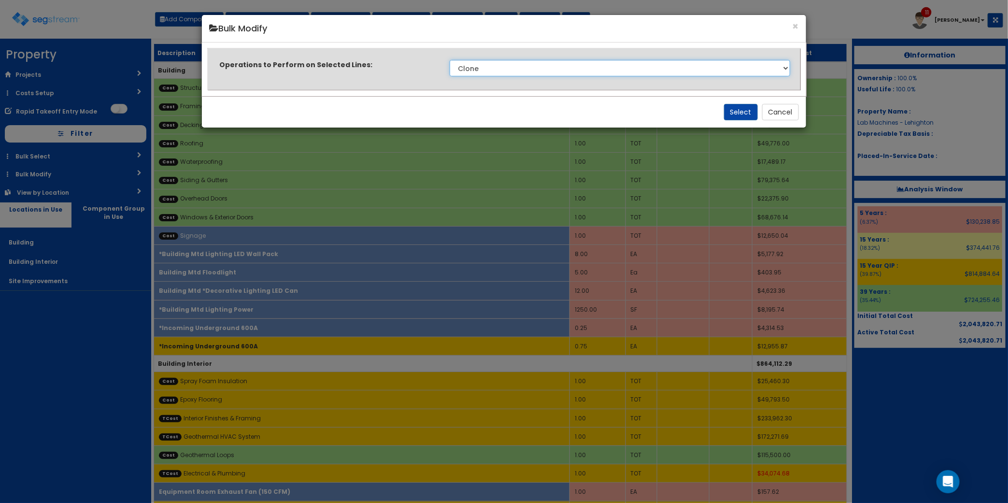
click at [531, 70] on select "Clone Delete Delete Zero Quantities Modify Component Group Modify Cost Sources …" at bounding box center [620, 68] width 341 height 16
select select "modifyRecoveryPeriod"
click at [450, 60] on select "Clone Delete Delete Zero Quantities Modify Component Group Modify Cost Sources …" at bounding box center [620, 68] width 341 height 16
click at [728, 112] on button "Select" at bounding box center [741, 112] width 34 height 16
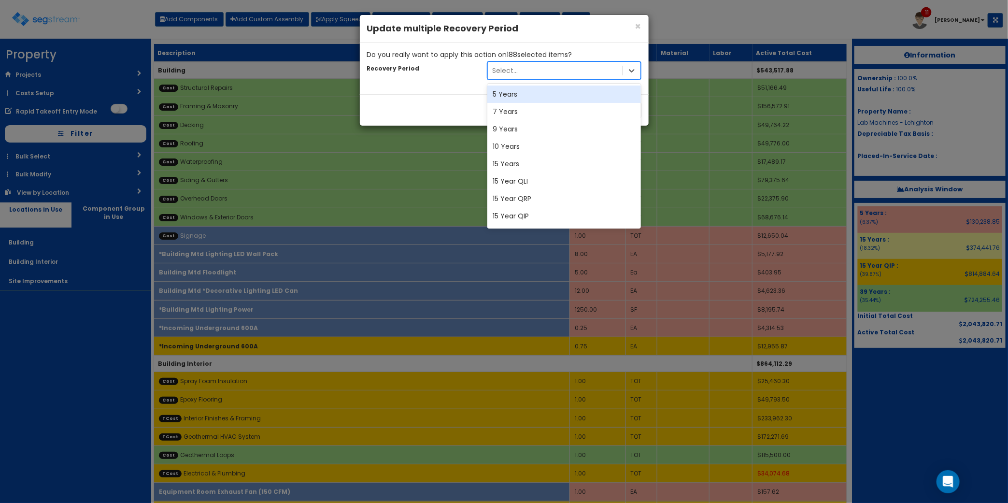
click at [513, 64] on div "Select..." at bounding box center [555, 70] width 135 height 15
click at [513, 113] on div "7 Years" at bounding box center [564, 111] width 154 height 17
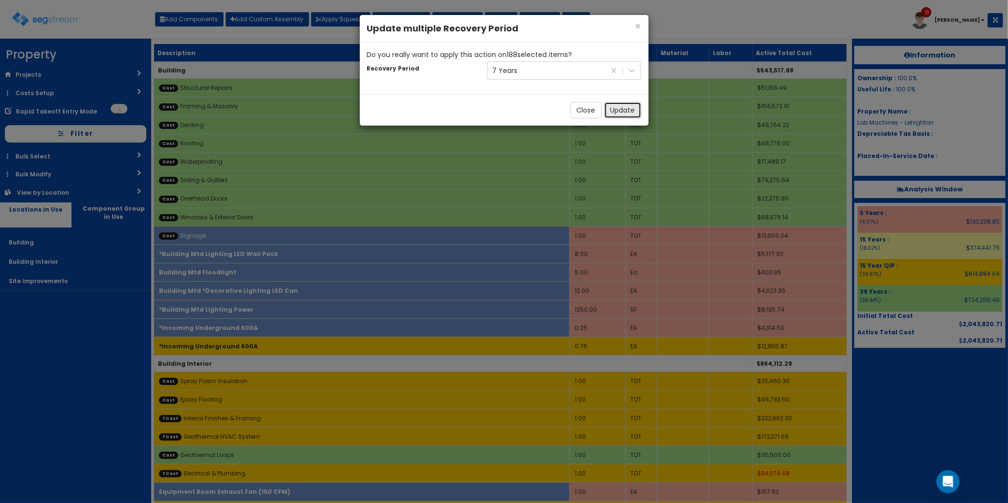
click at [631, 110] on button "Update" at bounding box center [622, 110] width 37 height 16
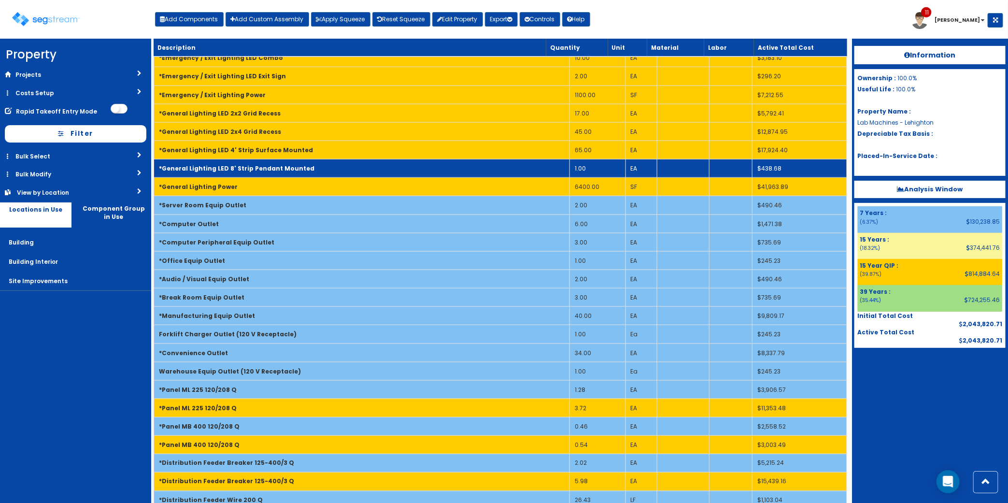
scroll to position [604, 0]
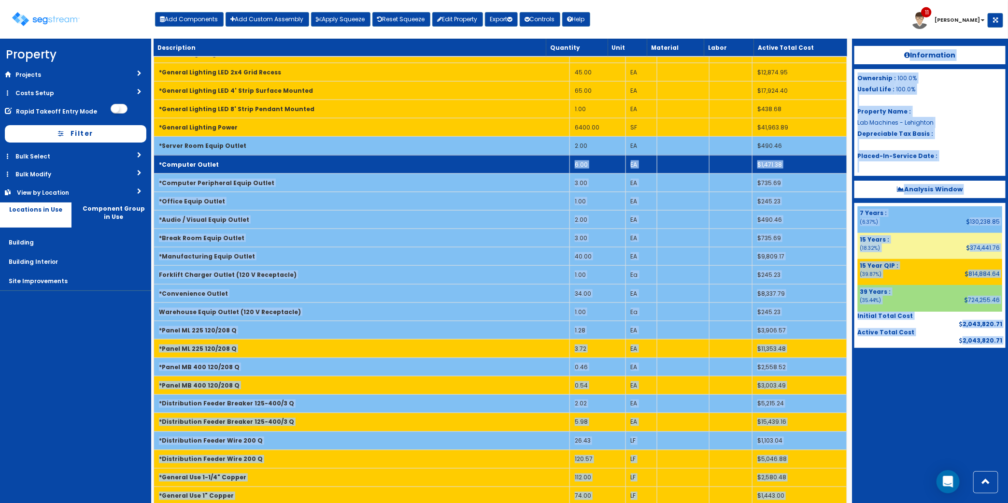
click at [257, 168] on td "*Computer Outlet" at bounding box center [362, 164] width 416 height 18
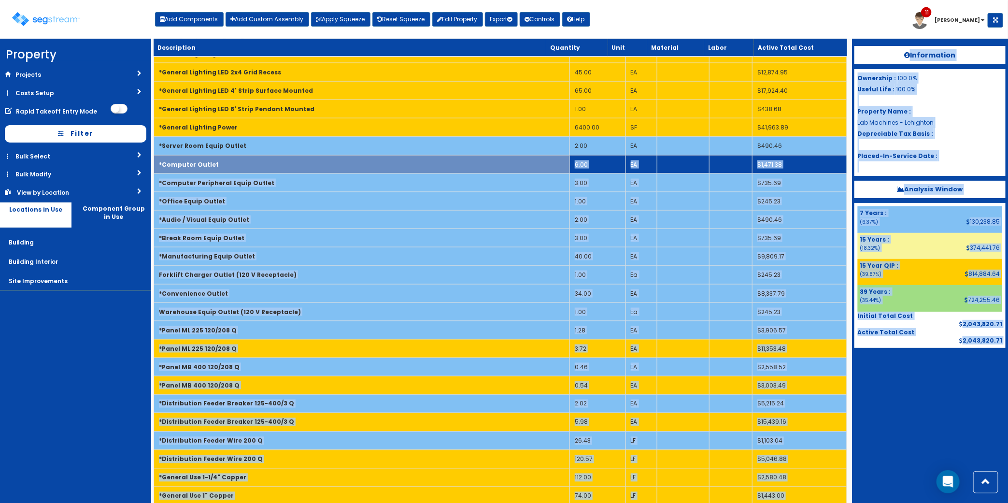
click at [257, 168] on td "*Computer Outlet" at bounding box center [362, 164] width 416 height 18
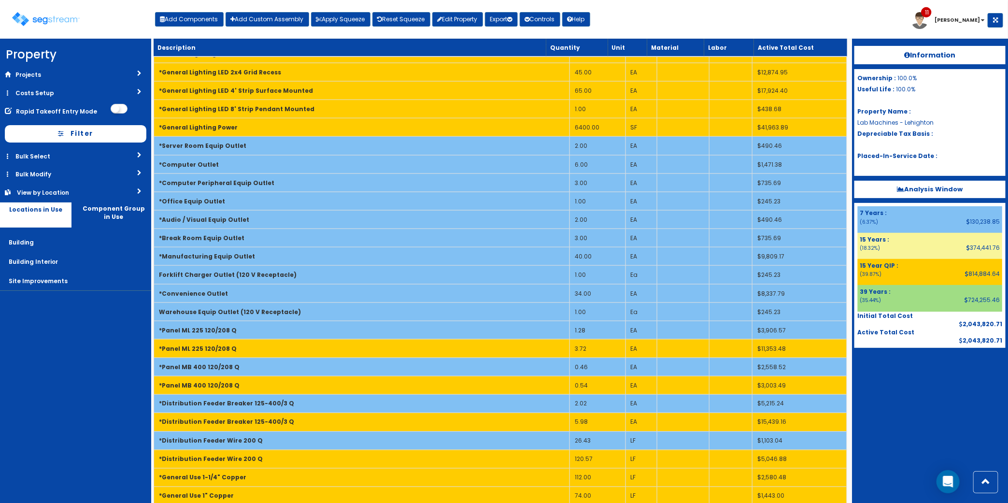
click at [94, 339] on nav "Property DB Projects Recent Properties 1931 [PERSON_NAME] TI [PERSON_NAME] Pool…" at bounding box center [75, 271] width 151 height 464
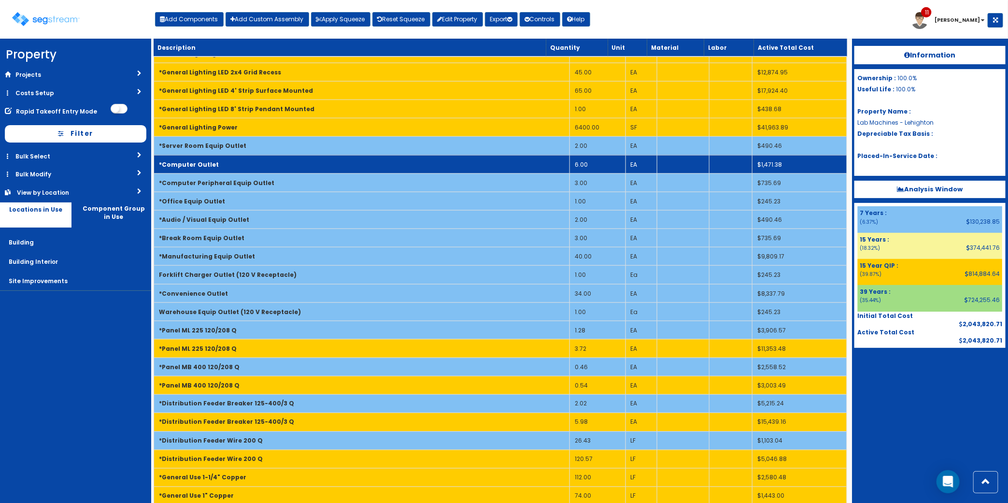
click at [273, 163] on td "*Computer Outlet" at bounding box center [362, 164] width 416 height 18
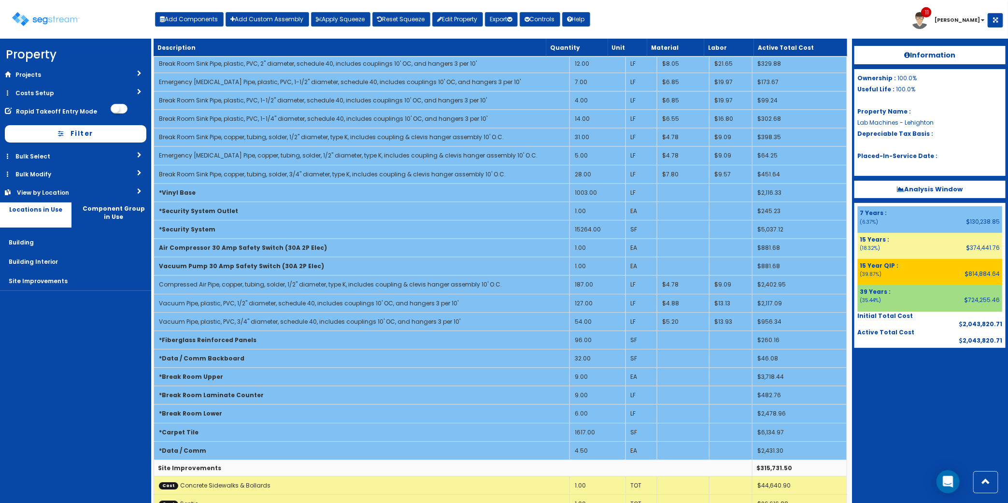
scroll to position [1449, 0]
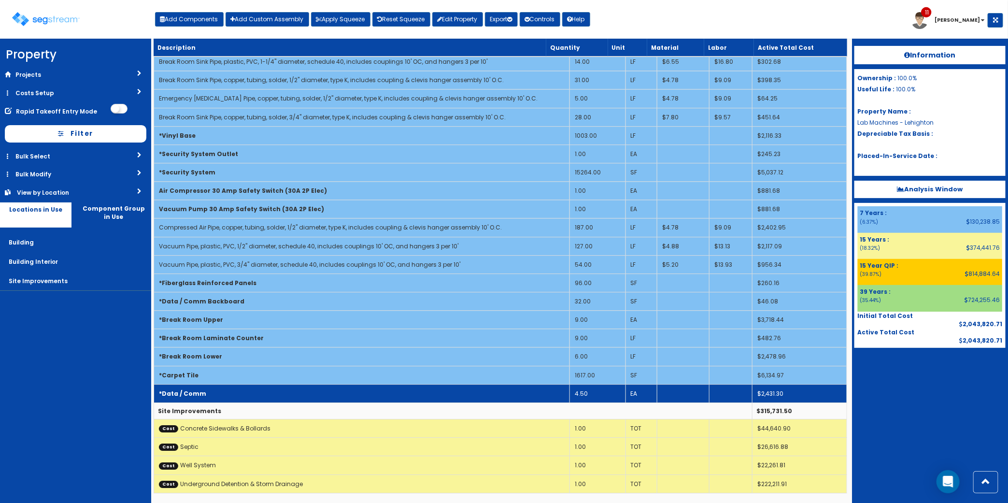
click at [278, 392] on td "*Data / Comm" at bounding box center [362, 393] width 416 height 18
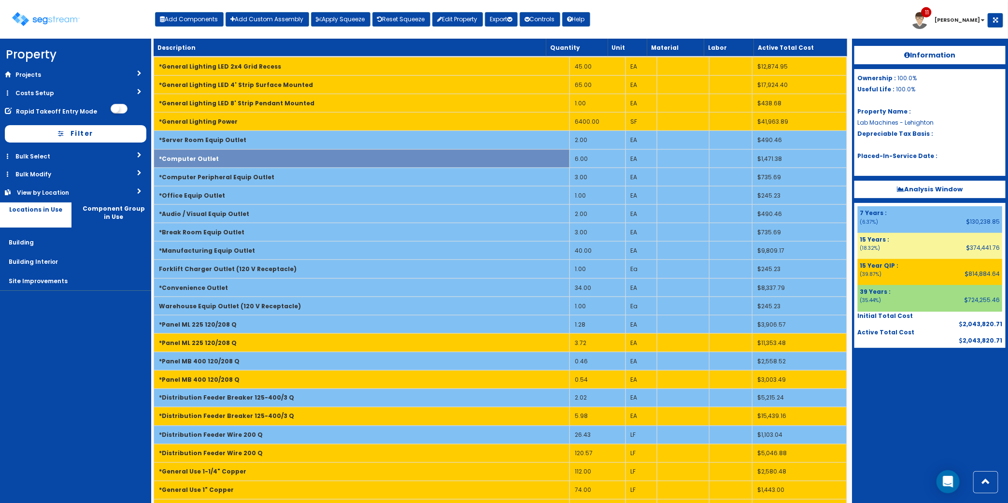
scroll to position [664, 0]
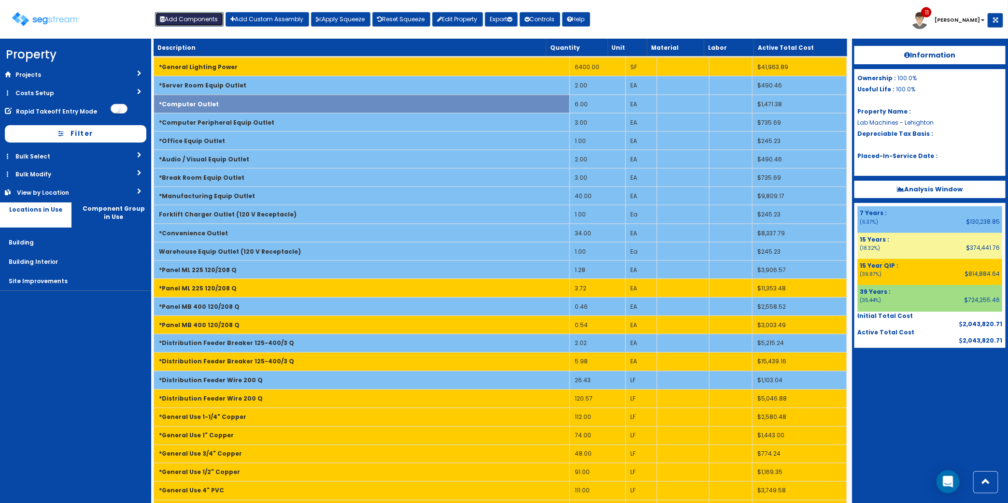
click at [203, 20] on button "Add Components" at bounding box center [189, 19] width 69 height 14
select select
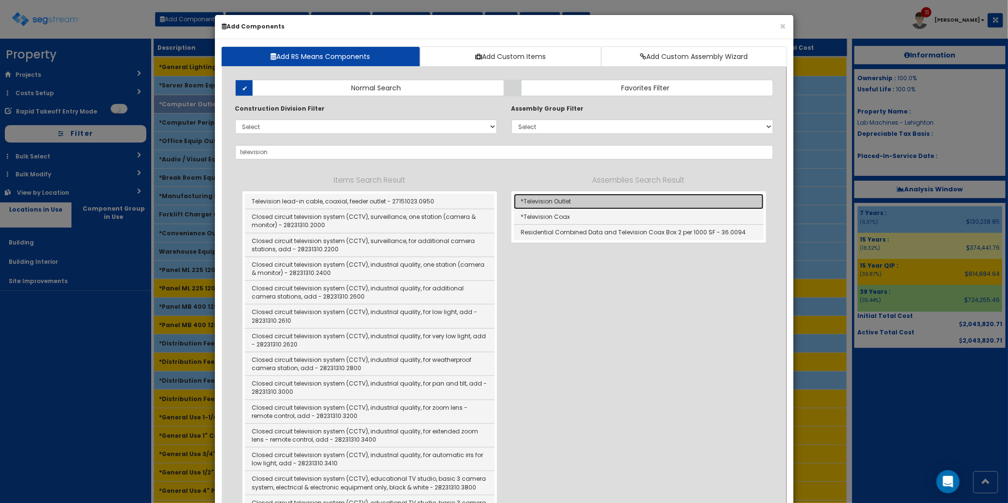
click at [649, 201] on link "*Television Outlet" at bounding box center [639, 201] width 250 height 15
type input "*Television Outlet"
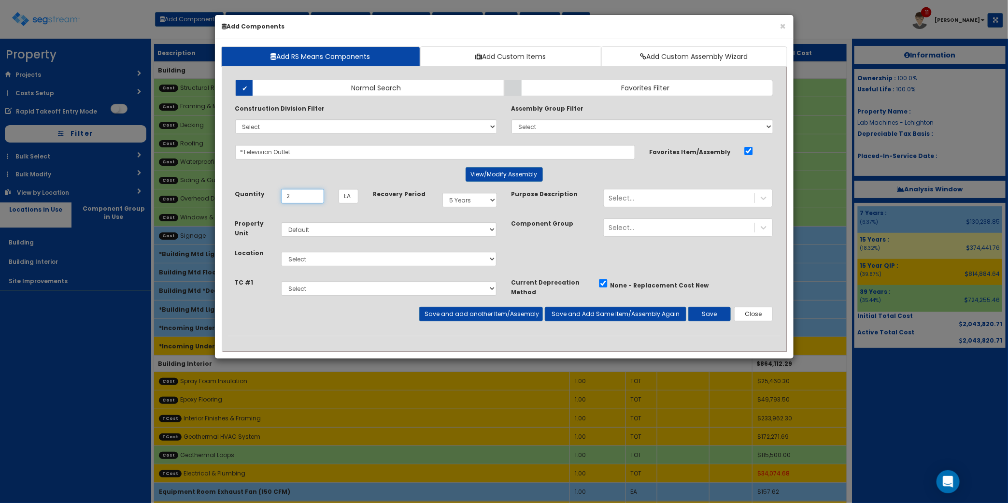
type input "2"
click at [409, 264] on select "Select Building Building Interior Site Improvements Add Additional Location" at bounding box center [389, 259] width 216 height 14
select select "7"
click at [281, 252] on select "Select Building Building Interior Site Improvements Add Additional Location" at bounding box center [389, 259] width 216 height 14
click at [477, 196] on select "Select 5 Years 7 Years 9 Years 10 Years 15 Years 15 Year QLI 15 Year QRP 15 Yea…" at bounding box center [469, 200] width 55 height 14
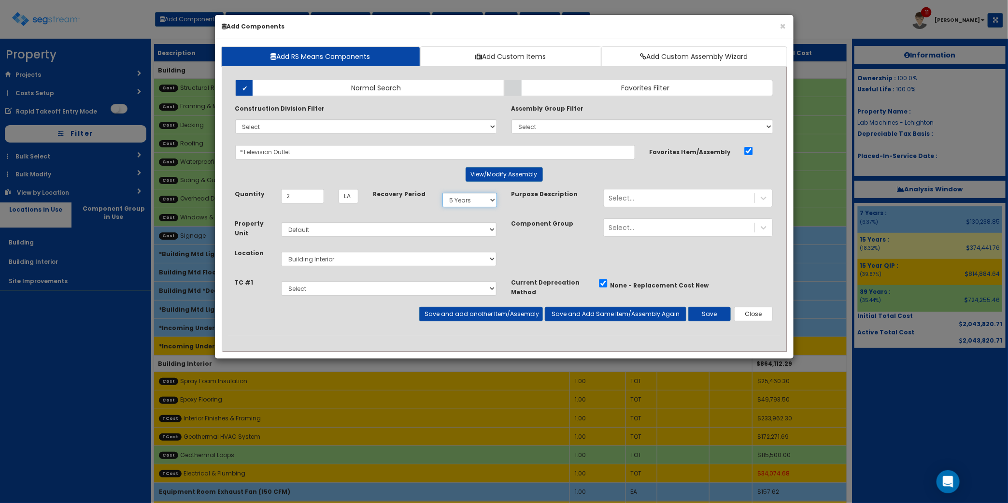
select select "7Y"
click at [442, 193] on select "Select 5 Years 7 Years 9 Years 10 Years 15 Years 15 Year QLI 15 Year QRP 15 Yea…" at bounding box center [469, 200] width 55 height 14
click at [696, 314] on button "Save" at bounding box center [709, 314] width 43 height 14
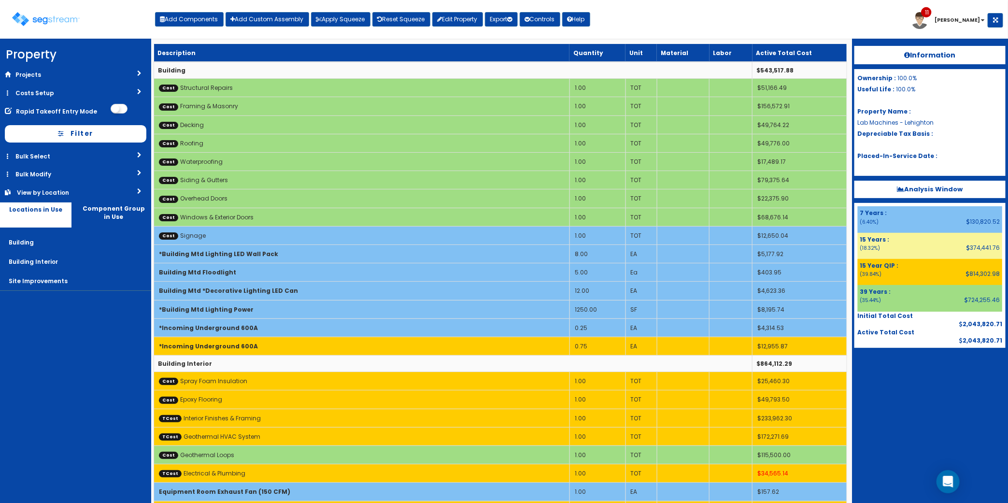
click at [728, 30] on div "Toggle navigation Add Components Add Custom Assembly Apply Squeeze Reset Squeez…" at bounding box center [504, 22] width 998 height 31
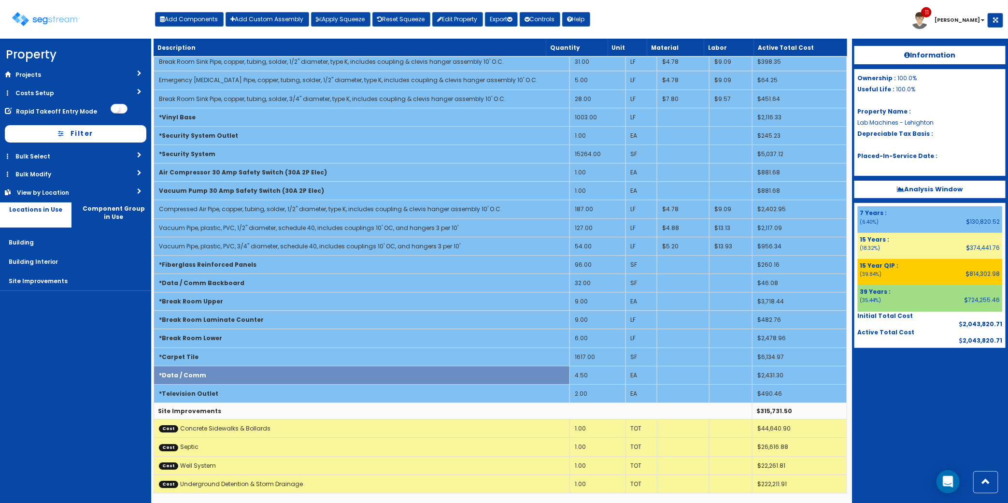
click at [94, 394] on nav "Property DB Projects Recent Properties 1931 [PERSON_NAME] TI [PERSON_NAME] Pool…" at bounding box center [75, 271] width 151 height 464
click at [58, 171] on link "Bulk Modify" at bounding box center [75, 174] width 151 height 18
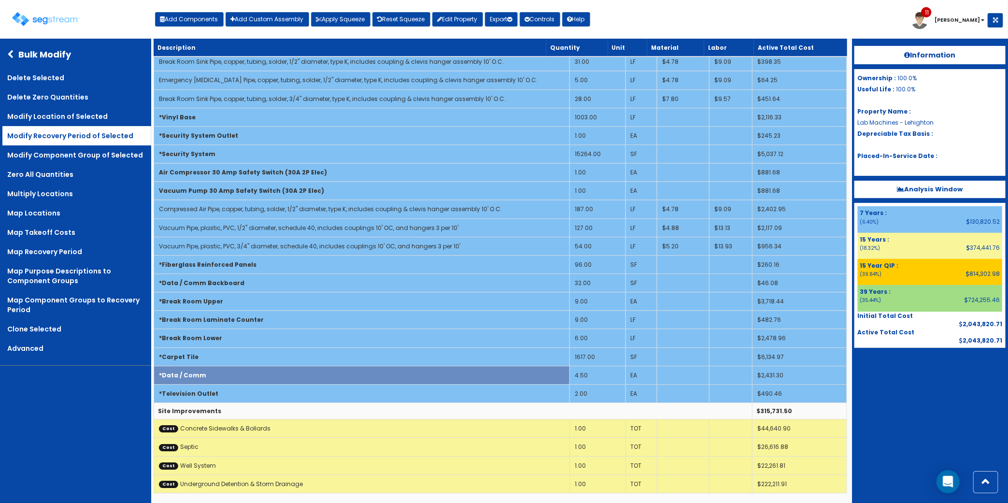
click at [88, 138] on link "Modify Recovery Period of Selected" at bounding box center [76, 135] width 149 height 19
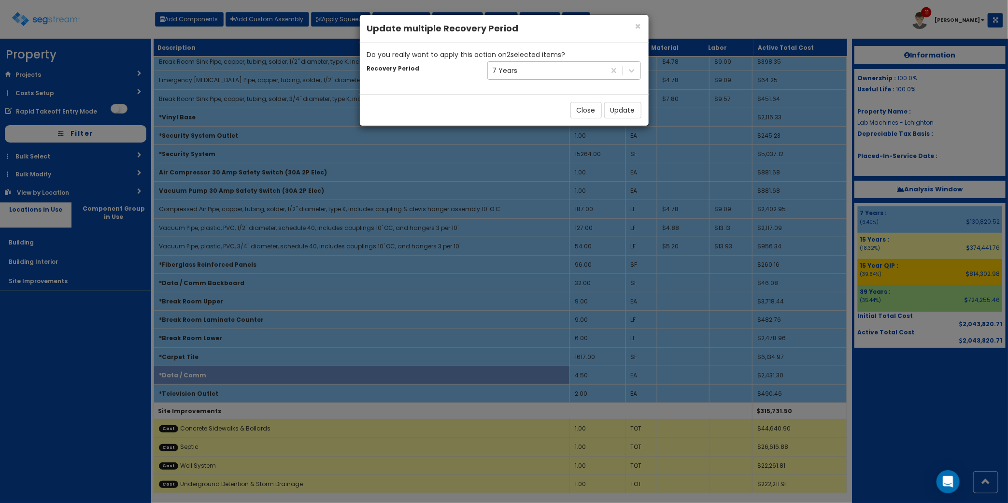
click at [544, 71] on div "7 Years" at bounding box center [547, 70] width 118 height 15
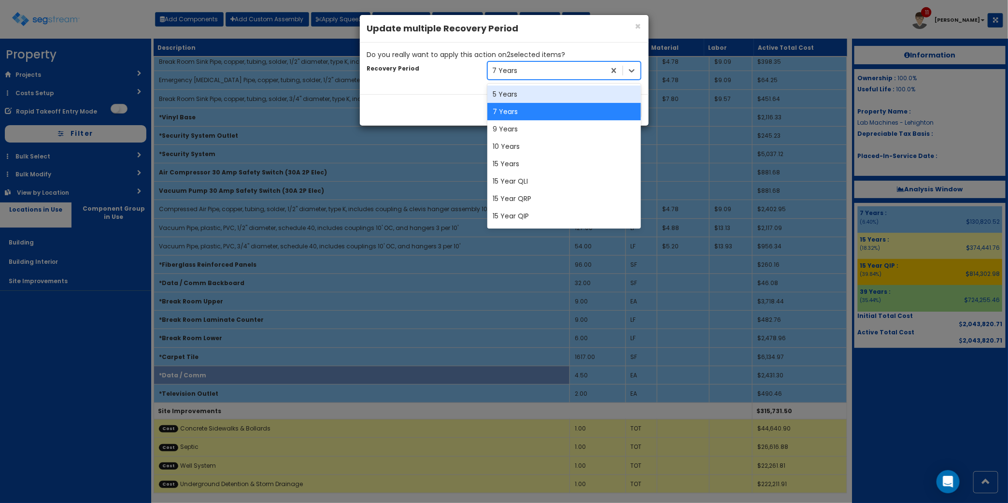
click at [531, 96] on div "5 Years" at bounding box center [564, 93] width 154 height 17
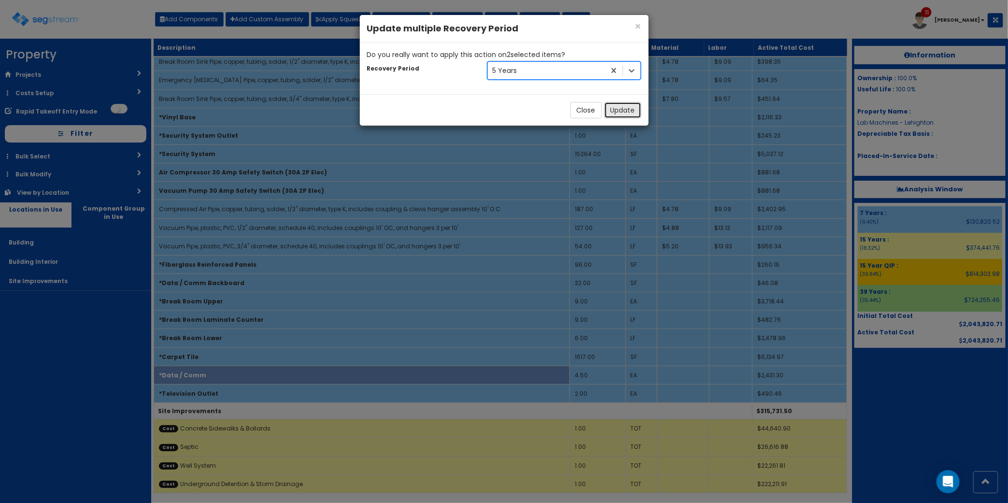
click at [622, 108] on button "Update" at bounding box center [622, 110] width 37 height 16
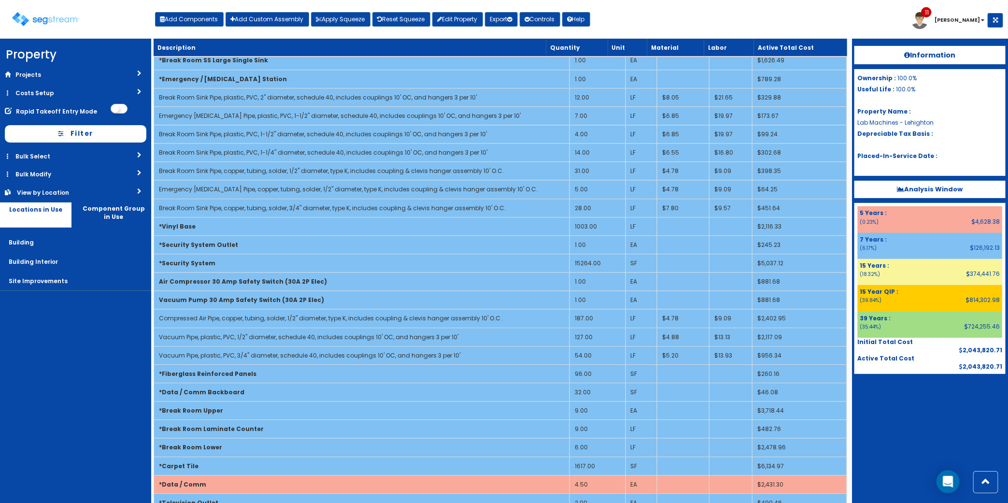
scroll to position [1351, 0]
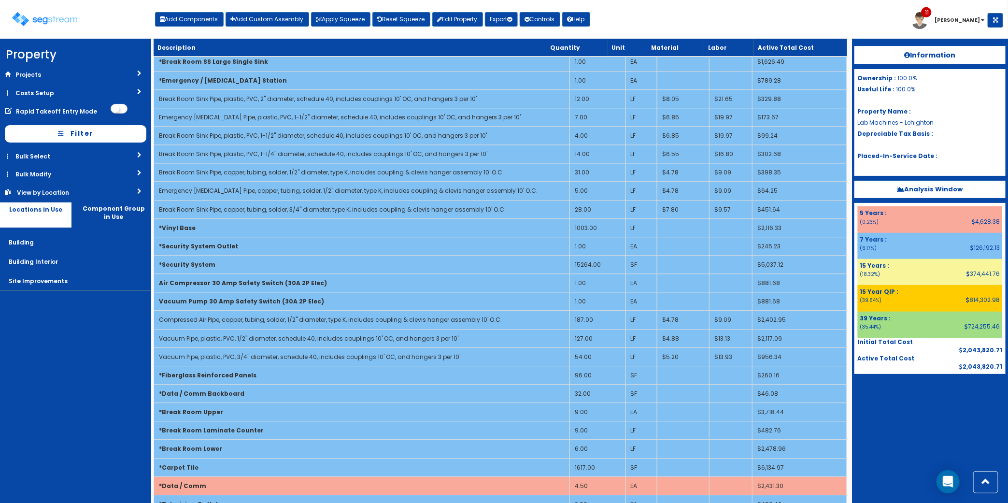
click at [947, 397] on div at bounding box center [929, 398] width 151 height 48
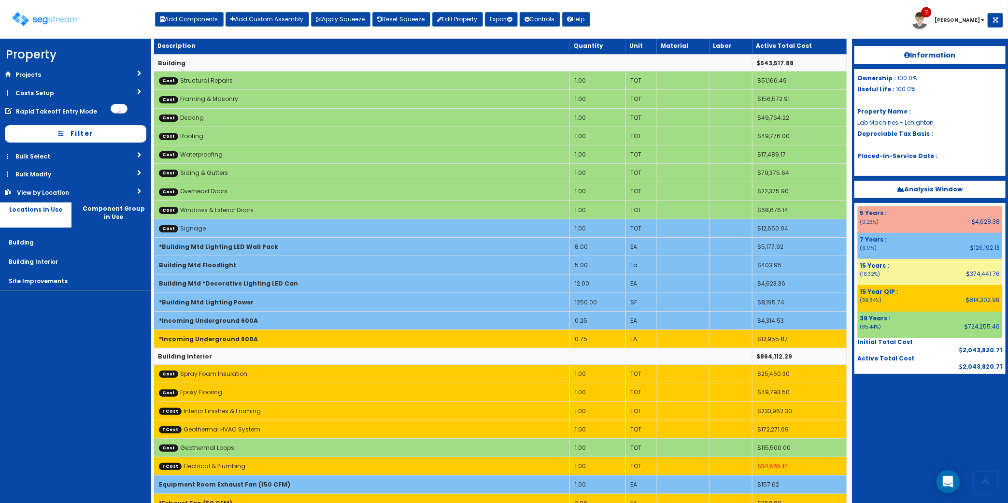
scroll to position [0, 0]
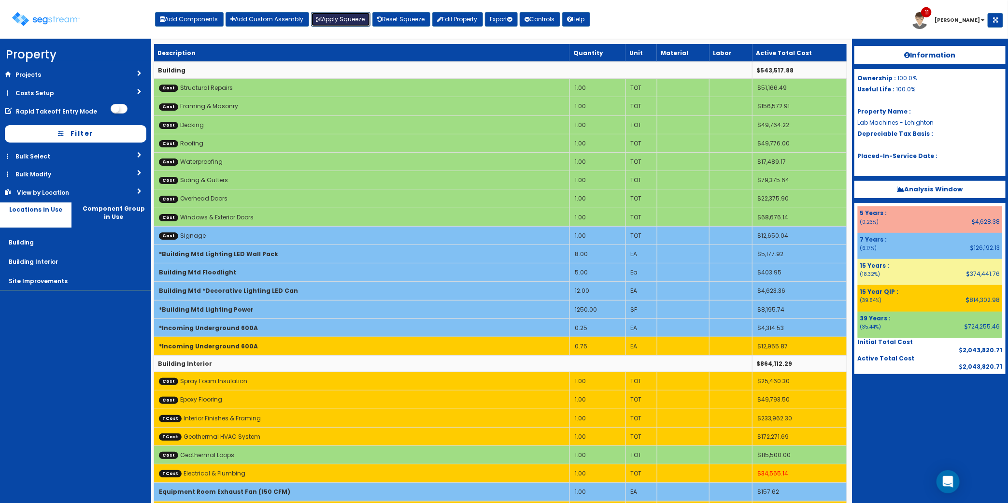
click at [341, 22] on button "Apply Squeeze" at bounding box center [340, 19] width 59 height 14
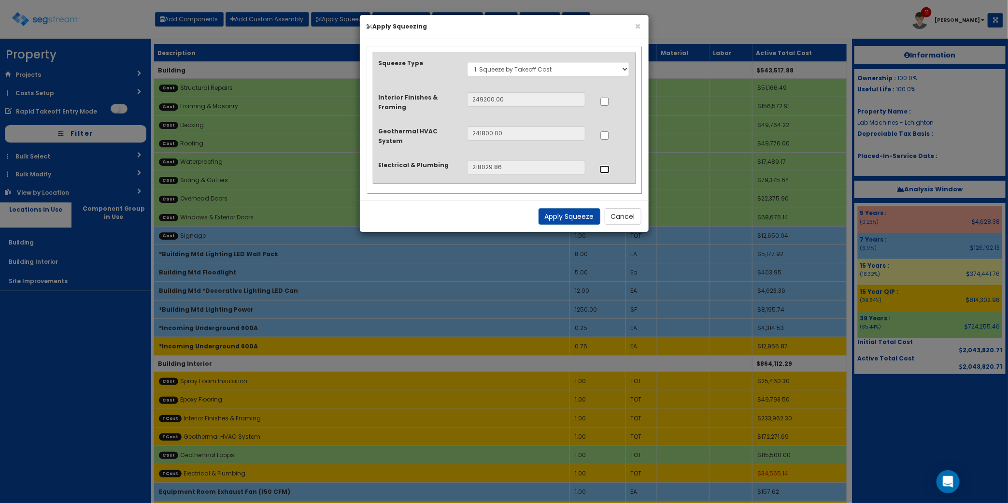
click at [600, 170] on input "..." at bounding box center [605, 169] width 10 height 8
checkbox input "true"
click at [577, 218] on button "Apply Squeeze" at bounding box center [570, 216] width 62 height 16
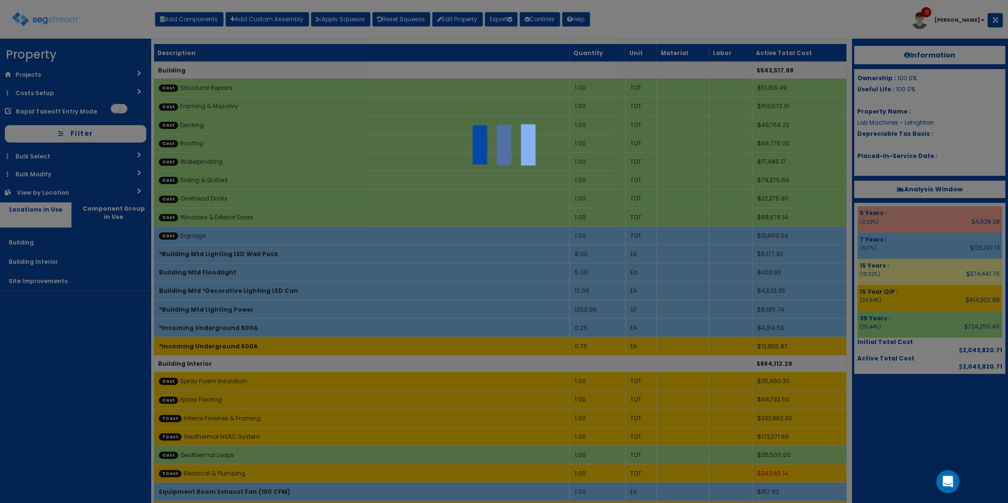
click at [890, 411] on div at bounding box center [504, 251] width 1008 height 503
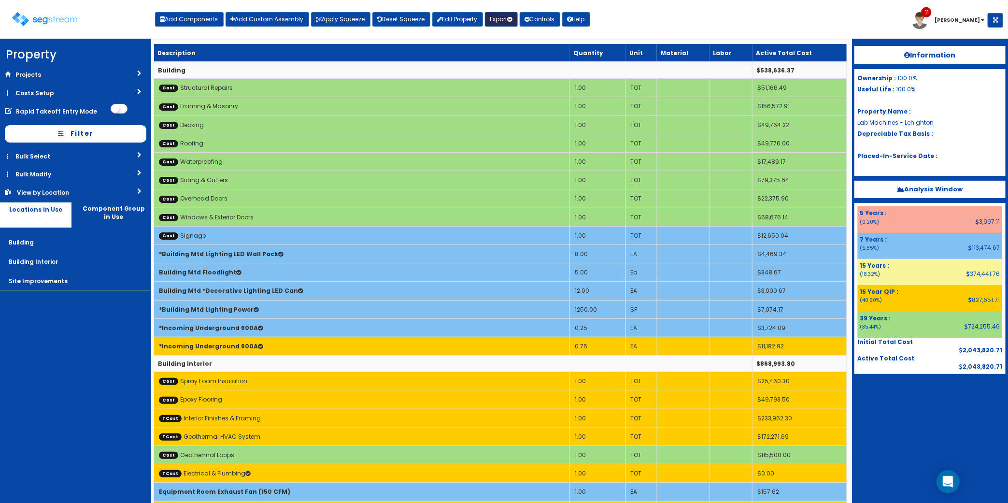
click at [491, 20] on button "Export" at bounding box center [501, 19] width 33 height 14
click at [535, 45] on link "Engineering Report(xlsx)" at bounding box center [533, 39] width 96 height 19
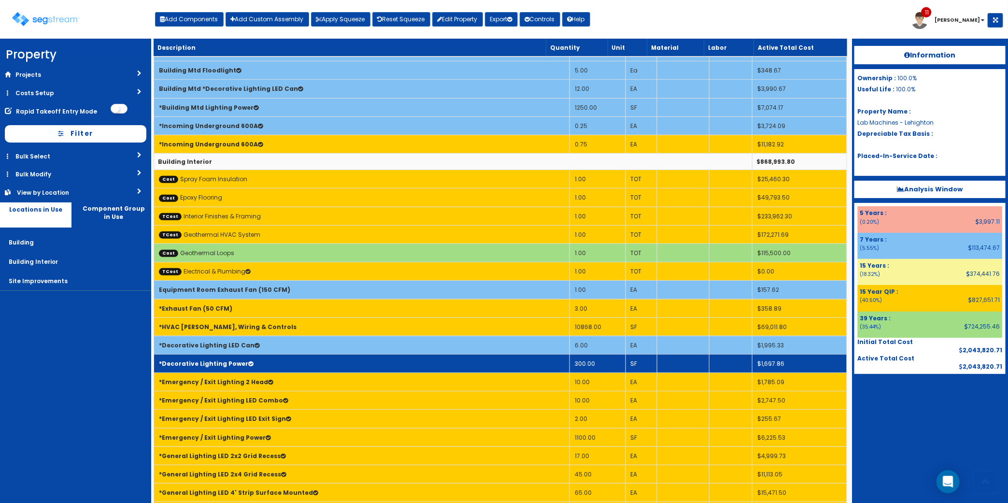
scroll to position [241, 0]
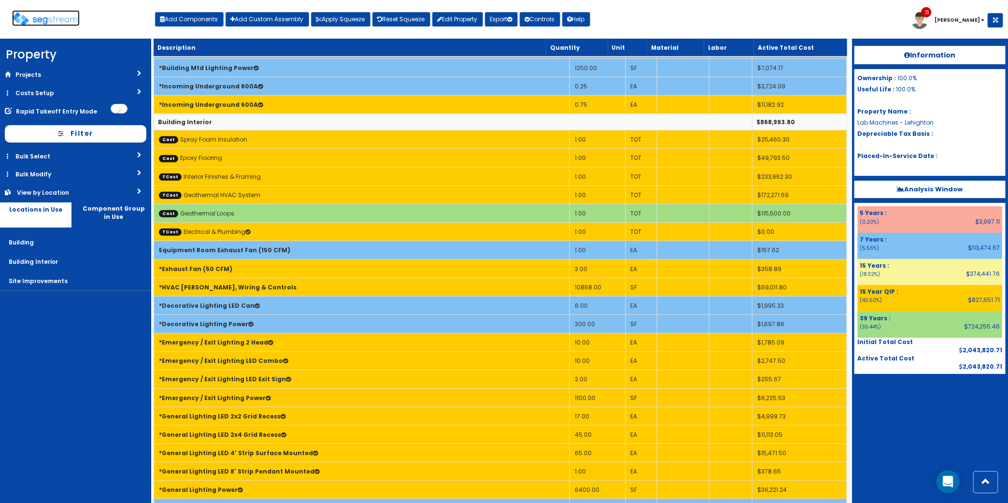
click at [52, 24] on img at bounding box center [46, 19] width 68 height 14
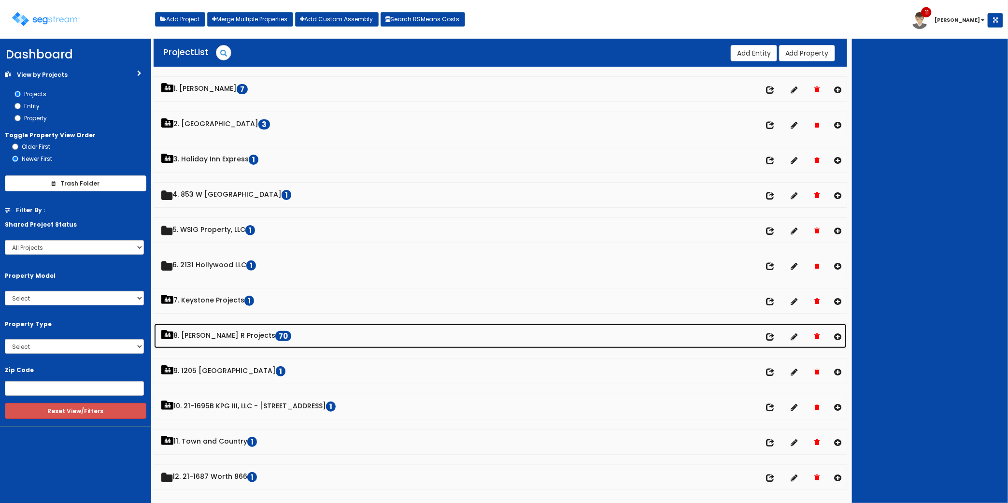
click at [226, 337] on link "8. Paul R Projects 70" at bounding box center [500, 336] width 693 height 25
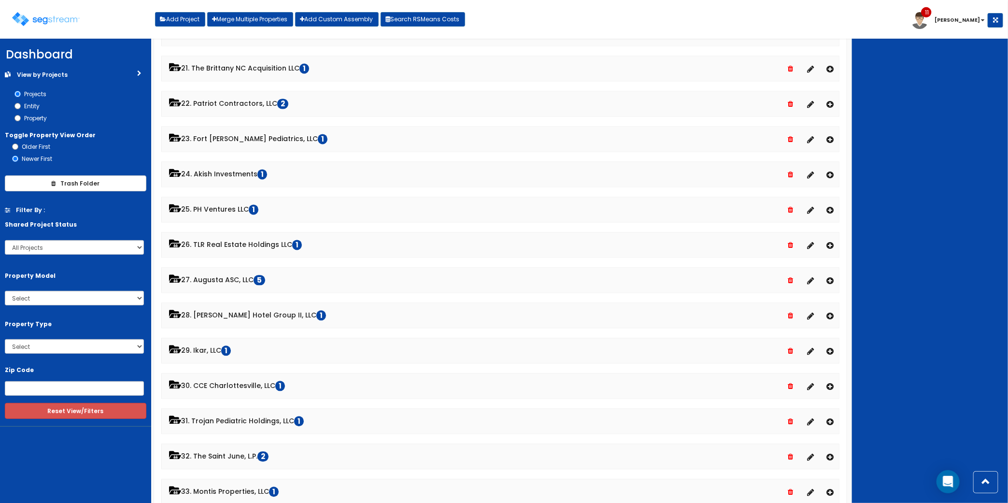
scroll to position [1026, 0]
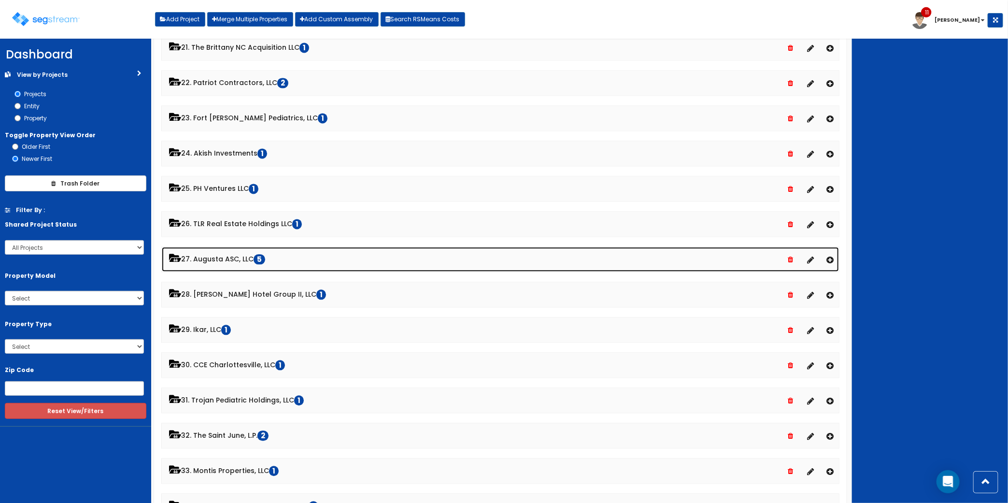
click at [235, 267] on link "27. Augusta ASC, LLC 5" at bounding box center [500, 259] width 677 height 25
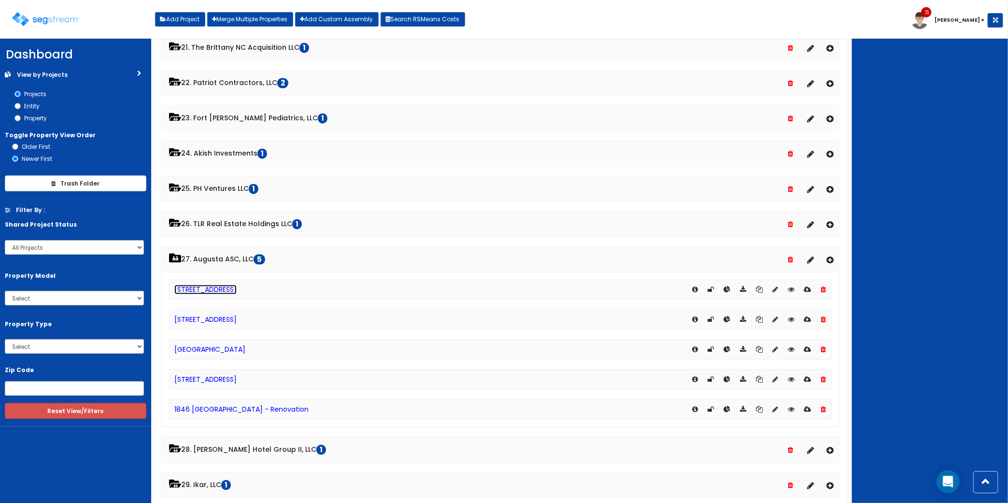
click at [237, 293] on link "[STREET_ADDRESS]" at bounding box center [205, 289] width 62 height 10
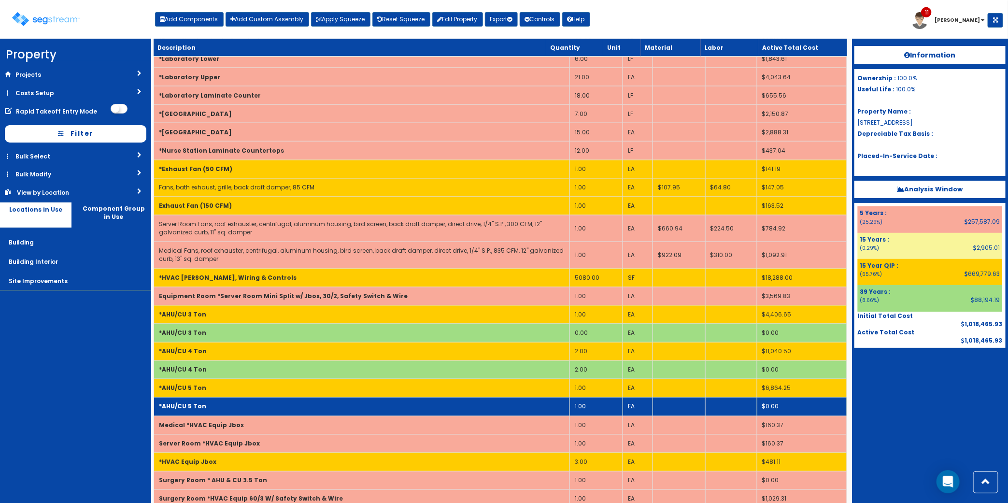
scroll to position [906, 0]
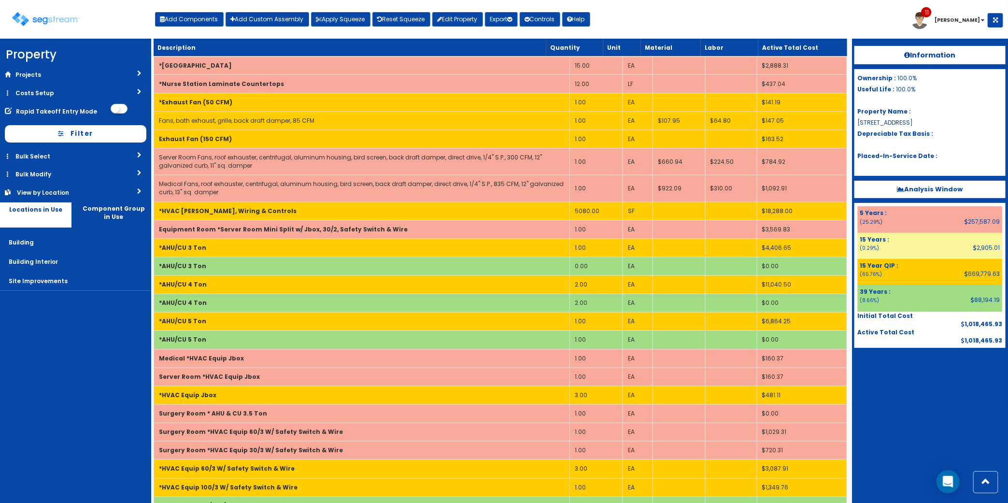
click at [898, 374] on div at bounding box center [929, 372] width 151 height 48
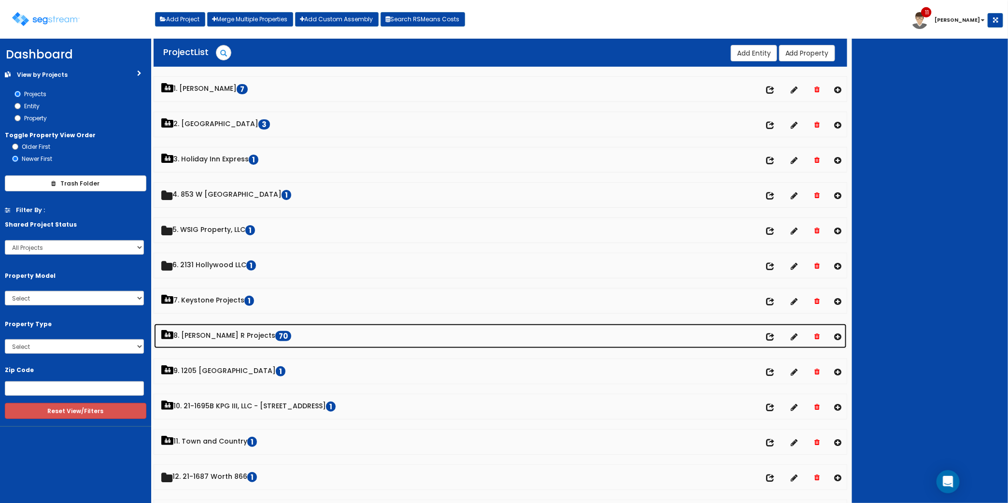
click at [221, 343] on link "8. [PERSON_NAME] R Projects 70" at bounding box center [500, 336] width 693 height 25
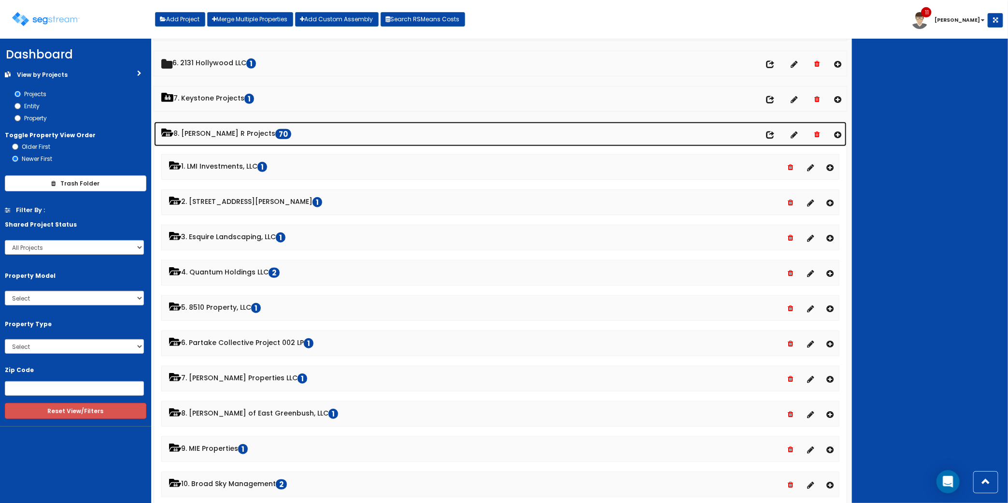
scroll to position [181, 0]
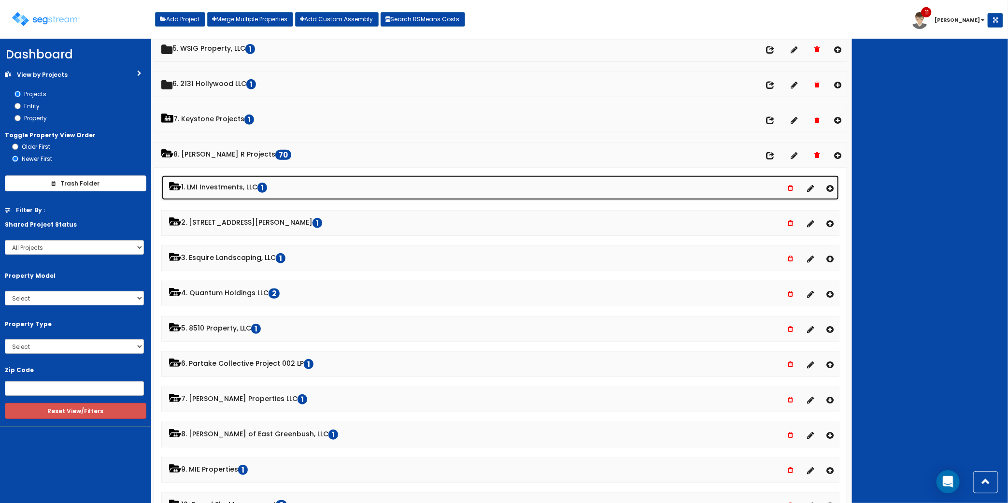
click at [225, 189] on link "1. LMI Investments, LLC 1" at bounding box center [500, 187] width 677 height 25
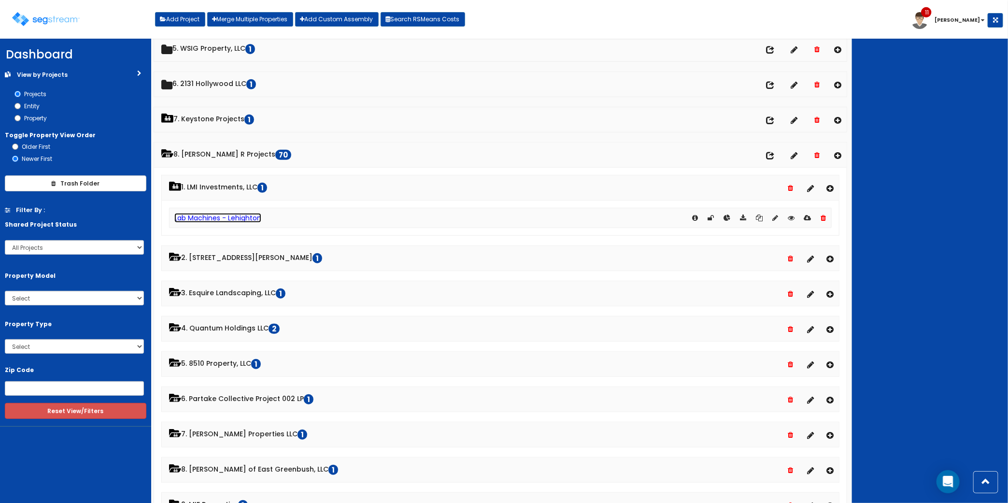
click at [226, 221] on link "Lab Machines - Lehighton" at bounding box center [217, 218] width 87 height 10
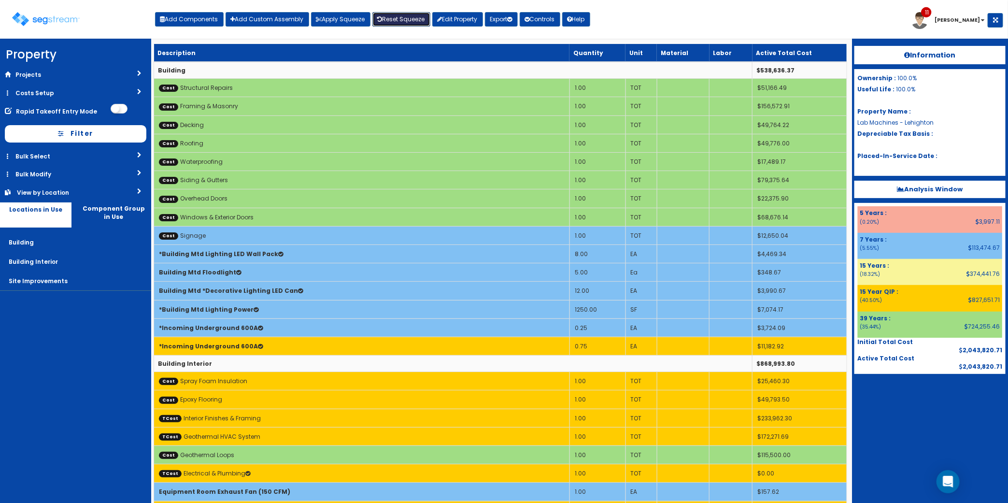
click at [416, 22] on link "Reset Squeeze" at bounding box center [401, 19] width 58 height 14
drag, startPoint x: 72, startPoint y: 383, endPoint x: 80, endPoint y: 382, distance: 7.8
click at [73, 383] on nav "Property DB Projects Recent Properties [STREET_ADDRESS] 1931 [PERSON_NAME] TI B…" at bounding box center [75, 271] width 151 height 464
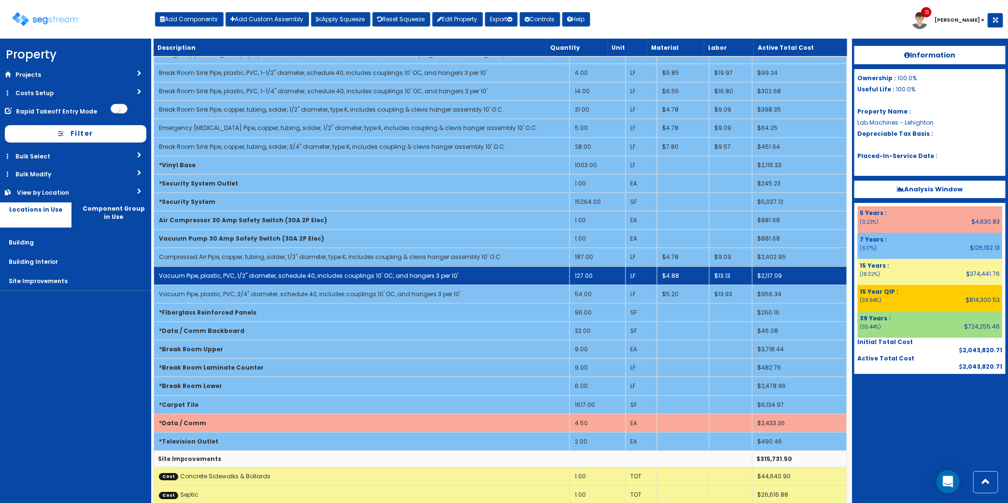
scroll to position [1472, 0]
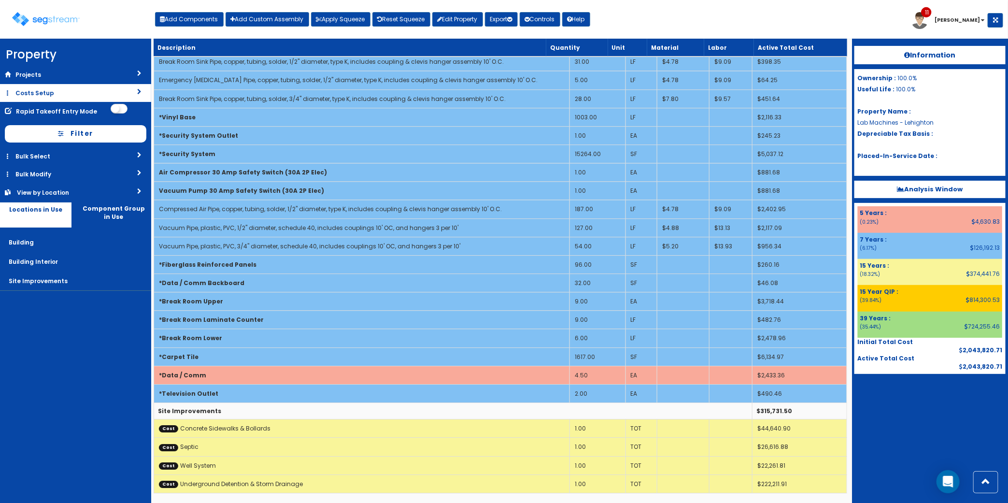
click at [66, 89] on link "Costs Setup" at bounding box center [75, 93] width 151 height 18
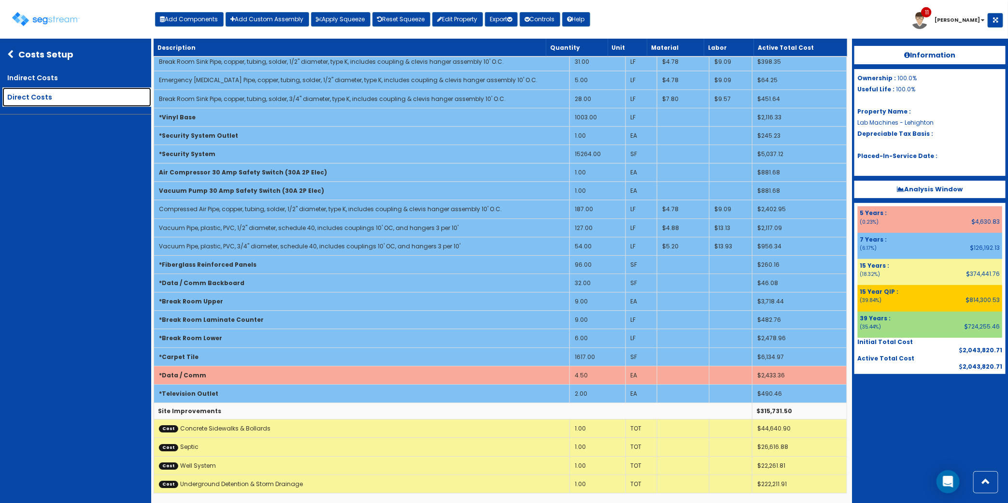
click at [32, 93] on link "Direct Costs" at bounding box center [76, 96] width 149 height 19
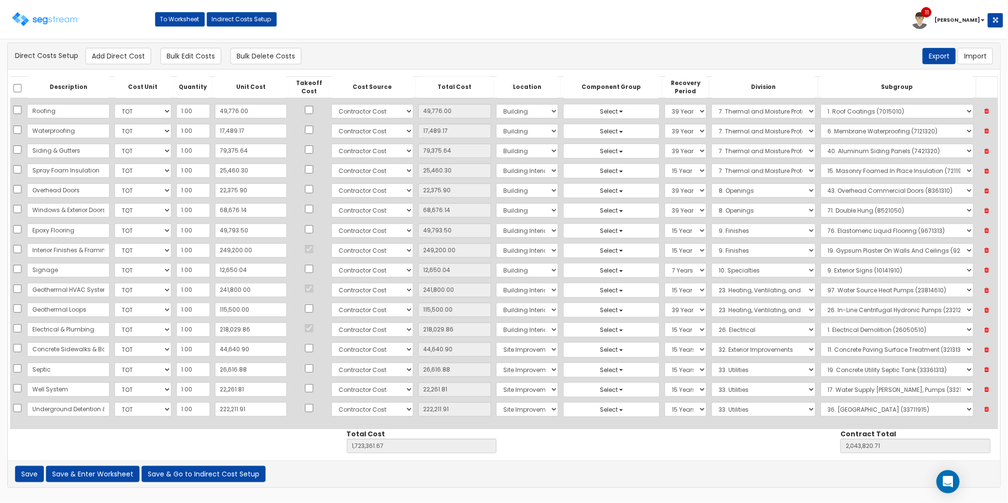
scroll to position [61, 0]
click at [244, 388] on input "22,261.81" at bounding box center [251, 389] width 72 height 14
type input "2"
type input "2.00"
type input "1,701,101.86"
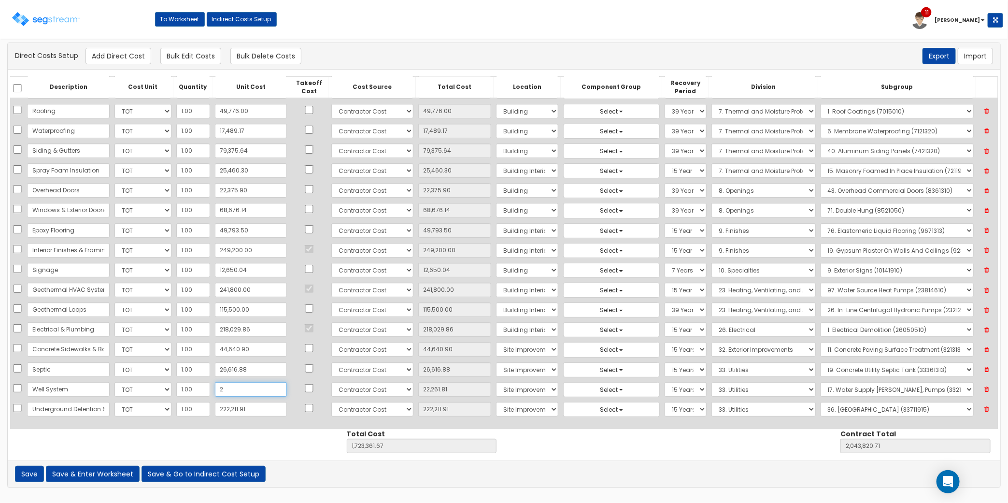
type input "2,021,560.90"
type input "22"
type input "22.00"
type input "1,701,121.86"
type input "2,021,580.90"
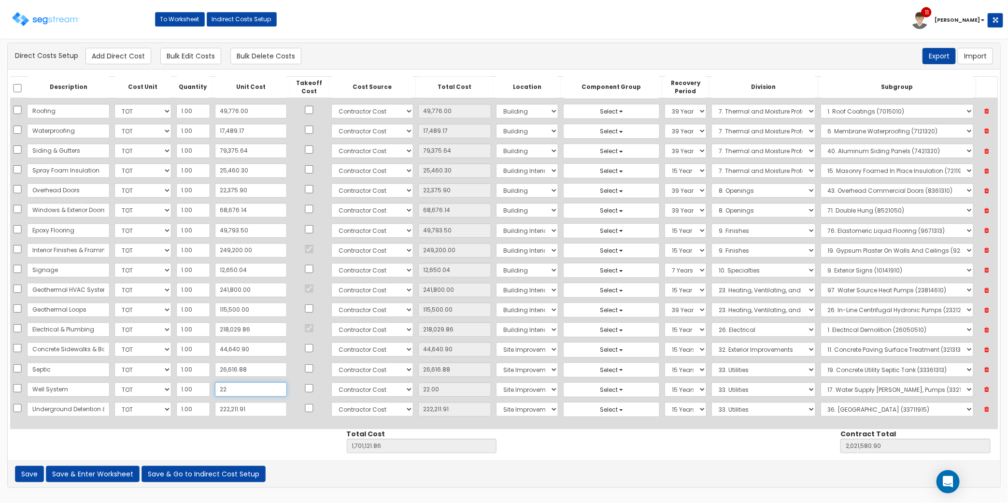
type input "225"
type input "225.00"
type input "1,701,324.86"
type input "2,021,783.90"
type input "2,251"
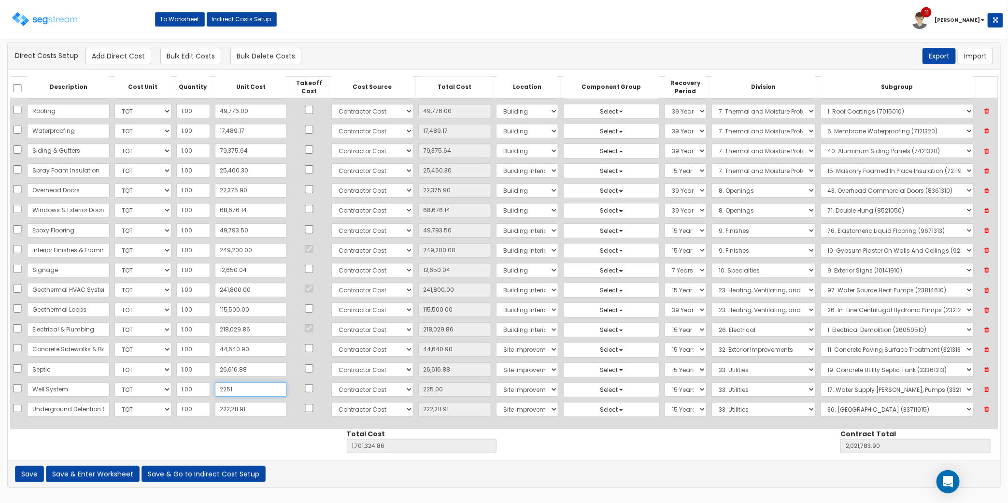
type input "2,251.00"
type input "1,703,350.86"
type input "2,023,809.90"
type input "22,511"
type input "22,511.00"
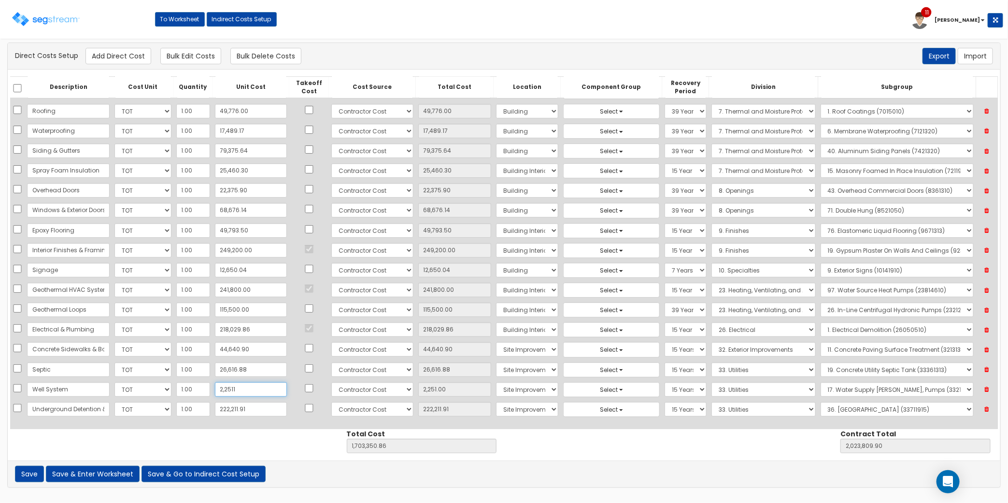
type input "1,723,610.86"
type input "2,044,069.90"
type input "22,511.8"
type input "22,511.80"
type input "1,723,611.66"
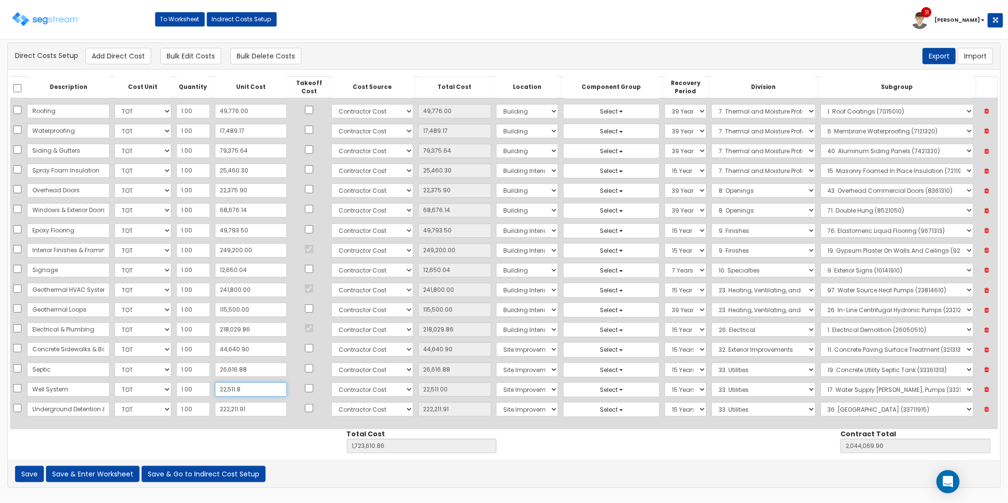
type input "2,044,070.70"
type input "22,511.81"
type input "1,723,611.67"
type input "2,044,070.71"
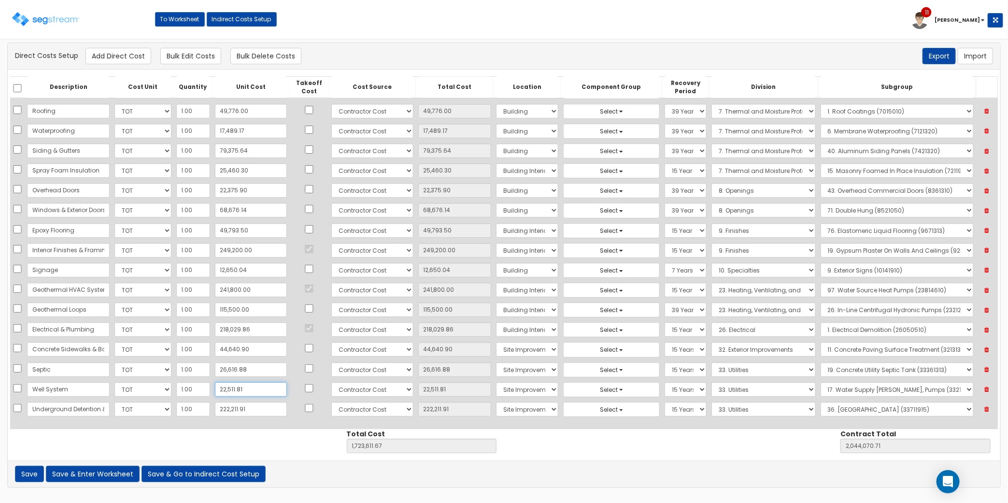
type input "22,511.81"
click at [247, 407] on input "222,211.91" at bounding box center [251, 409] width 72 height 14
type input "1"
type input "1.00"
type input "1,501,400.76"
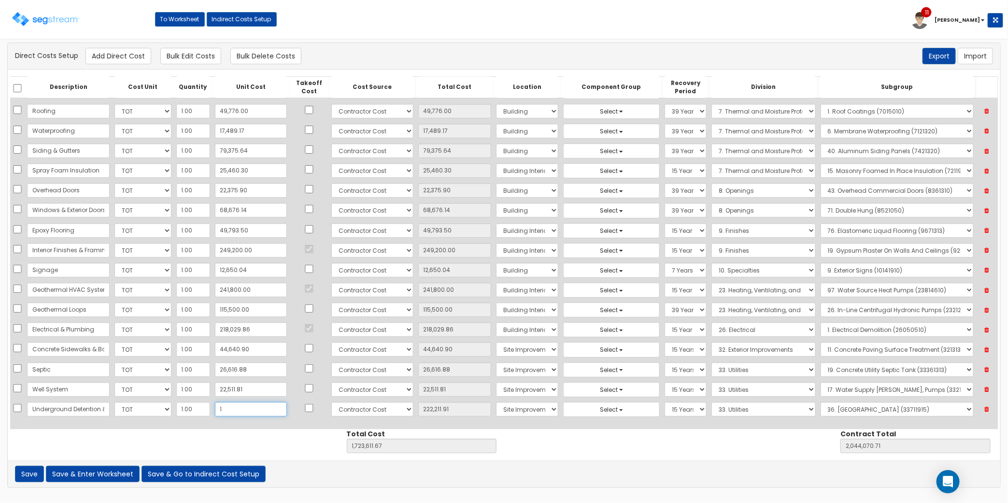
type input "1,821,859.80"
type input "10"
type input "10.00"
type input "1,501,409.76"
type input "1,821,868.80"
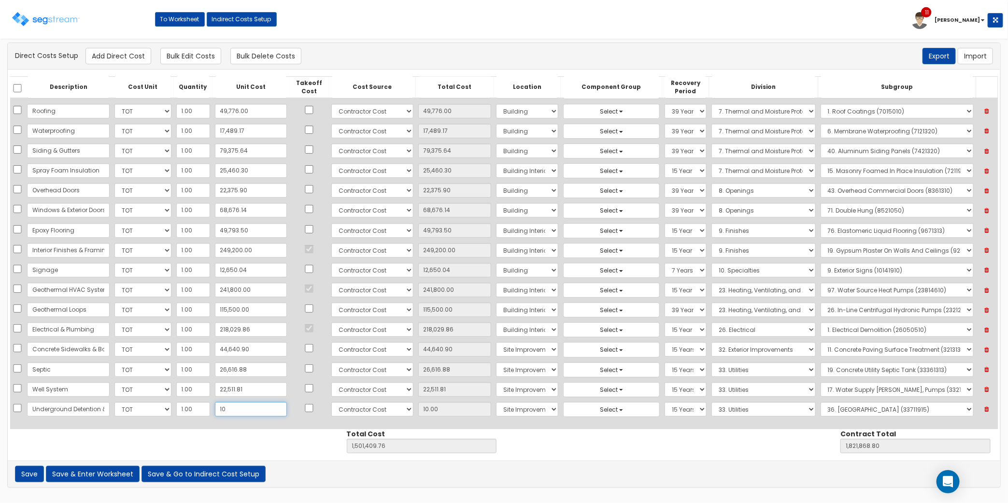
type input "105"
type input "105.00"
type input "1,501,504.76"
type input "1,821,963.80"
type input "1,056"
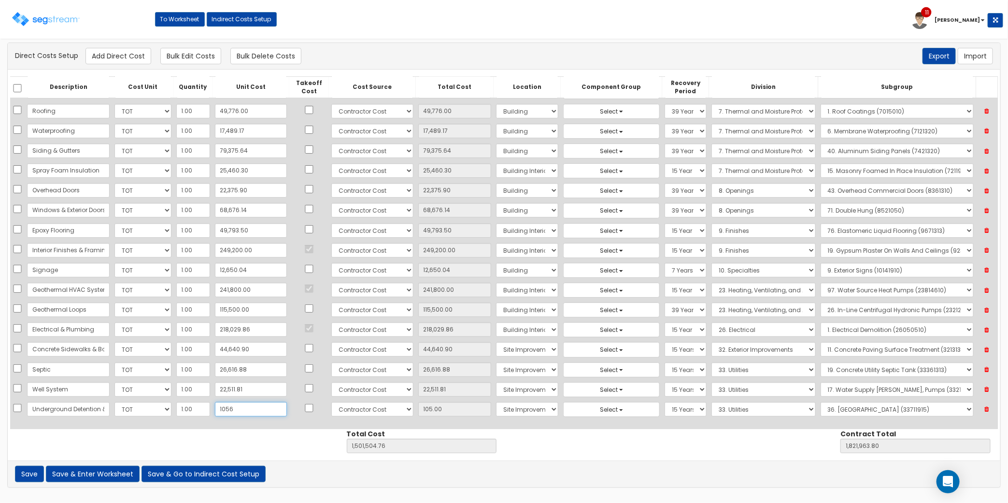
type input "1,056.00"
type input "1,502,455.76"
type input "1,822,914.80"
type input "10,566"
type input "10,566.00"
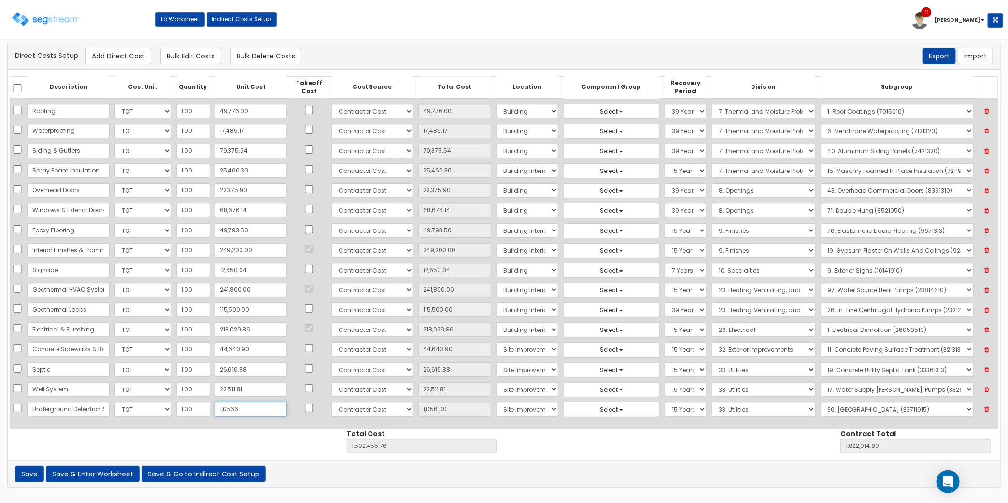
type input "1,511,965.76"
type input "1,832,424.80"
type input "105,661"
type input "105,661.00"
type input "1,607,060.76"
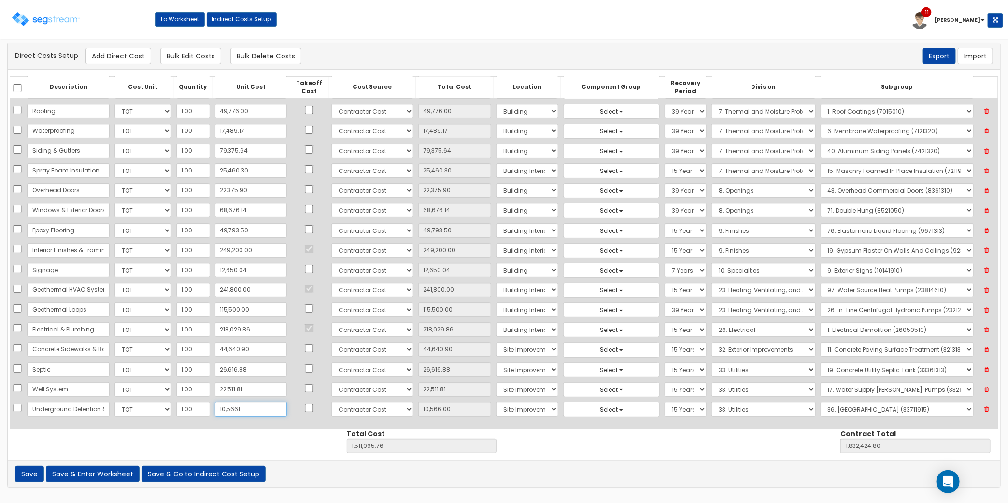
type input "1,927,519.80"
type input "105,661.9"
type input "105,661.90"
type input "1,607,061.66"
type input "1,927,520.70"
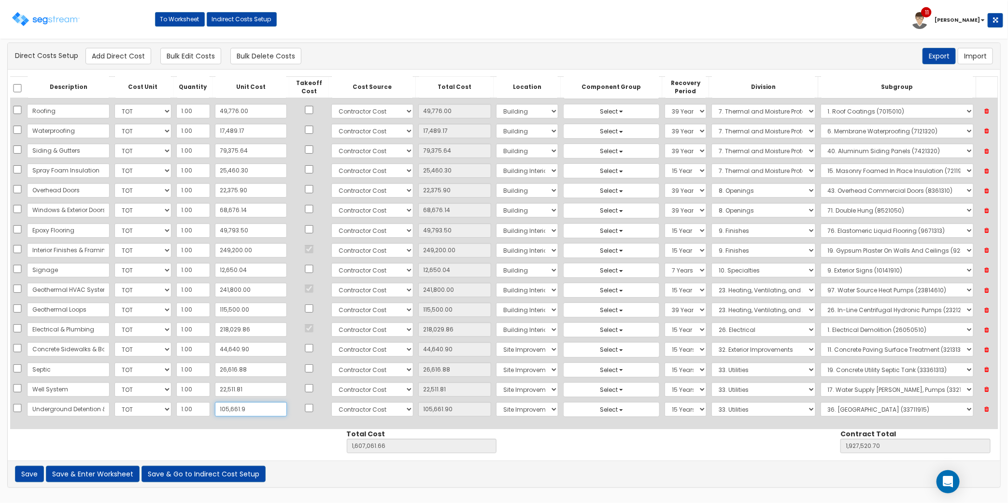
type input "105,661.91"
type input "1,607,061.67"
type input "1,927,520.71"
type input "105,661.91"
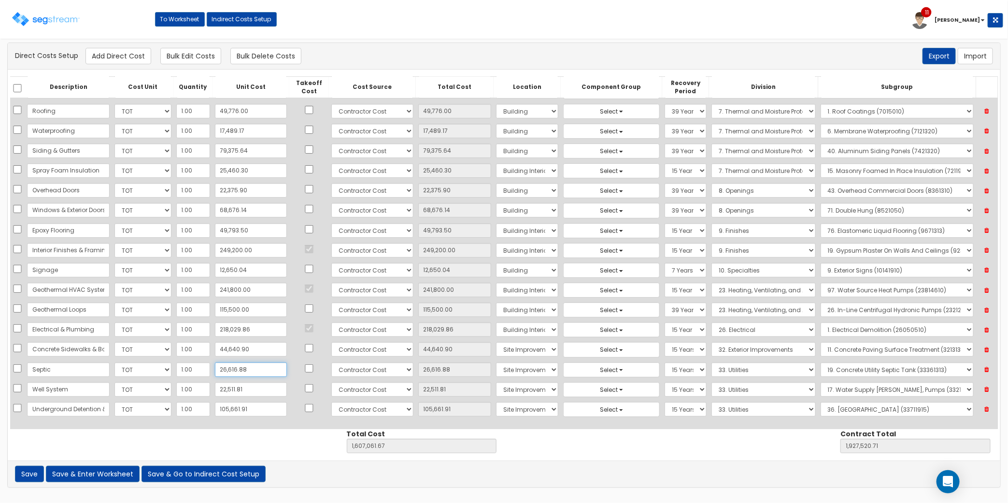
click at [247, 369] on input "26,616.88" at bounding box center [251, 369] width 72 height 14
click at [136, 49] on button "Add Direct Cost" at bounding box center [118, 56] width 66 height 16
select select "10"
select select "6"
select select "27"
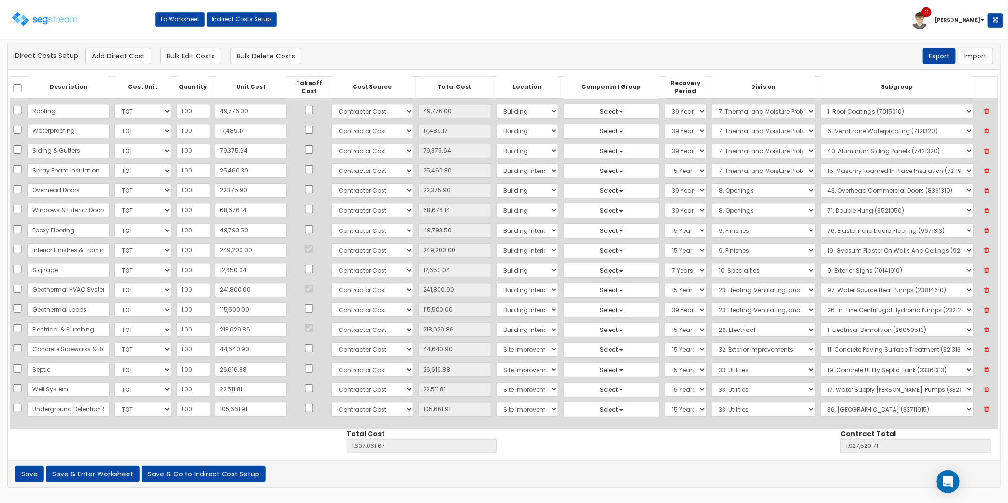
select select "15Y"
select select "33"
select select "33711915"
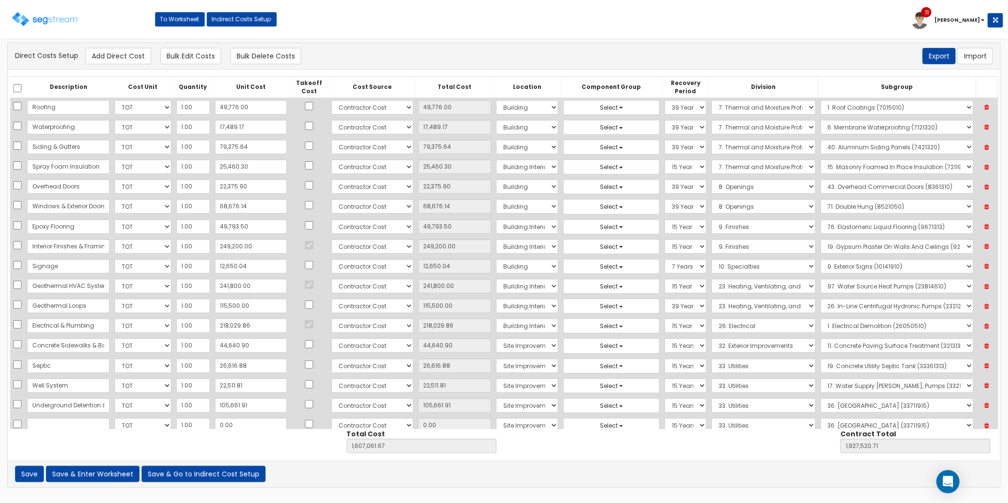
scroll to position [81, 0]
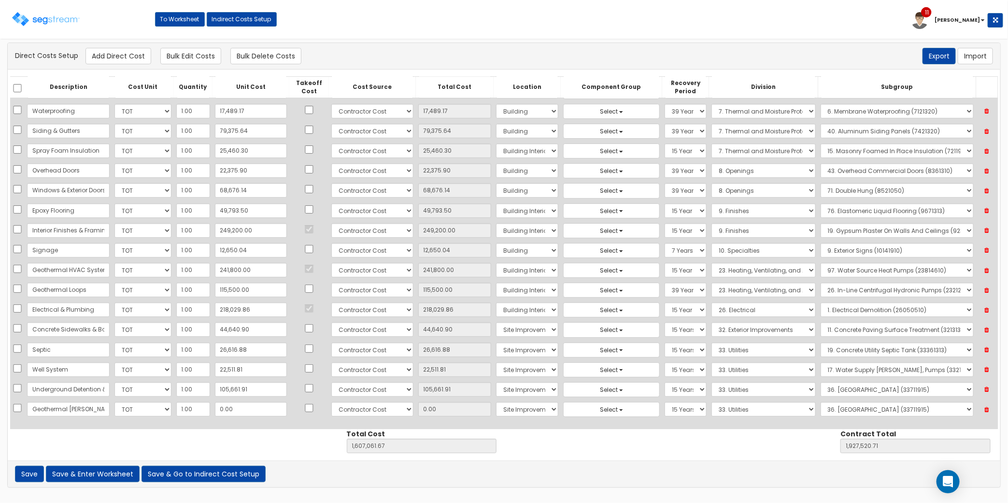
type input "Geothermal [PERSON_NAME]"
type input "1"
type input "1,607,062.67"
type input "1,927,521.71"
type input "1.00"
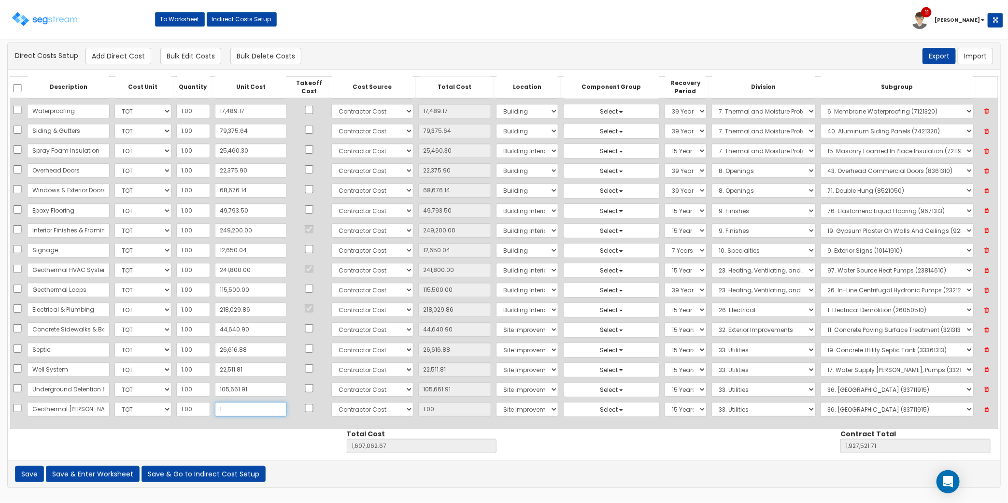
type input "11"
type input "1,607,072.67"
type input "1,927,531.71"
type input "11.00"
type input "116"
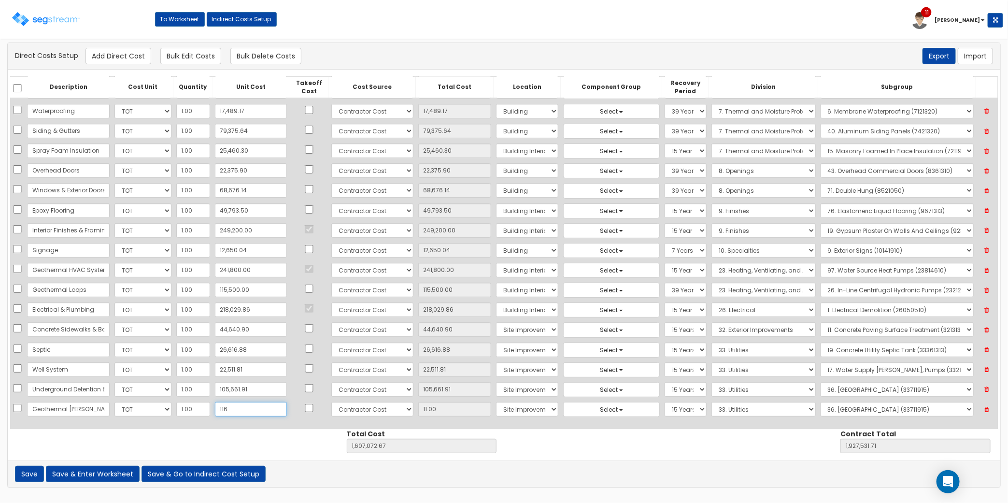
type input "1,607,177.67"
type input "1,927,636.71"
type input "116.00"
type input "1163"
type input "1,608,224.67"
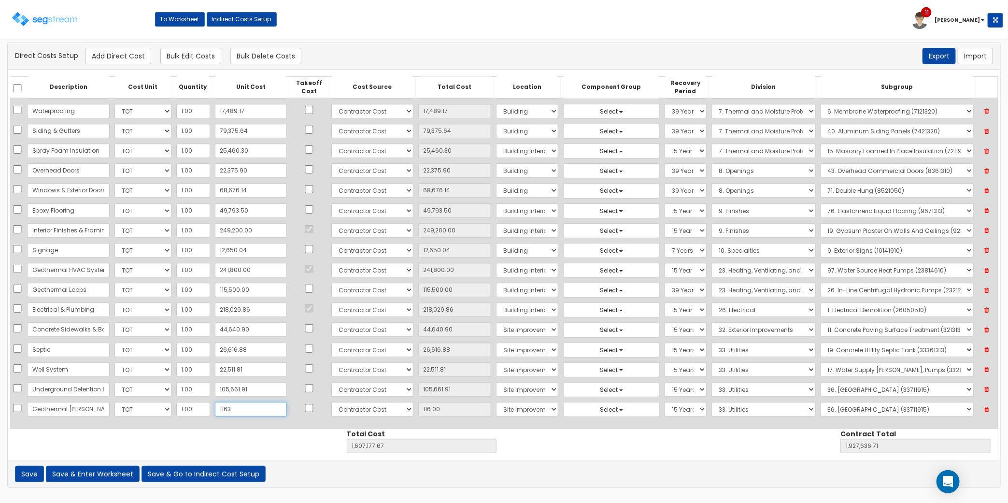
type input "1,928,683.71"
type input "1,163"
type input "1,163.00"
type input "1,1630"
type input "1,618,691.67"
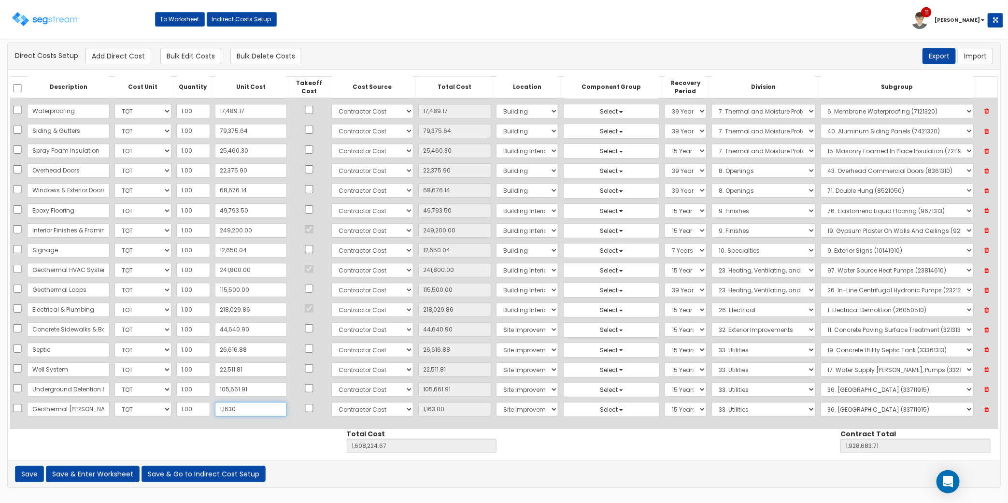
type input "1,939,150.71"
type input "11,630"
type input "11,630.00"
type input "11,6300"
type input "1,723,361.67"
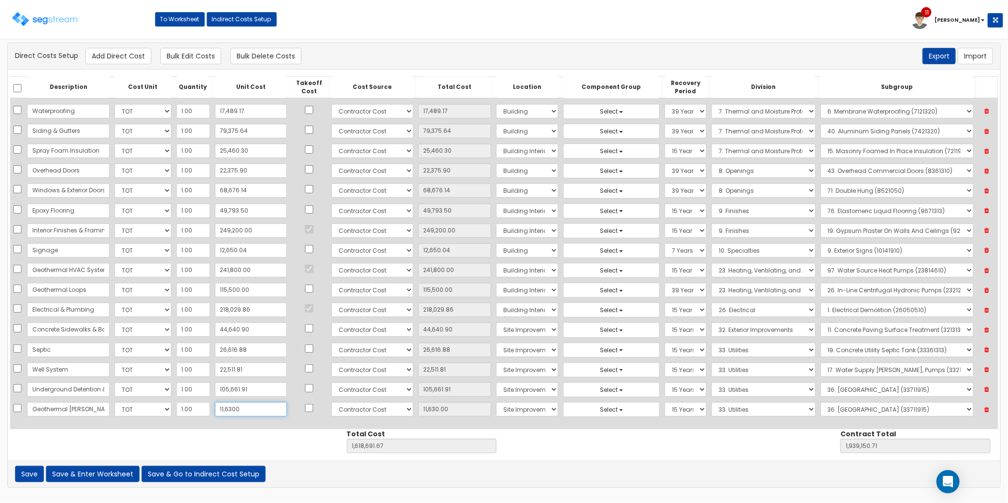
type input "2,043,820.71"
type input "116,300"
type input "116,300.00"
type input "116,300"
click at [518, 411] on select "Select Building Building Interior Site Improvements Add Additional Location" at bounding box center [527, 409] width 62 height 14
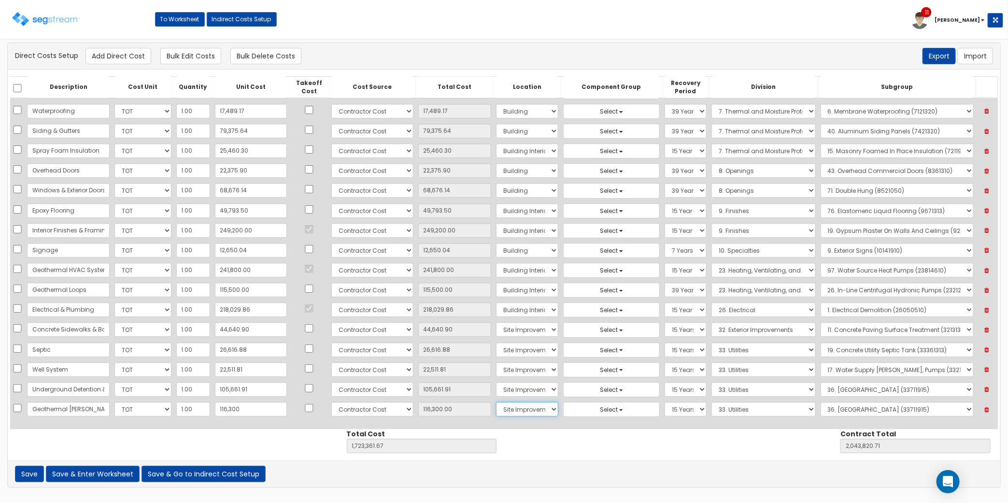
select select "7"
click at [496, 402] on select "Select Building Building Interior Site Improvements Add Additional Location" at bounding box center [527, 409] width 62 height 14
click at [711, 411] on select "Select 1. General Requirements 2. Existing Conditions 3. Concrete 4. Masonry 5.…" at bounding box center [763, 409] width 104 height 14
select select "23"
click at [711, 402] on select "Select 1. General Requirements 2. Existing Conditions 3. Concrete 4. Masonry 5.…" at bounding box center [763, 409] width 104 height 14
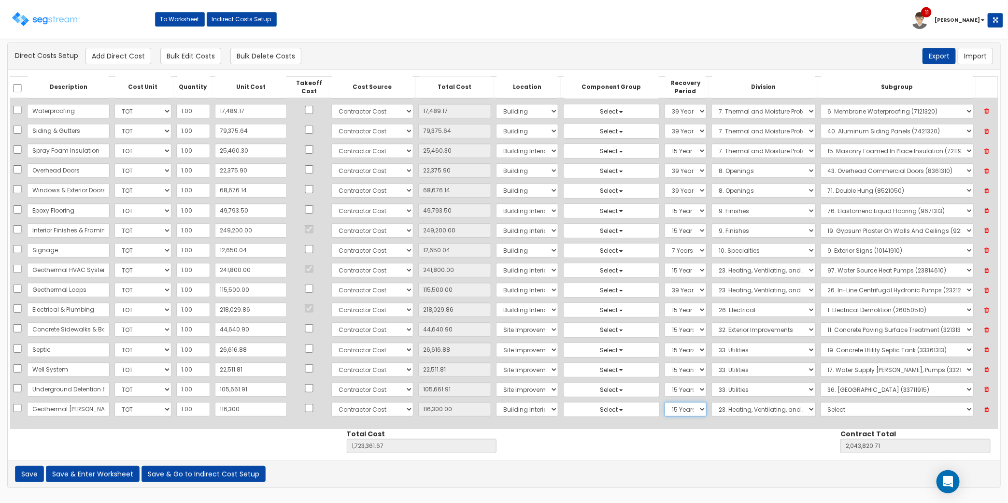
click at [668, 406] on select "Select 5 Years 7 Years 9 Years 10 Years 15 Years 15 Year QLI 15 Year QRP 15 Yea…" at bounding box center [686, 409] width 42 height 14
select select "5Y"
click at [665, 402] on select "Select 5 Years 7 Years 9 Years 10 Years 15 Years 15 Year QLI 15 Year QRP 15 Yea…" at bounding box center [686, 409] width 42 height 14
click at [836, 407] on select "Select 1. Ductwork (23050500) 2. HVAC Demolition (23050510) 3. Valves, Iron Bod…" at bounding box center [897, 409] width 153 height 14
select select "23822910"
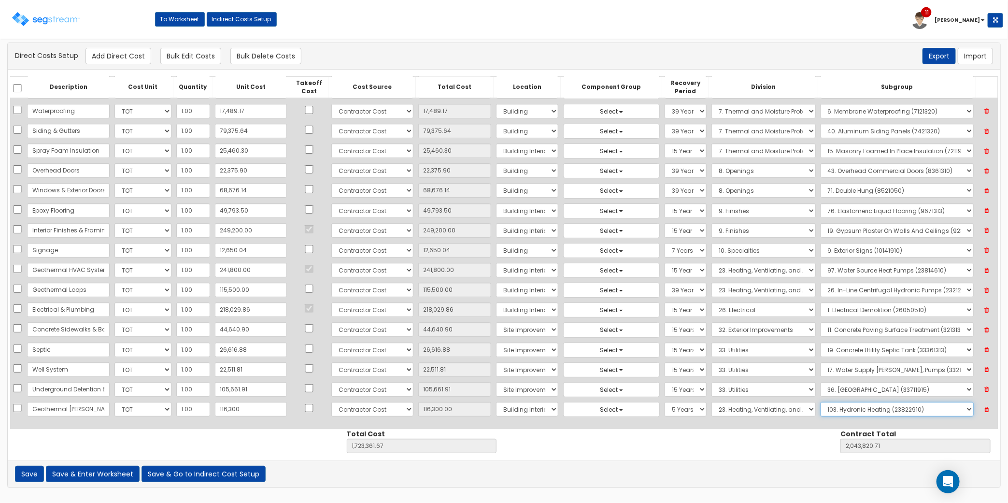
click at [821, 402] on select "Select 1. Ductwork (23050500) 2. HVAC Demolition (23050510) 3. Valves, Iron Bod…" at bounding box center [897, 409] width 153 height 14
click at [90, 440] on div "Description Cost Unit Quantity Unit Cost Takeoff Cost Cost Source Total Cost Lo…" at bounding box center [504, 265] width 993 height 391
click at [665, 264] on select "Select 5 Years 7 Years 9 Years 10 Years 15 Years 15 Year QLI 15 Year QRP 15 Yea…" at bounding box center [686, 270] width 42 height 14
click at [668, 270] on select "Select 5 Years 7 Years 9 Years 10 Years 15 Years 15 Year QLI 15 Year QRP 15 Yea…" at bounding box center [686, 270] width 42 height 14
click at [665, 287] on select "Select 5 Years 7 Years 9 Years 10 Years 15 Years 15 Year QLI 15 Year QRP 15 Yea…" at bounding box center [686, 290] width 42 height 14
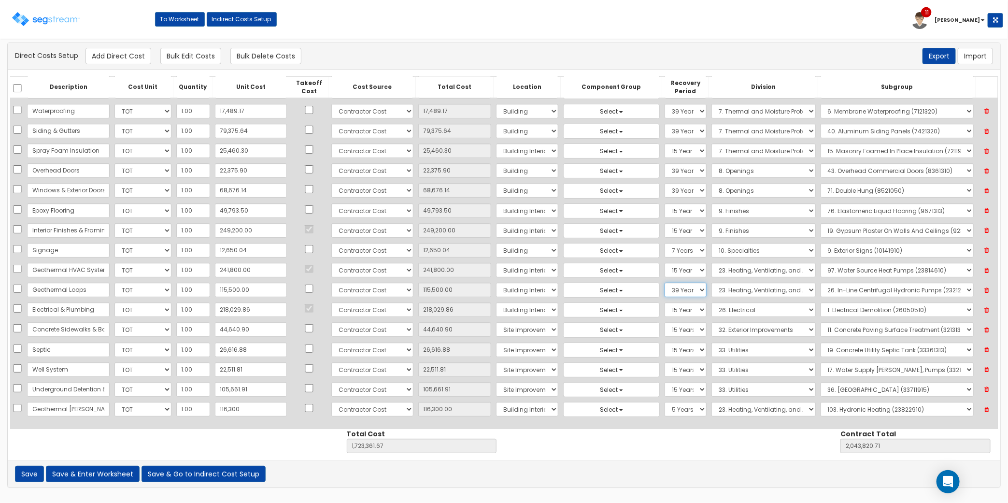
select select "5Y"
click at [665, 283] on select "Select 5 Years 7 Years 9 Years 10 Years 15 Years 15 Year QLI 15 Year QRP 15 Yea…" at bounding box center [686, 290] width 42 height 14
click at [81, 270] on input "Geothermal HVAC System" at bounding box center [68, 270] width 83 height 14
drag, startPoint x: 64, startPoint y: 270, endPoint x: 171, endPoint y: 271, distance: 107.7
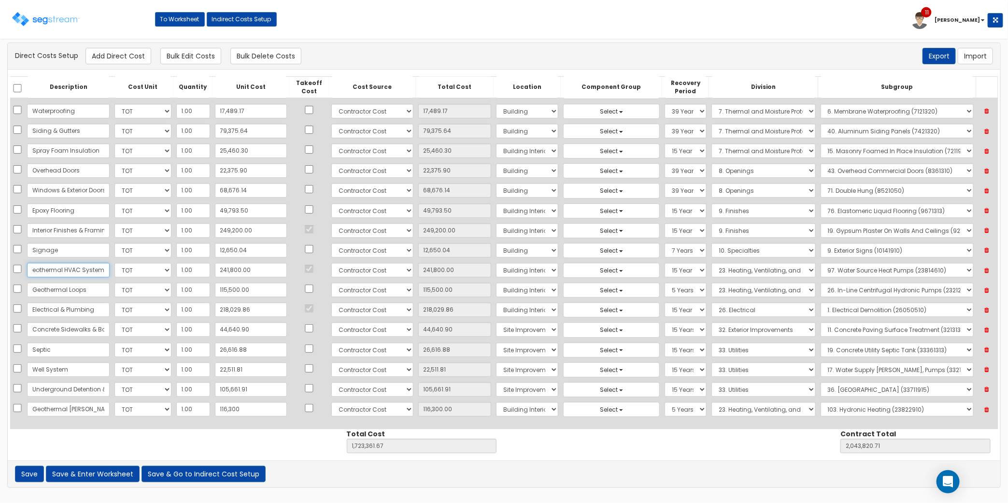
click at [171, 271] on tr "Geothermal HVAC System Select CF Custo Custo Custo Custo Custo Custo Custo Cust…" at bounding box center [504, 270] width 988 height 20
click at [57, 284] on input "Geothermal Loops" at bounding box center [68, 290] width 83 height 14
click at [104, 474] on button "Save & Enter Worksheet" at bounding box center [93, 474] width 94 height 16
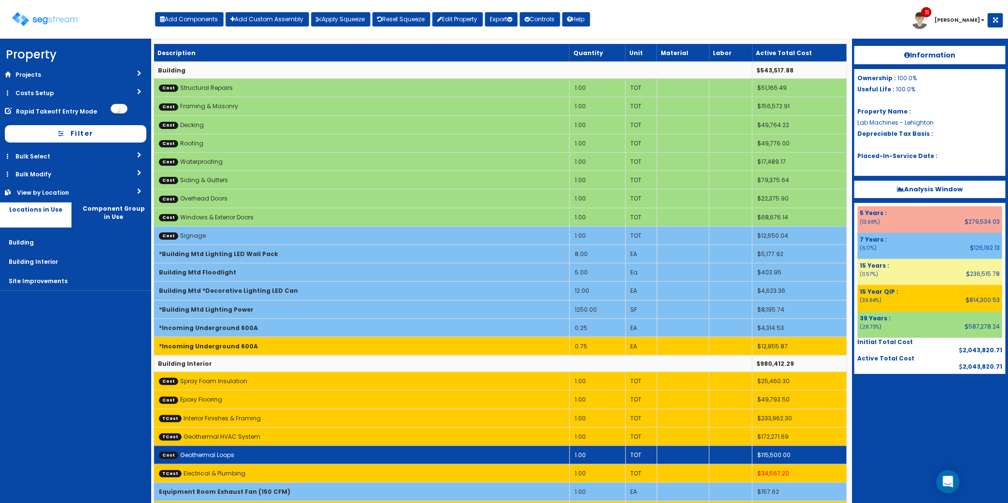
click at [290, 458] on td "Cost Geothermal Loops" at bounding box center [362, 454] width 416 height 18
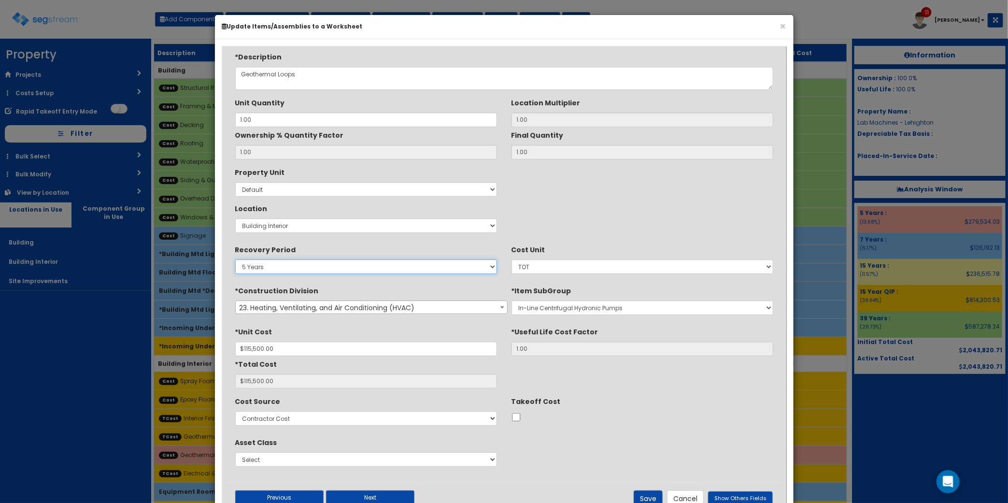
click at [278, 269] on select "5 Years 7 Years 9 Years 10 Years 15 Years 15 Year QLI 15 Year QRP 15 Year QIP 2…" at bounding box center [366, 266] width 262 height 14
select select "7Y"
click at [235, 260] on select "5 Years 7 Years 9 Years 10 Years 15 Years 15 Year QLI 15 Year QRP 15 Year QIP 2…" at bounding box center [366, 266] width 262 height 14
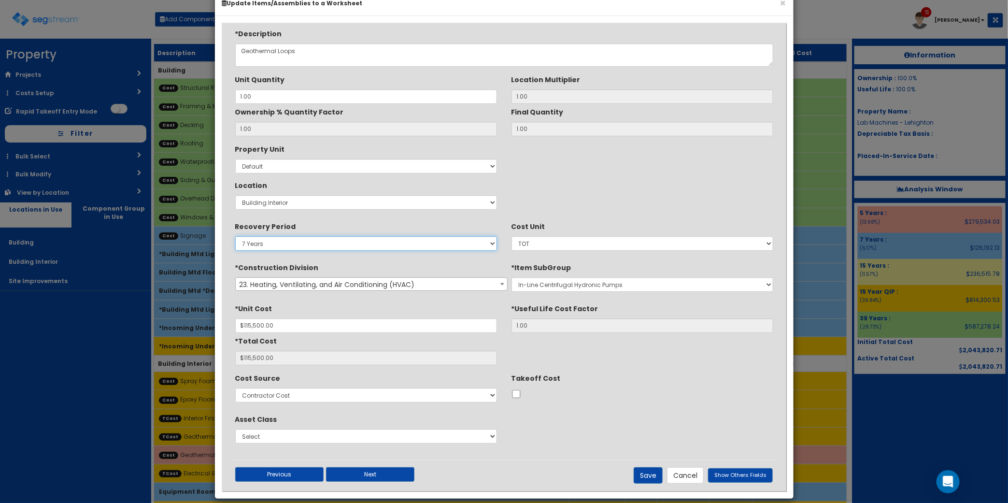
scroll to position [34, 0]
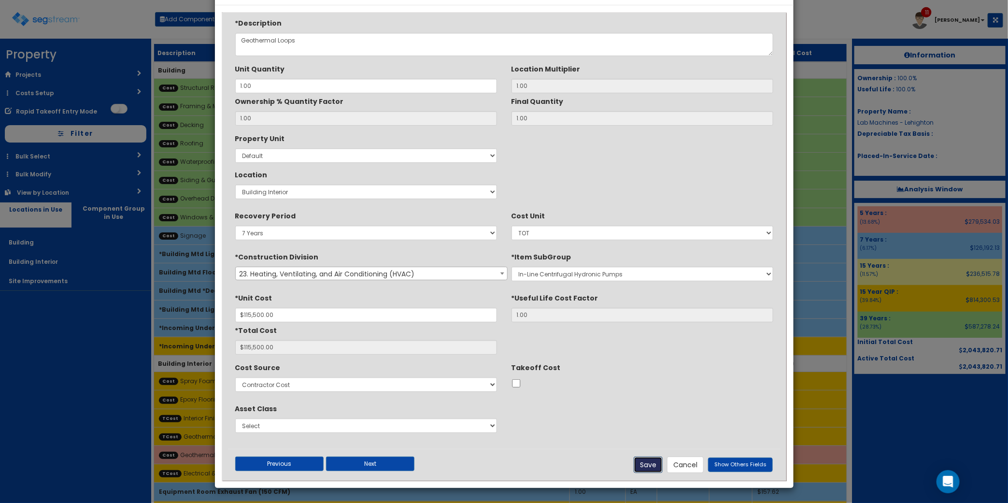
click at [648, 464] on button "Save" at bounding box center [648, 464] width 29 height 16
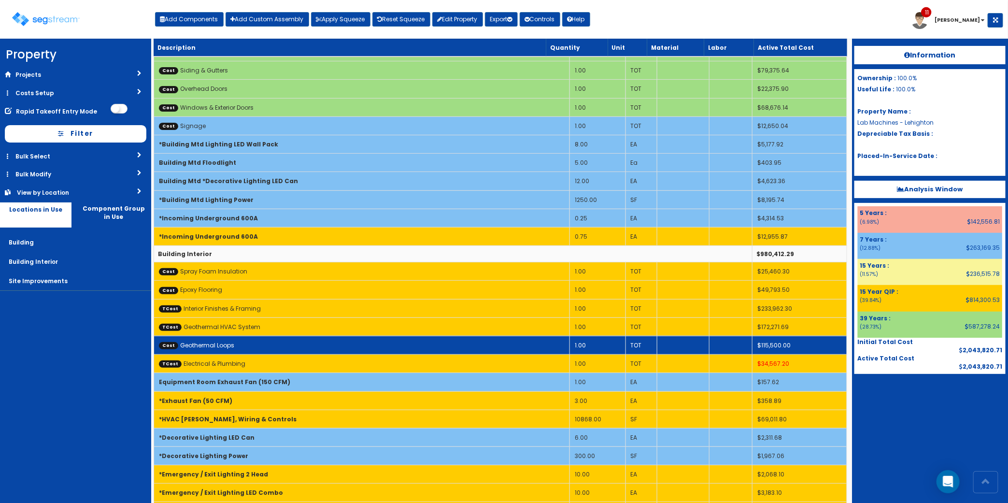
scroll to position [181, 0]
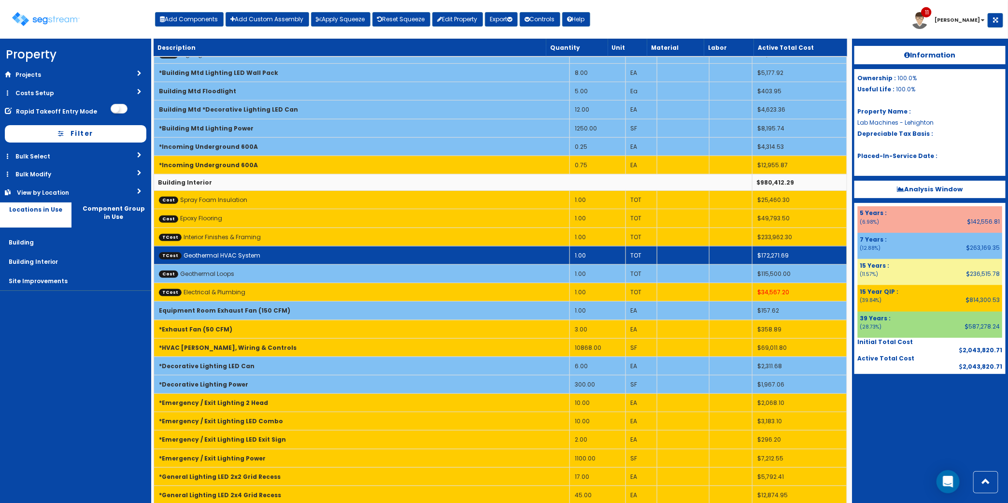
click at [273, 257] on td "TCost Geothermal HVAC System" at bounding box center [362, 255] width 416 height 18
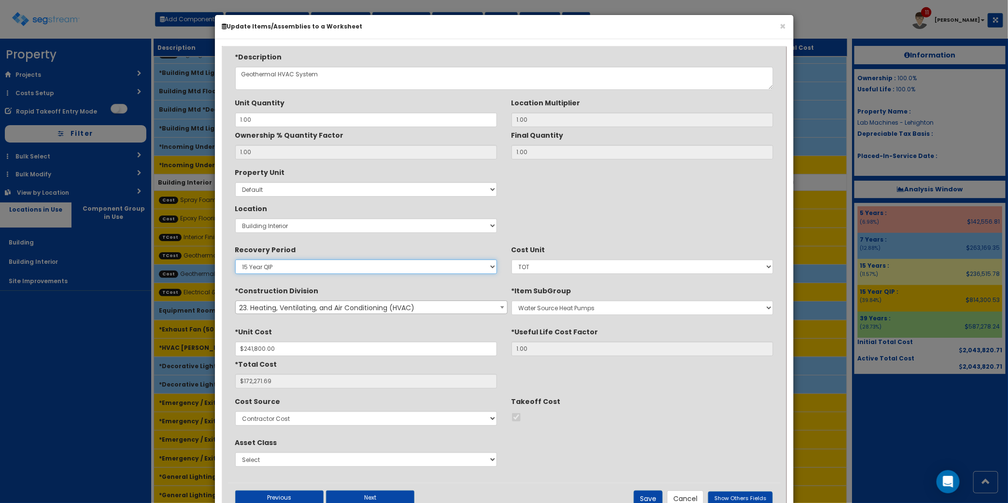
click at [315, 263] on select "5 Years 7 Years 9 Years 10 Years 15 Years 15 Year QLI 15 Year QRP 15 Year QIP 2…" at bounding box center [366, 266] width 262 height 14
select select "7Y"
click at [235, 260] on select "5 Years 7 Years 9 Years 10 Years 15 Years 15 Year QLI 15 Year QRP 15 Year QIP 2…" at bounding box center [366, 266] width 262 height 14
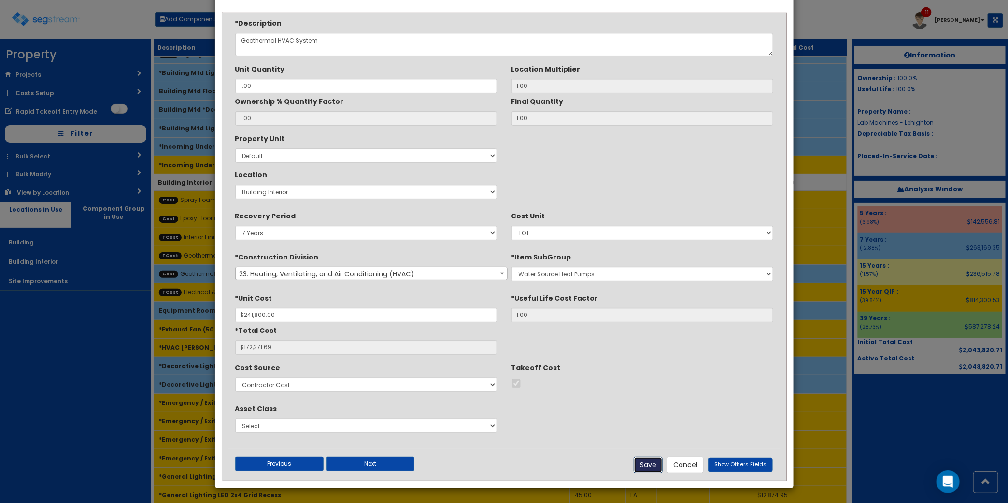
click at [646, 464] on button "Save" at bounding box center [648, 464] width 29 height 16
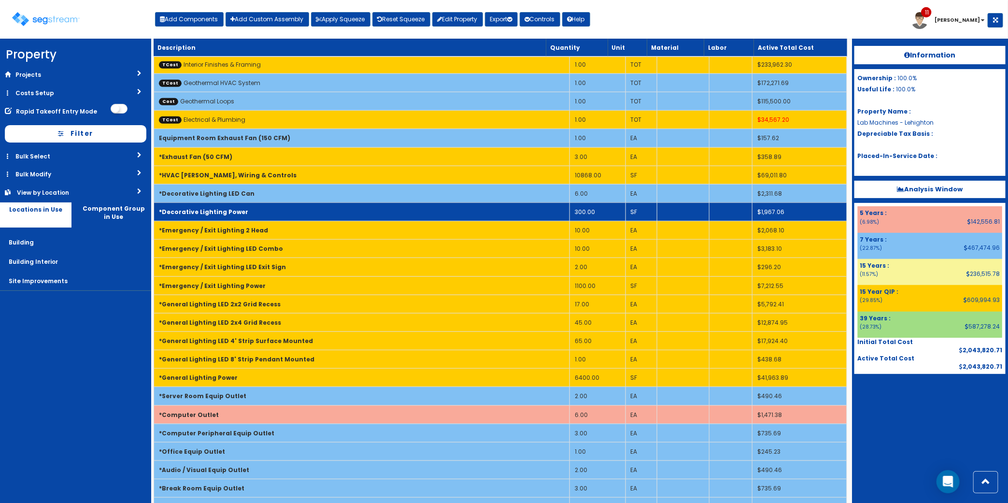
scroll to position [343, 0]
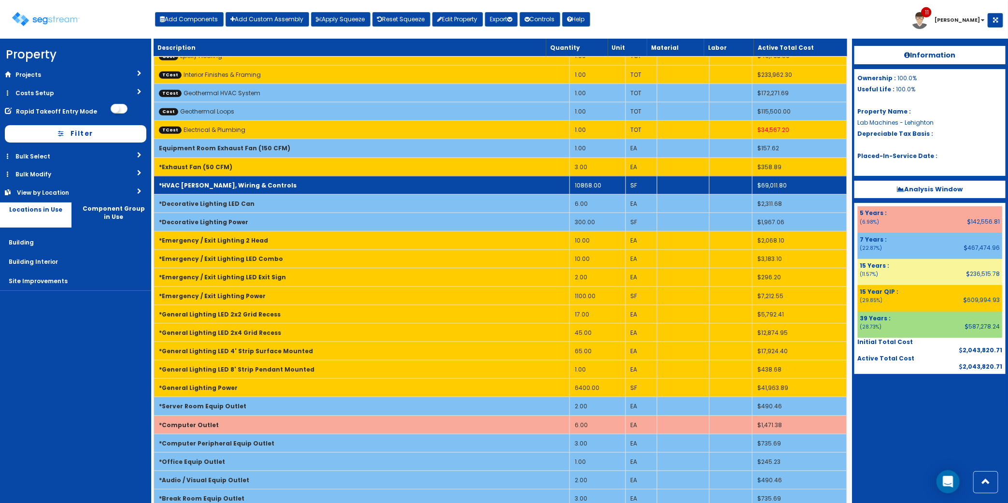
click at [293, 187] on td "*HVAC [PERSON_NAME], Wiring & Controls" at bounding box center [362, 185] width 416 height 18
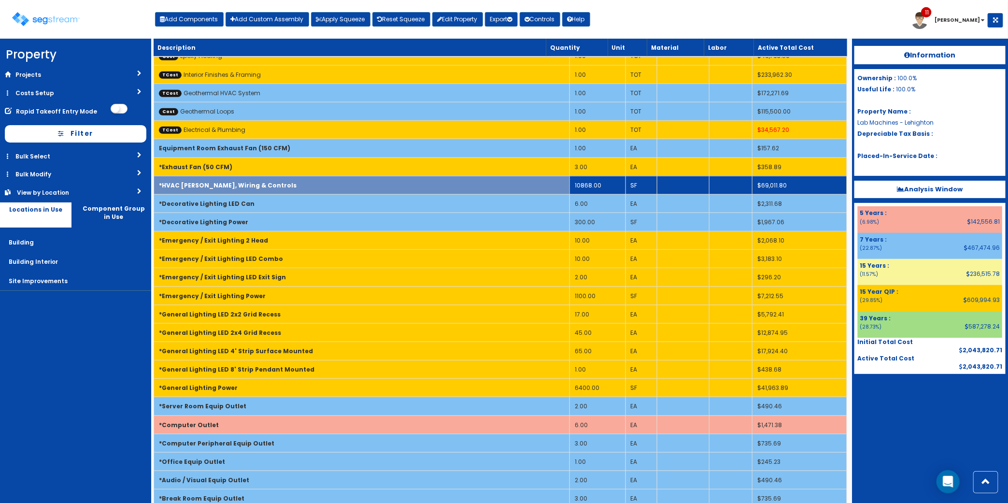
click at [594, 182] on td "10868.00" at bounding box center [597, 185] width 56 height 18
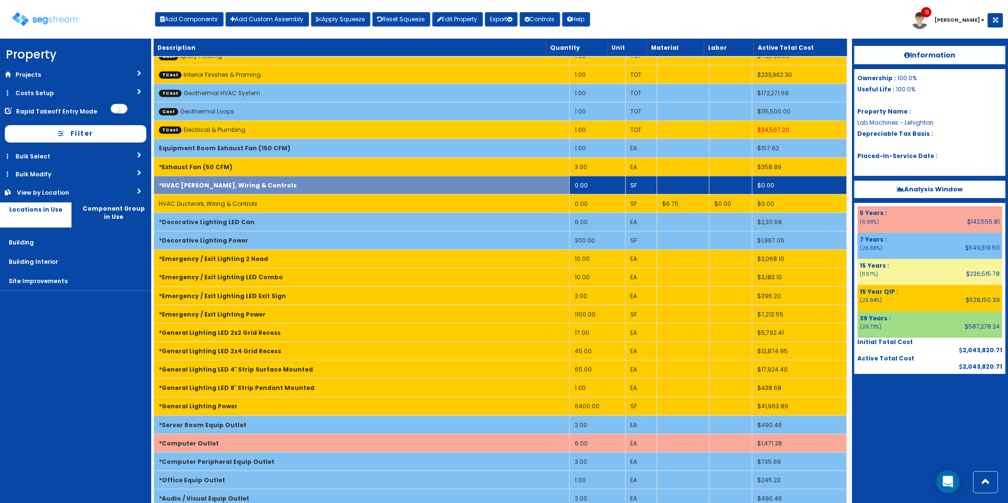
click at [548, 194] on td "*HVAC [PERSON_NAME], Wiring & Controls" at bounding box center [362, 185] width 416 height 18
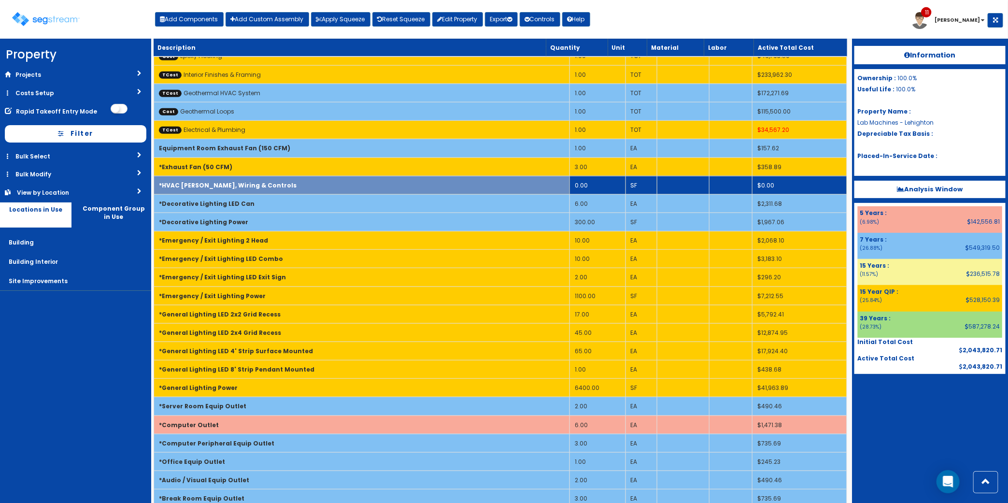
click at [317, 192] on td "*HVAC [PERSON_NAME], Wiring & Controls" at bounding box center [362, 185] width 416 height 18
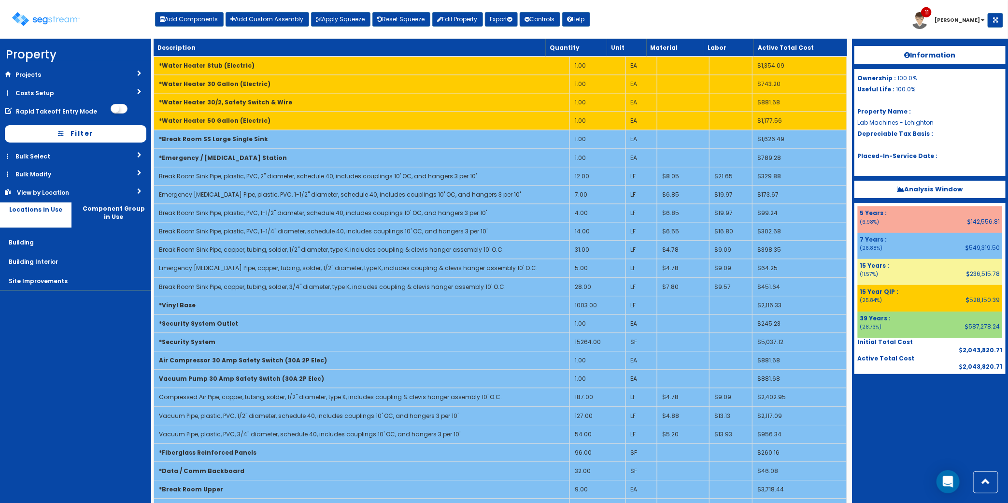
scroll to position [1491, 0]
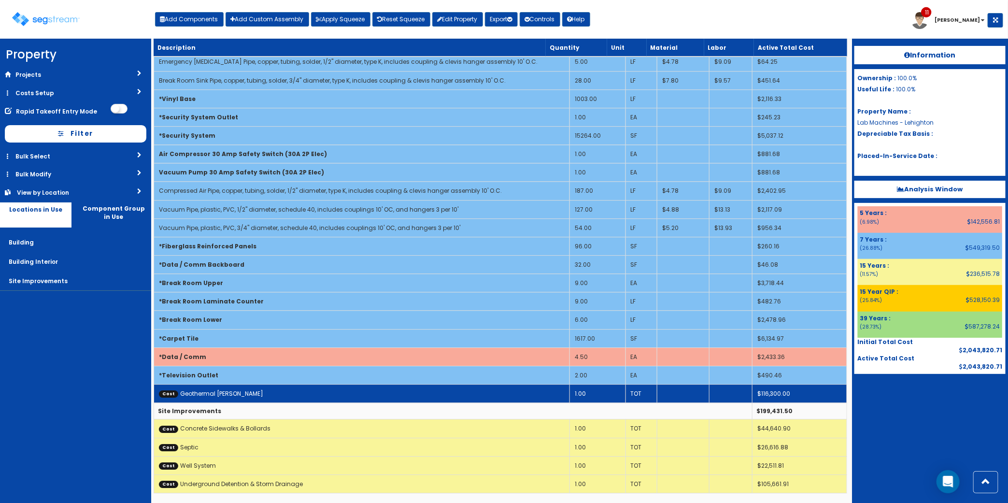
click at [373, 390] on td "Cost Geothermal Wells" at bounding box center [362, 393] width 416 height 18
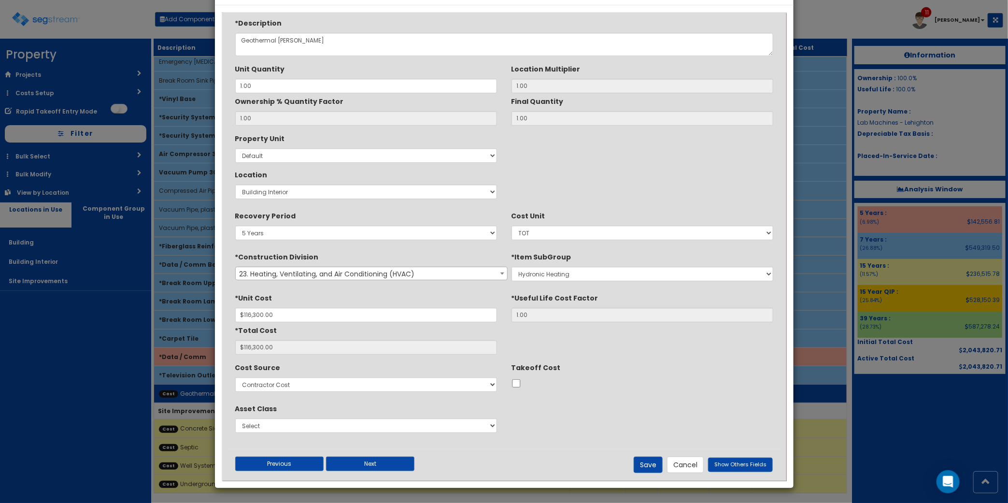
scroll to position [0, 0]
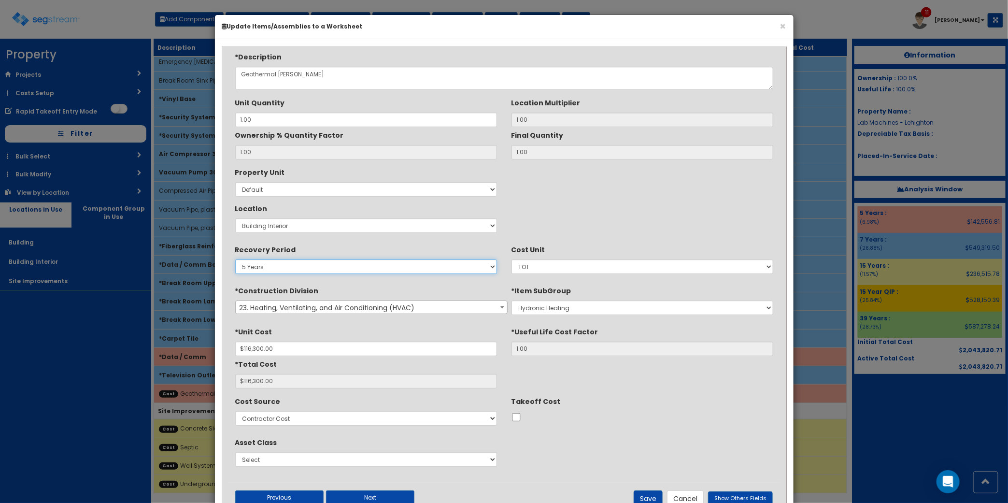
click at [321, 274] on select "5 Years 7 Years 9 Years 10 Years 15 Years 15 Year QLI 15 Year QRP 15 Year QIP 2…" at bounding box center [366, 266] width 262 height 14
select select "7Y"
click at [235, 260] on select "5 Years 7 Years 9 Years 10 Years 15 Years 15 Year QLI 15 Year QRP 15 Year QIP 2…" at bounding box center [366, 266] width 262 height 14
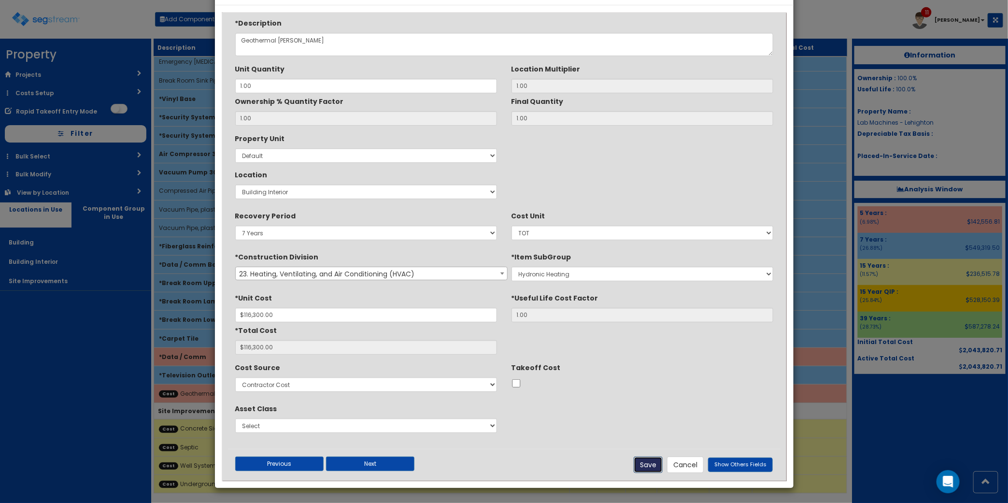
click at [651, 463] on button "Save" at bounding box center [648, 464] width 29 height 16
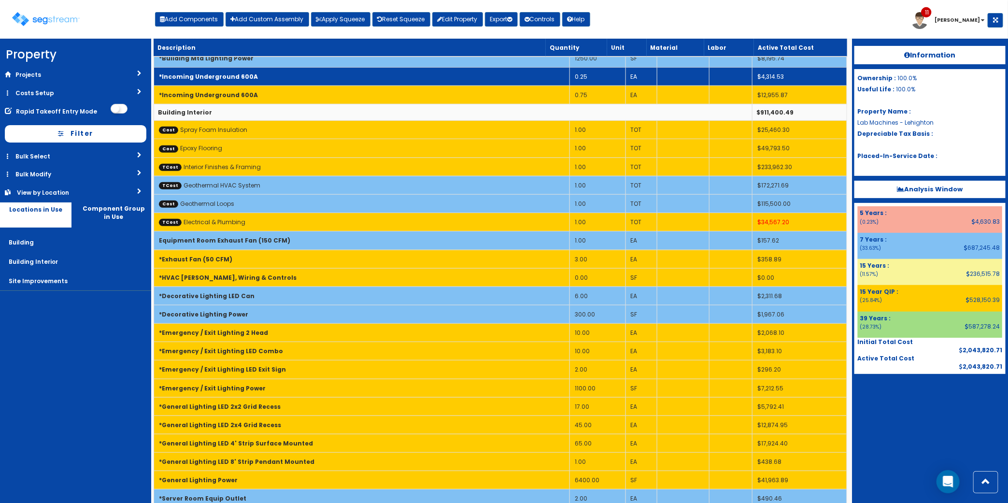
scroll to position [0, 0]
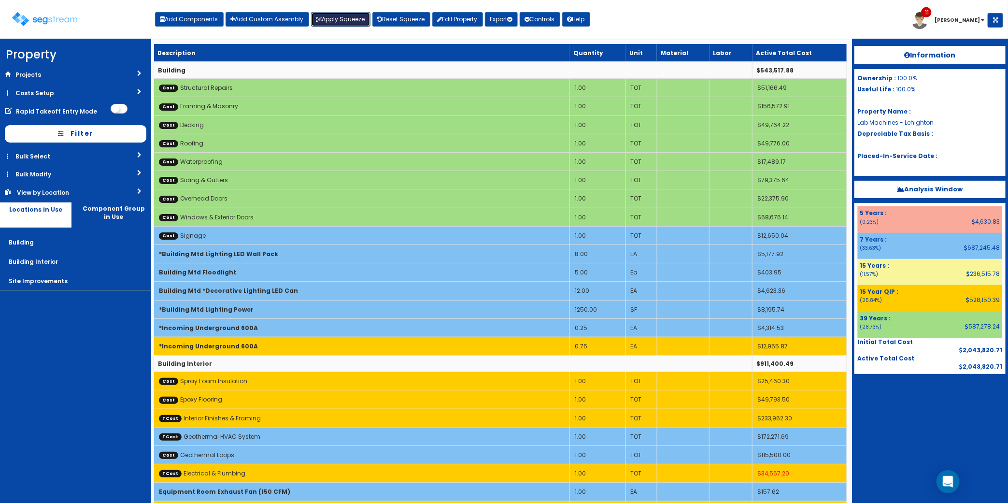
click at [341, 22] on button "Apply Squeeze" at bounding box center [340, 19] width 59 height 14
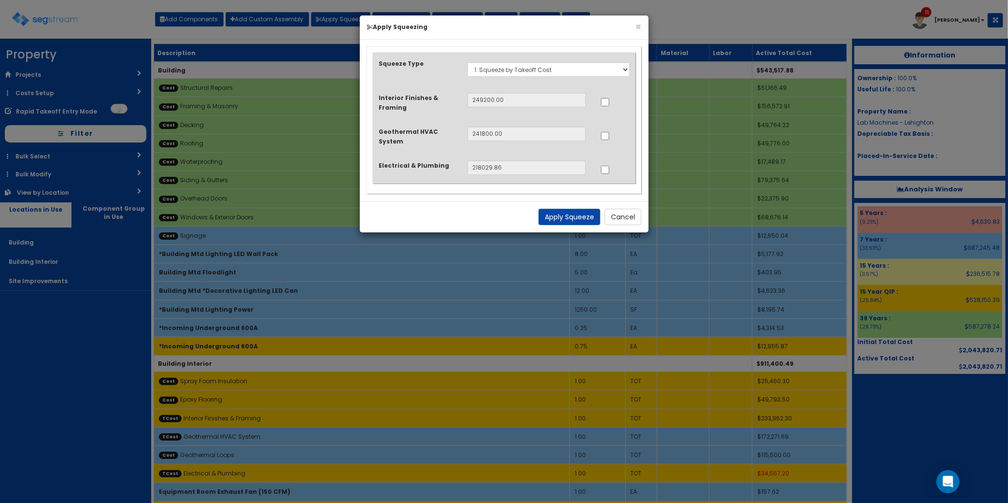
click at [601, 165] on label at bounding box center [605, 169] width 10 height 10
click at [606, 167] on input "..." at bounding box center [606, 170] width 10 height 8
checkbox input "true"
click at [578, 216] on button "Apply Squeeze" at bounding box center [570, 217] width 62 height 16
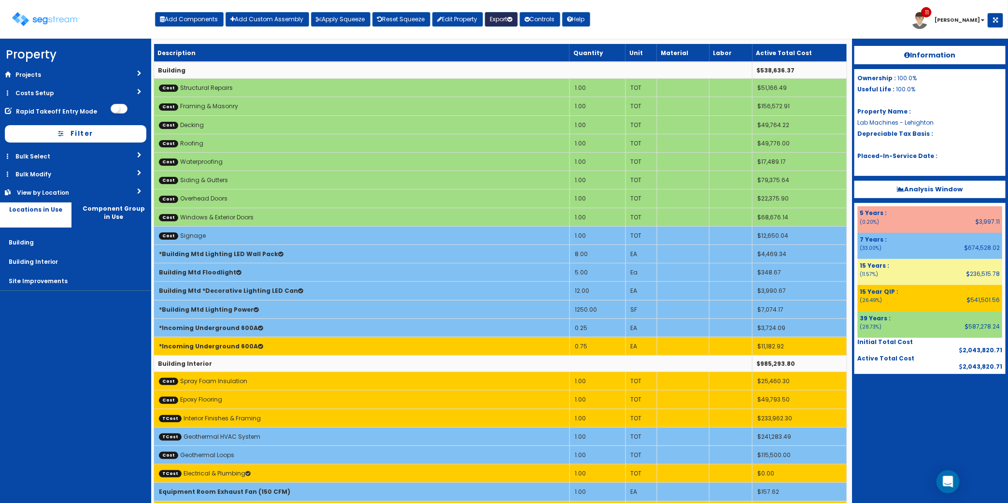
click at [503, 18] on button "Export" at bounding box center [501, 19] width 33 height 14
click at [534, 43] on link "Engineering Report(xlsx)" at bounding box center [533, 39] width 96 height 19
